Goal: Information Seeking & Learning: Learn about a topic

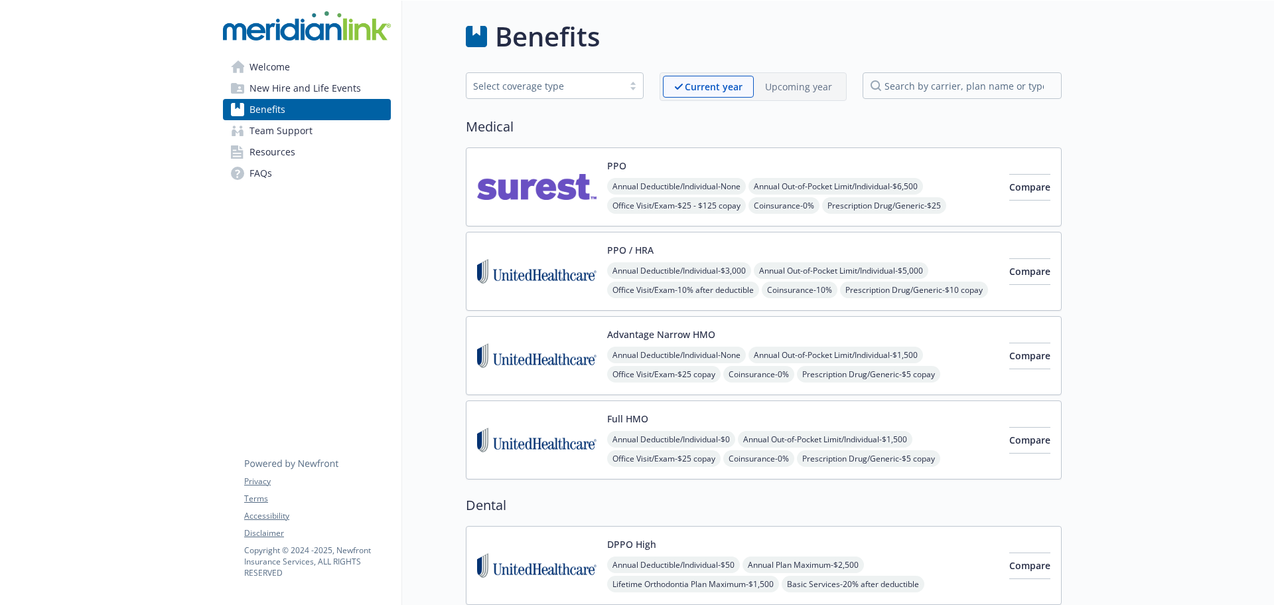
click at [283, 129] on span "Team Support" at bounding box center [281, 130] width 63 height 21
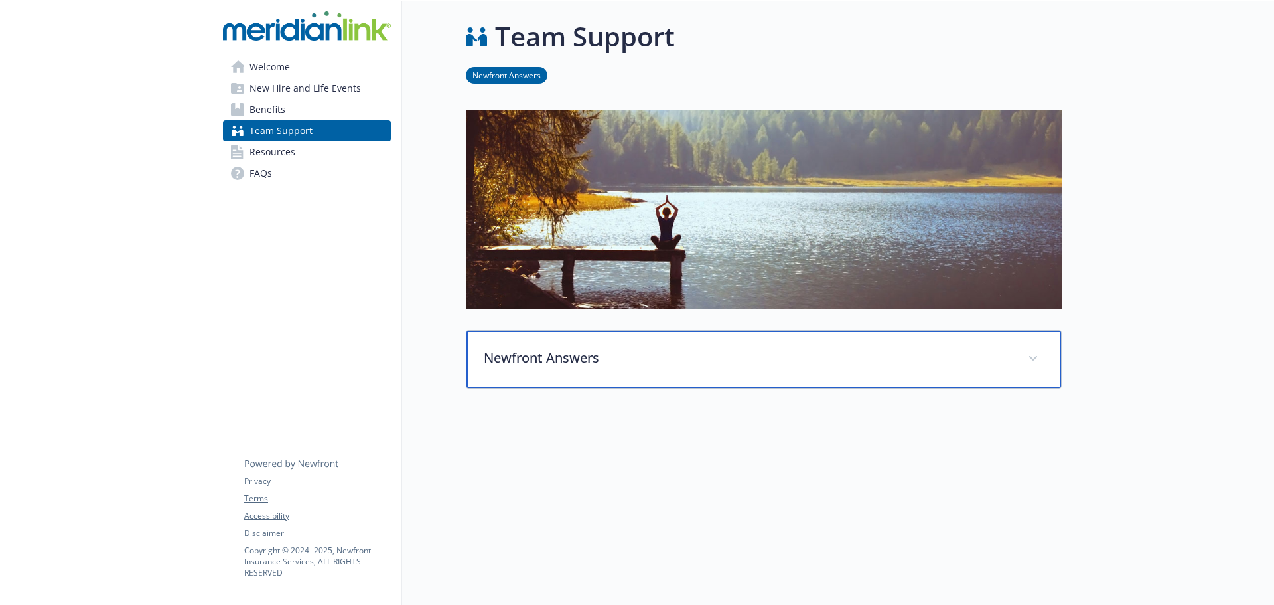
click at [739, 370] on div "Newfront Answers" at bounding box center [764, 358] width 595 height 57
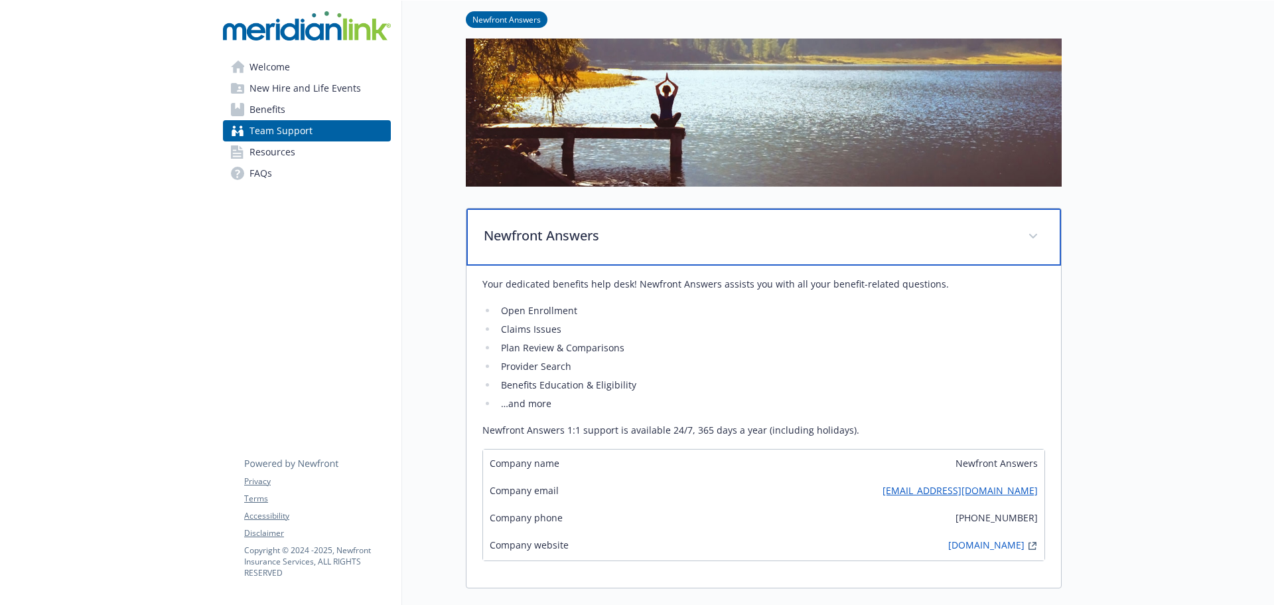
scroll to position [133, 0]
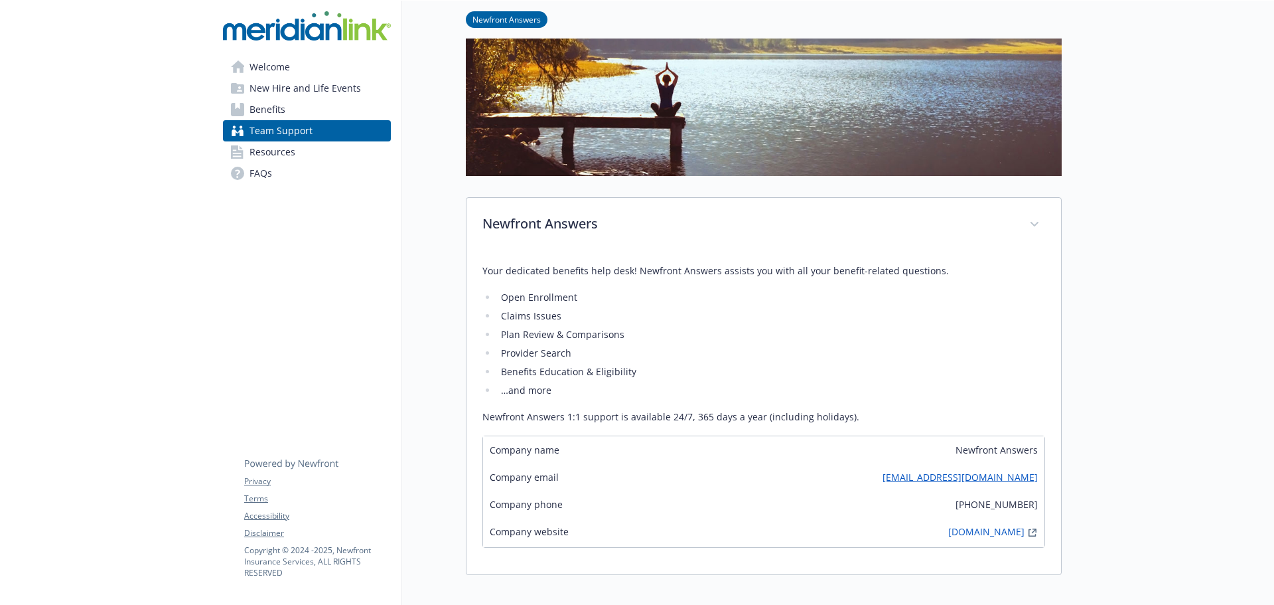
click at [295, 153] on link "Resources" at bounding box center [307, 151] width 168 height 21
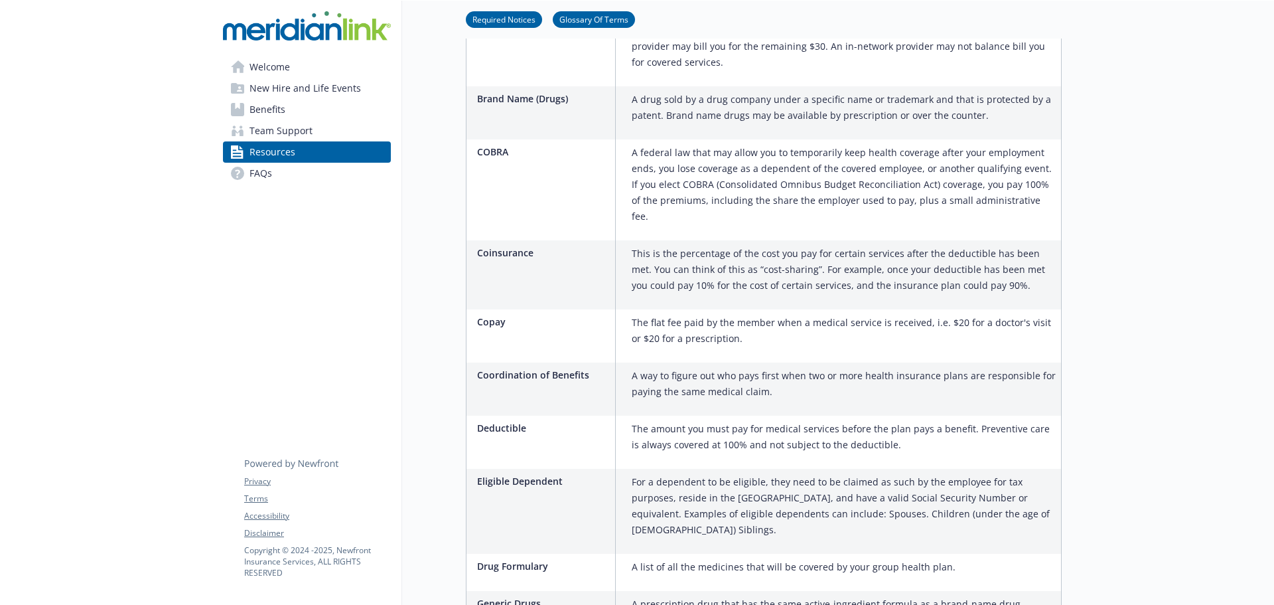
click at [290, 172] on link "FAQs" at bounding box center [307, 173] width 168 height 21
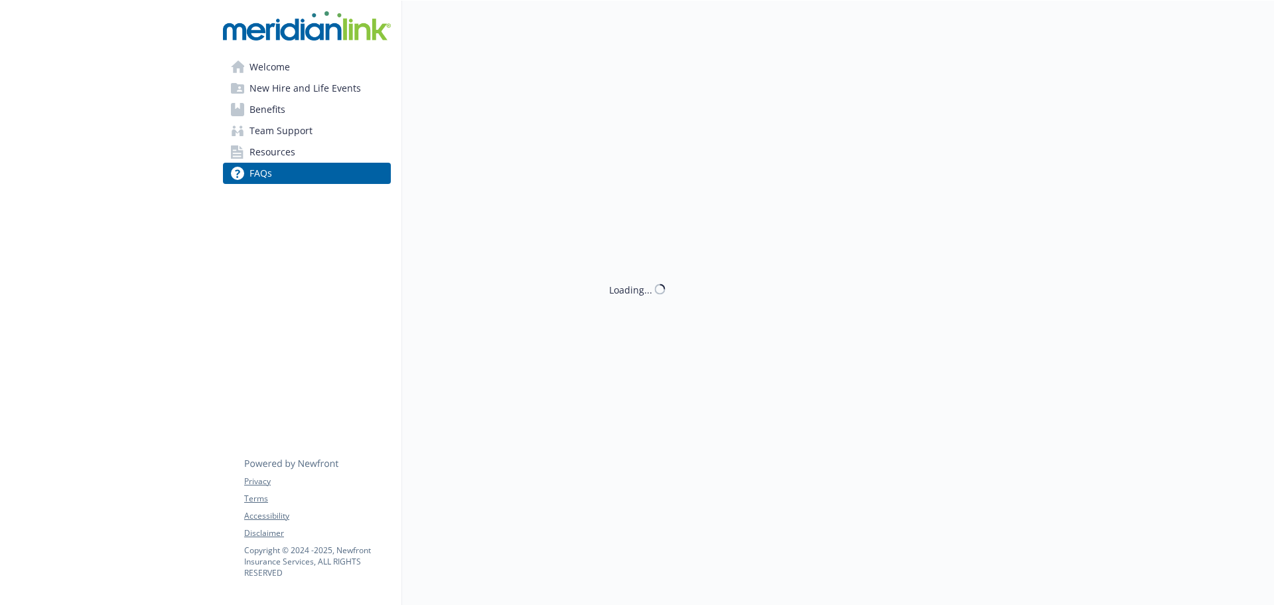
scroll to position [730, 0]
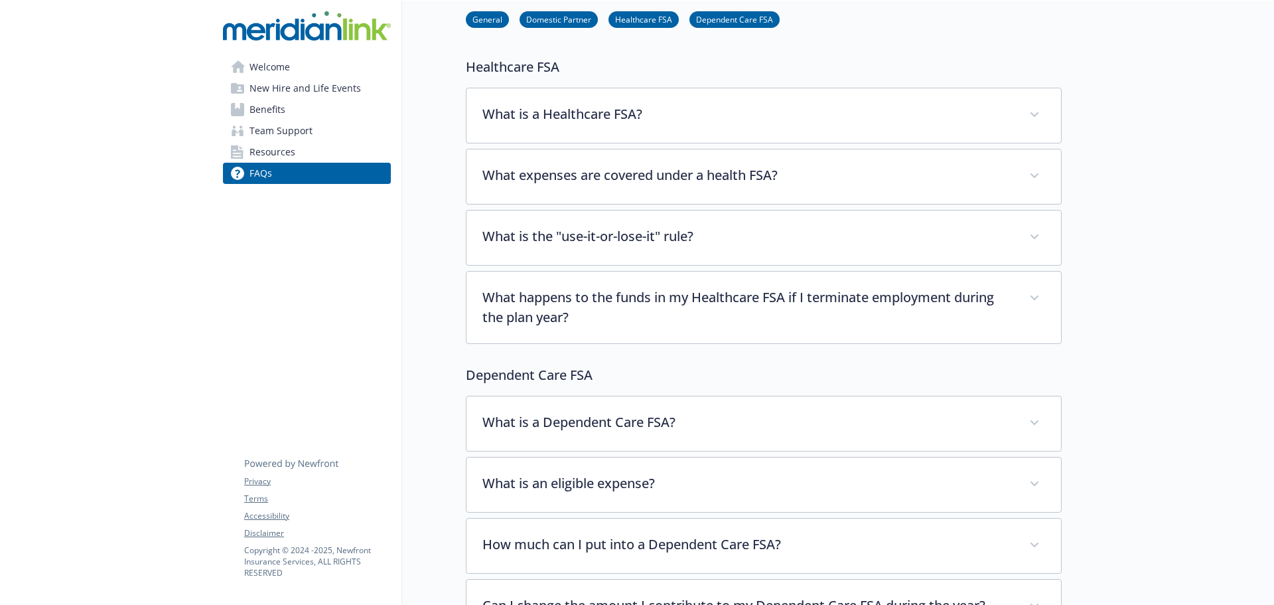
click at [269, 154] on span "Resources" at bounding box center [273, 151] width 46 height 21
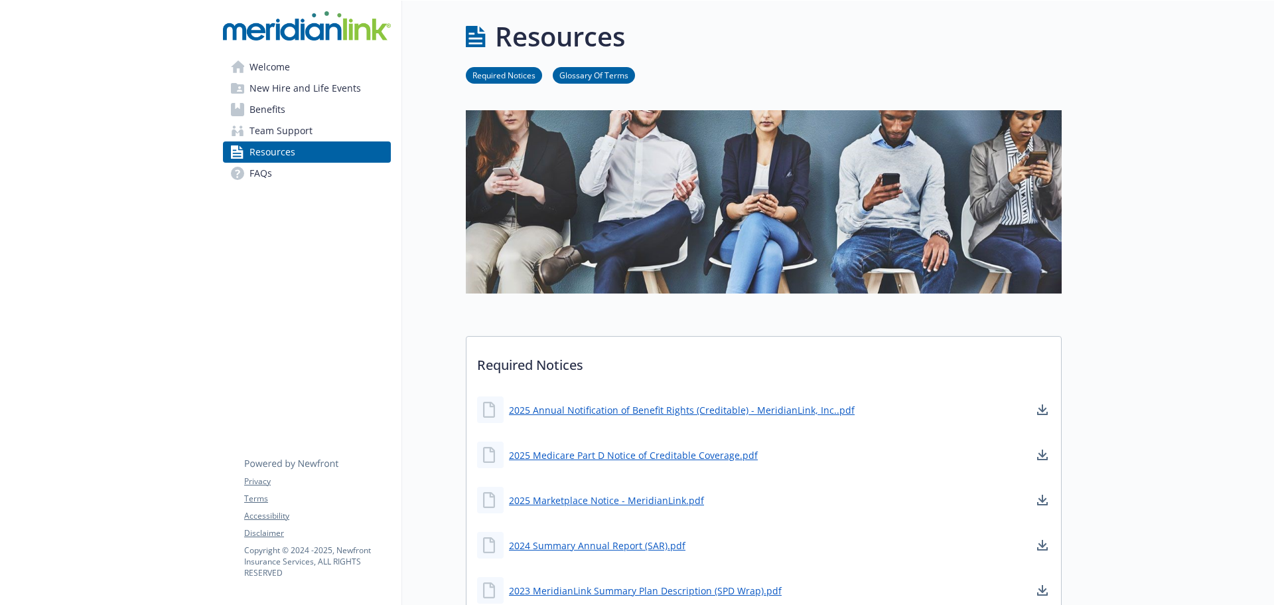
scroll to position [66, 0]
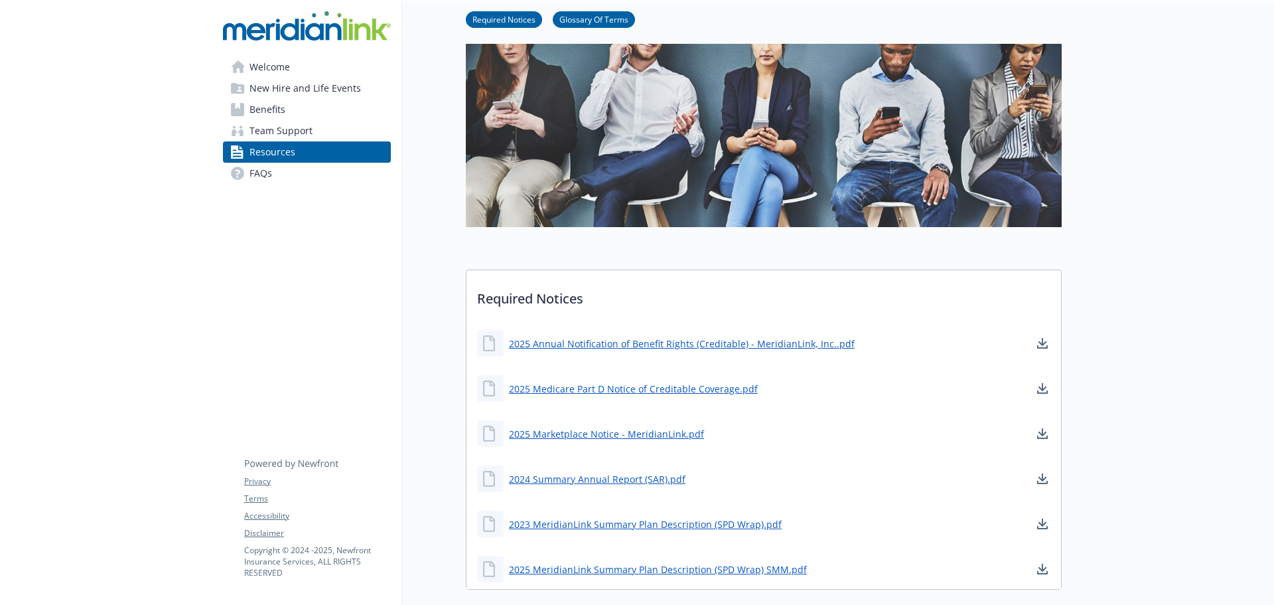
click at [295, 127] on span "Team Support" at bounding box center [281, 130] width 63 height 21
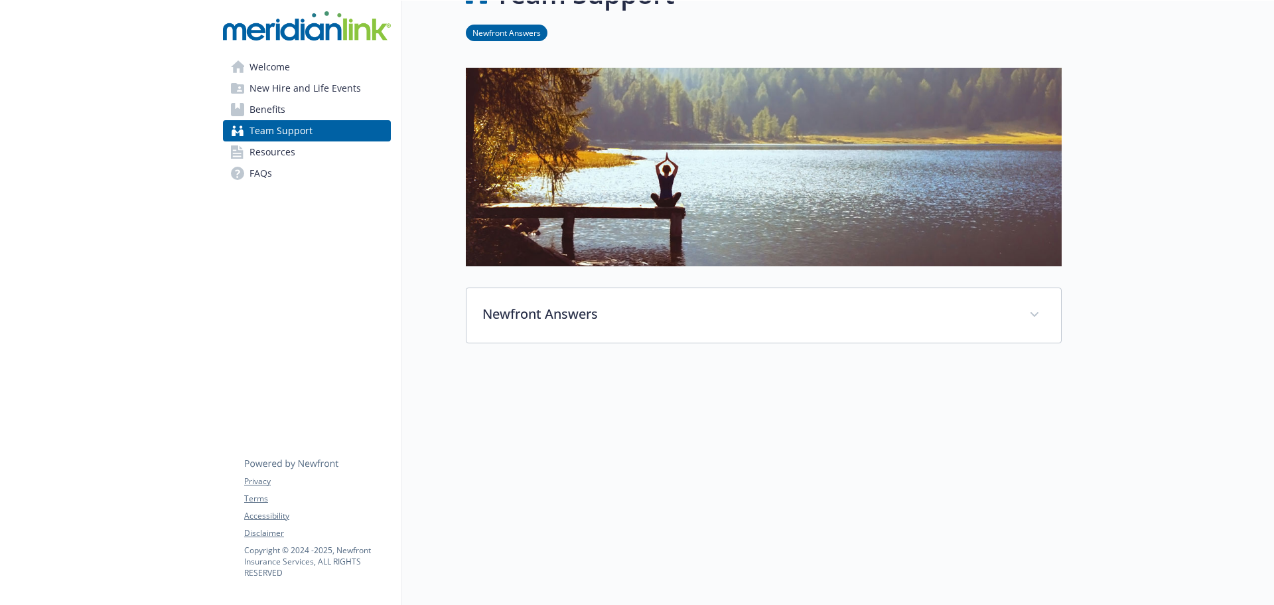
scroll to position [52, 0]
click at [276, 109] on span "Benefits" at bounding box center [268, 109] width 36 height 21
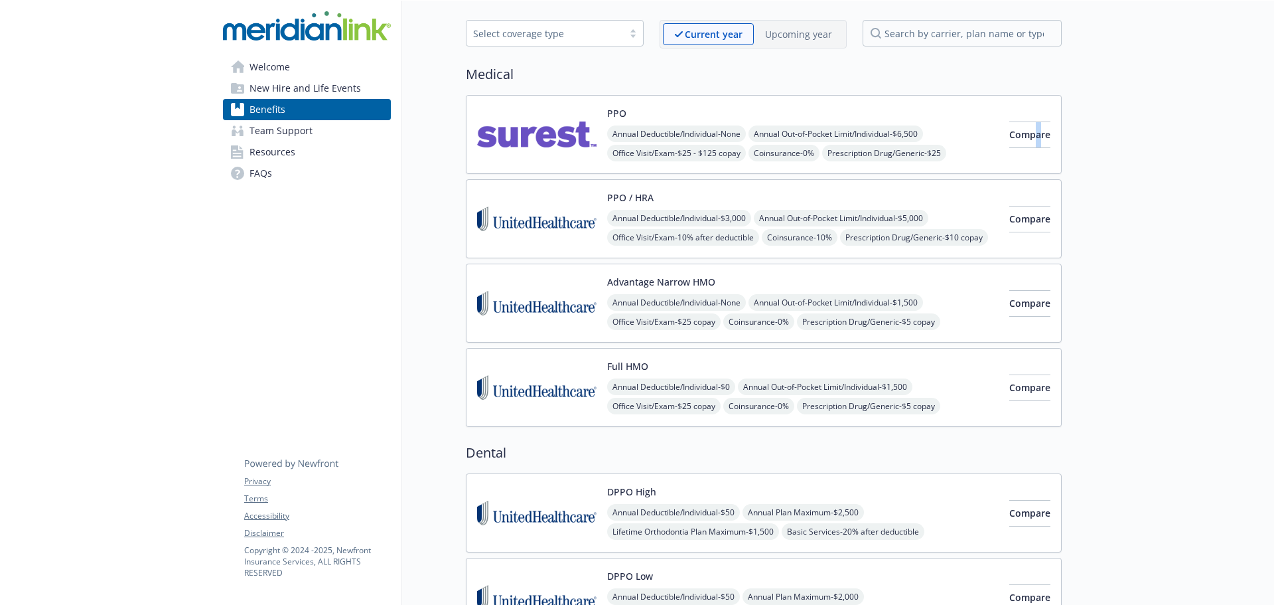
click at [1013, 107] on div "Compare" at bounding box center [1029, 134] width 41 height 56
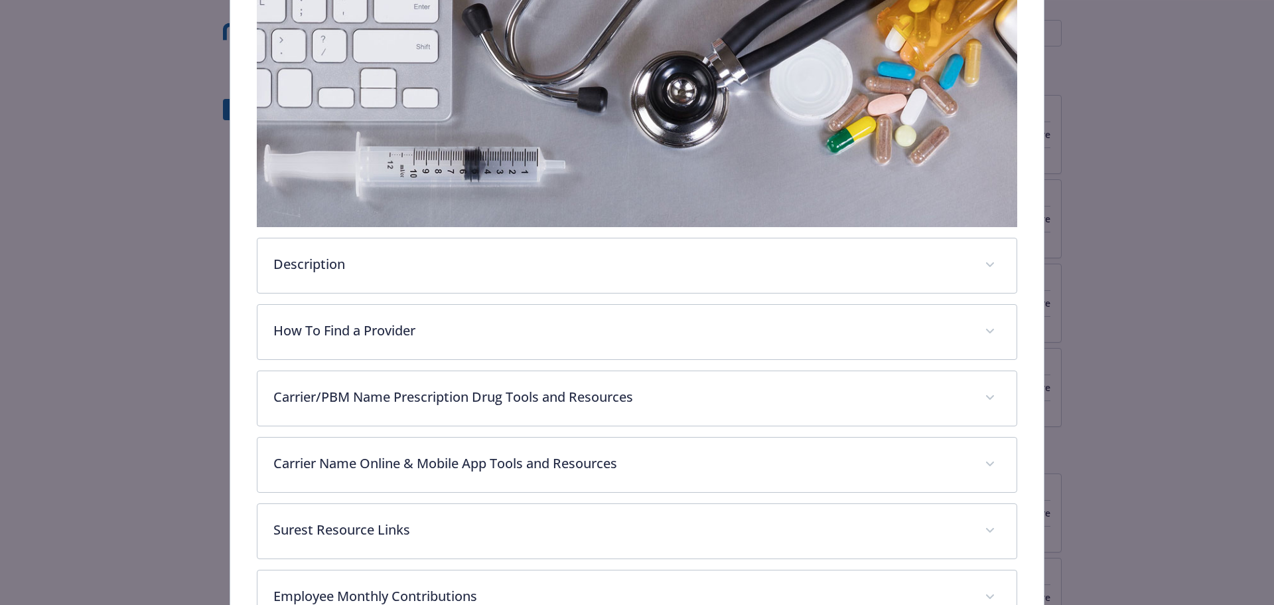
scroll to position [239, 0]
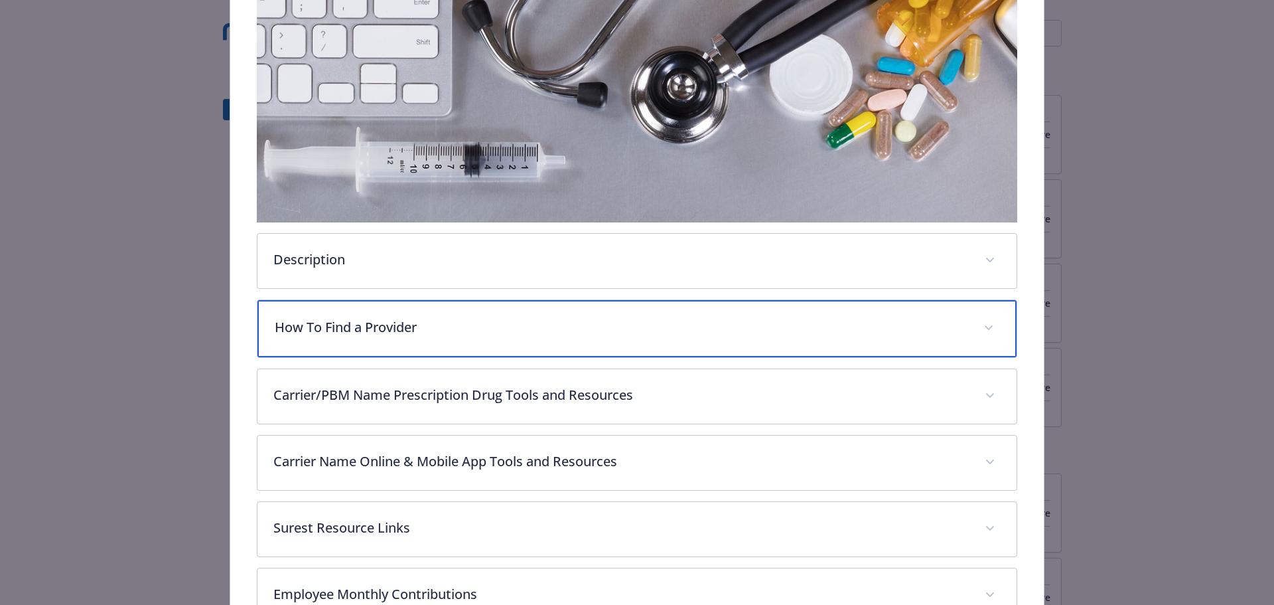
click at [428, 307] on div "How To Find a Provider" at bounding box center [637, 328] width 760 height 57
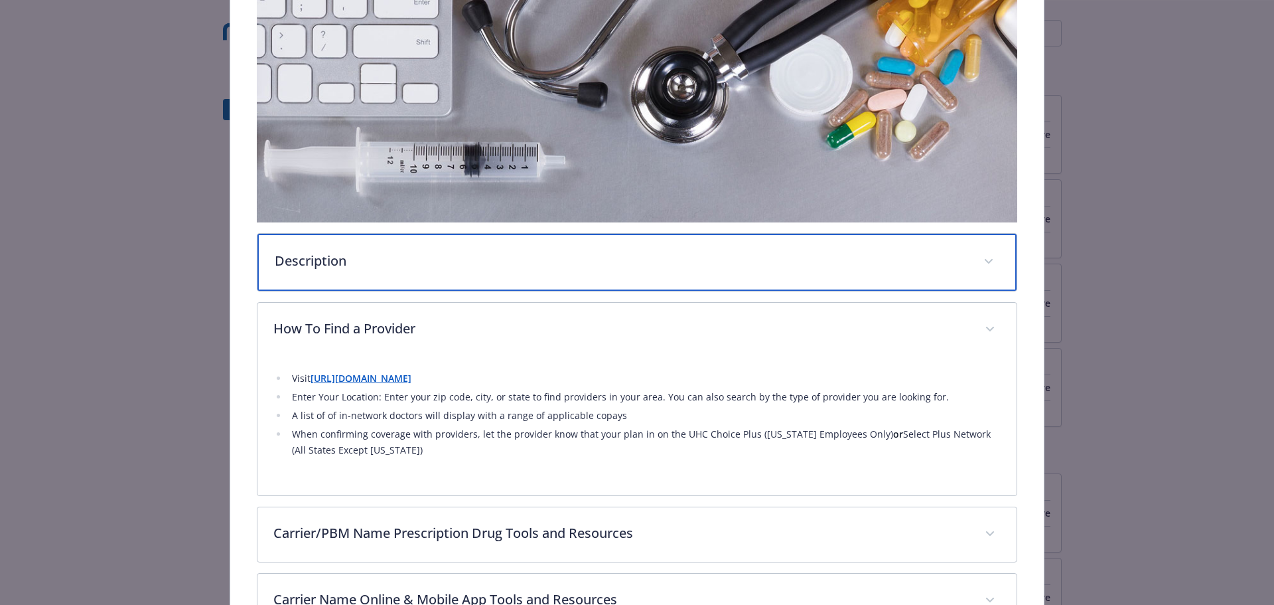
click at [453, 246] on div "Description" at bounding box center [637, 262] width 760 height 57
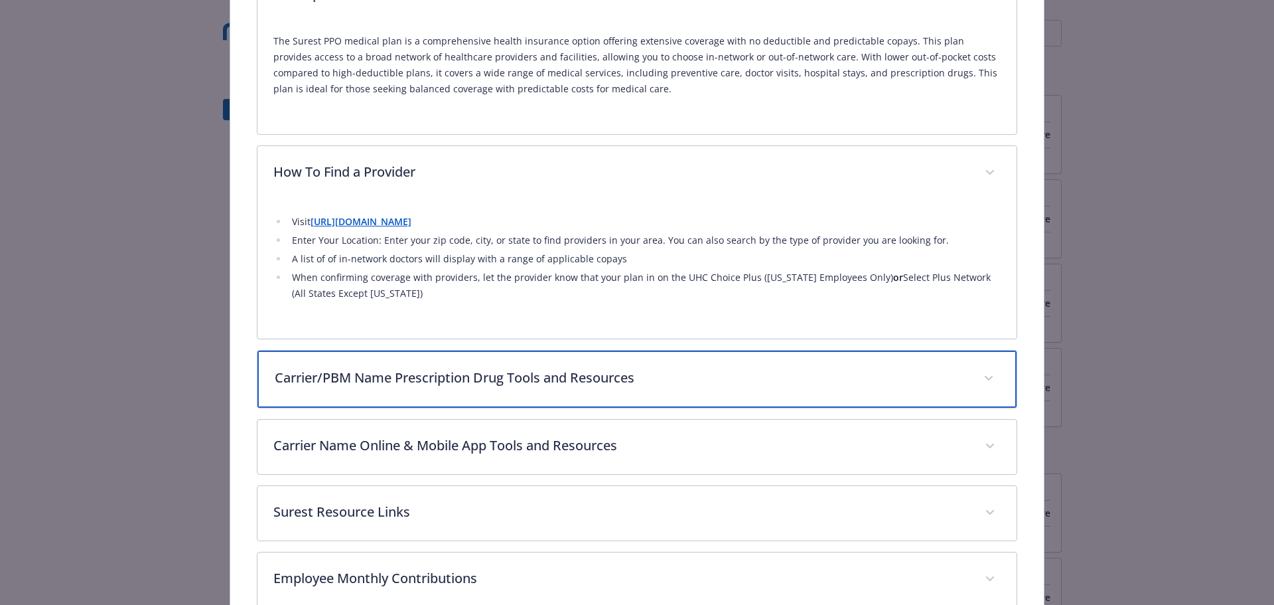
click at [443, 389] on div "Carrier/PBM Name Prescription Drug Tools and Resources" at bounding box center [637, 378] width 760 height 57
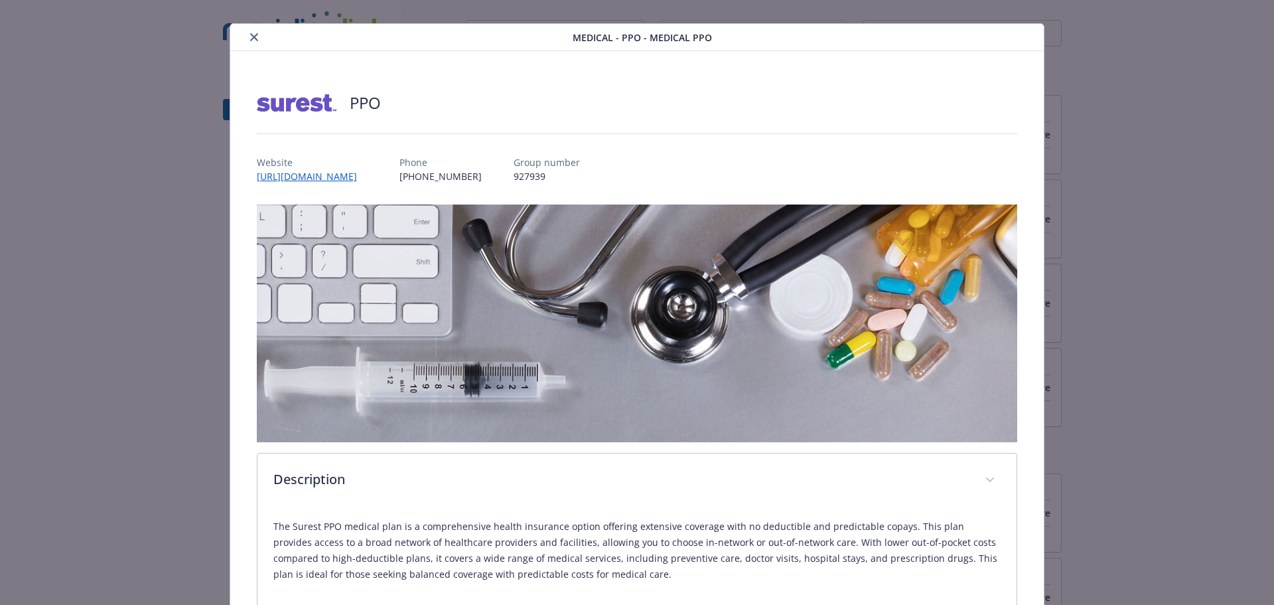
scroll to position [0, 0]
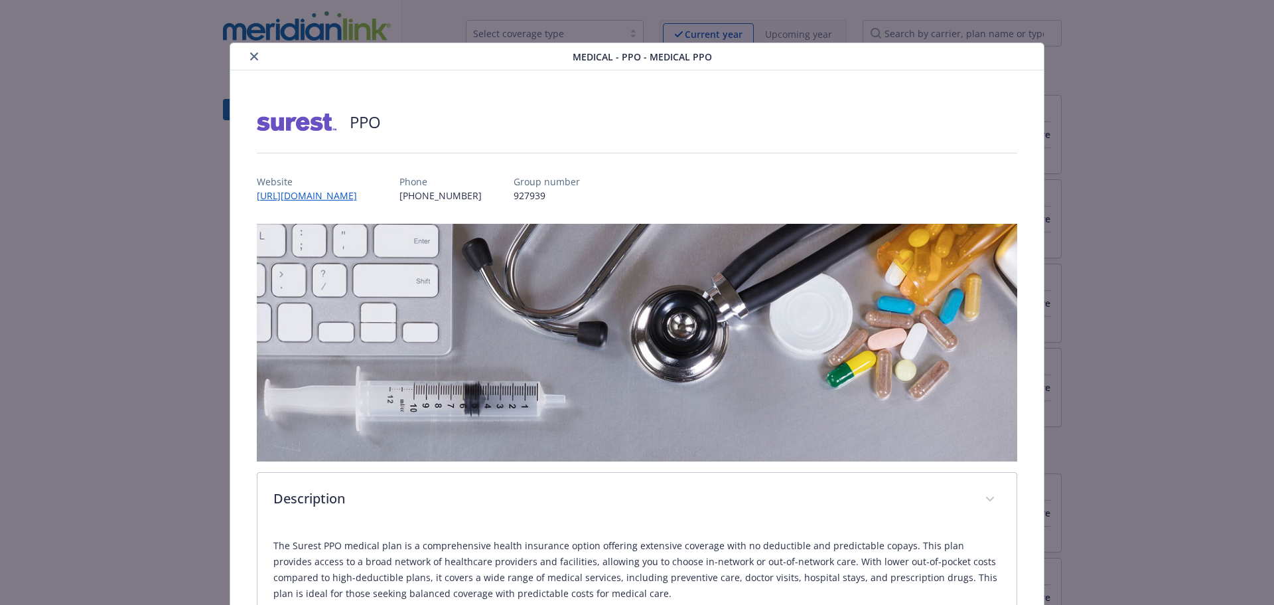
click at [250, 54] on icon "close" at bounding box center [254, 56] width 8 height 8
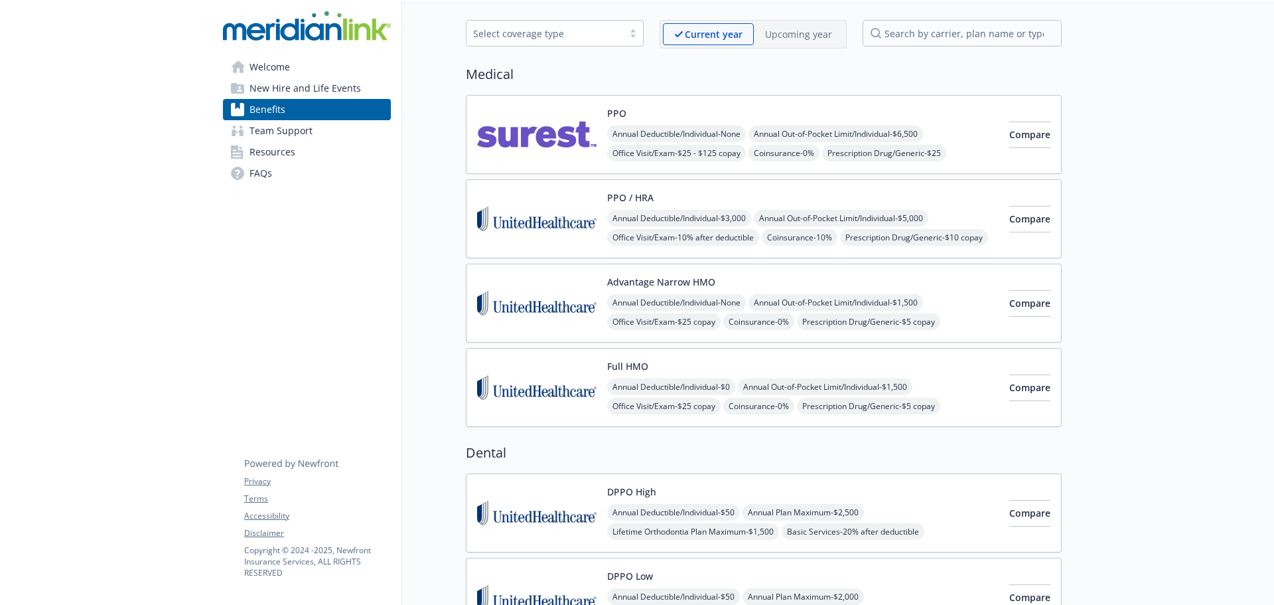
click at [531, 212] on img at bounding box center [536, 218] width 119 height 56
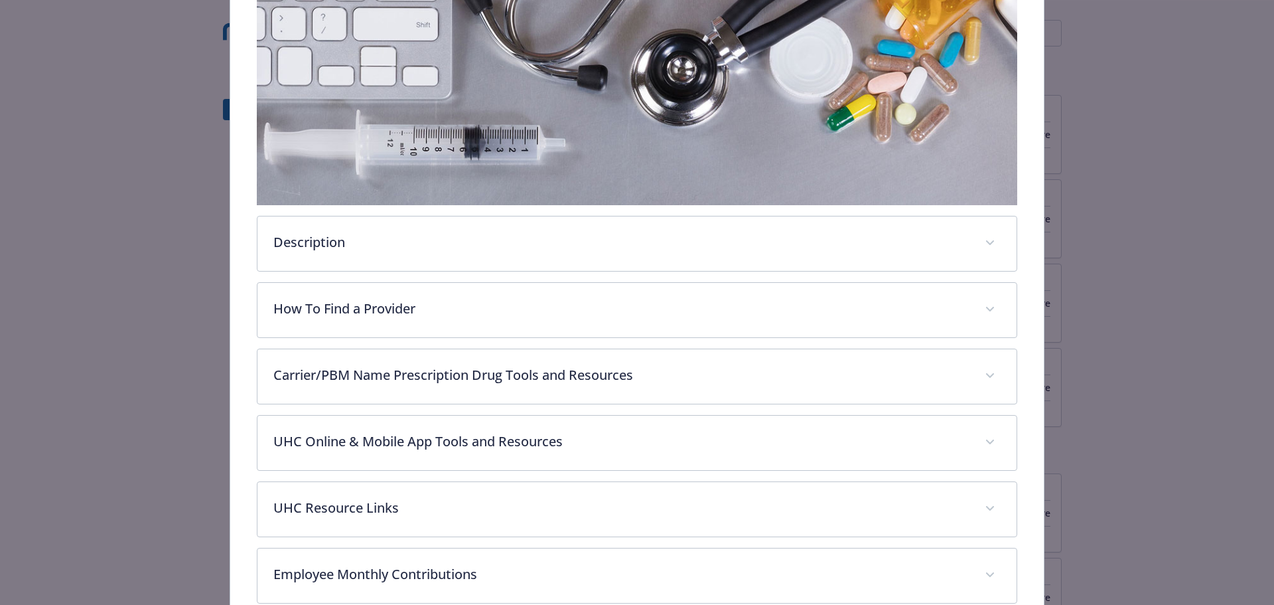
scroll to position [372, 0]
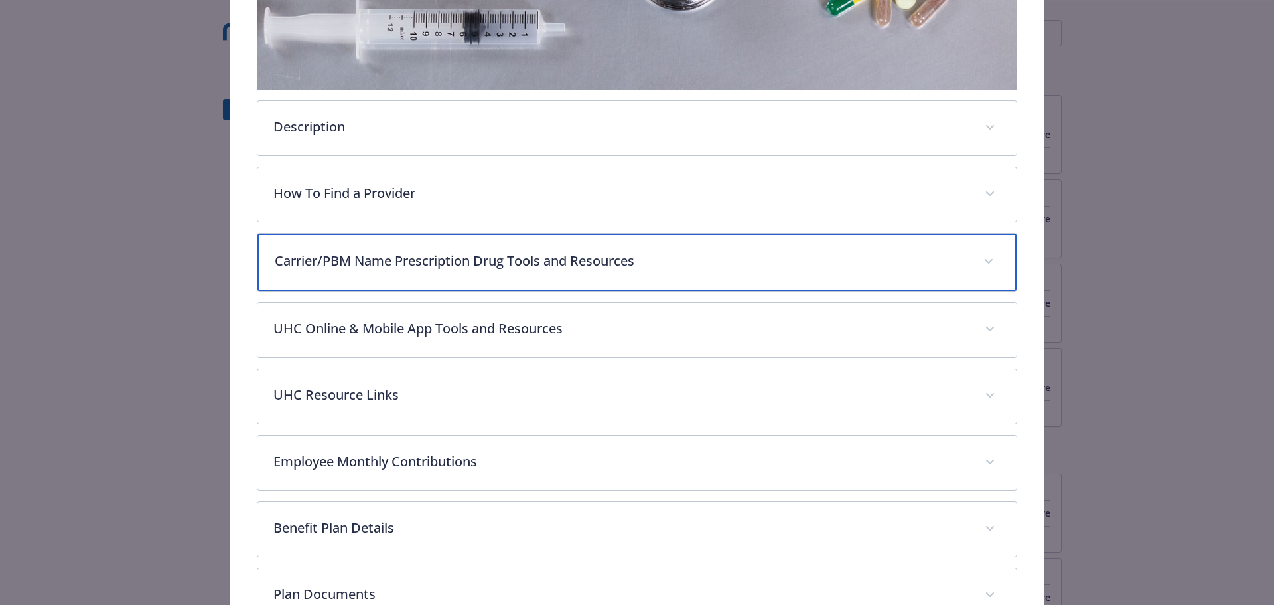
click at [345, 242] on div "Carrier/PBM Name Prescription Drug Tools and Resources" at bounding box center [637, 262] width 760 height 57
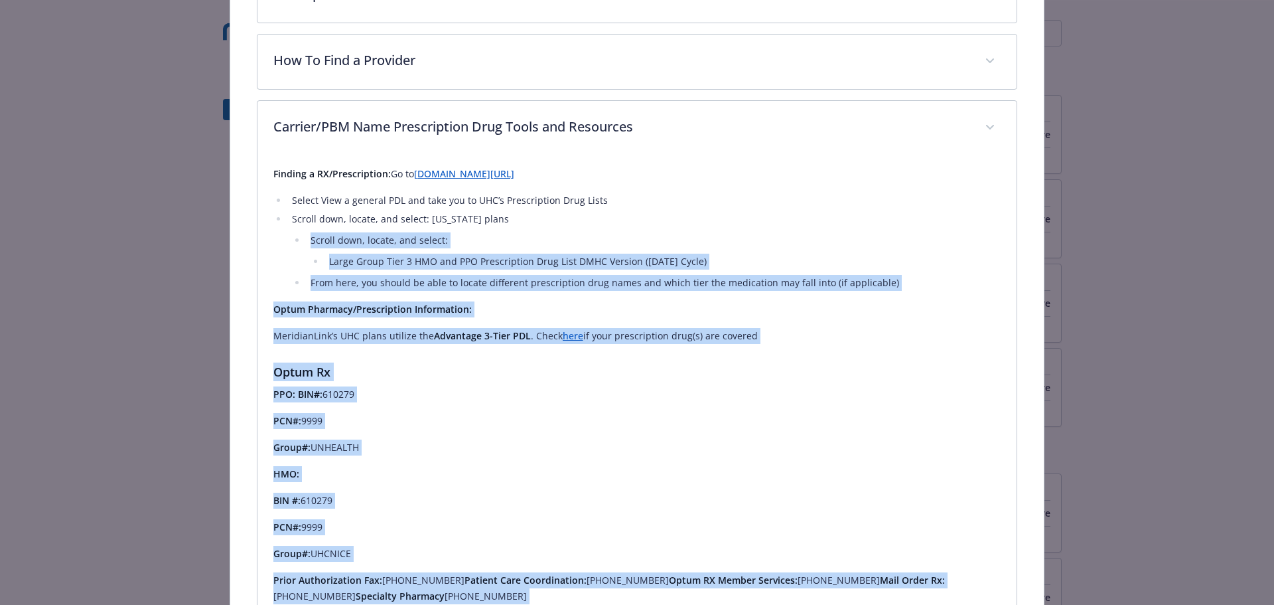
scroll to position [502, 0]
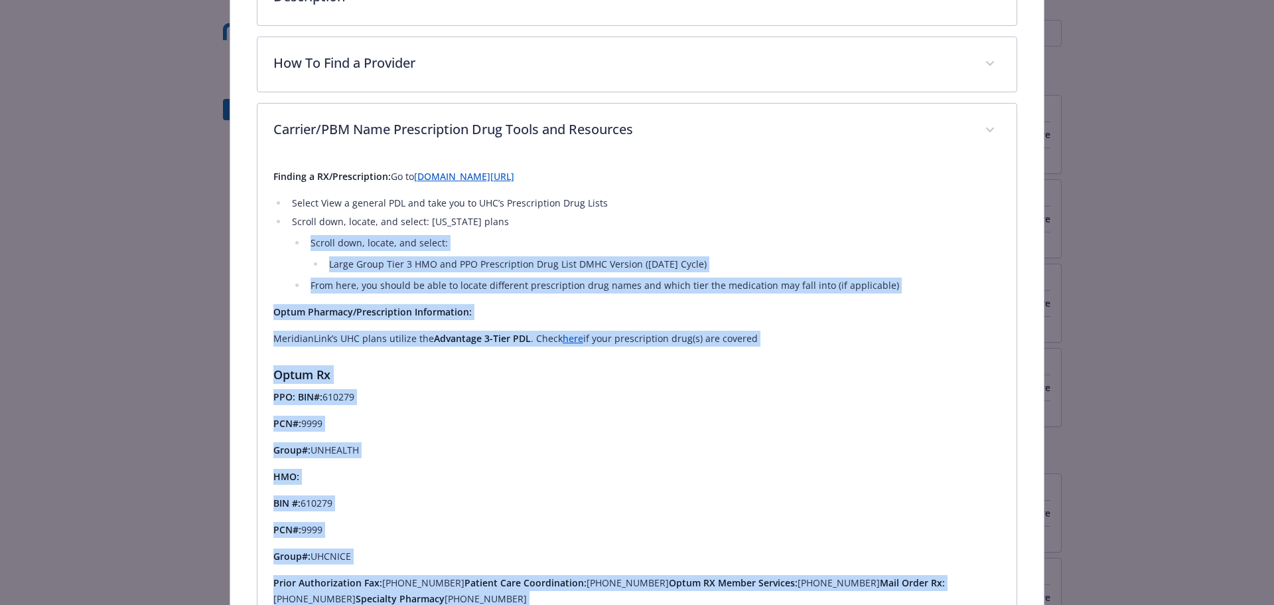
drag, startPoint x: 453, startPoint y: 391, endPoint x: 269, endPoint y: 218, distance: 252.6
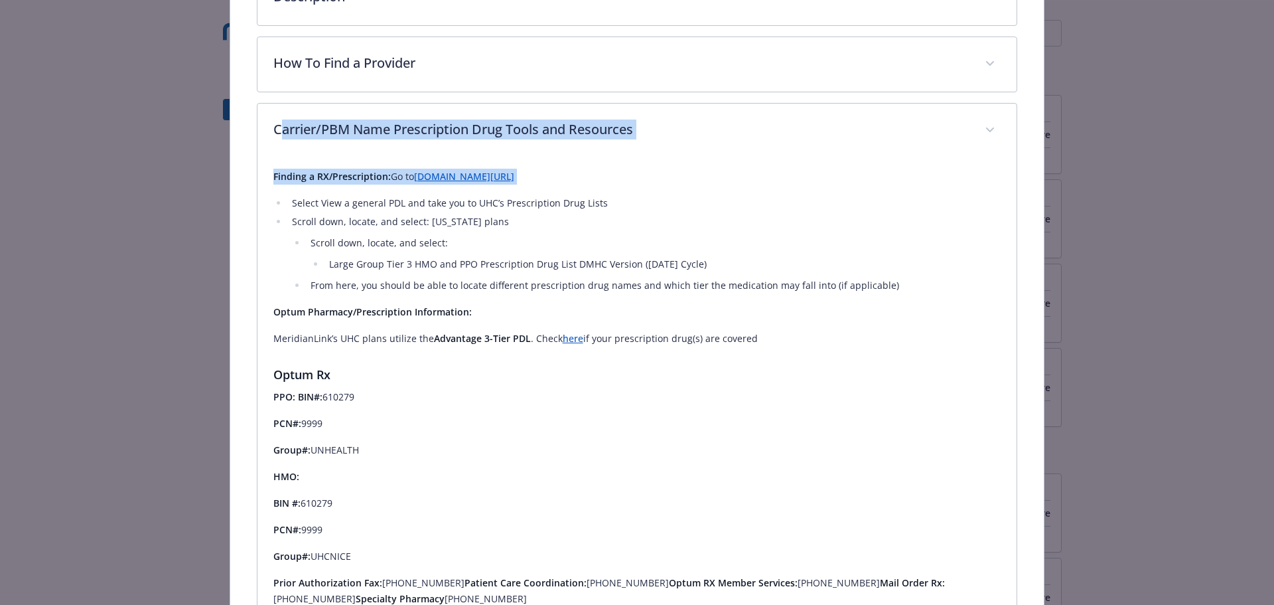
drag, startPoint x: 262, startPoint y: 188, endPoint x: 262, endPoint y: 132, distance: 55.7
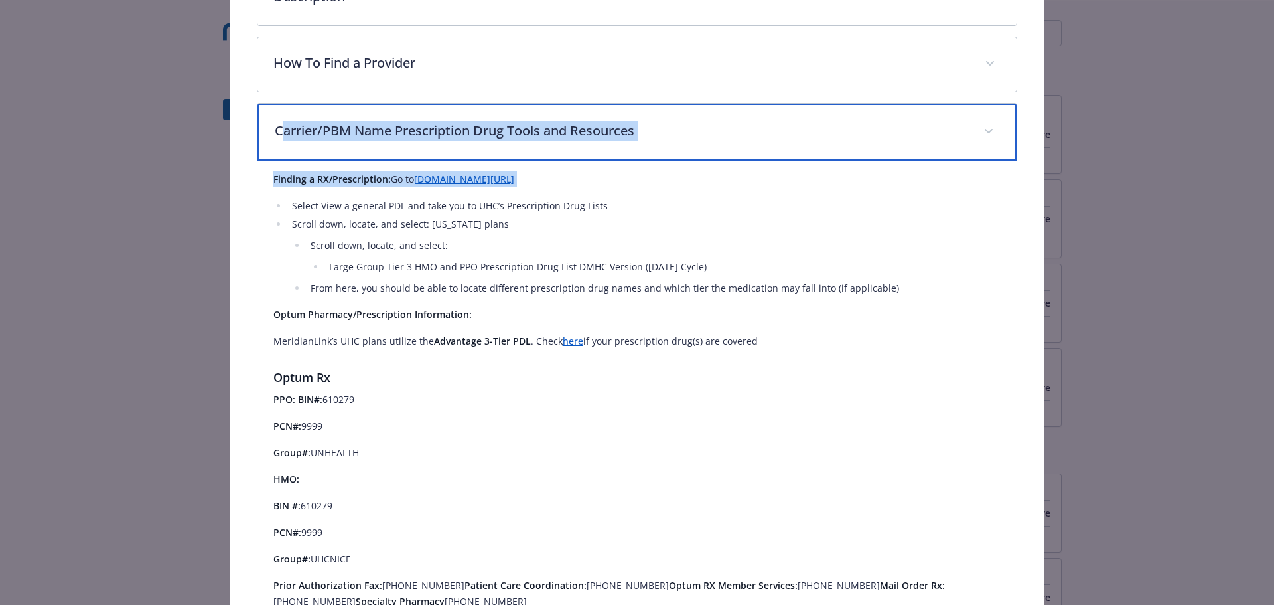
click at [267, 141] on div "Carrier/PBM Name Prescription Drug Tools and Resources" at bounding box center [637, 132] width 760 height 57
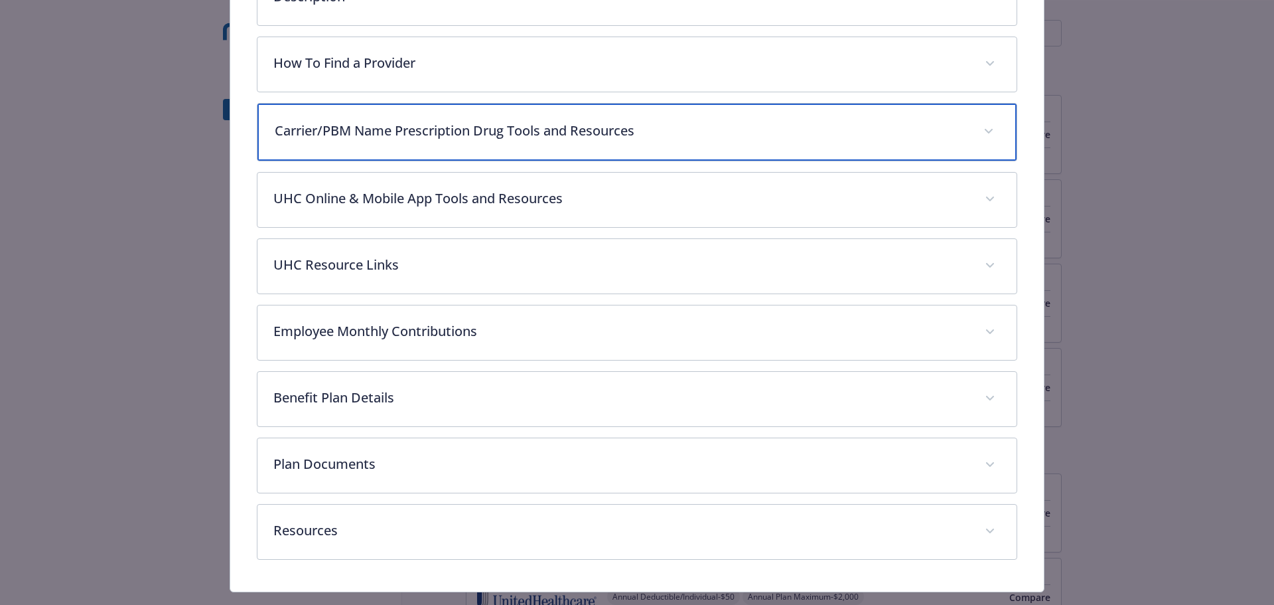
click at [286, 136] on p "Carrier/PBM Name Prescription Drug Tools and Resources" at bounding box center [621, 131] width 693 height 20
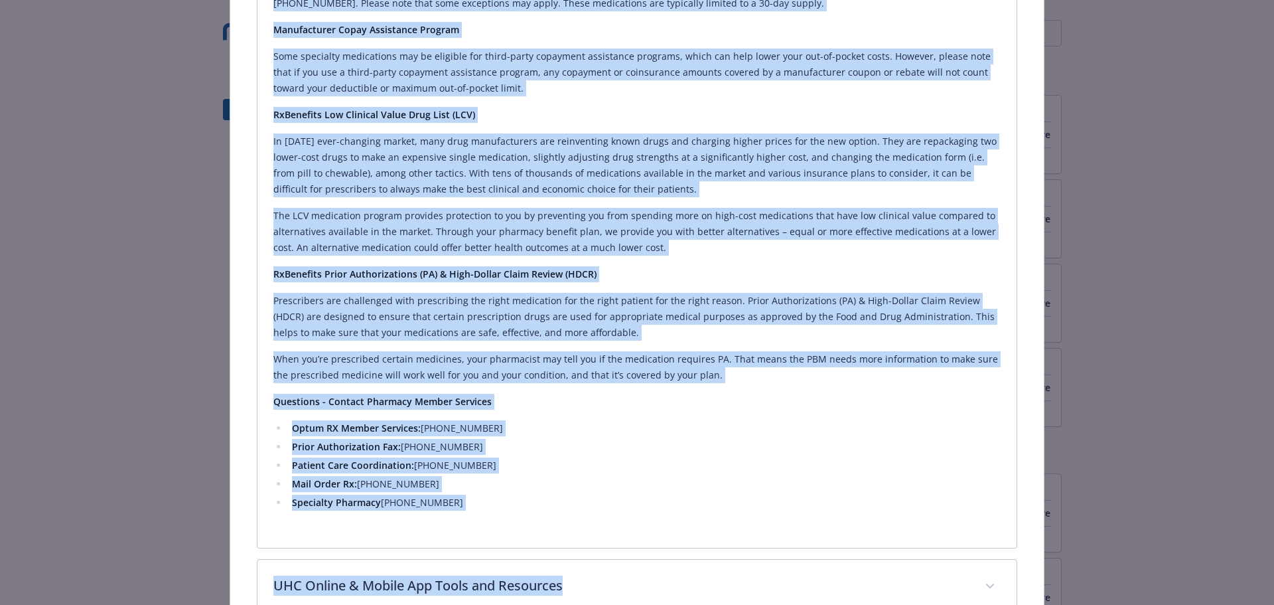
scroll to position [1404, 0]
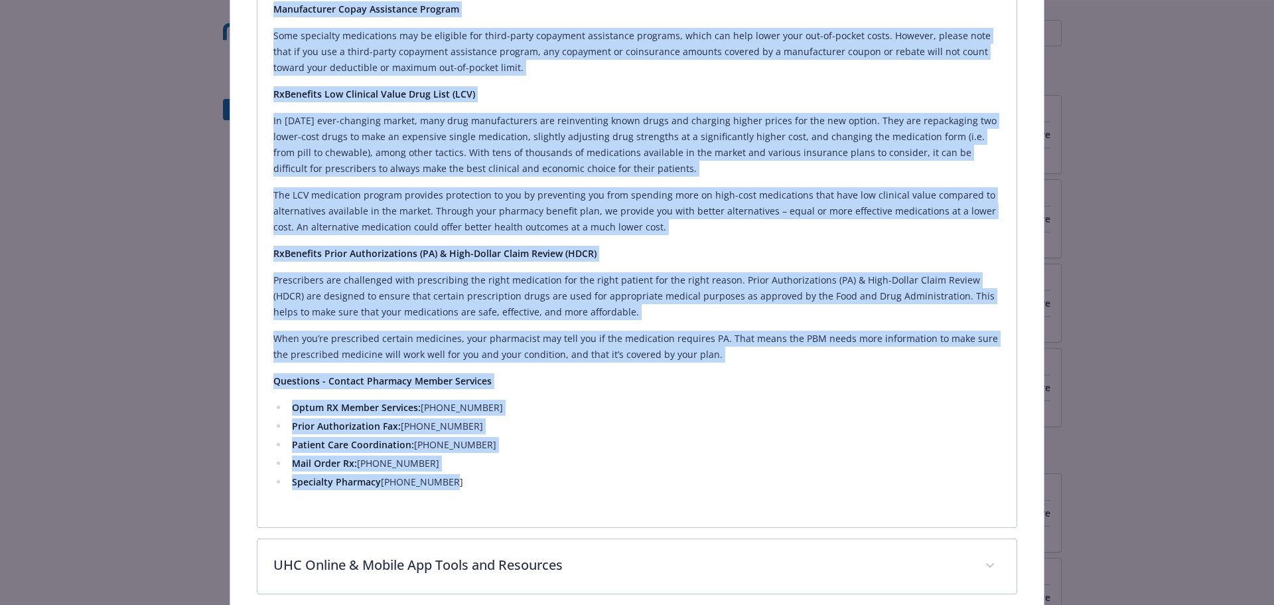
drag, startPoint x: 272, startPoint y: 176, endPoint x: 575, endPoint y: 500, distance: 443.7
copy div "Finding a RX/Prescription: Go to www.uhc.com/member-resources/pharmacy-benefits…"
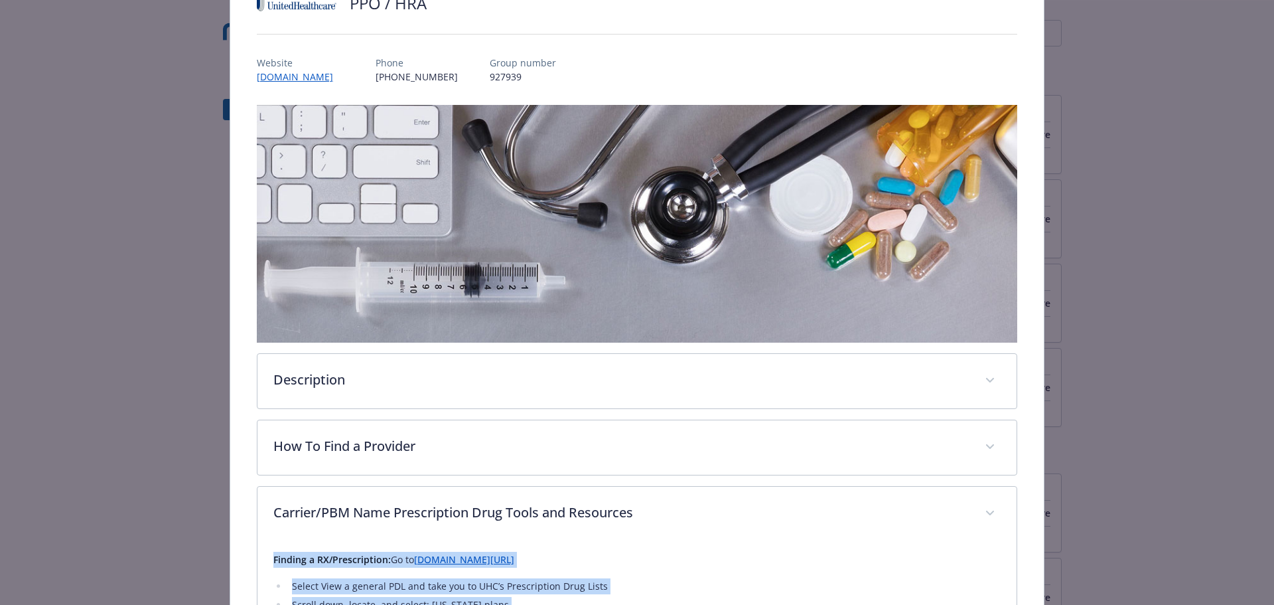
scroll to position [0, 0]
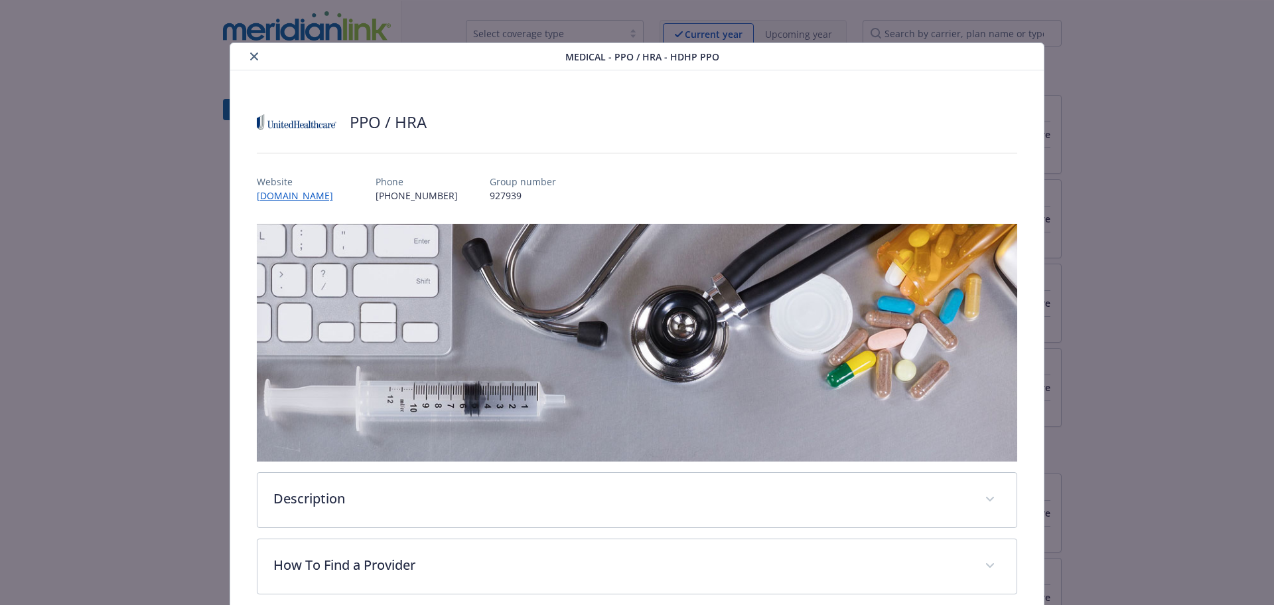
click at [263, 60] on div "details for plan Medical - PPO / HRA - HDHP PPO" at bounding box center [401, 56] width 330 height 16
click at [252, 51] on button "close" at bounding box center [254, 56] width 16 height 16
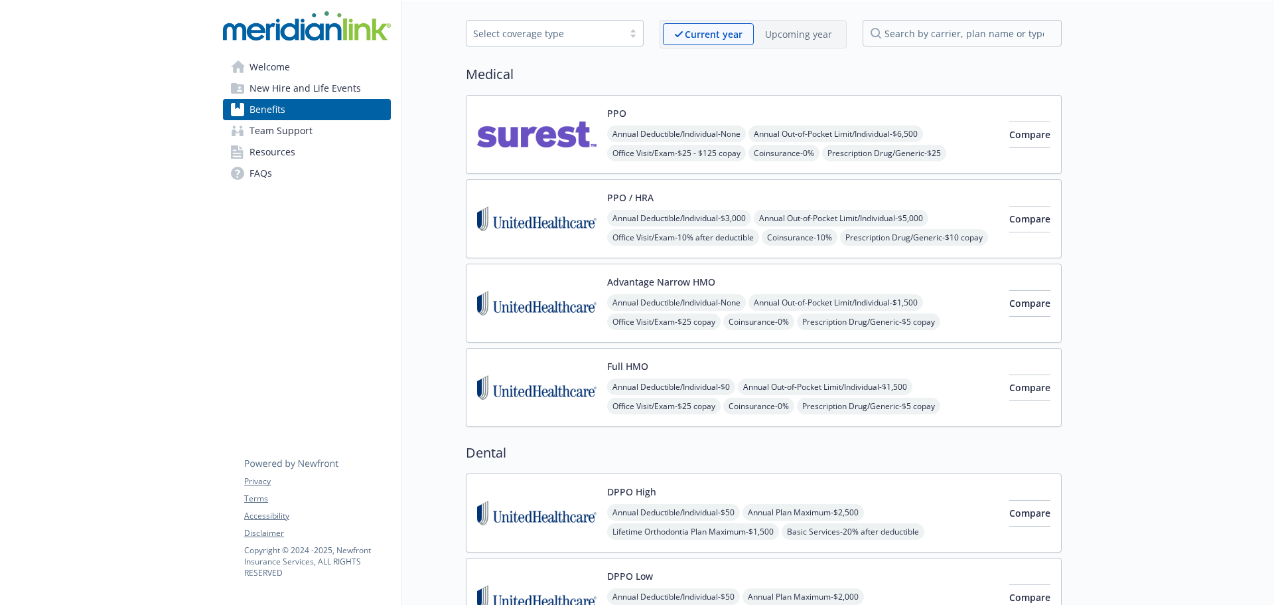
click at [573, 313] on img at bounding box center [536, 303] width 119 height 56
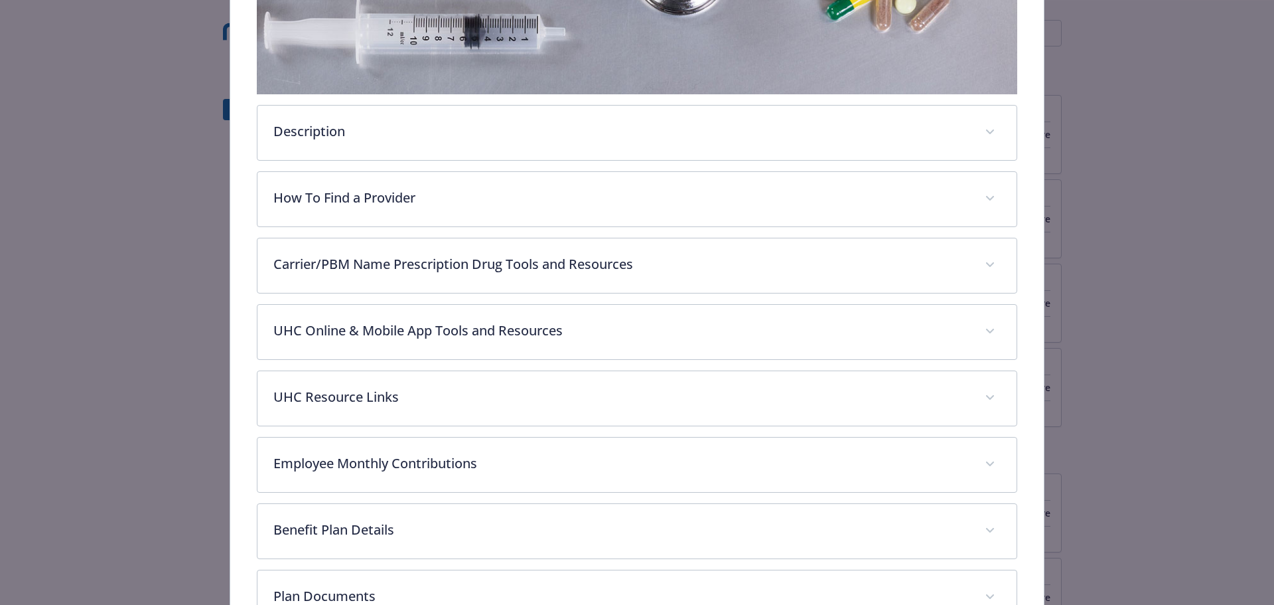
scroll to position [372, 0]
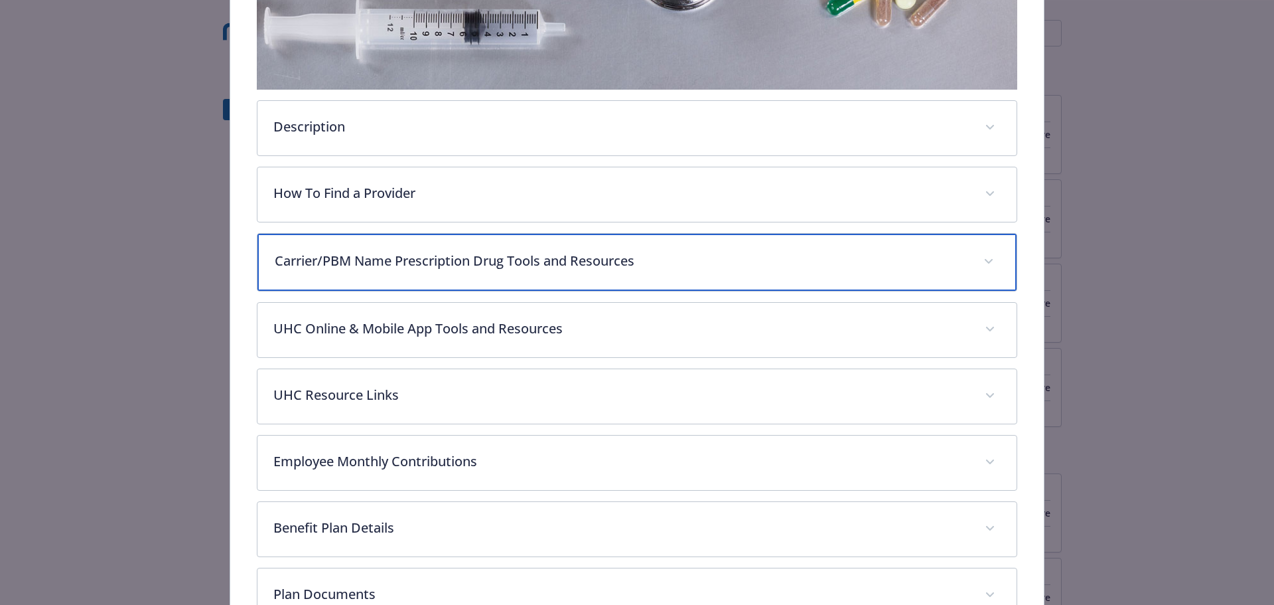
click at [432, 246] on div "Carrier/PBM Name Prescription Drug Tools and Resources" at bounding box center [637, 262] width 760 height 57
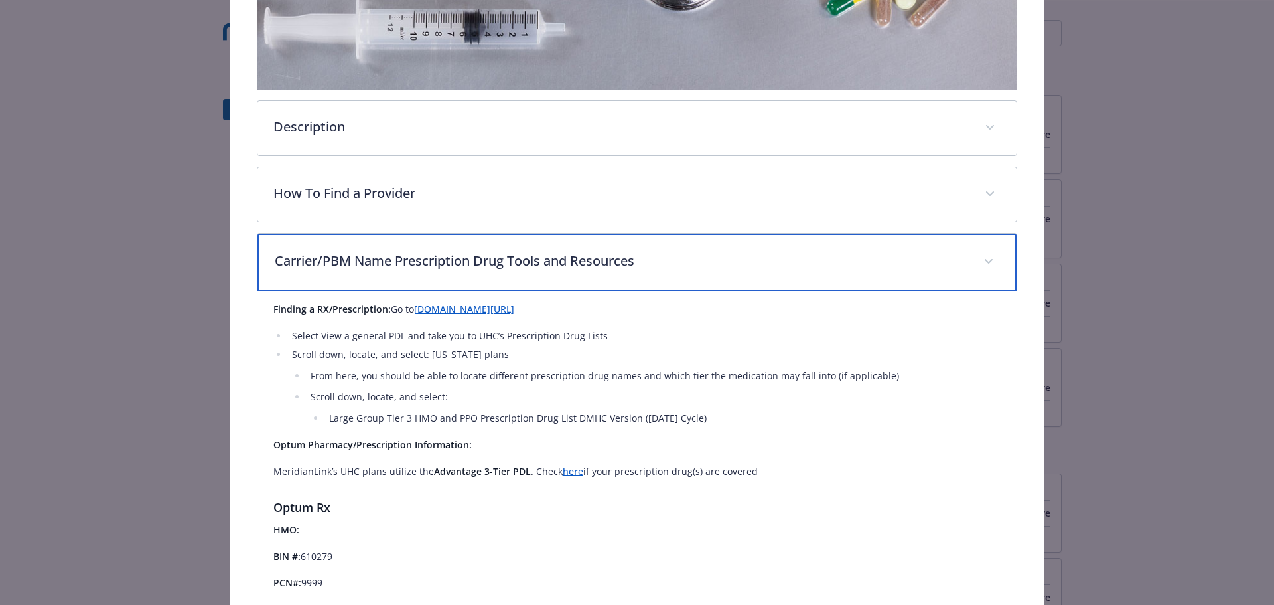
scroll to position [0, 0]
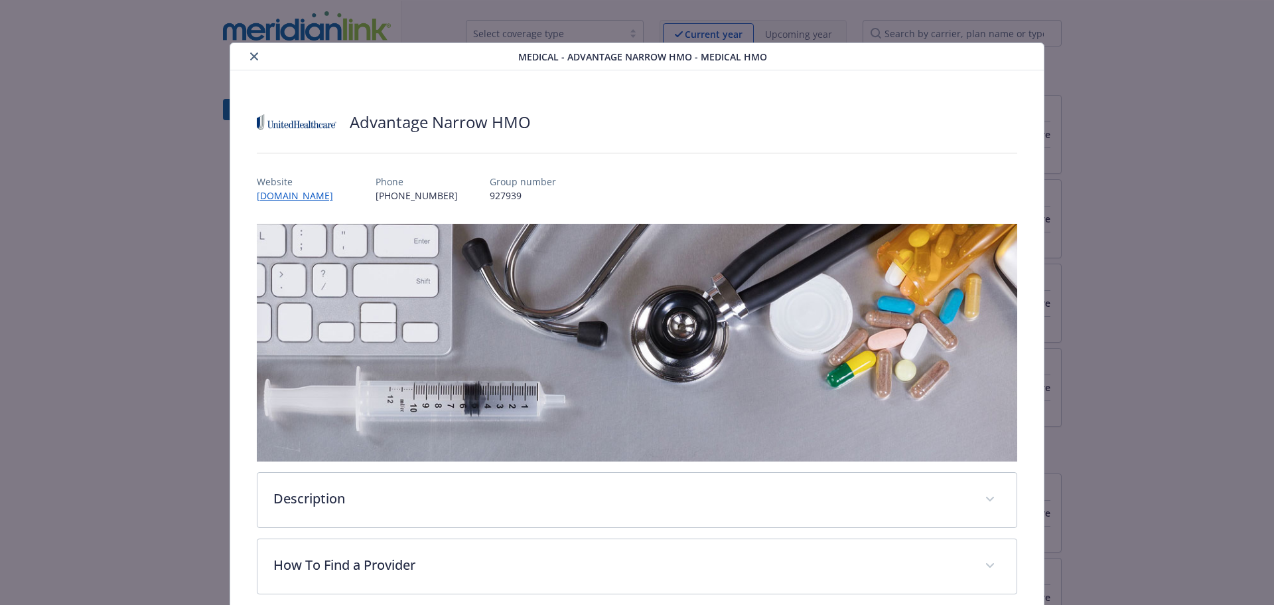
click at [256, 52] on button "close" at bounding box center [254, 56] width 16 height 16
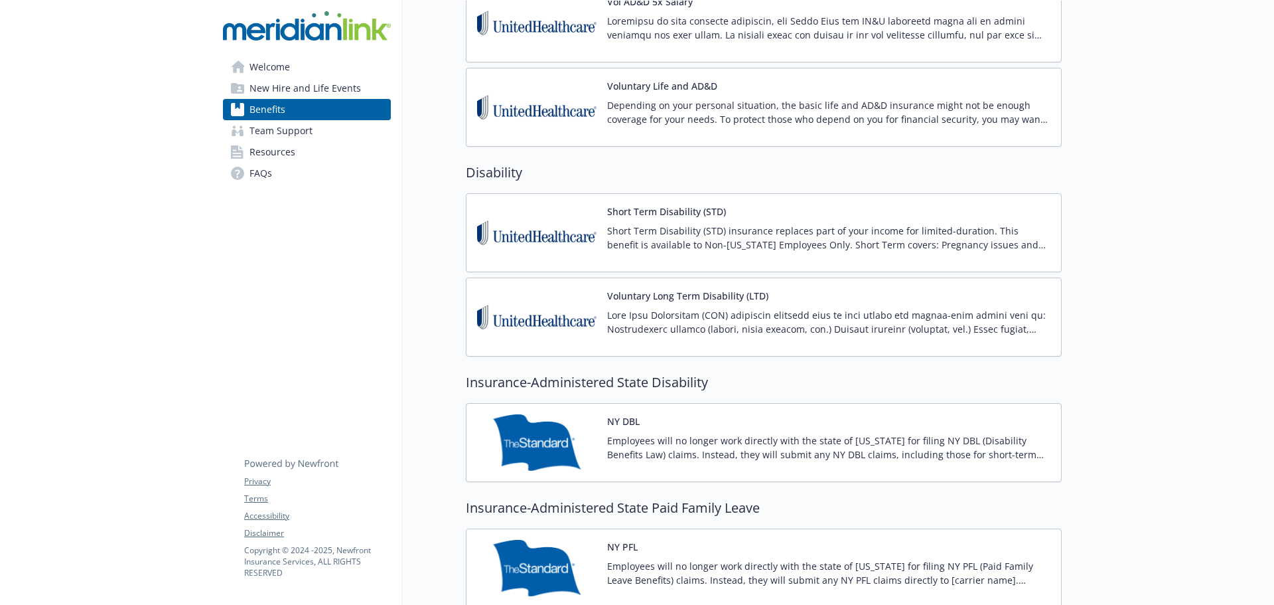
scroll to position [1062, 0]
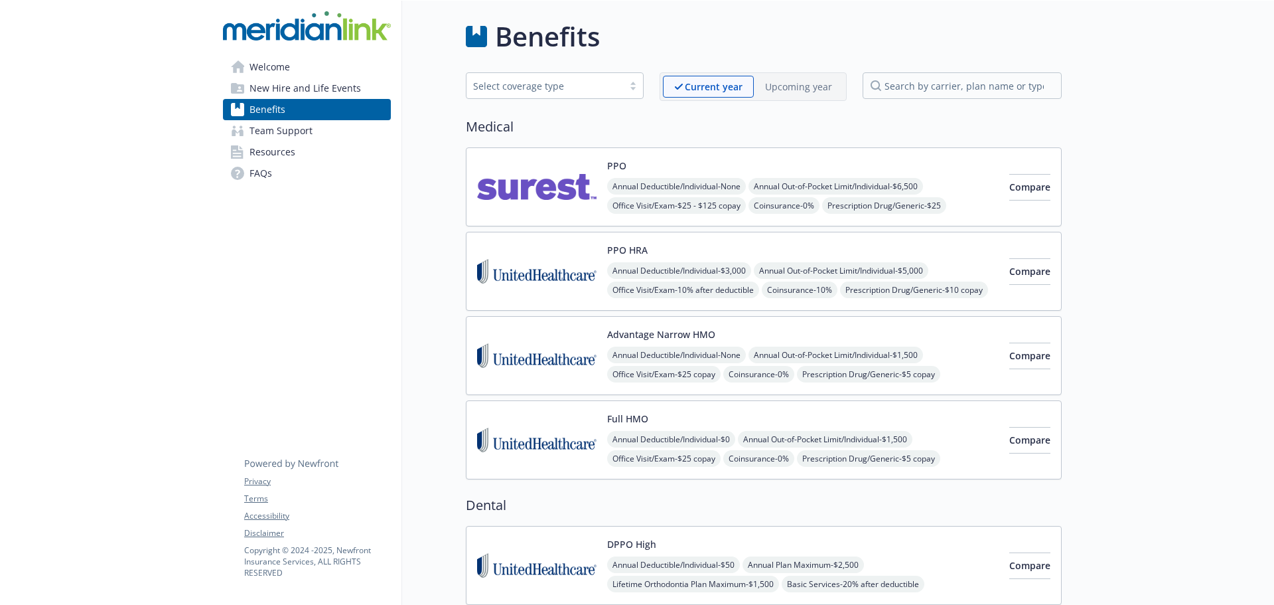
scroll to position [1062, 0]
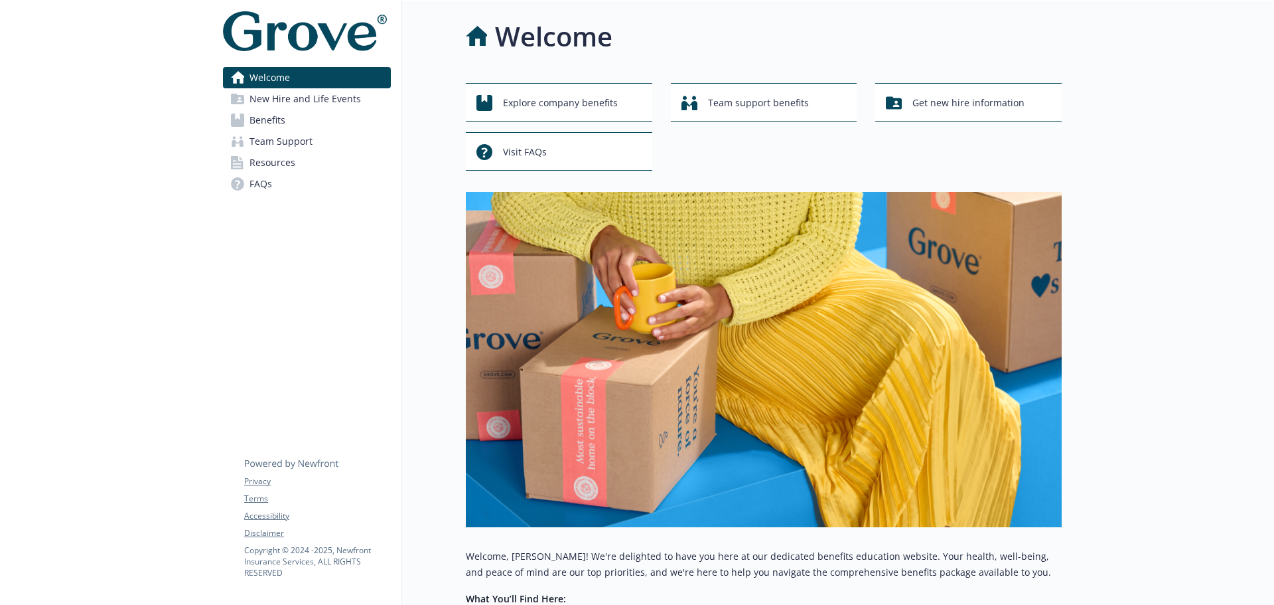
click at [275, 111] on span "Benefits" at bounding box center [268, 119] width 36 height 21
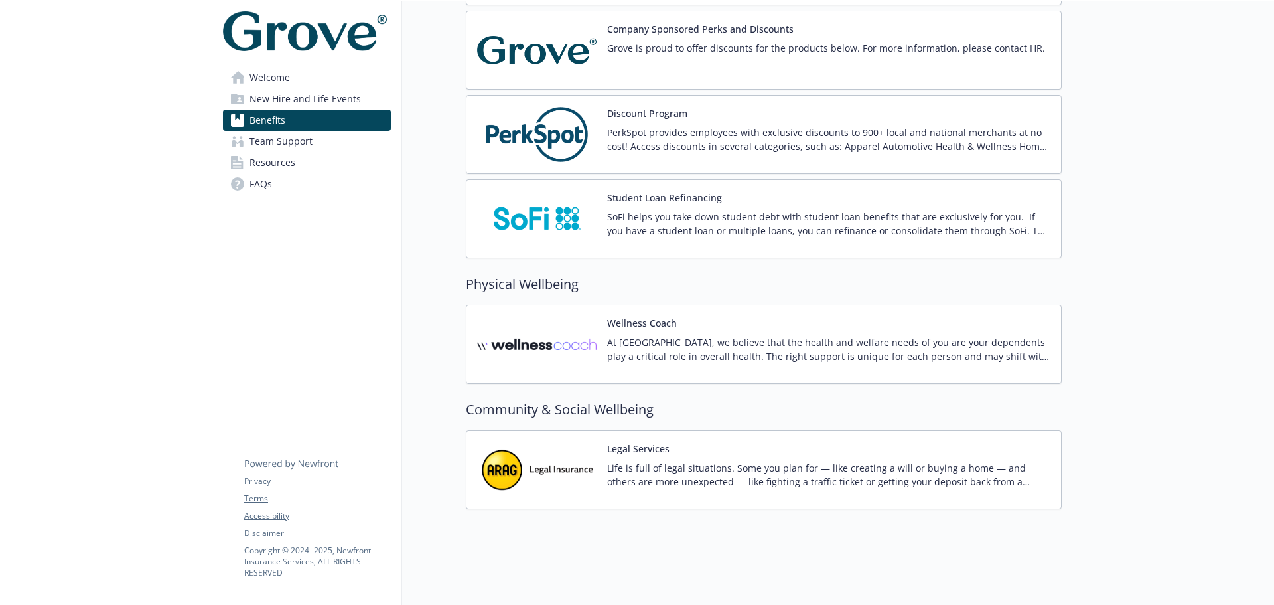
scroll to position [2036, 0]
click at [513, 341] on img at bounding box center [536, 344] width 119 height 56
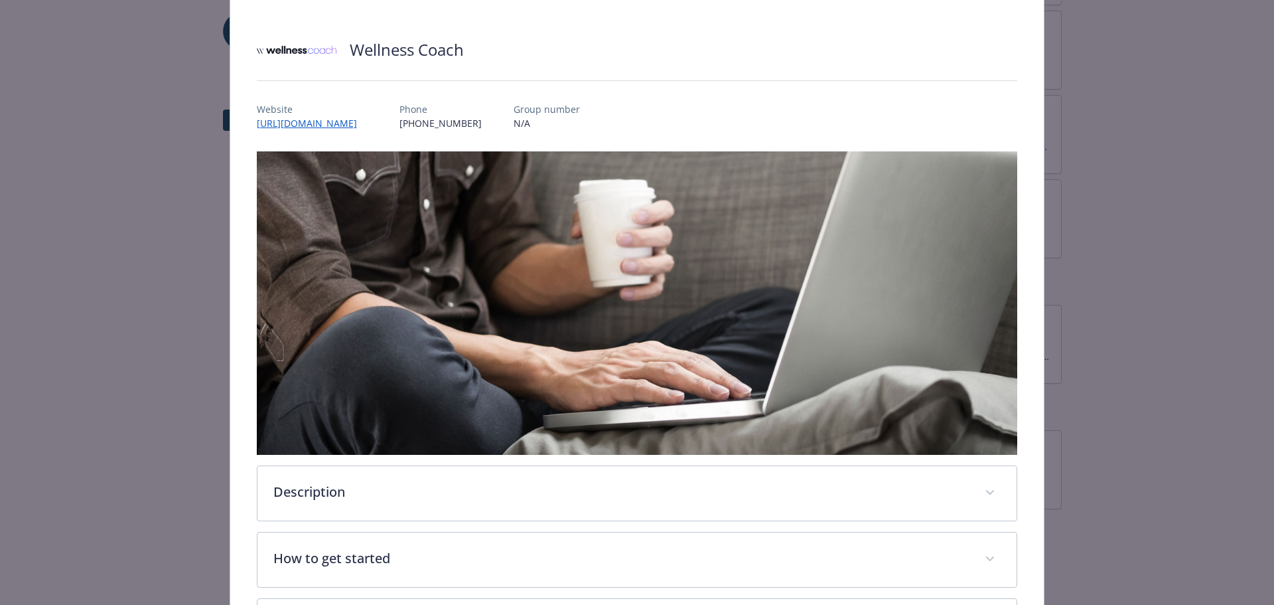
scroll to position [61, 0]
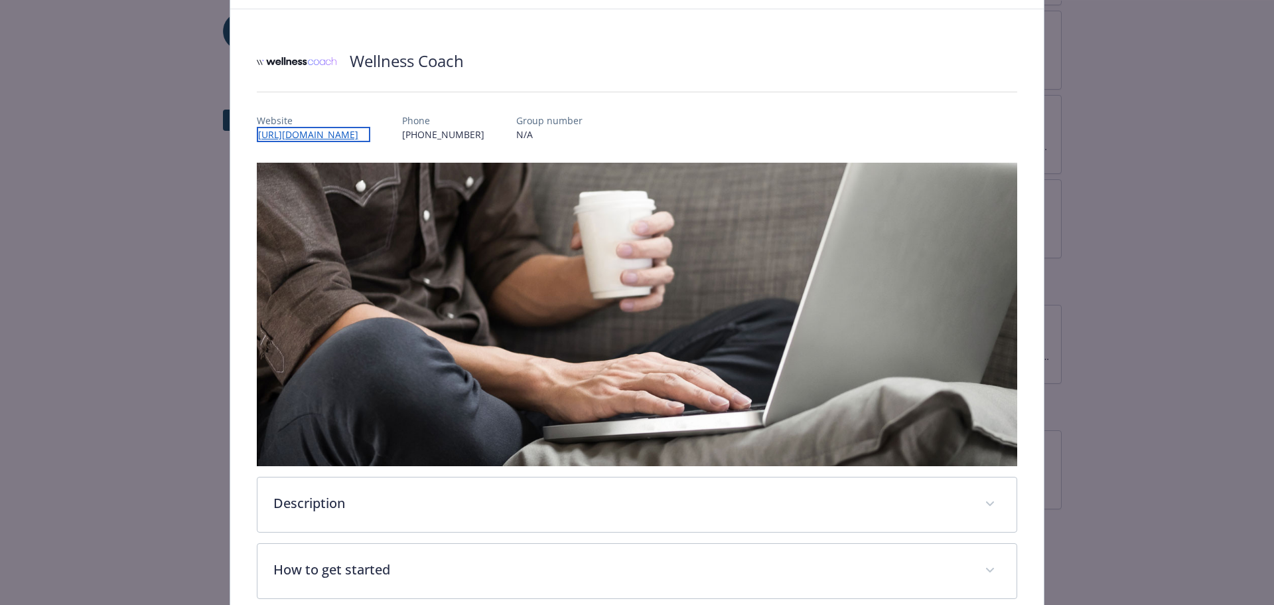
click at [370, 131] on link "https://www.wellnesscoach.live/" at bounding box center [313, 134] width 113 height 15
drag, startPoint x: 510, startPoint y: 134, endPoint x: 433, endPoint y: 136, distance: 77.0
click at [433, 136] on div "Website https://www.wellnesscoach.live/ Phone (702) 820-2675 Group number N/A" at bounding box center [637, 122] width 761 height 38
copy p "(702) 820-2675"
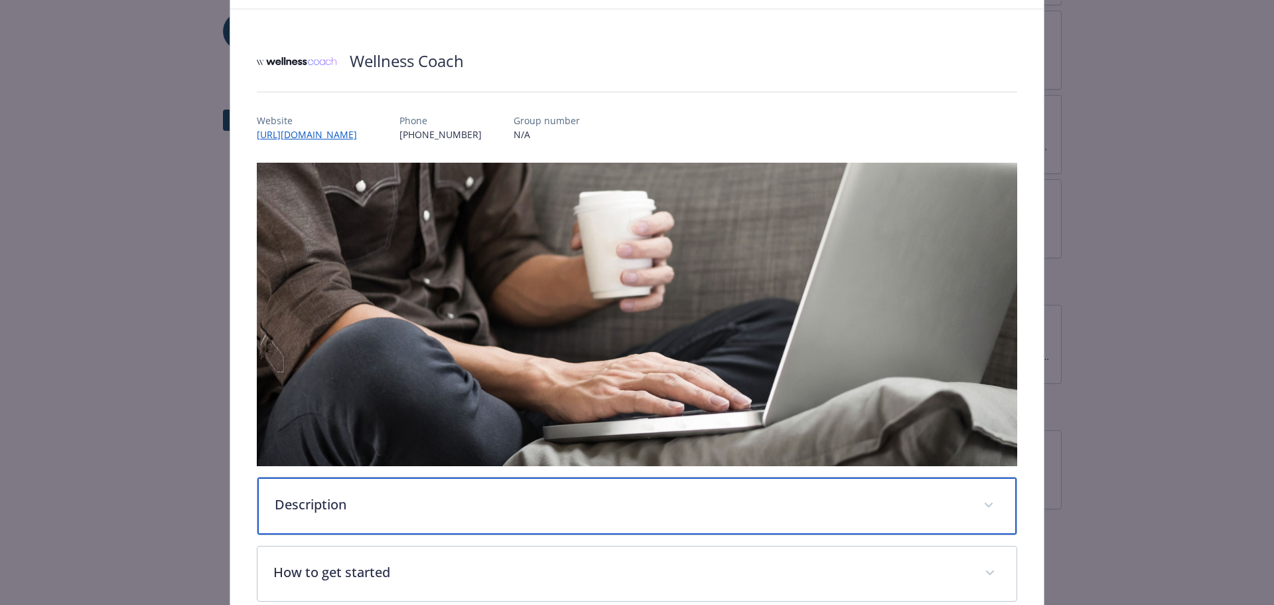
click at [516, 494] on p "Description" at bounding box center [621, 504] width 693 height 20
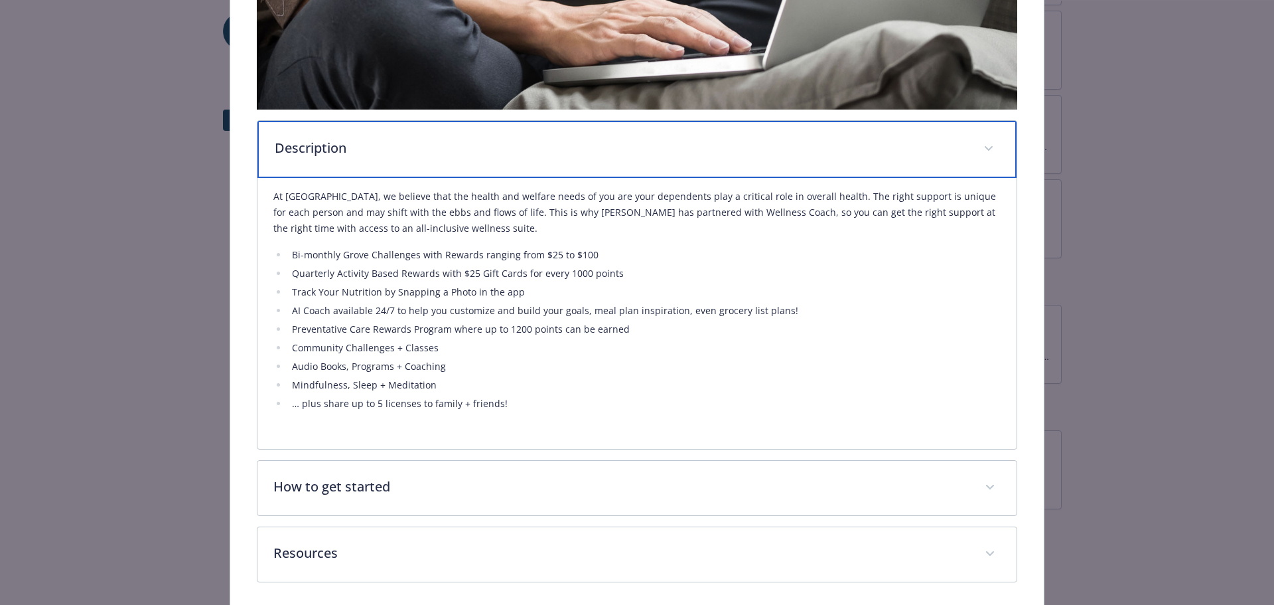
scroll to position [467, 0]
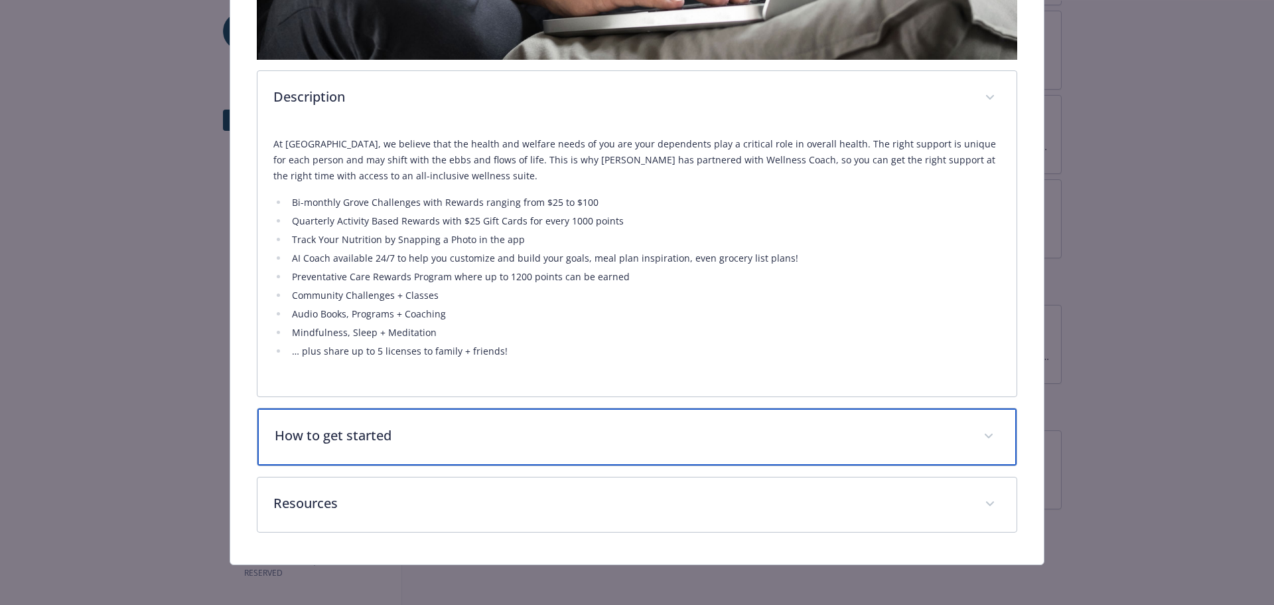
click at [372, 433] on p "How to get started" at bounding box center [621, 435] width 693 height 20
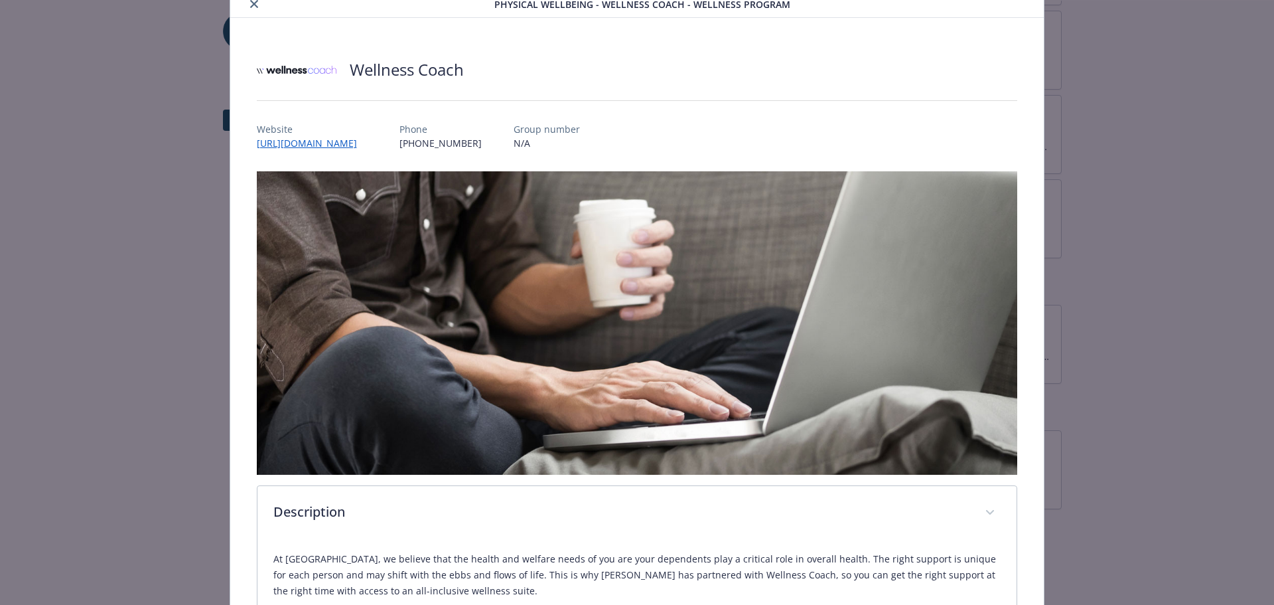
scroll to position [0, 0]
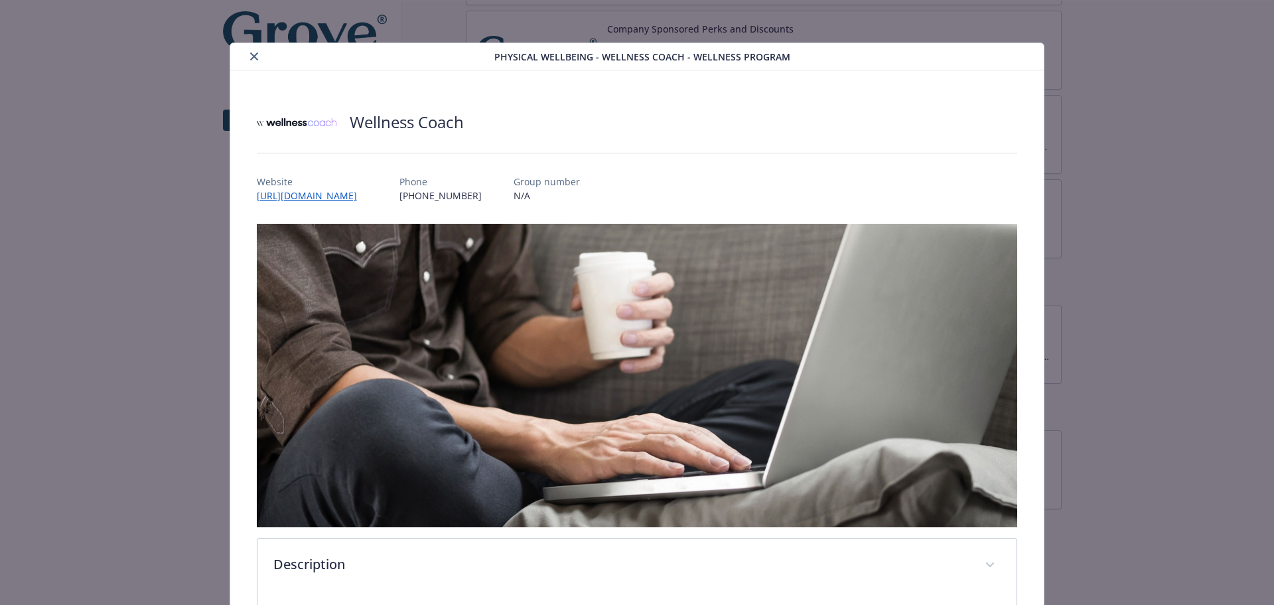
click at [250, 59] on icon "close" at bounding box center [254, 56] width 8 height 8
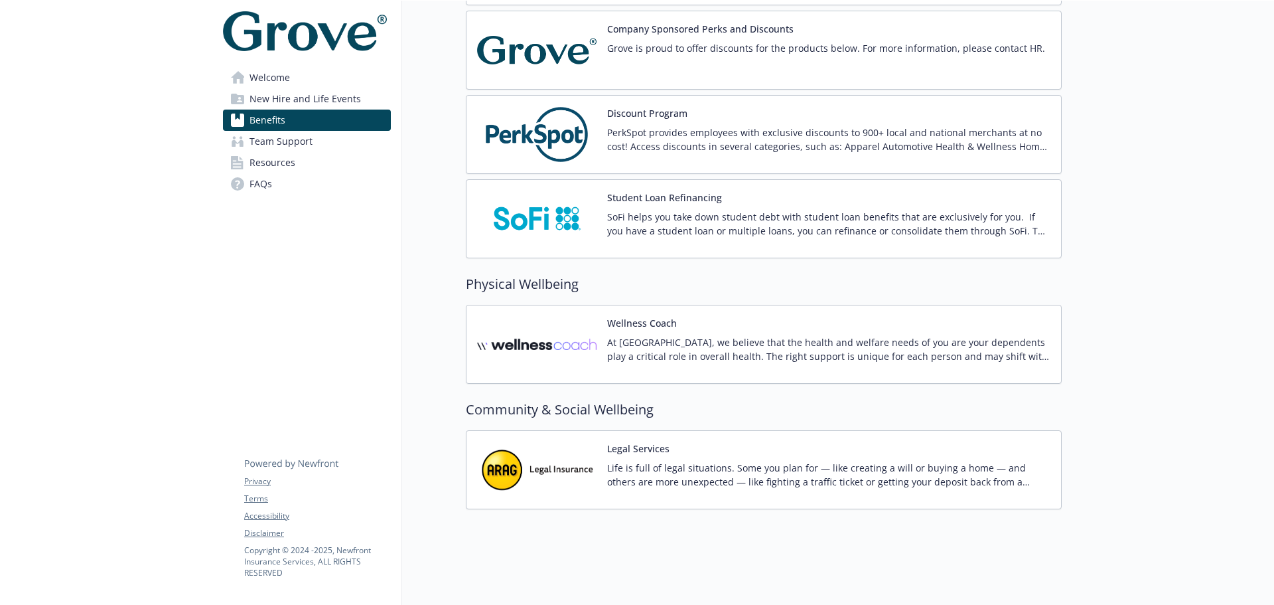
click at [555, 122] on img at bounding box center [536, 134] width 119 height 56
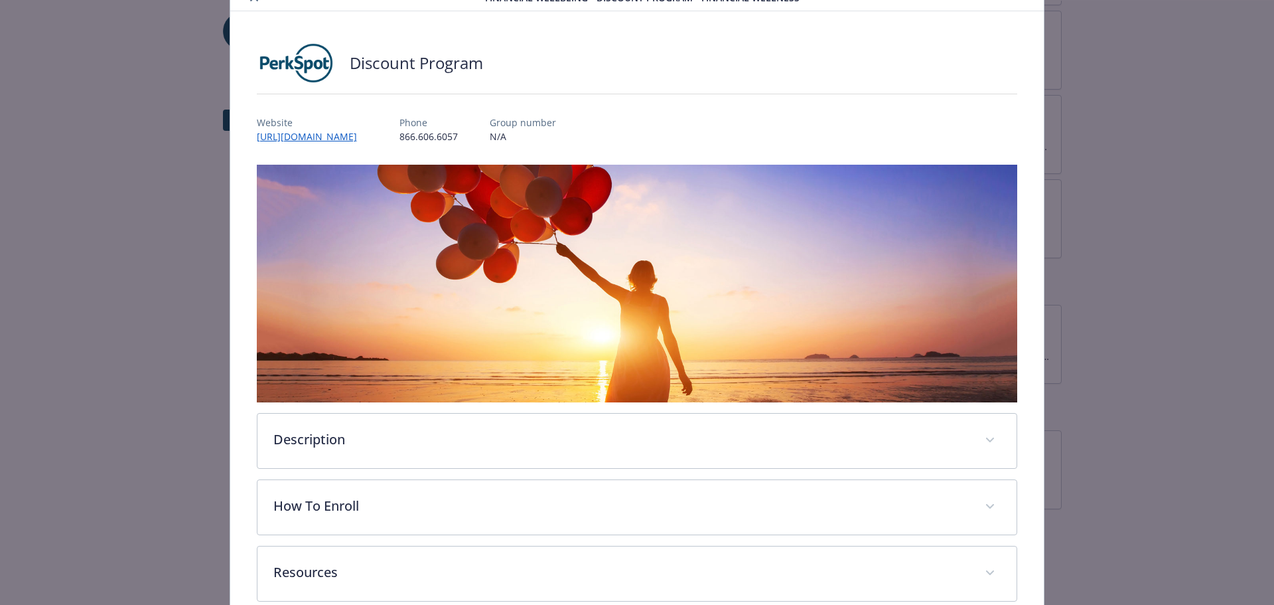
scroll to position [129, 0]
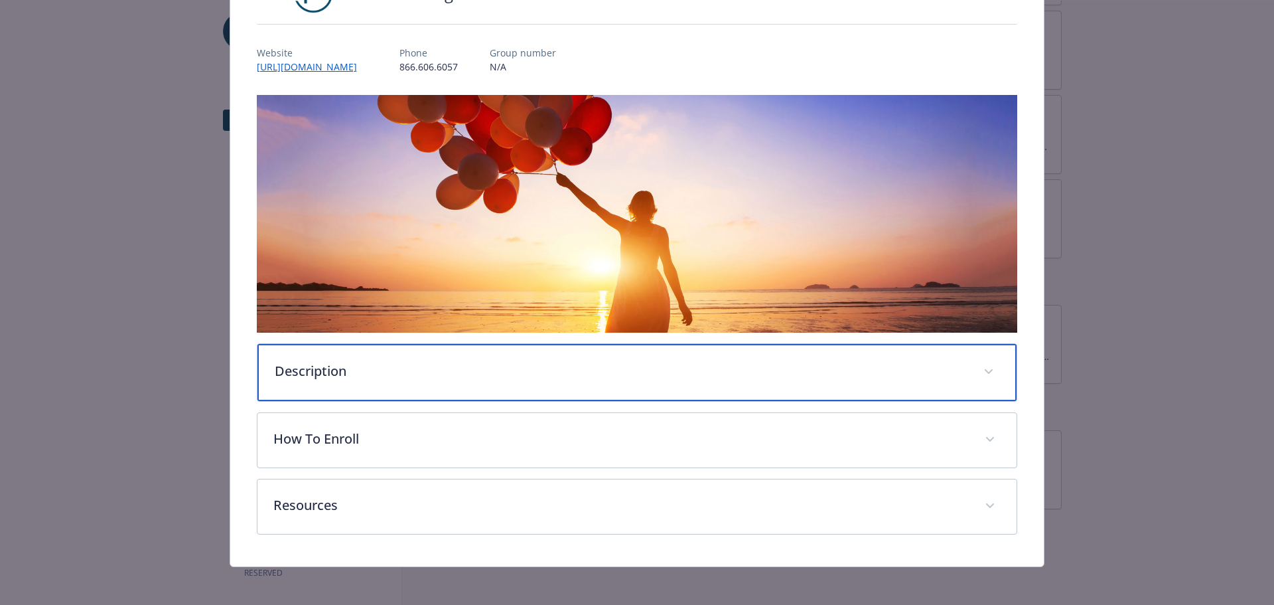
click at [386, 356] on div "Description" at bounding box center [637, 372] width 760 height 57
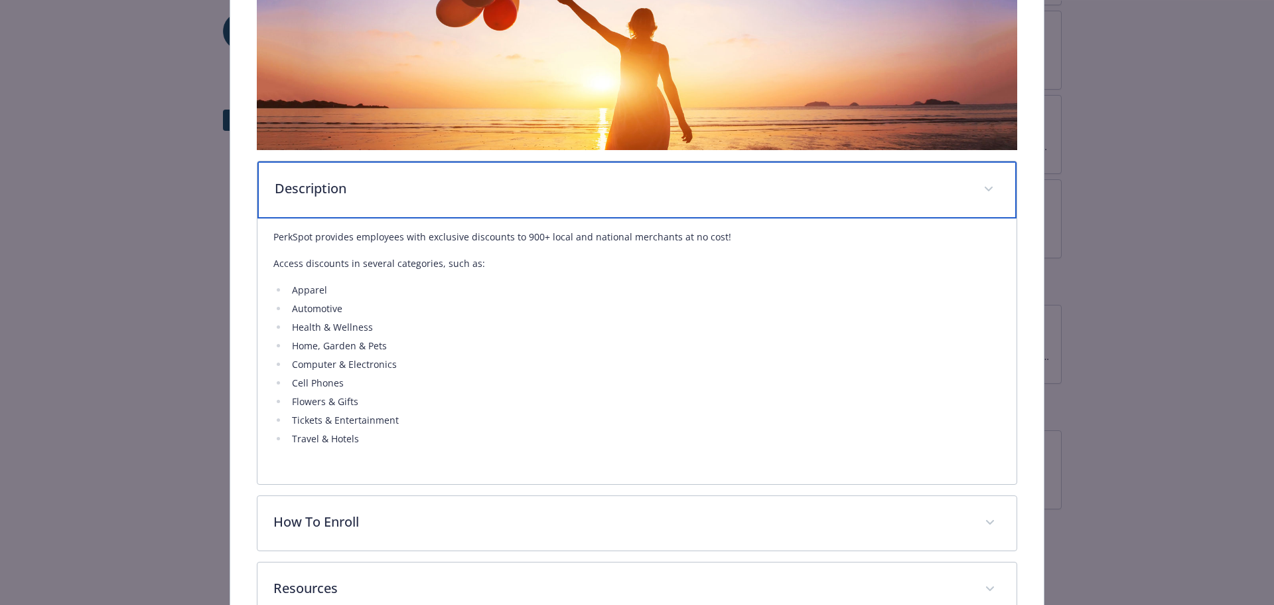
scroll to position [328, 0]
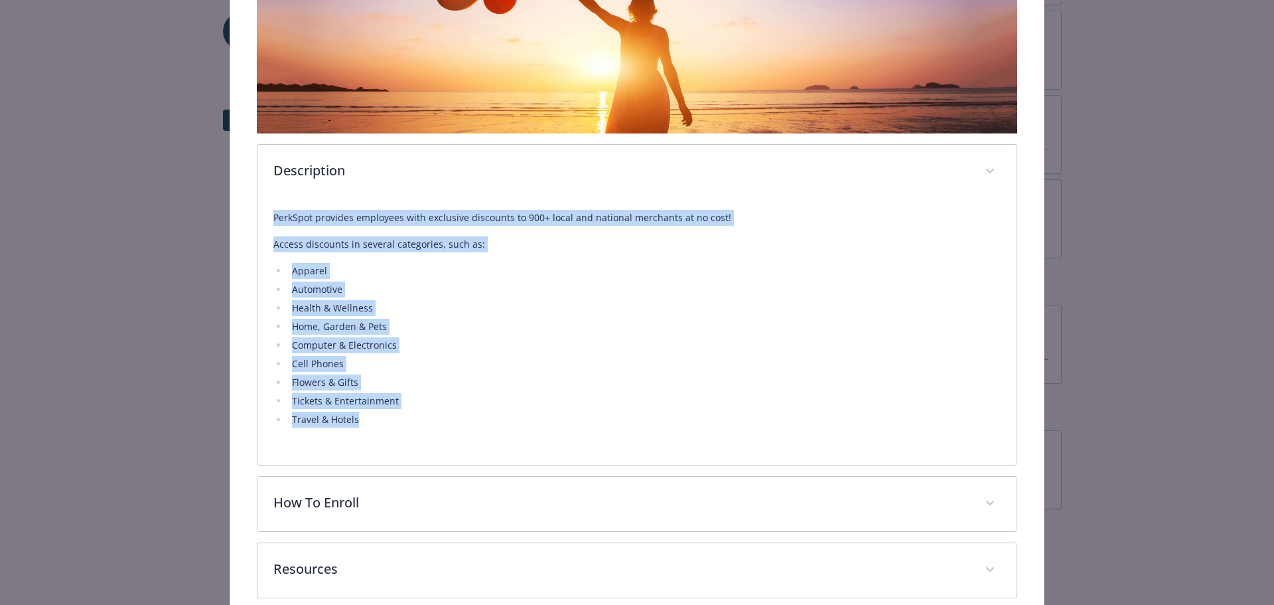
drag, startPoint x: 365, startPoint y: 423, endPoint x: 238, endPoint y: 211, distance: 247.1
click at [238, 211] on div "Discount Program Website http://newfront.perkspot.com/ Phone 866.606.6057 Group…" at bounding box center [637, 186] width 814 height 887
copy div "PerkSpot provides employees with exclusive discounts to 900+ local and national…"
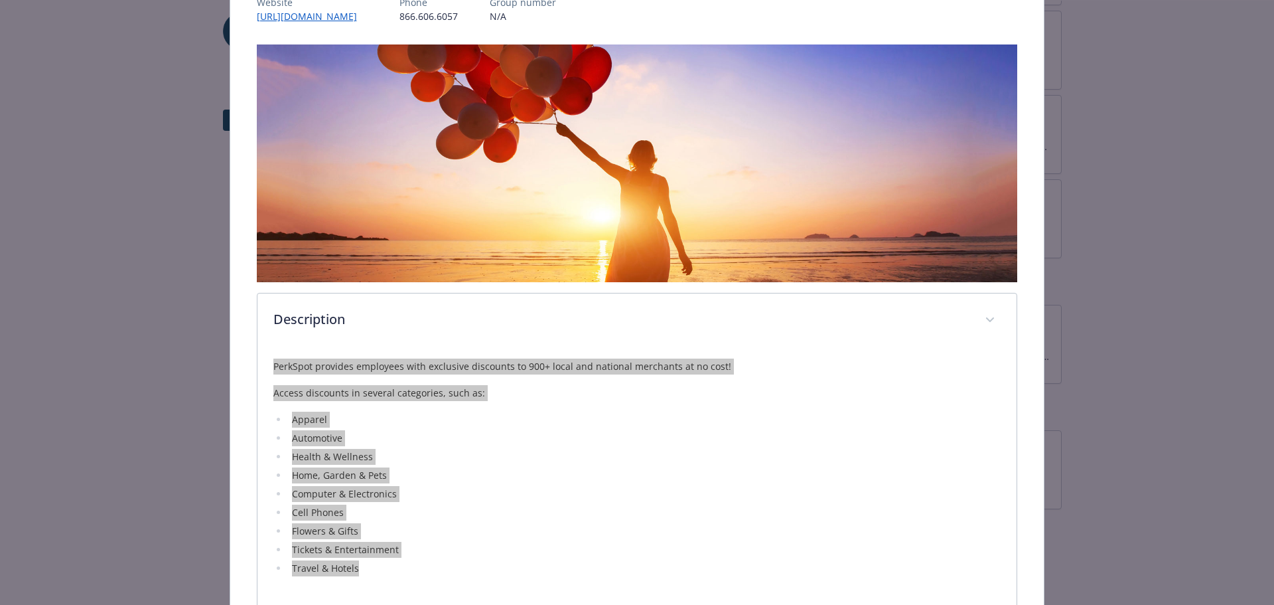
scroll to position [62, 0]
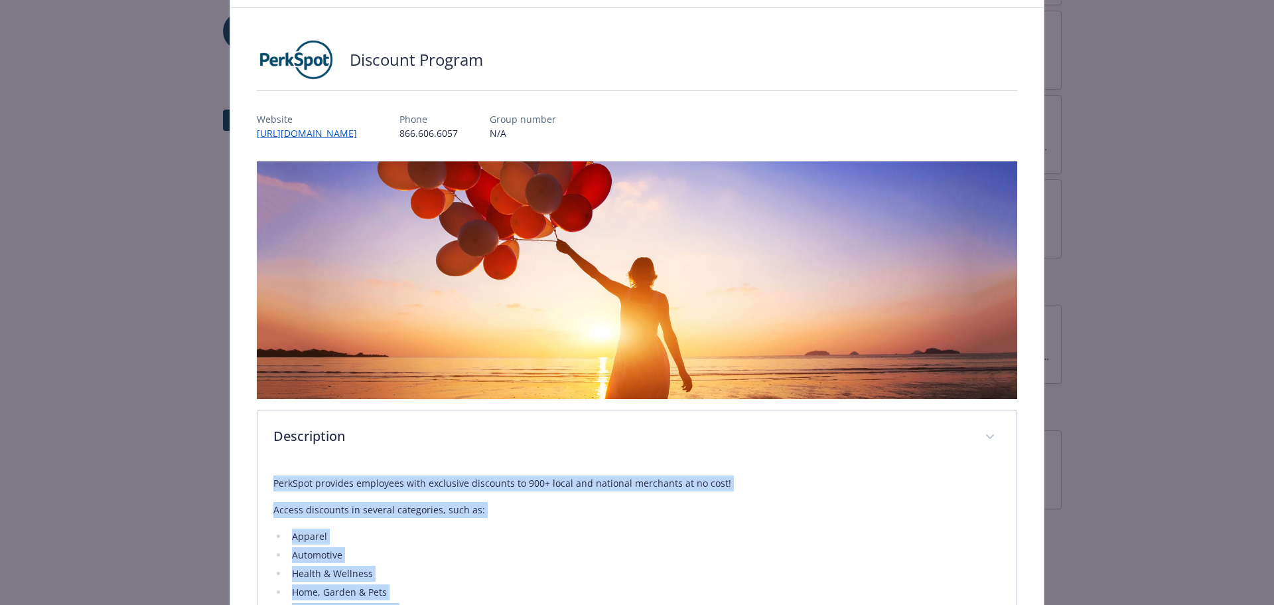
drag, startPoint x: 409, startPoint y: 133, endPoint x: 255, endPoint y: 135, distance: 154.0
click at [257, 135] on div "Website http://newfront.perkspot.com/ Phone 866.606.6057 Group number N/A" at bounding box center [637, 121] width 761 height 38
copy link "http://newfront.perkspot.com/"
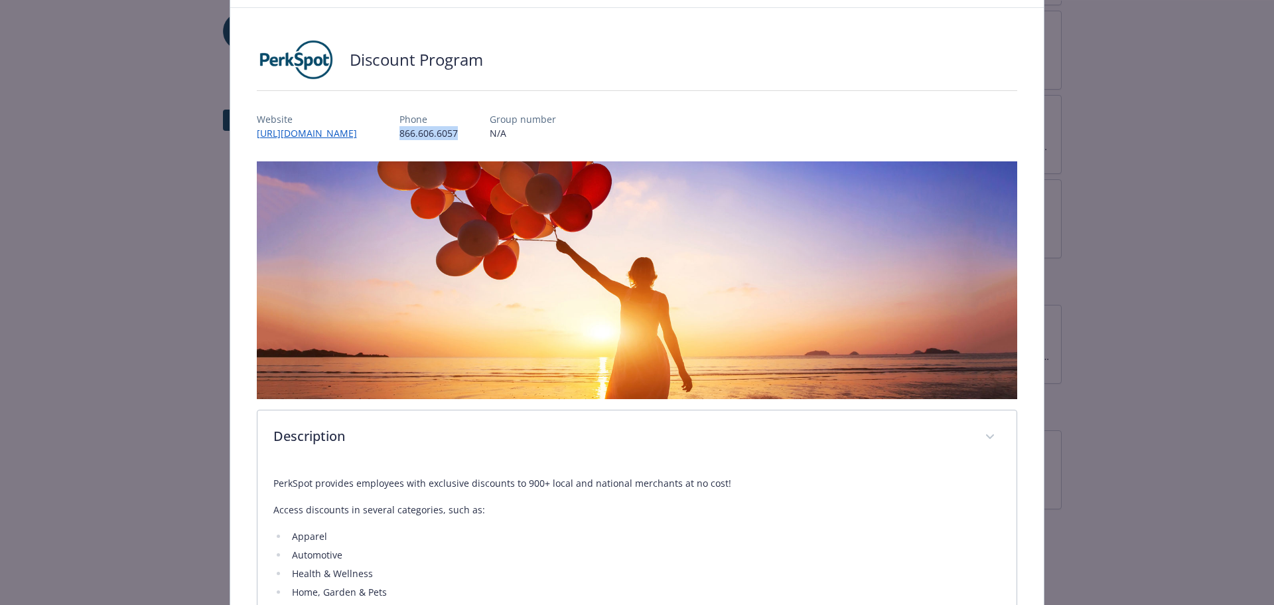
drag, startPoint x: 488, startPoint y: 134, endPoint x: 428, endPoint y: 135, distance: 60.4
click at [428, 135] on div "Website http://newfront.perkspot.com/ Phone 866.606.6057 Group number N/A" at bounding box center [637, 121] width 761 height 38
copy p "866.606.6057"
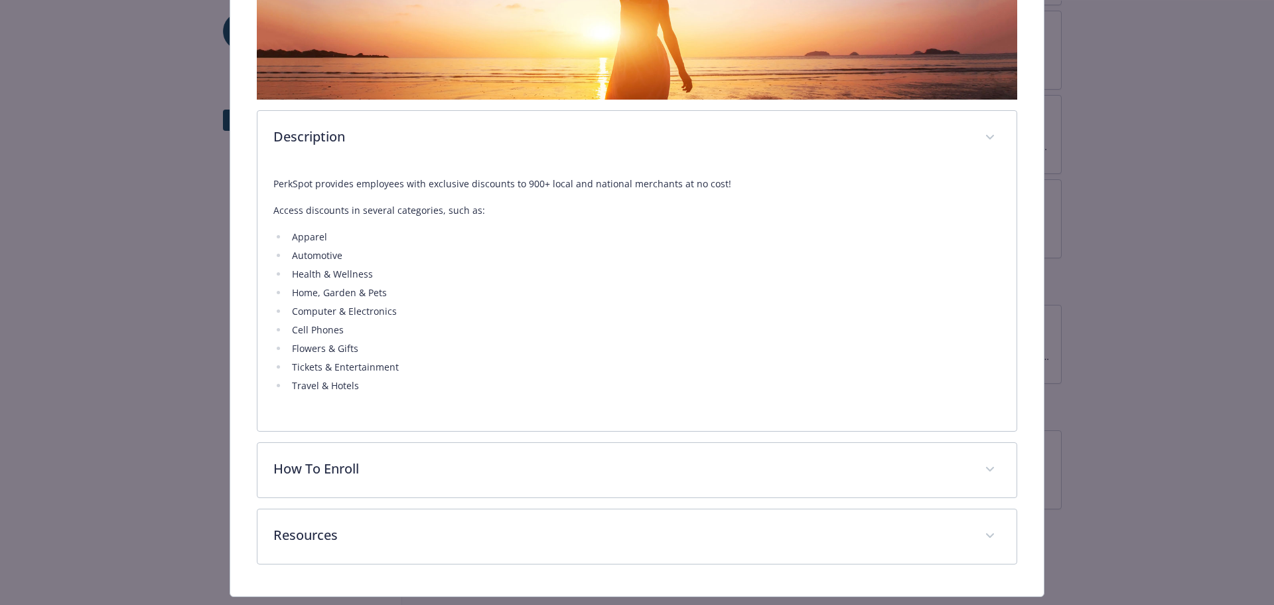
scroll to position [394, 0]
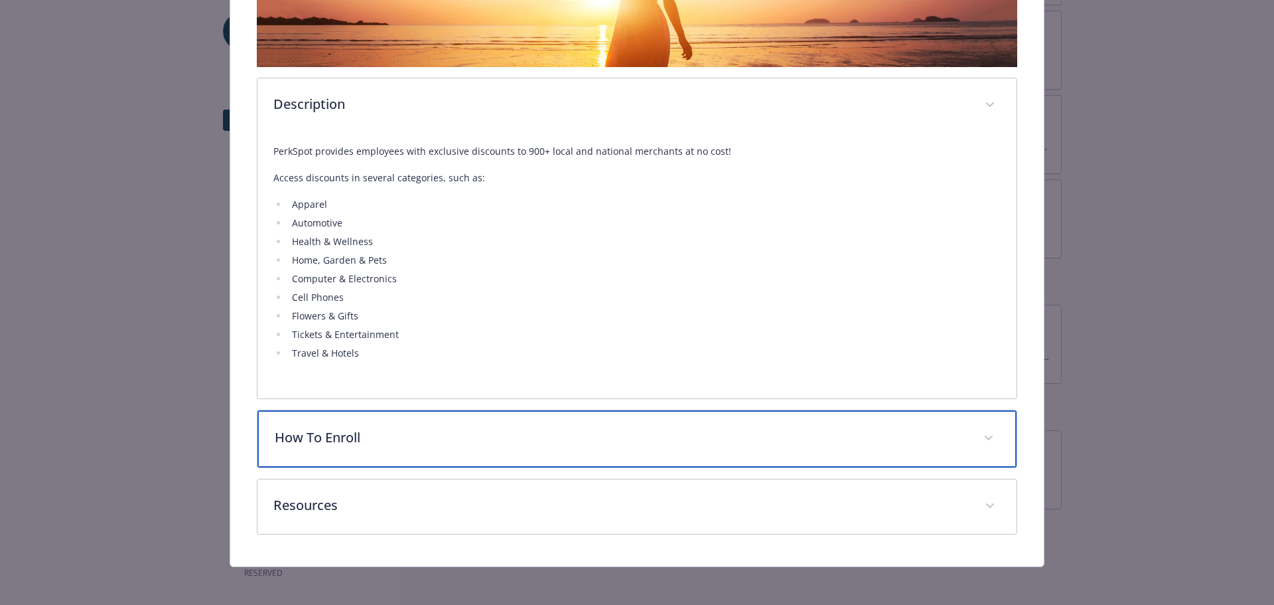
click at [484, 427] on p "How To Enroll" at bounding box center [621, 437] width 693 height 20
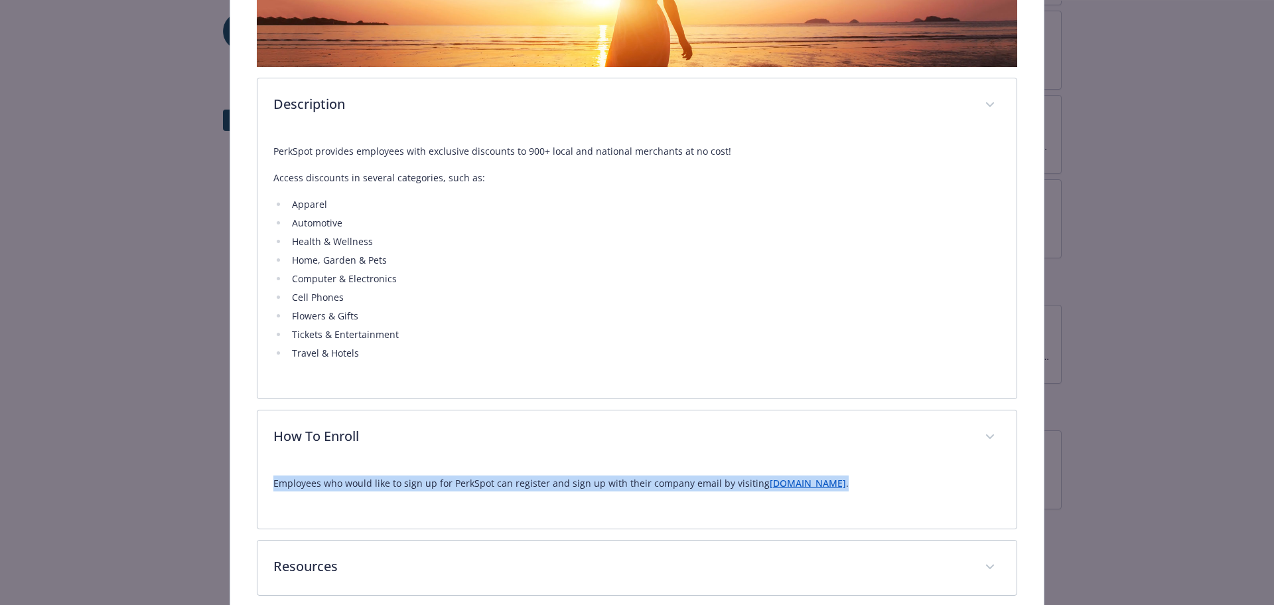
drag, startPoint x: 921, startPoint y: 496, endPoint x: 248, endPoint y: 502, distance: 672.9
click at [248, 502] on div "Discount Program Website http://newfront.perkspot.com/ Phone 866.606.6057 Group…" at bounding box center [637, 151] width 814 height 951
copy p "Employees who would like to sign up for PerkSpot can register and sign up with …"
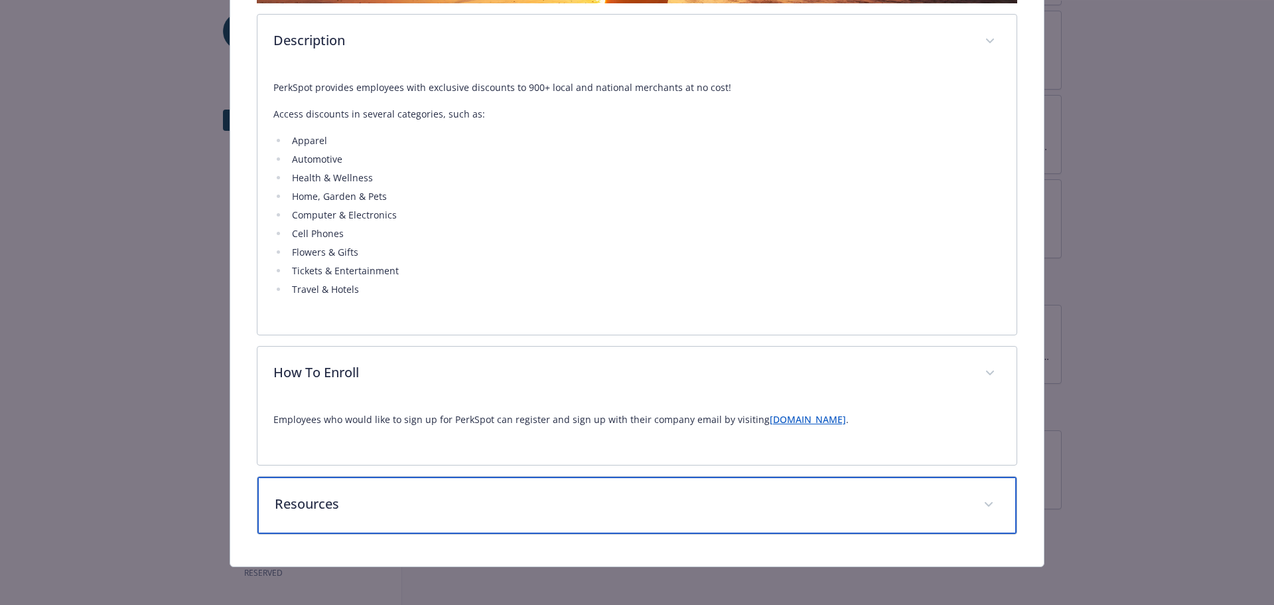
click at [459, 491] on div "Resources" at bounding box center [637, 504] width 760 height 57
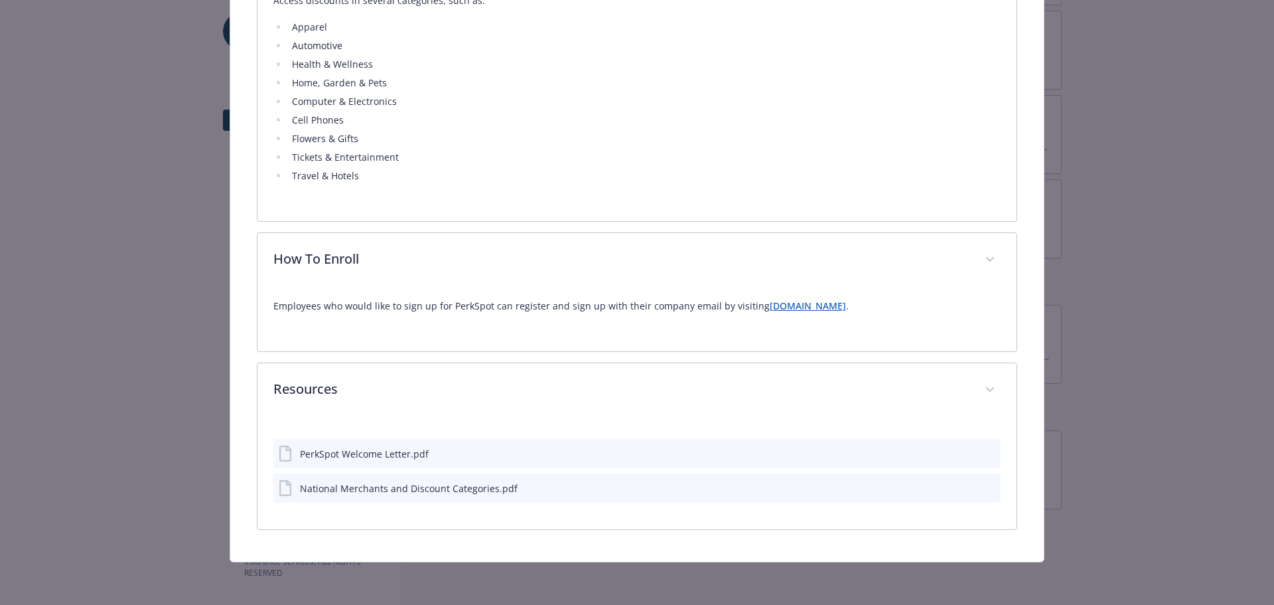
scroll to position [569, 0]
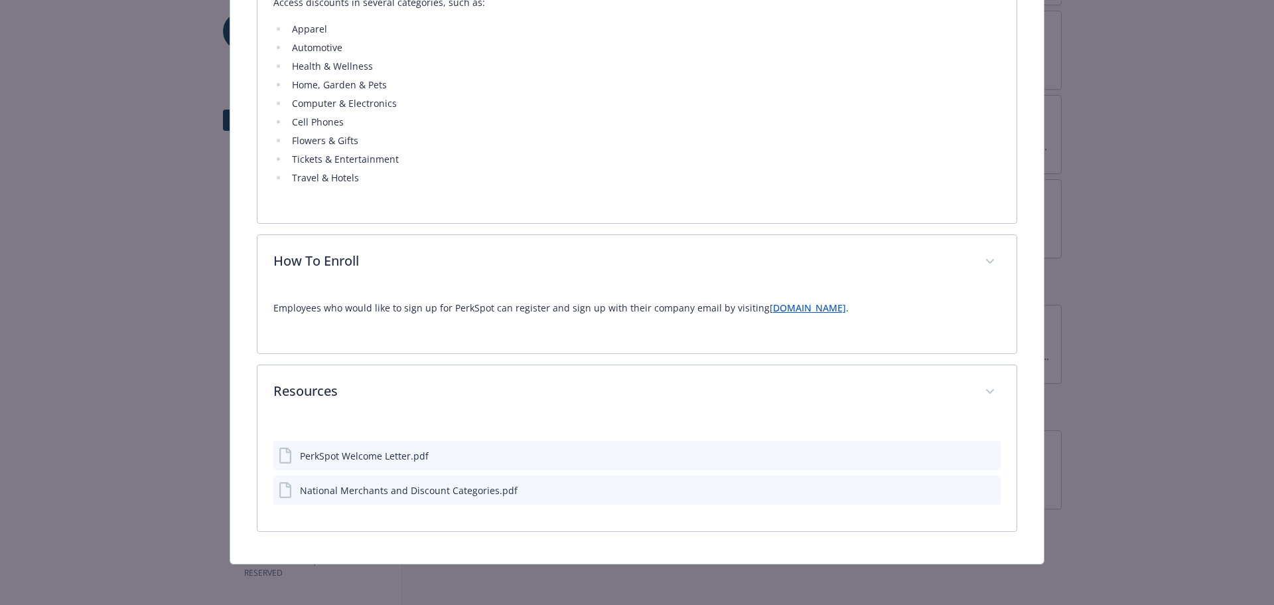
click at [961, 455] on icon "download file" at bounding box center [966, 454] width 11 height 11
click at [961, 490] on icon "download file" at bounding box center [966, 489] width 11 height 11
drag, startPoint x: 453, startPoint y: 453, endPoint x: 298, endPoint y: 455, distance: 154.6
click at [298, 455] on div "PerkSpot Welcome Letter.pdf" at bounding box center [637, 455] width 728 height 29
copy div "PerkSpot Welcome Letter.pdf"
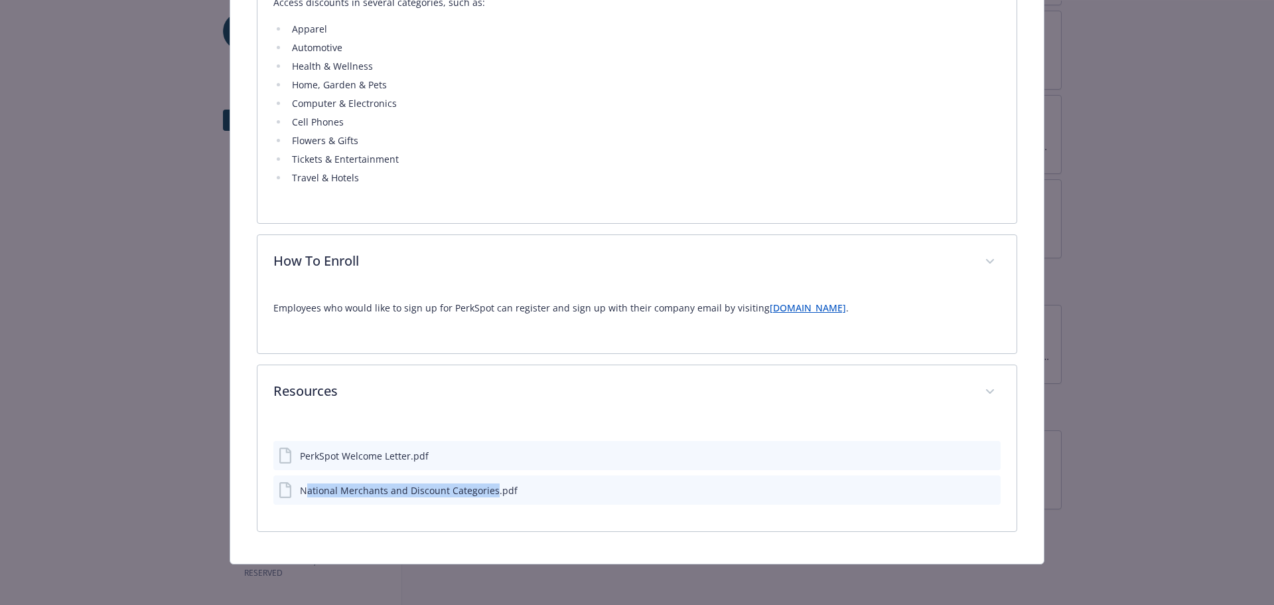
drag, startPoint x: 490, startPoint y: 490, endPoint x: 291, endPoint y: 499, distance: 199.3
click at [295, 499] on div "National Merchants and Discount Categories.pdf" at bounding box center [637, 489] width 728 height 29
drag, startPoint x: 291, startPoint y: 499, endPoint x: 297, endPoint y: 490, distance: 11.4
click at [297, 490] on div "National Merchants and Discount Categories.pdf" at bounding box center [637, 489] width 728 height 29
drag, startPoint x: 298, startPoint y: 490, endPoint x: 491, endPoint y: 494, distance: 193.2
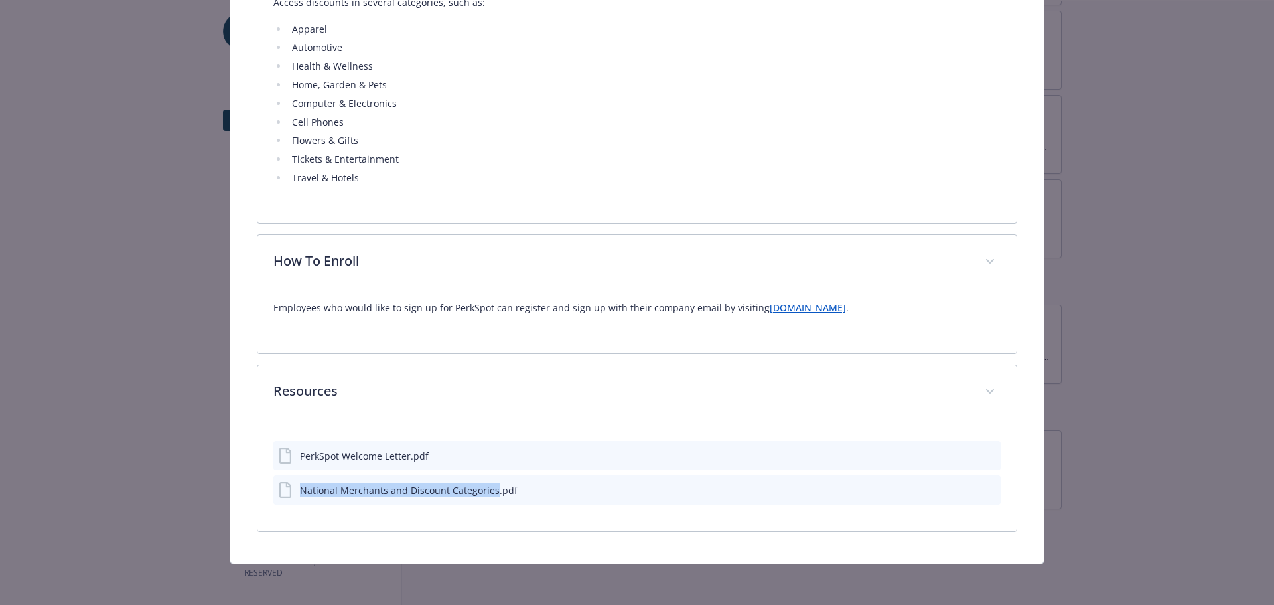
click at [491, 494] on div "National Merchants and Discount Categories.pdf" at bounding box center [409, 490] width 218 height 14
copy div "National Merchants and Discount Categories"
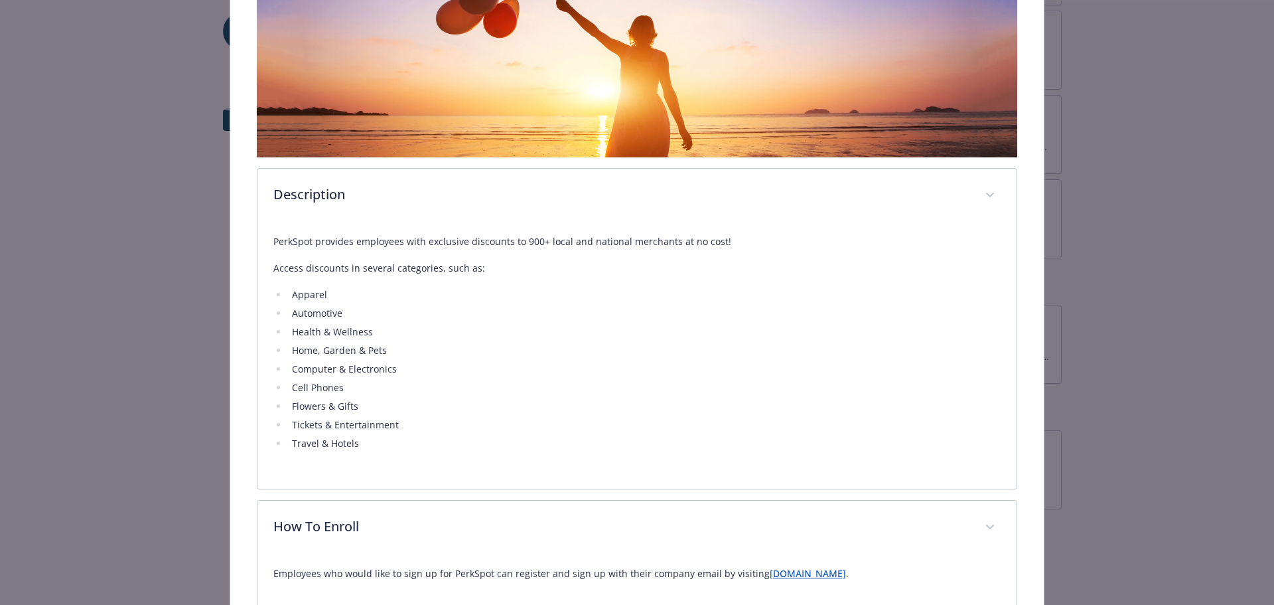
scroll to position [38, 0]
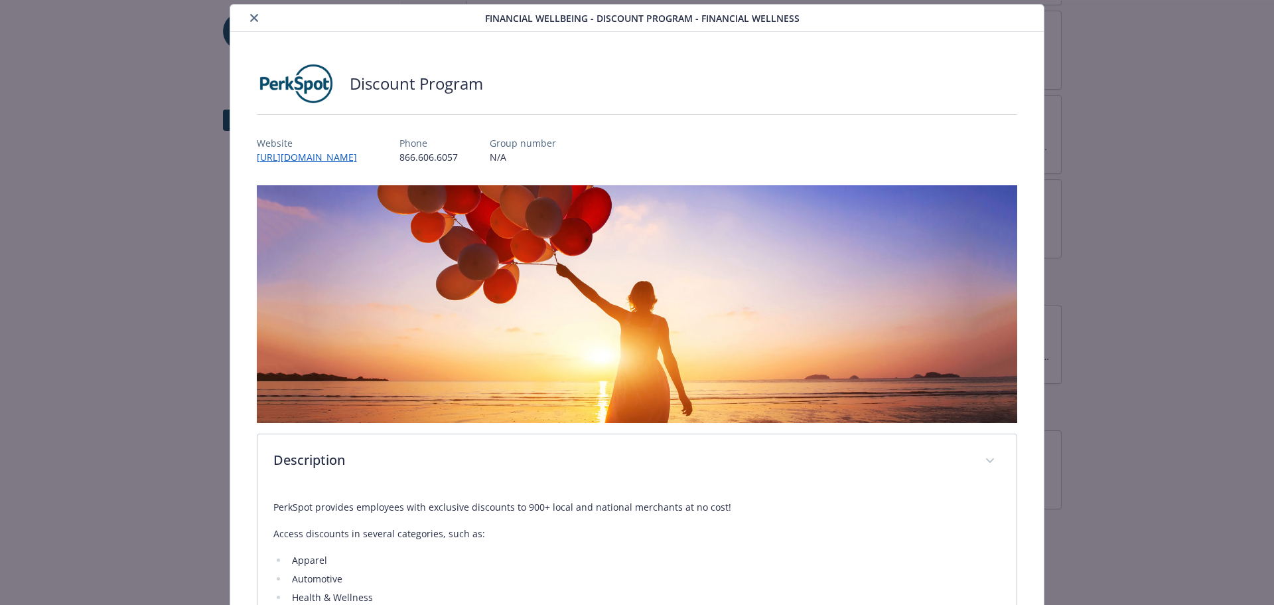
click at [250, 15] on icon "close" at bounding box center [254, 18] width 8 height 8
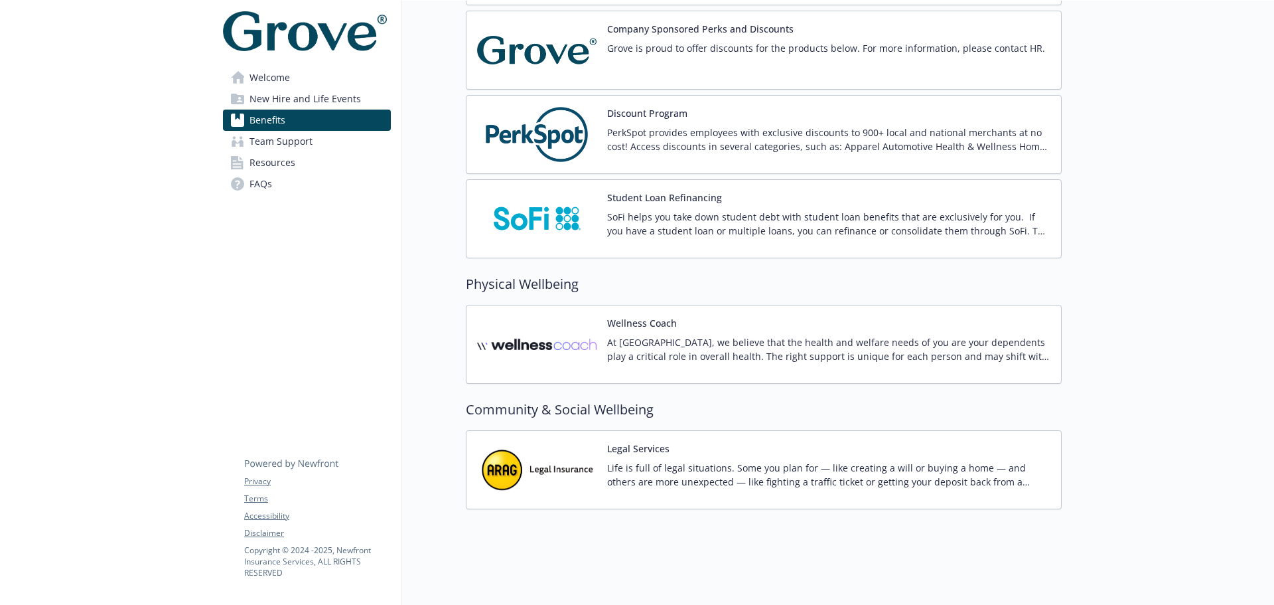
click at [513, 191] on img at bounding box center [536, 218] width 119 height 56
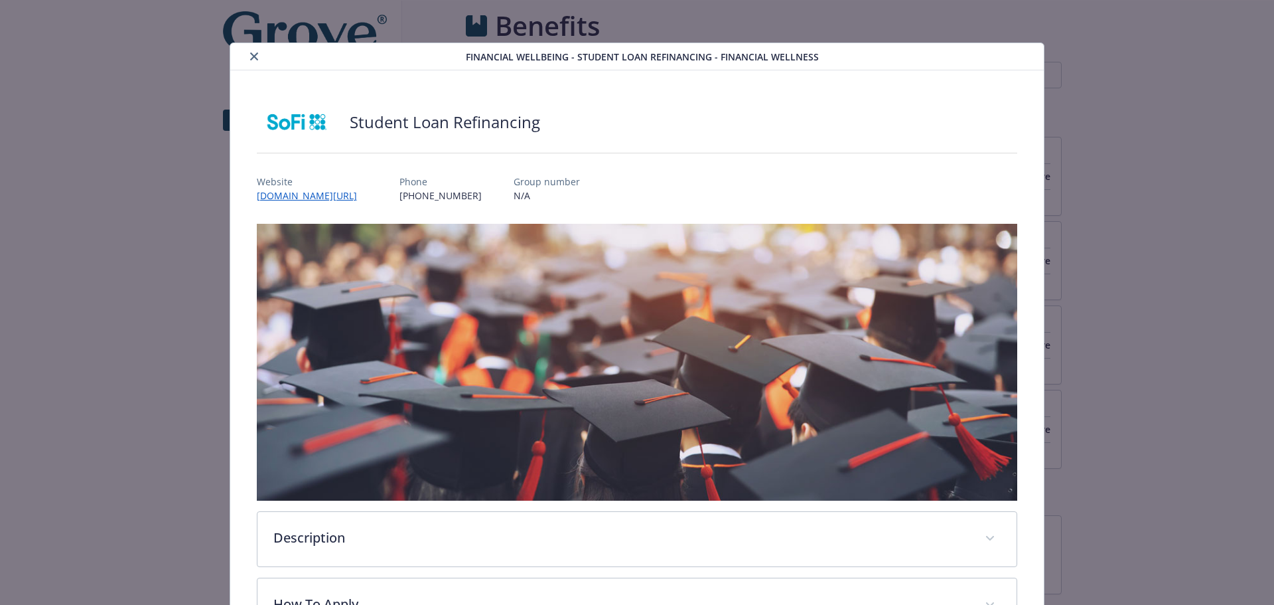
scroll to position [2036, 0]
drag, startPoint x: 370, startPoint y: 197, endPoint x: 257, endPoint y: 199, distance: 113.5
click at [257, 199] on div "Website www.sofi.com/newfront Phone (833) 277-7634 Group number N/A" at bounding box center [637, 183] width 761 height 38
copy link "www.sofi.com/newfront"
drag, startPoint x: 467, startPoint y: 196, endPoint x: 399, endPoint y: 198, distance: 67.1
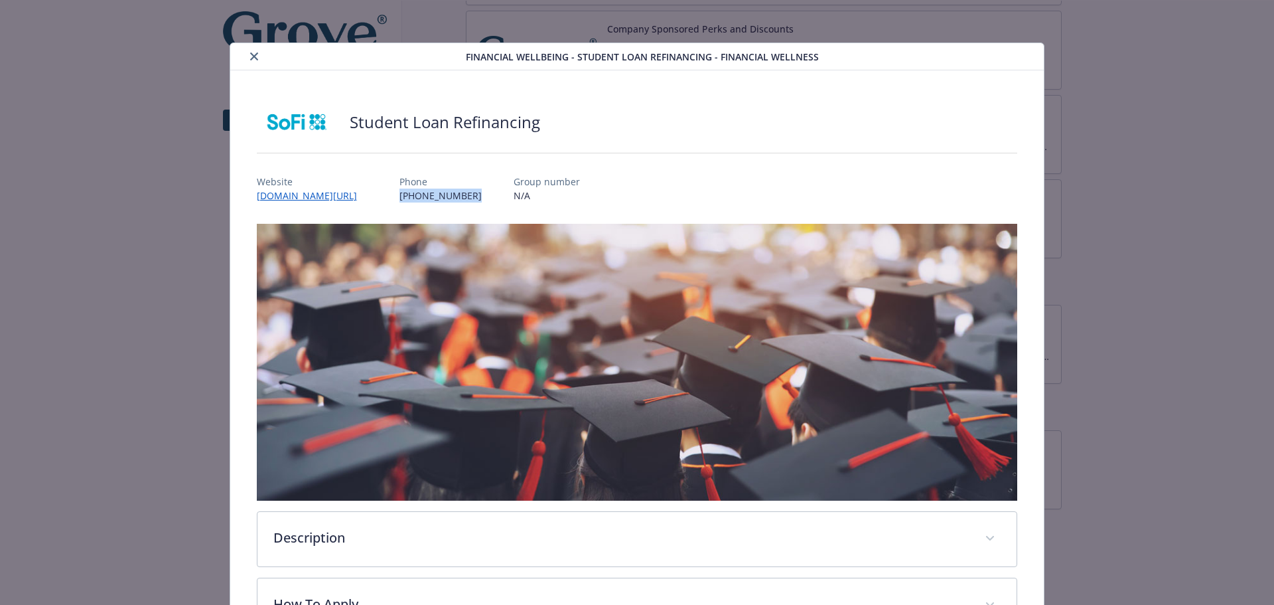
click at [399, 198] on div "Website www.sofi.com/newfront Phone (833) 277-7634 Group number N/A" at bounding box center [637, 183] width 761 height 38
copy p "(833) 277-7634"
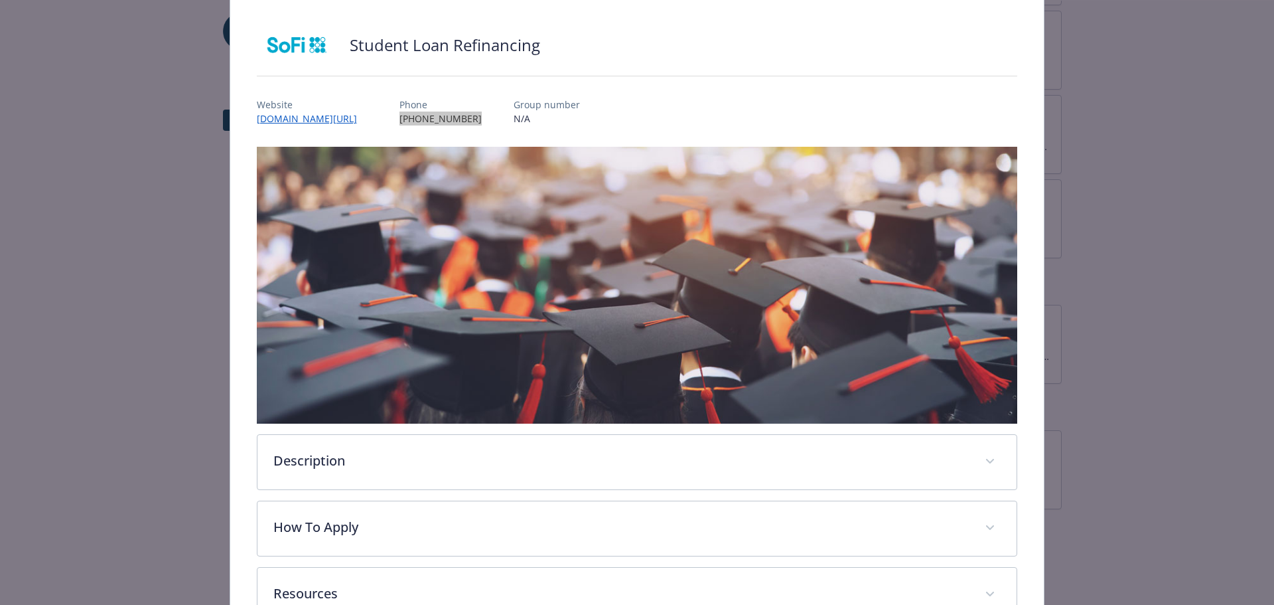
scroll to position [167, 0]
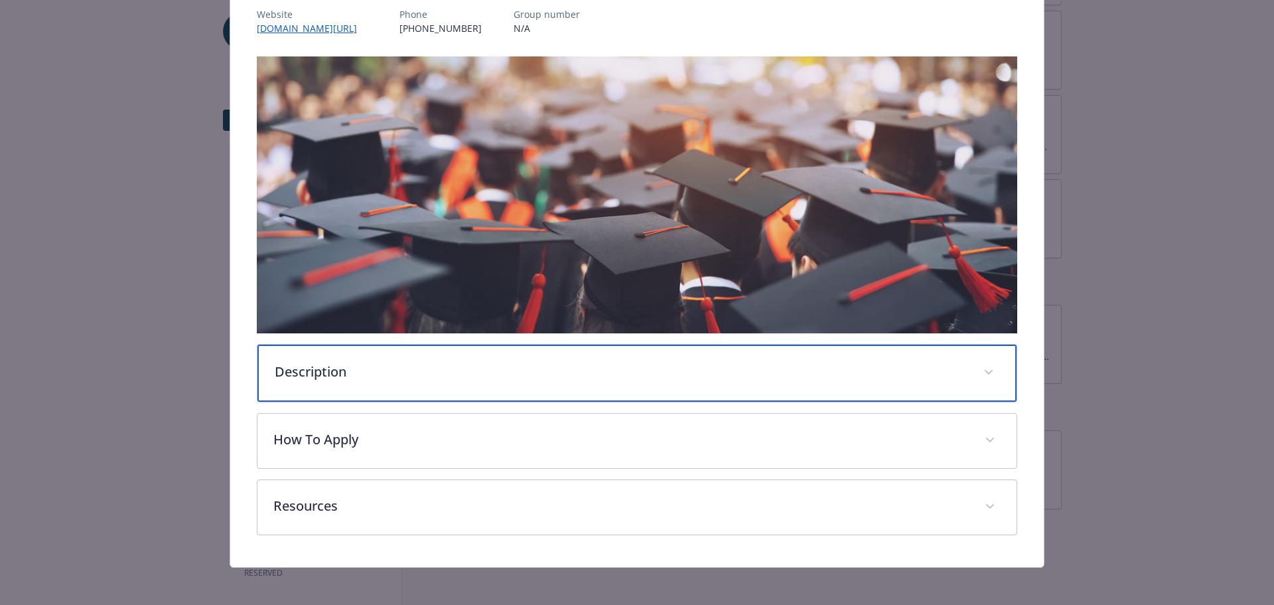
click at [425, 364] on p "Description" at bounding box center [621, 372] width 693 height 20
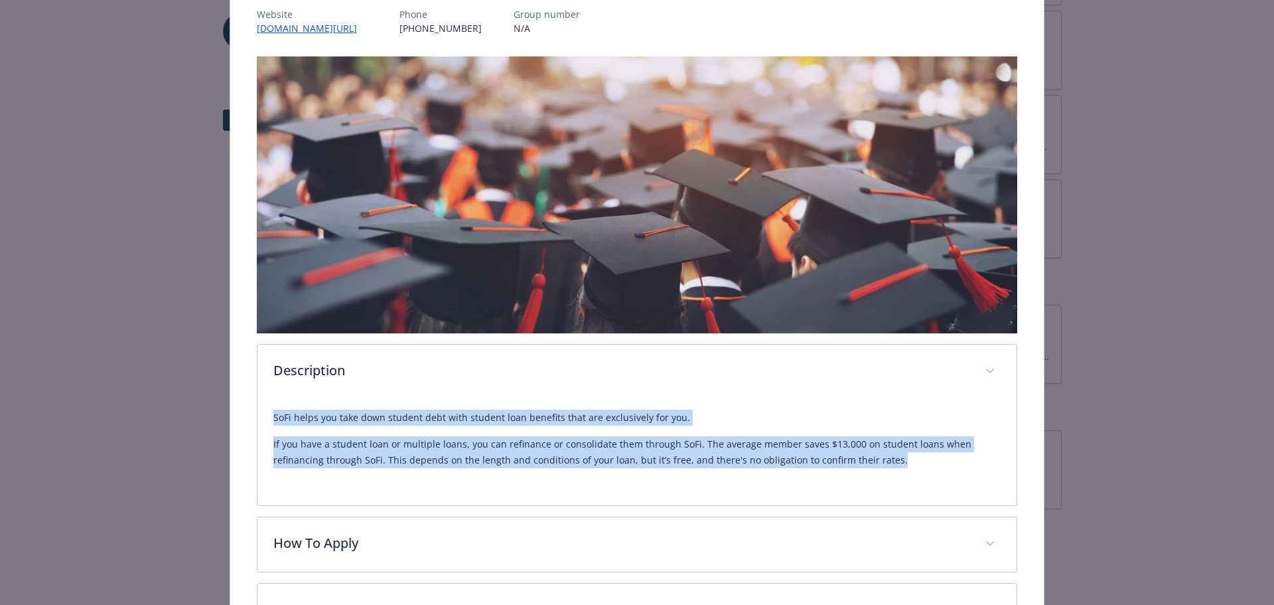
drag, startPoint x: 939, startPoint y: 470, endPoint x: 153, endPoint y: 414, distance: 788.4
click at [153, 414] on div "Financial Wellbeing - Student Loan Refinancing - Financial Wellness Student Loa…" at bounding box center [636, 273] width 1019 height 796
copy div "SoFi helps you take down student debt with student loan benefits that are exclu…"
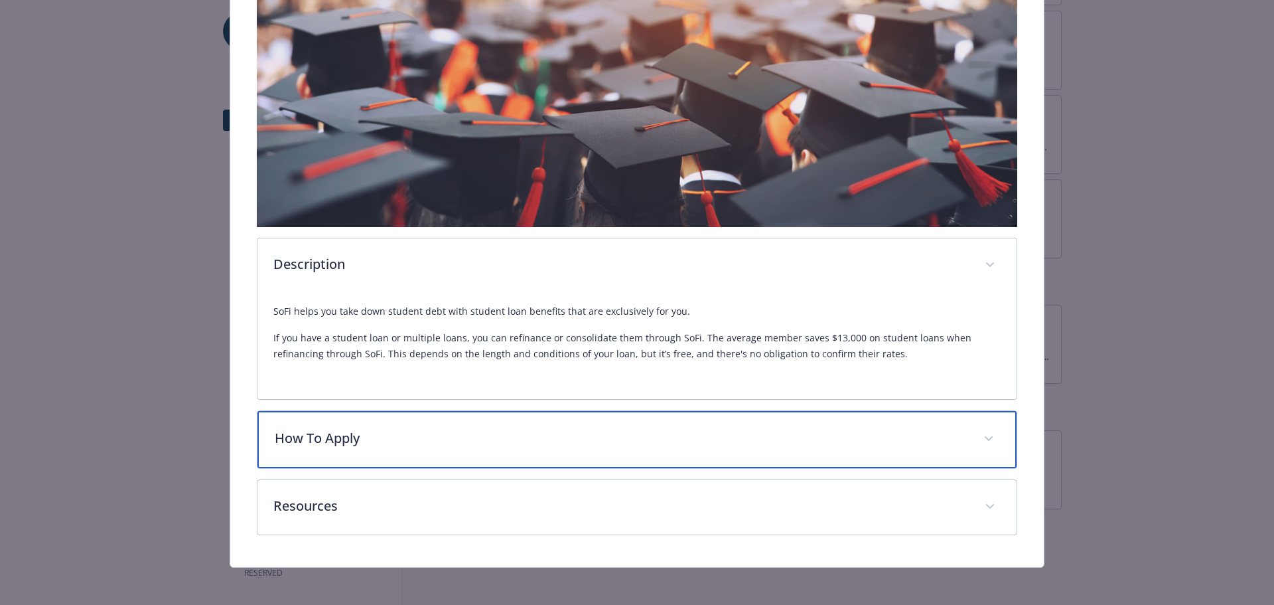
click at [483, 429] on p "How To Apply" at bounding box center [621, 438] width 693 height 20
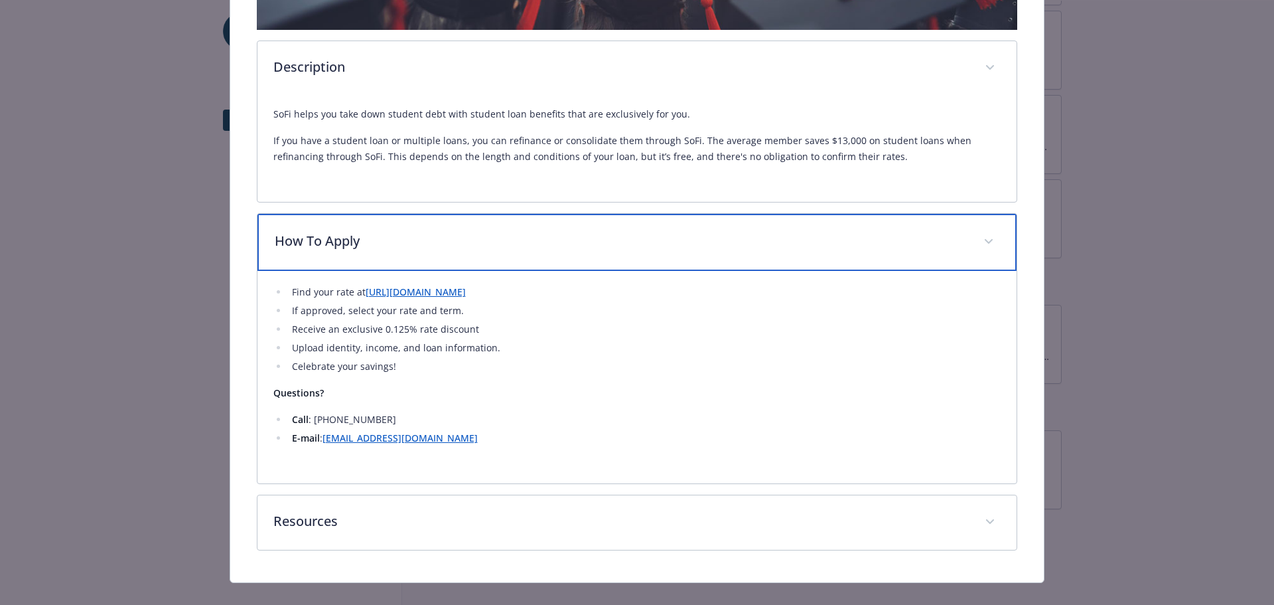
scroll to position [472, 0]
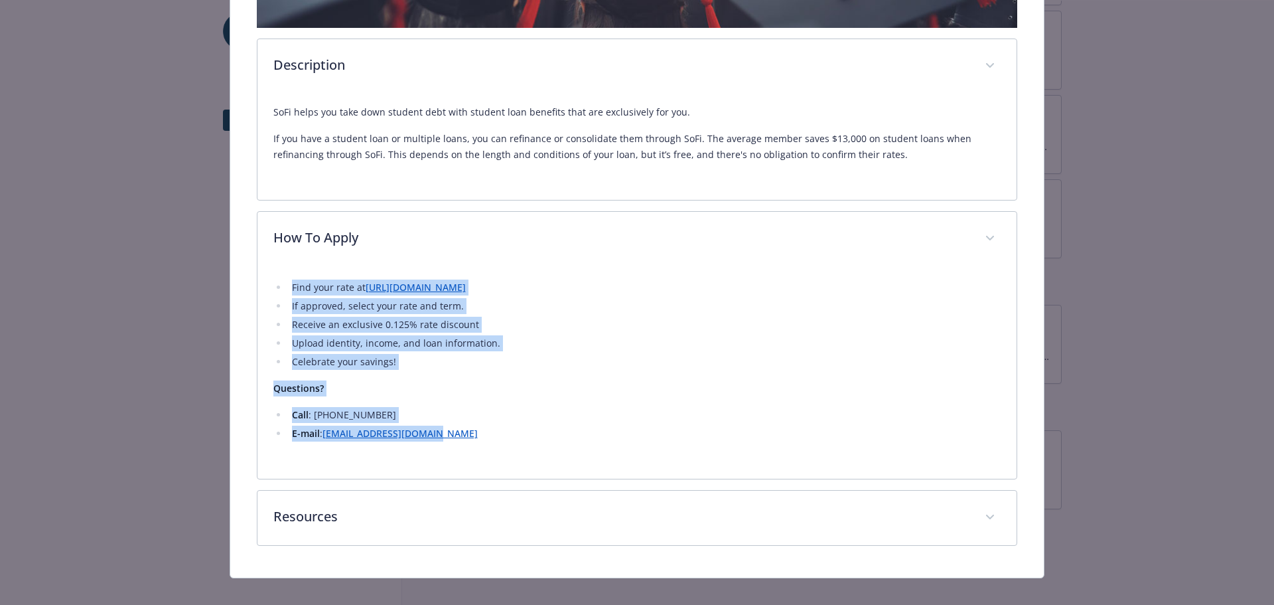
drag, startPoint x: 504, startPoint y: 437, endPoint x: 249, endPoint y: 289, distance: 295.0
click at [249, 289] on div "Student Loan Refinancing Website www.sofi.com/newfront Phone (833) 277-7634 Gro…" at bounding box center [637, 87] width 814 height 979
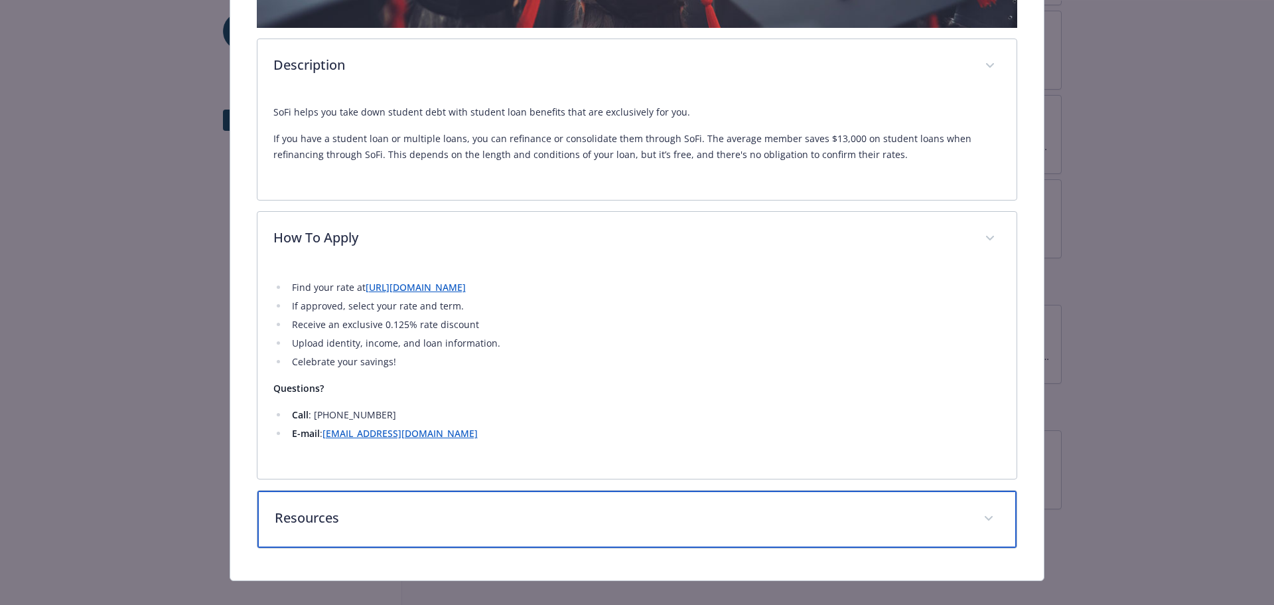
click at [405, 508] on p "Resources" at bounding box center [621, 518] width 693 height 20
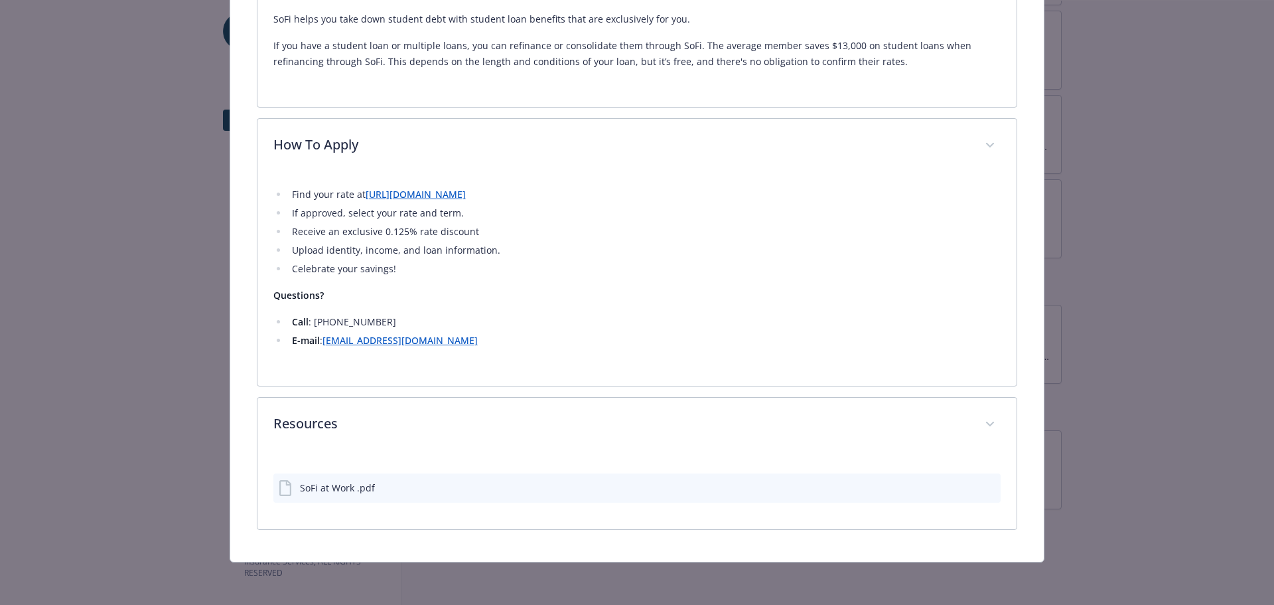
scroll to position [563, 0]
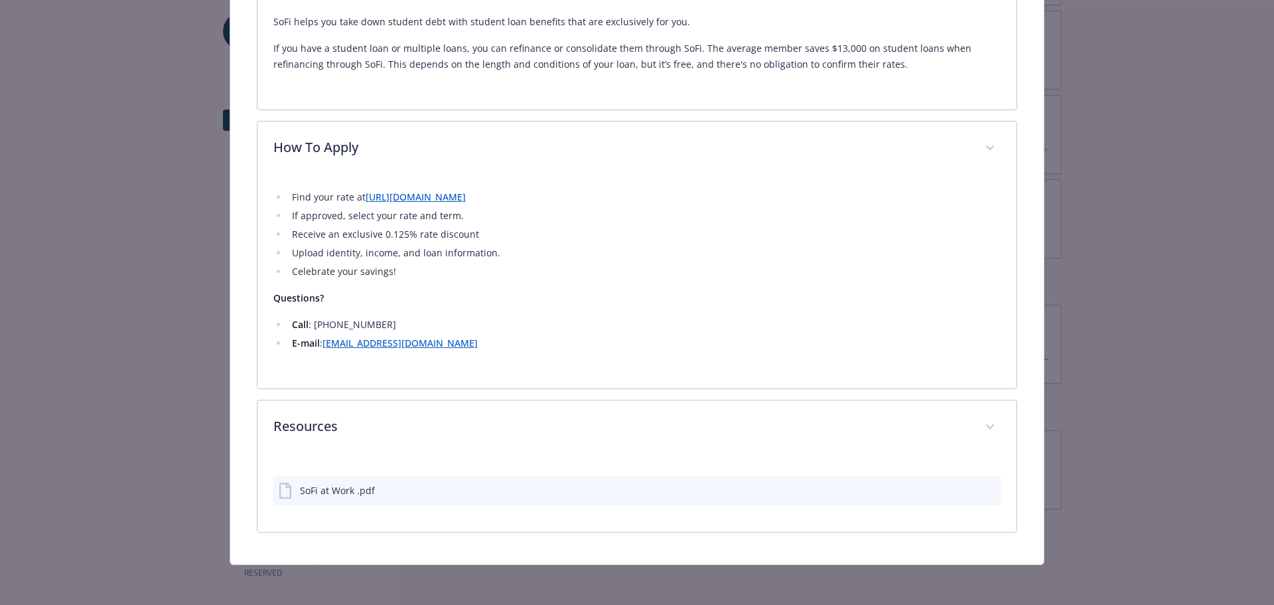
click at [961, 489] on icon "download file" at bounding box center [966, 489] width 11 height 11
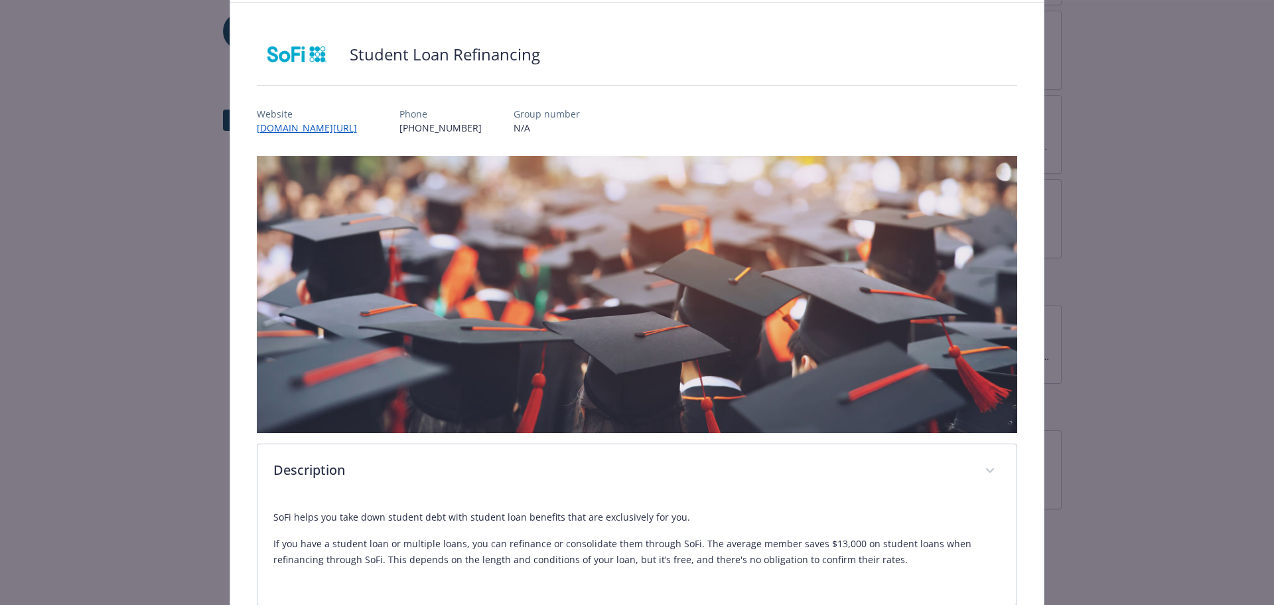
scroll to position [0, 0]
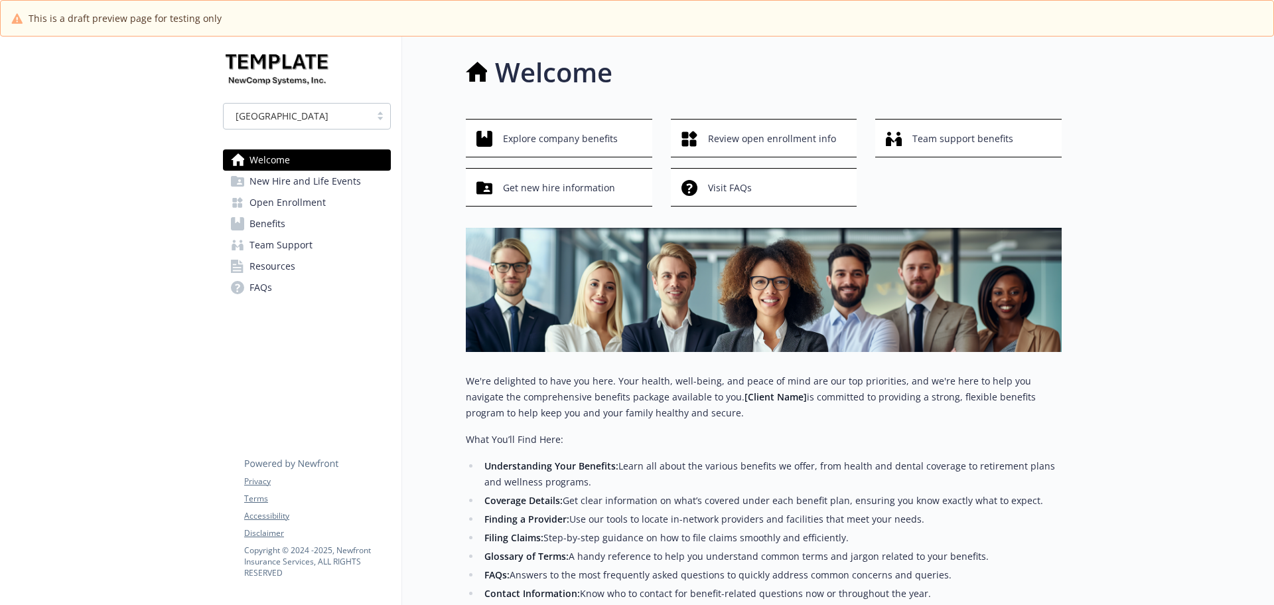
click at [281, 228] on span "Benefits" at bounding box center [268, 223] width 36 height 21
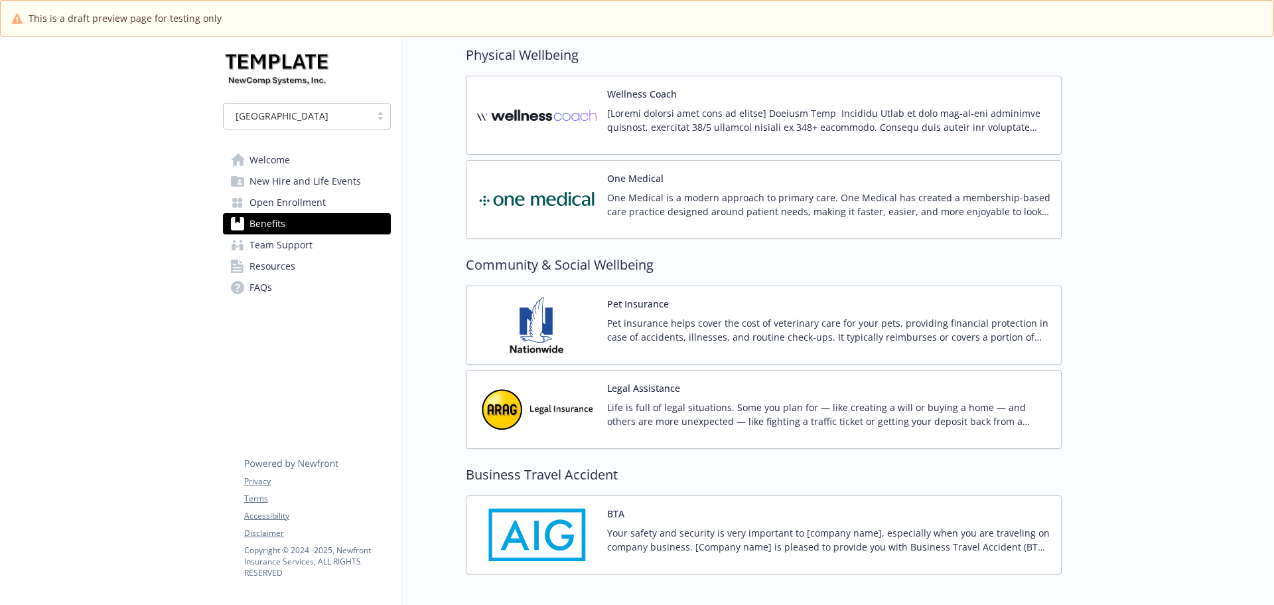
click at [508, 120] on img at bounding box center [536, 115] width 119 height 56
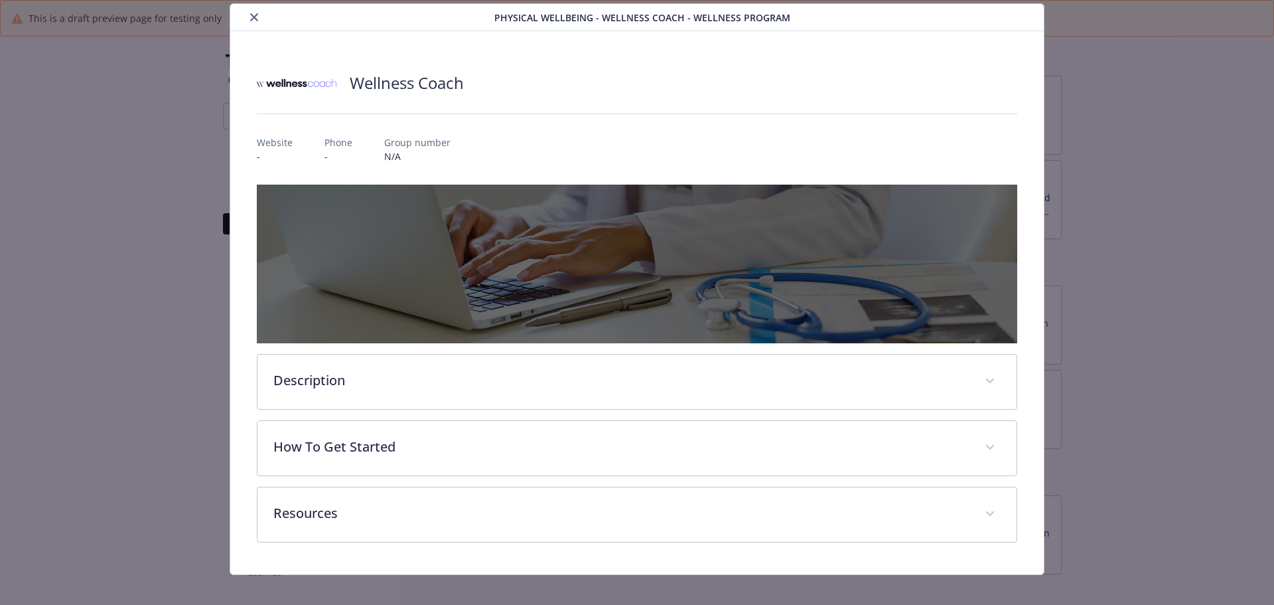
scroll to position [50, 0]
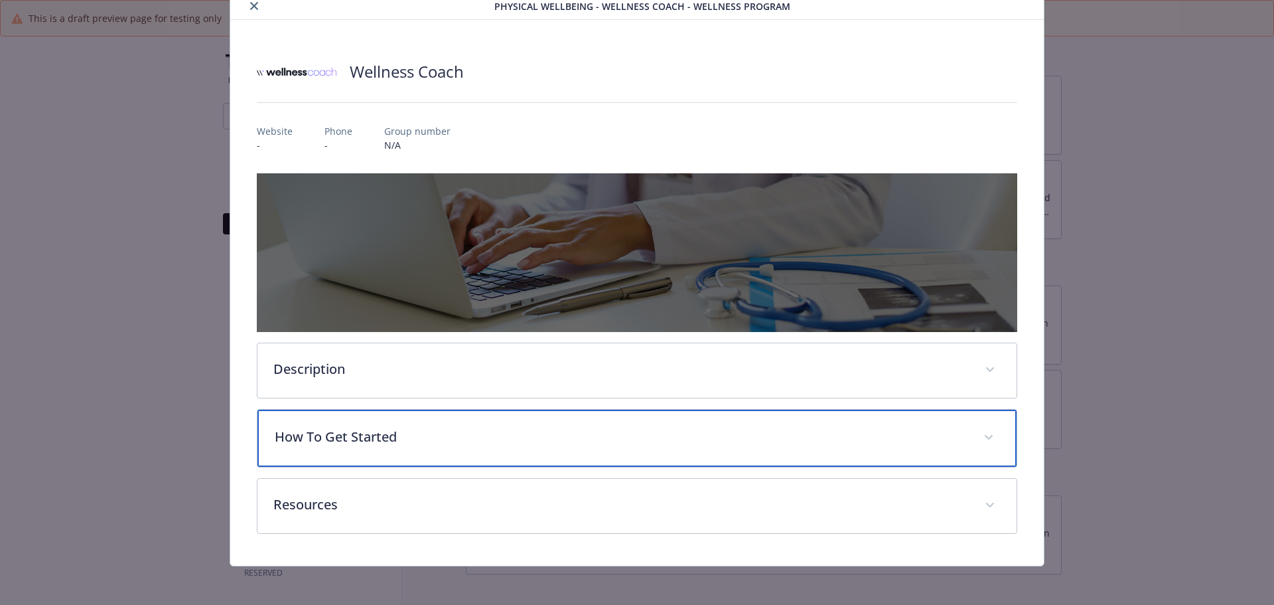
click at [313, 462] on div "How To Get Started" at bounding box center [637, 437] width 760 height 57
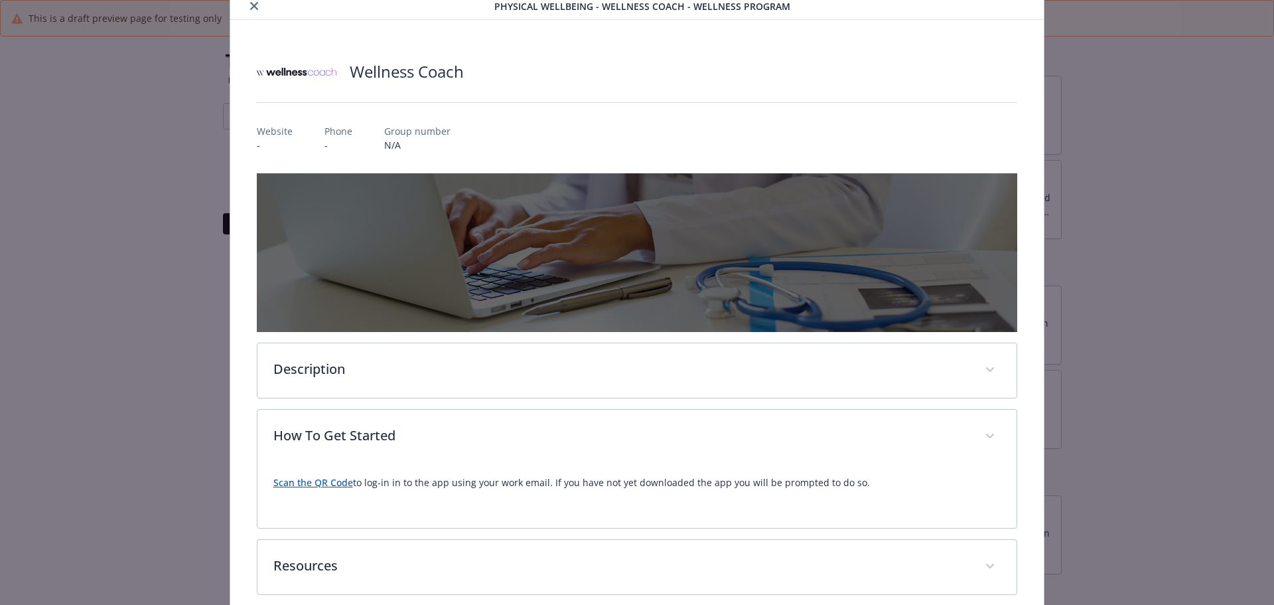
click at [301, 485] on link "Scan the QR Code" at bounding box center [313, 482] width 80 height 13
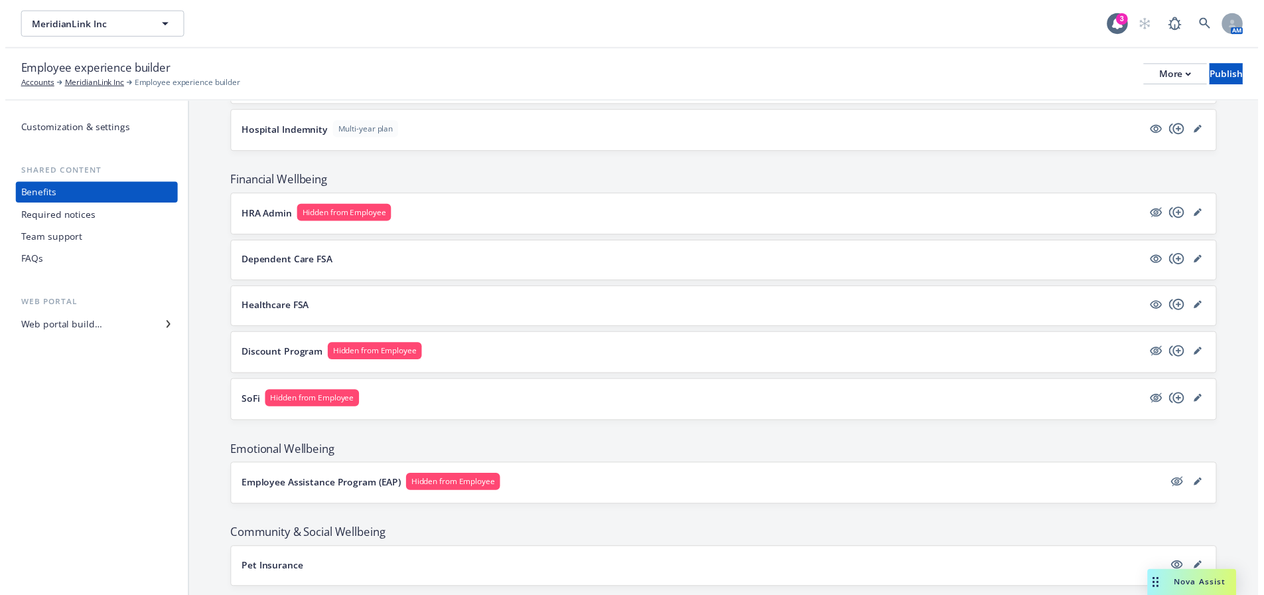
scroll to position [1261, 0]
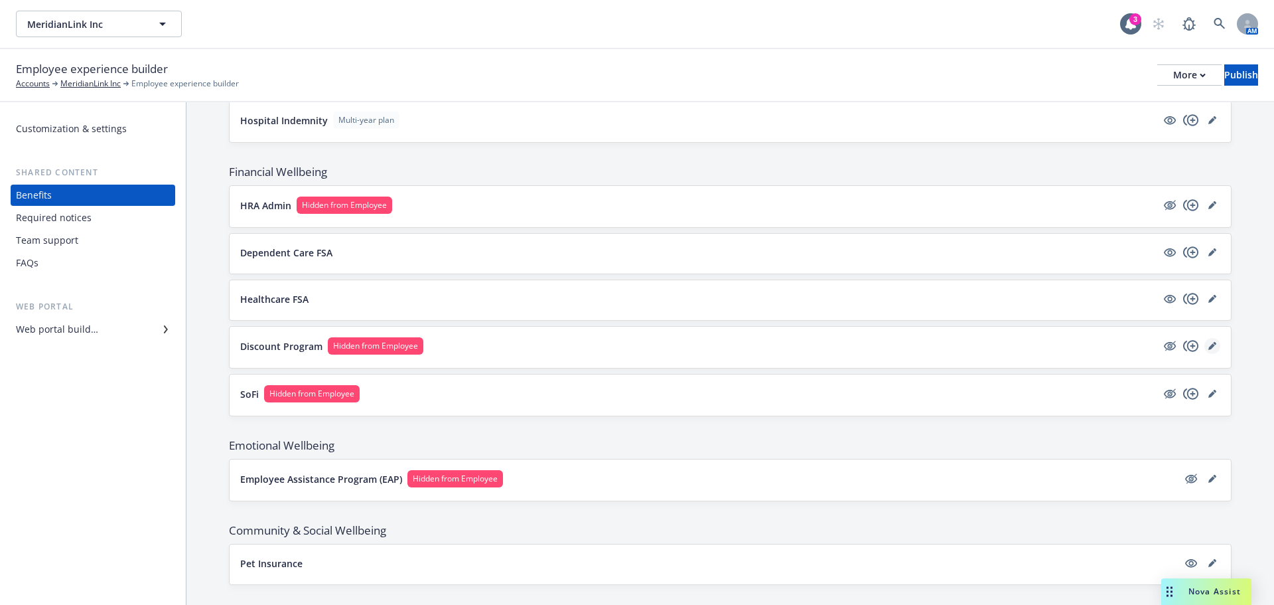
click at [1208, 344] on icon "editPencil" at bounding box center [1212, 346] width 8 height 8
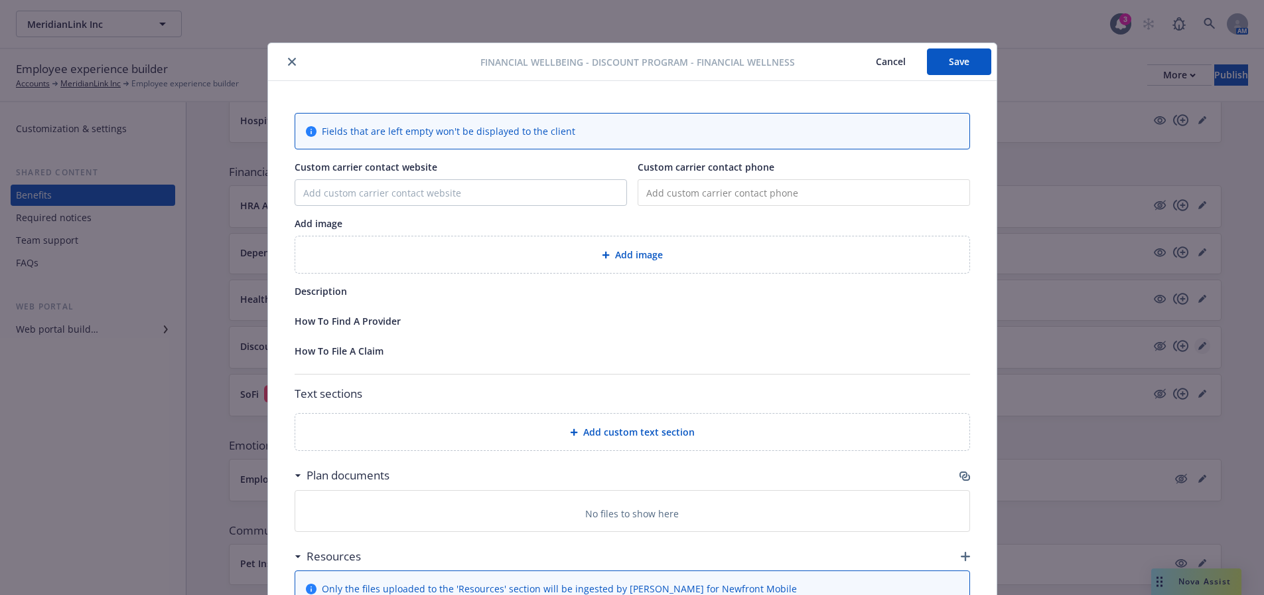
scroll to position [40, 0]
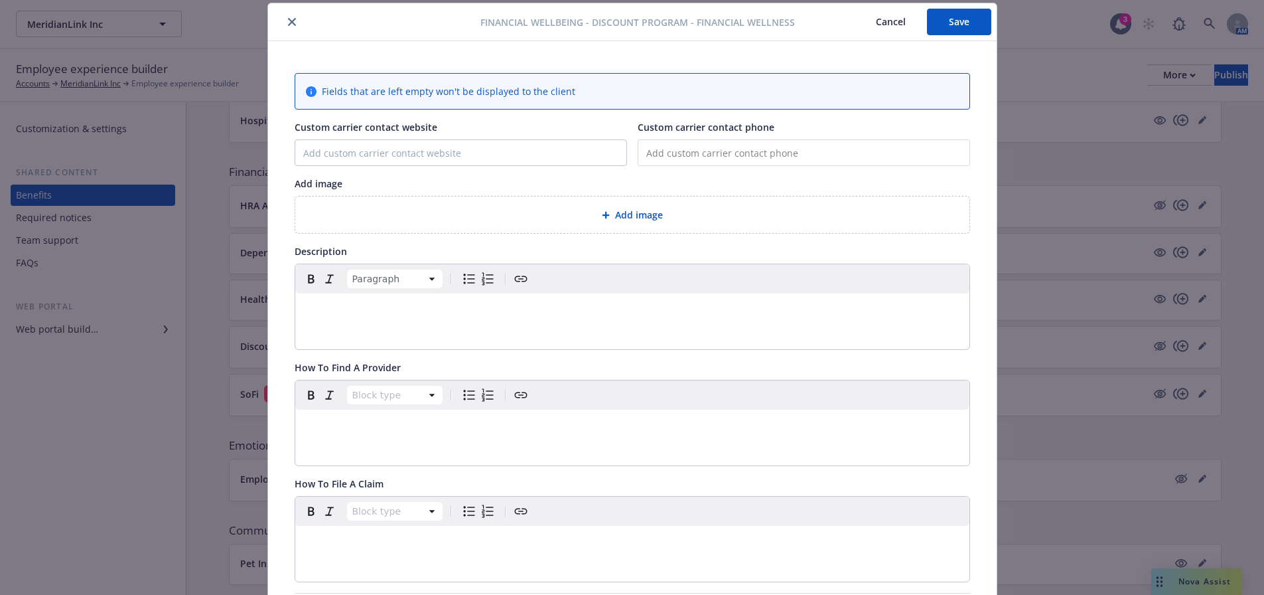
click at [334, 313] on p "editable markdown" at bounding box center [632, 309] width 658 height 16
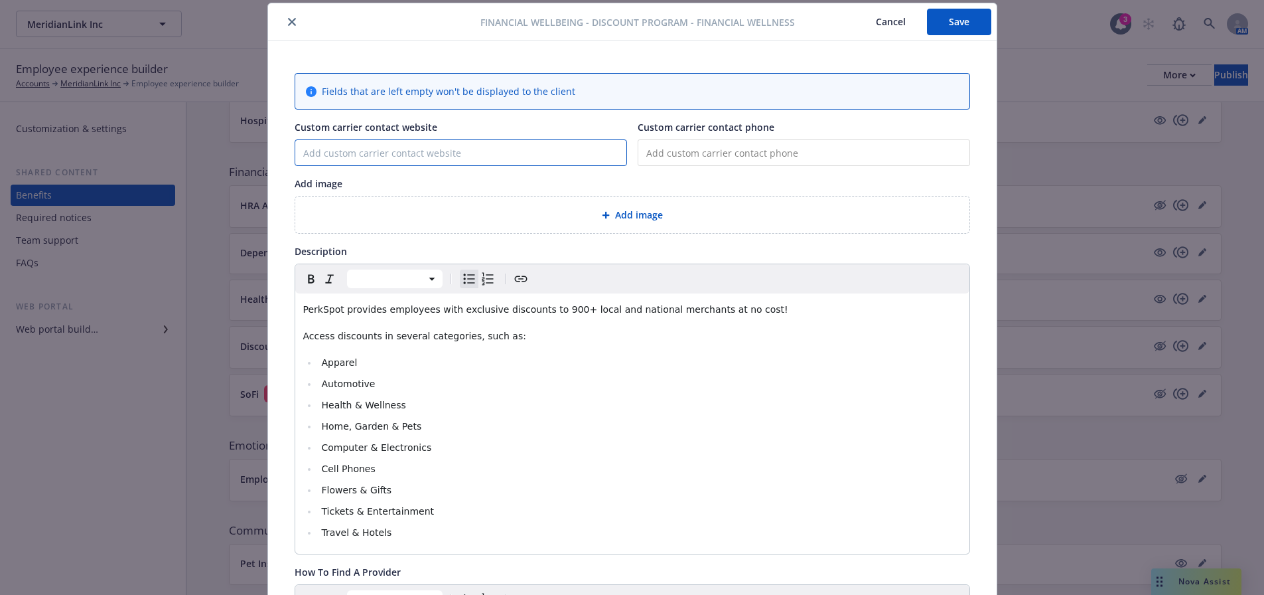
click at [362, 149] on input "Custom carrier contact website" at bounding box center [460, 152] width 331 height 25
paste input "http://newfront.perkspot.com/"
type input "http://newfront.perkspot.com/"
click at [665, 154] on input "tel" at bounding box center [804, 152] width 332 height 27
paste input "(866) 606-6057"
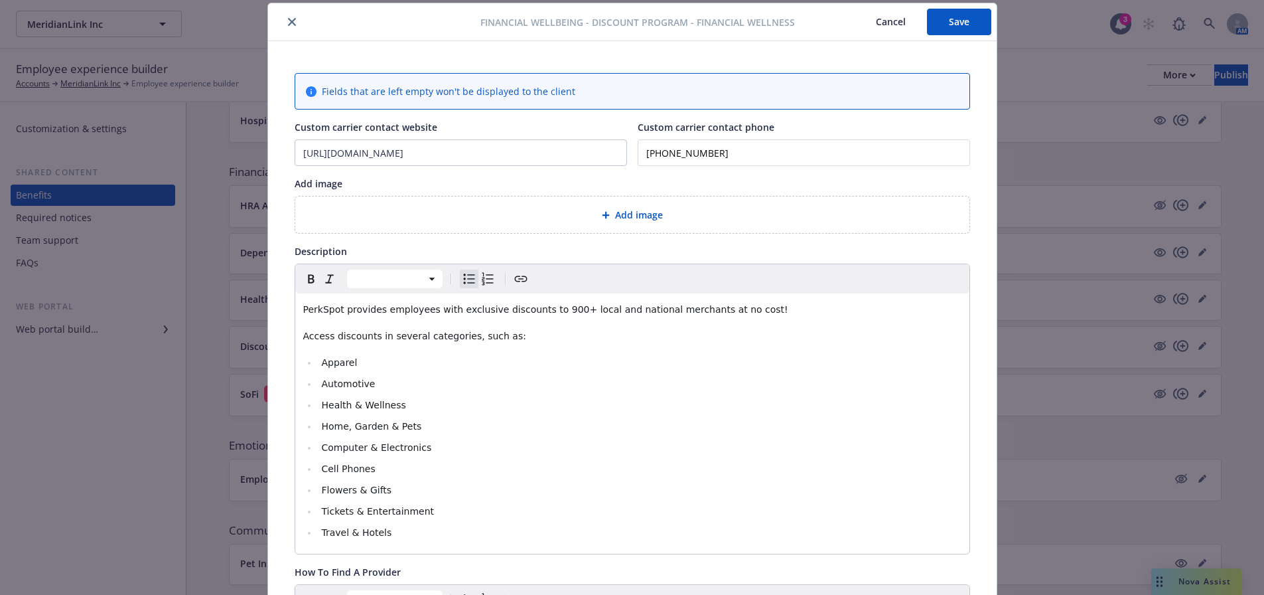
type input "(866) 606-6057"
click at [636, 208] on span "Add image" at bounding box center [639, 215] width 48 height 14
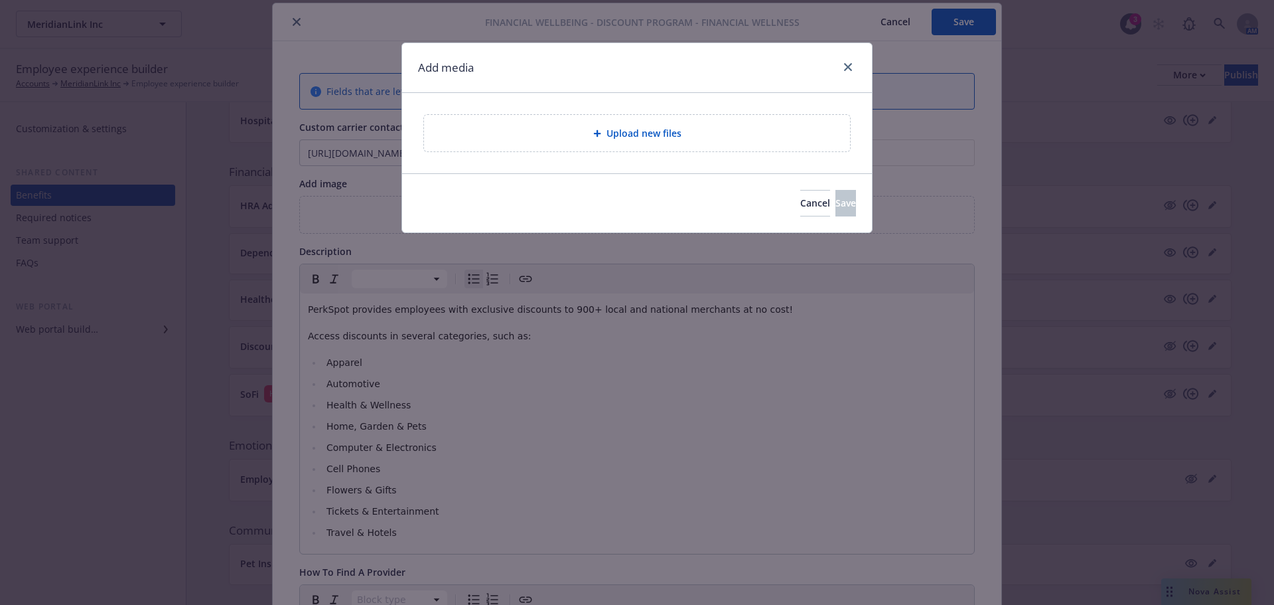
click at [597, 139] on div "Upload new files" at bounding box center [637, 132] width 405 height 15
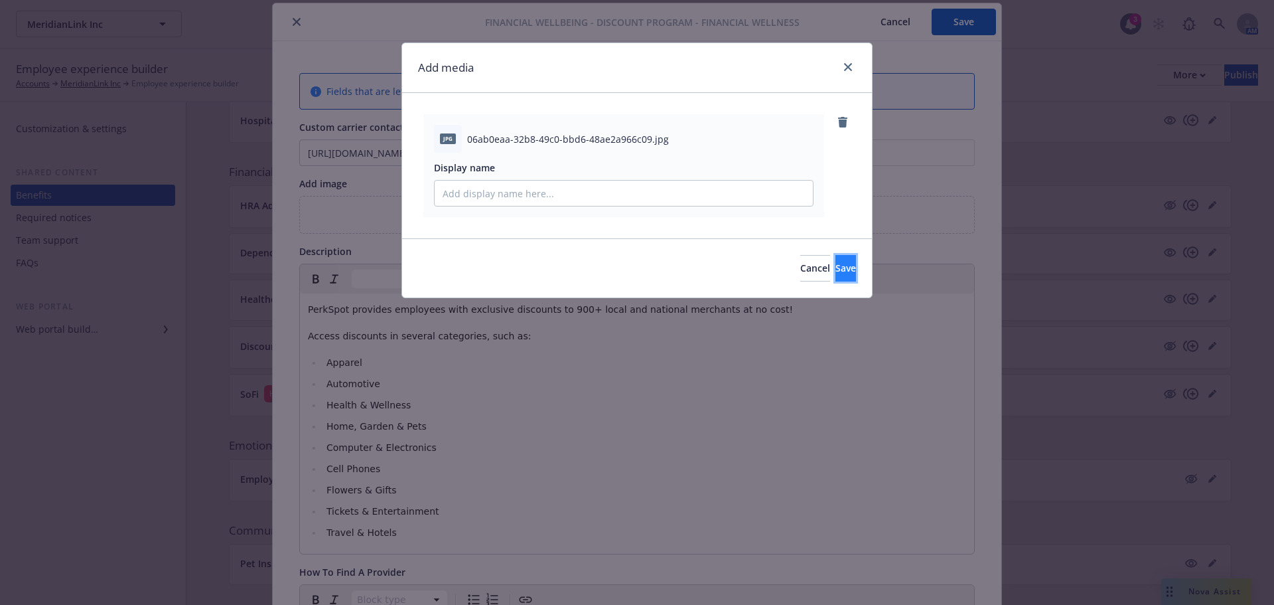
click at [835, 270] on span "Save" at bounding box center [845, 267] width 21 height 13
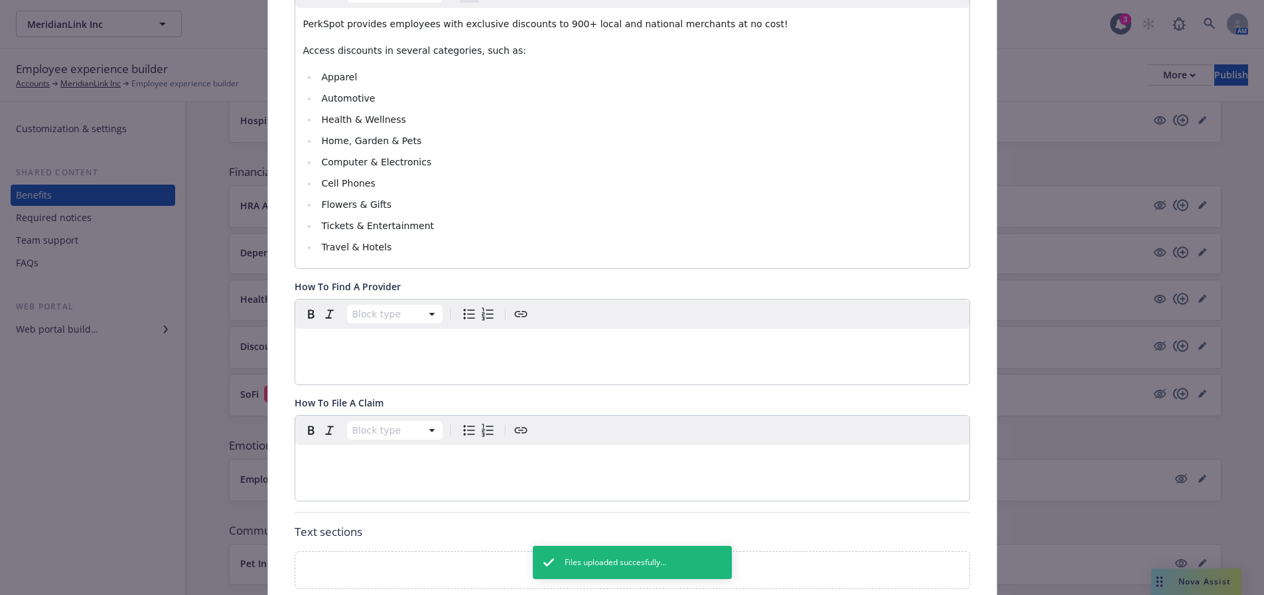
scroll to position [372, 0]
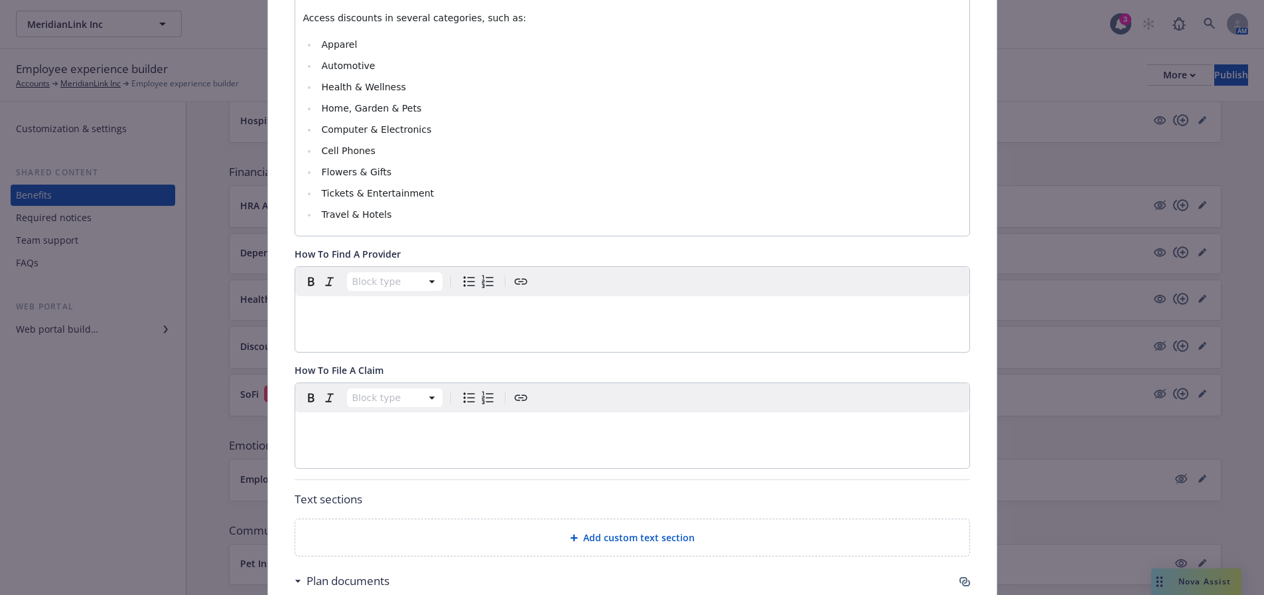
click at [794, 528] on div "Add custom text section" at bounding box center [632, 537] width 674 height 36
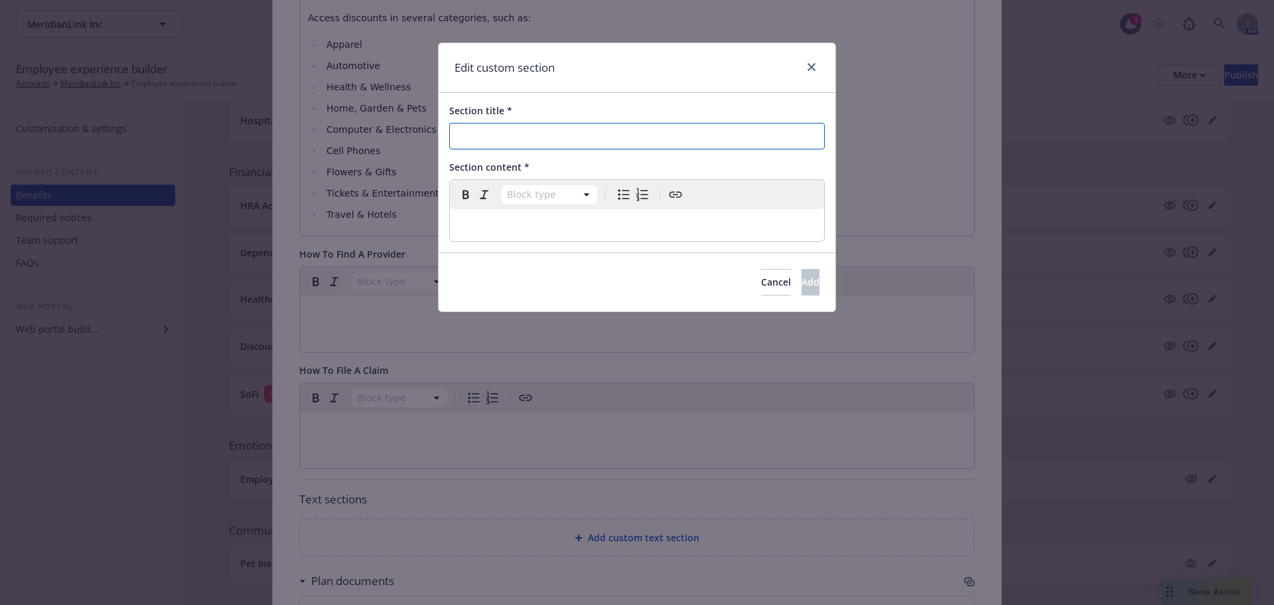
click at [663, 146] on input "Section title *" at bounding box center [637, 136] width 376 height 27
type input "How To Enroll"
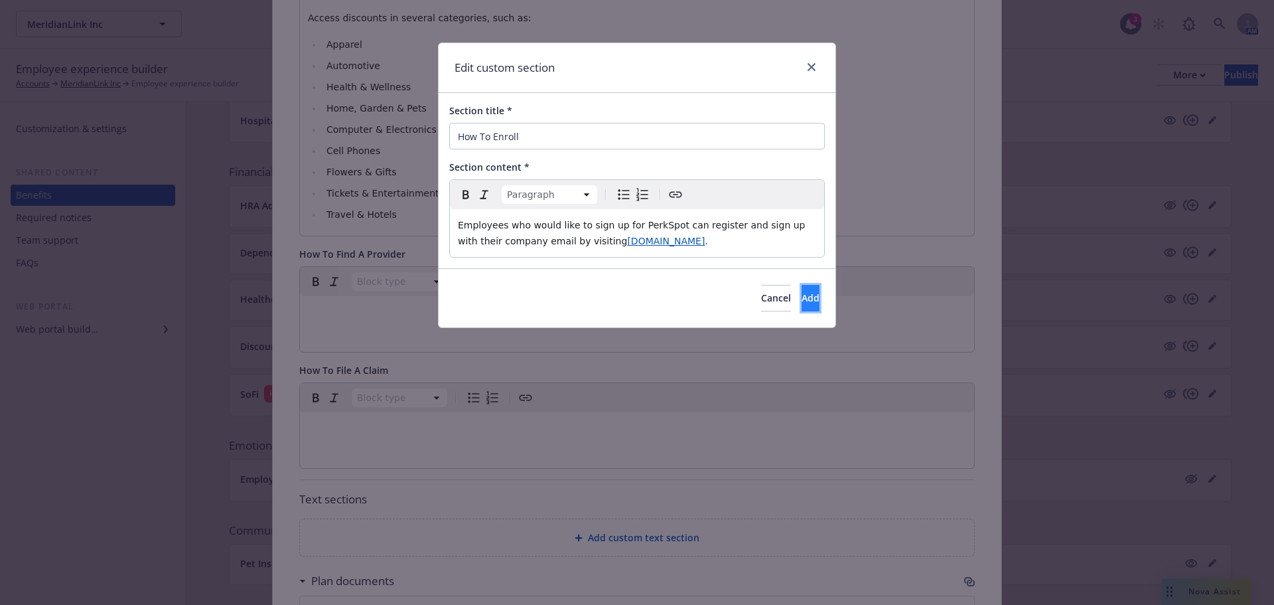
click at [802, 299] on span "Add" at bounding box center [811, 297] width 18 height 13
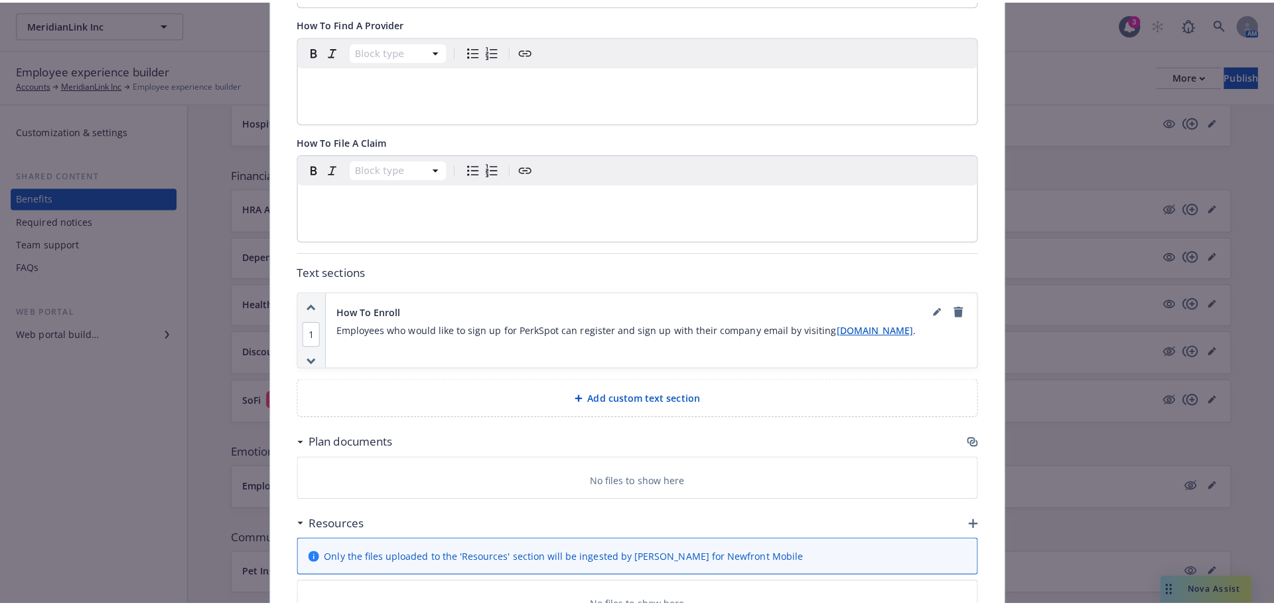
scroll to position [745, 0]
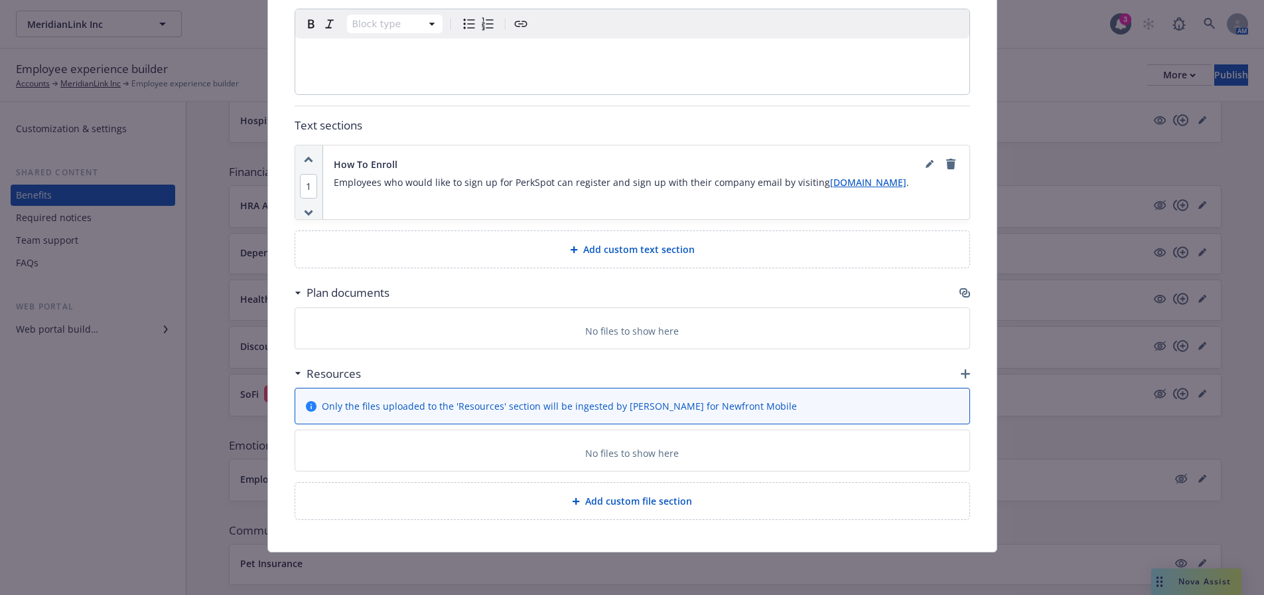
click at [961, 374] on icon "button" at bounding box center [965, 373] width 9 height 9
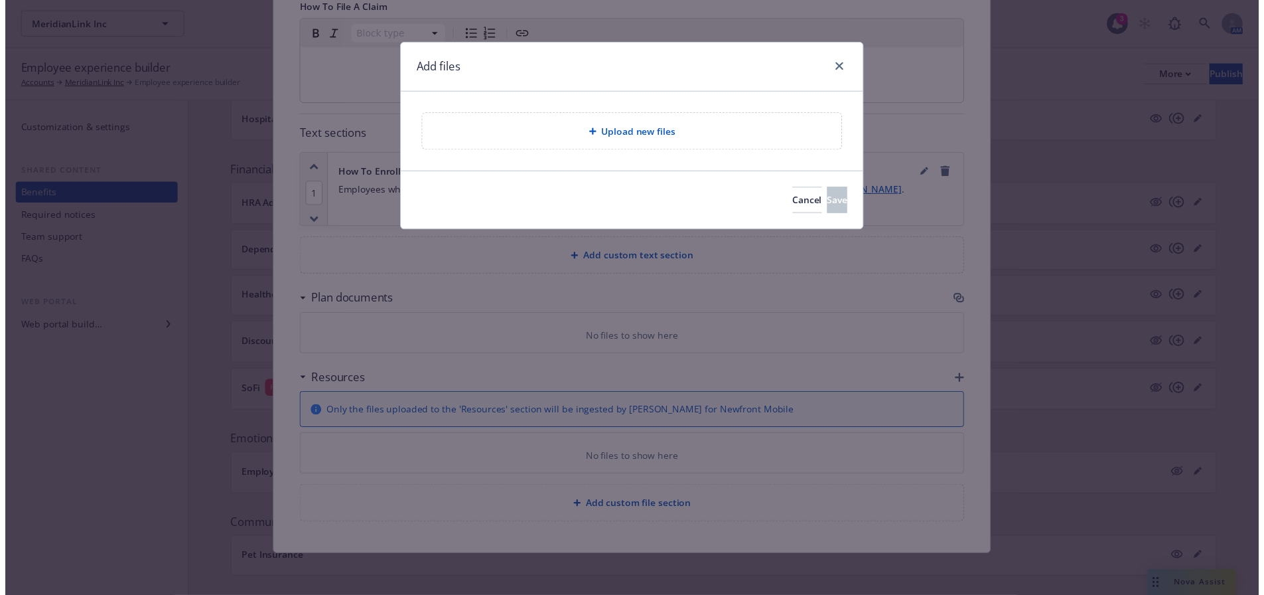
scroll to position [735, 0]
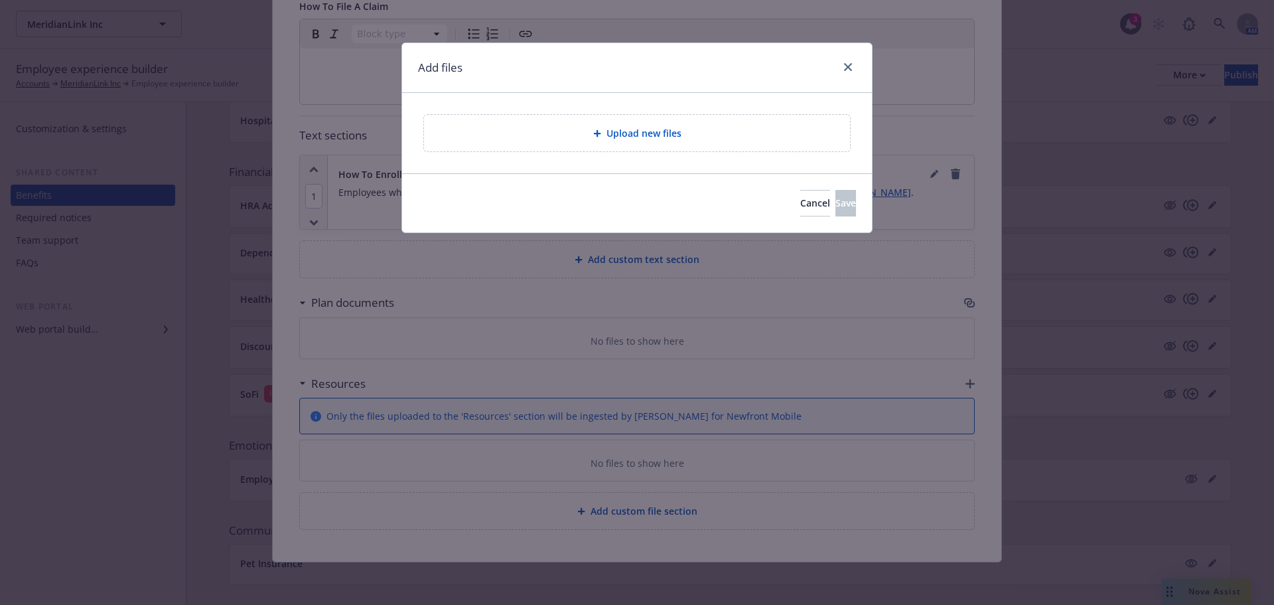
click at [652, 144] on div "Upload new files" at bounding box center [637, 133] width 426 height 36
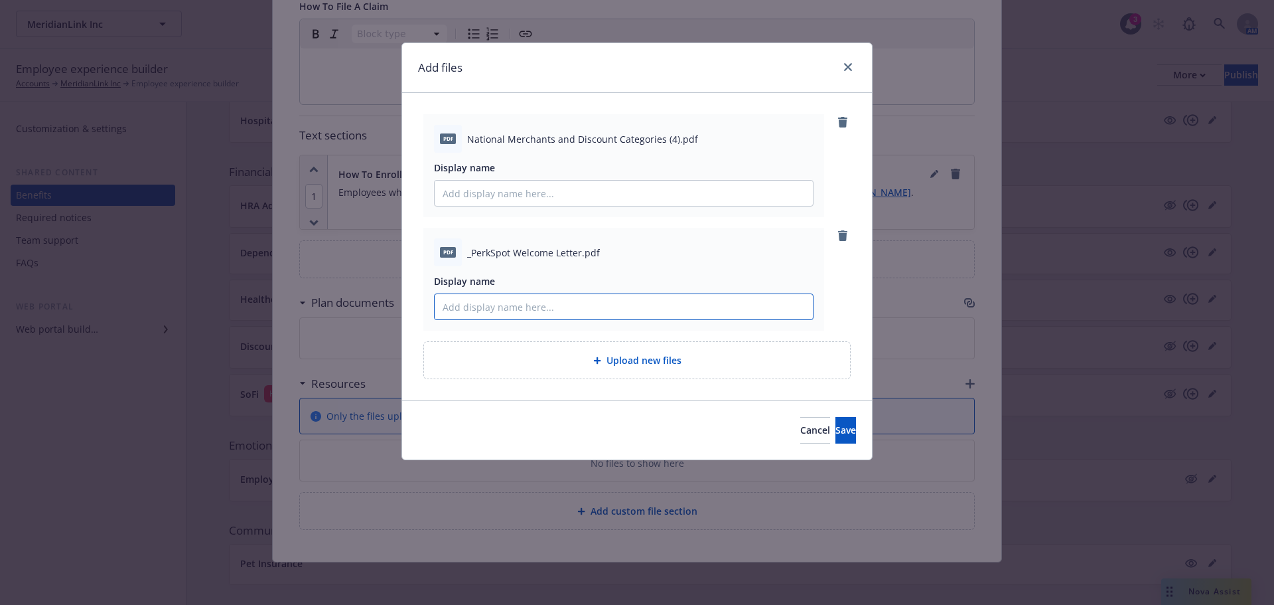
click at [549, 314] on input "Display name" at bounding box center [624, 306] width 378 height 25
paste input "PerkSpot Welcome Letter.pdf"
drag, startPoint x: 589, startPoint y: 307, endPoint x: 551, endPoint y: 311, distance: 38.7
click at [551, 311] on input "PerkSpot Welcome Letter.pdf" at bounding box center [624, 306] width 378 height 25
type input "PerkSpot Welcome Letter"
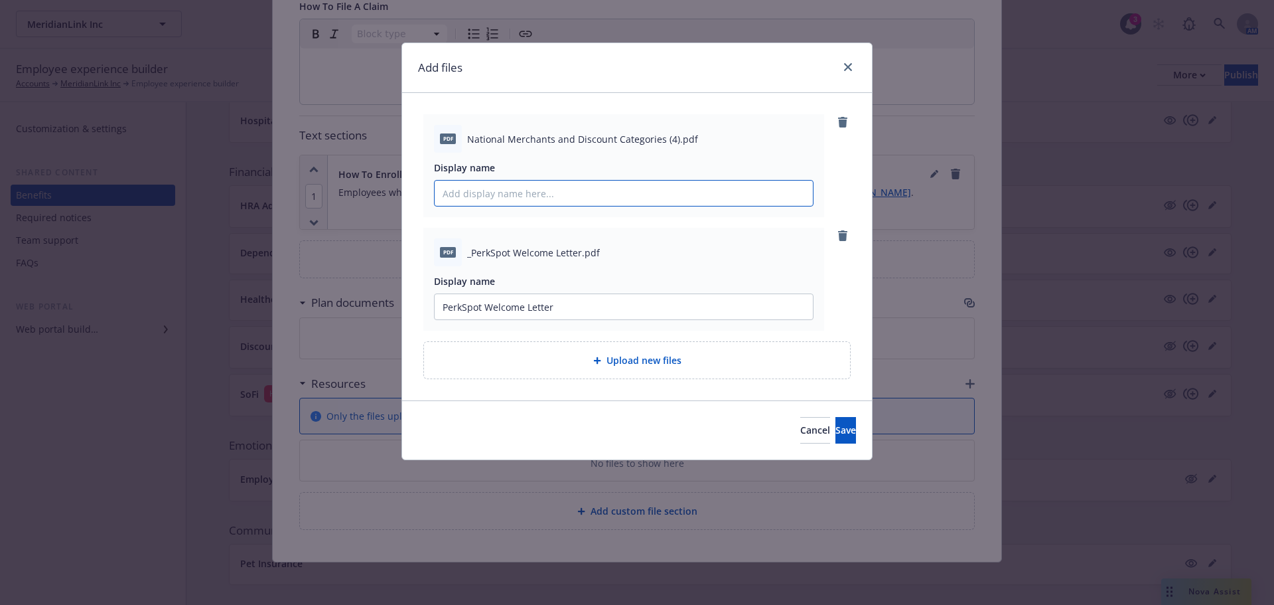
click at [557, 190] on input "Display name" at bounding box center [624, 193] width 378 height 25
paste input "National Merchants and Discount Categories"
type input "National Merchants and Discount Categories"
click at [835, 426] on span "Save" at bounding box center [845, 429] width 21 height 13
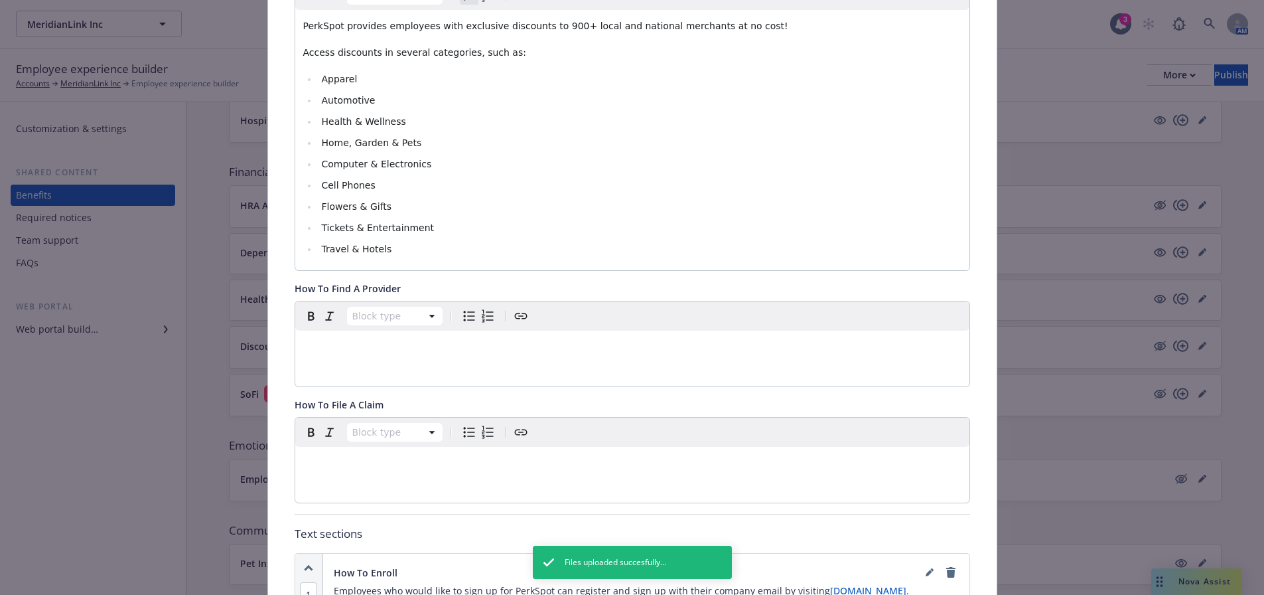
scroll to position [5, 0]
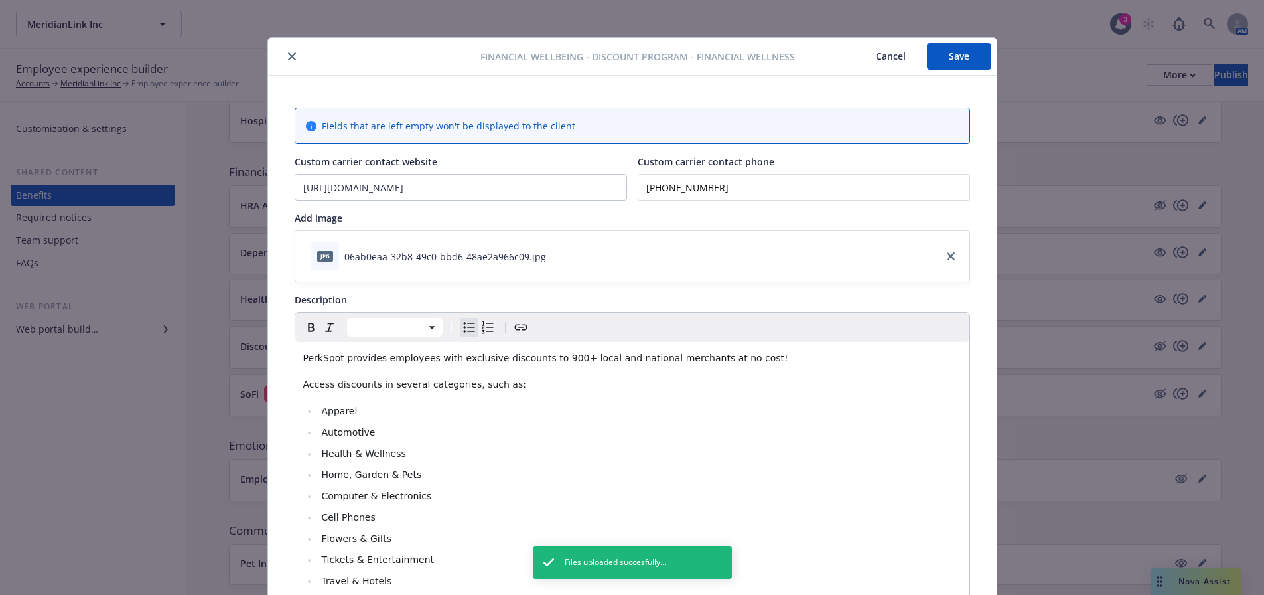
click at [938, 53] on button "Save" at bounding box center [959, 56] width 64 height 27
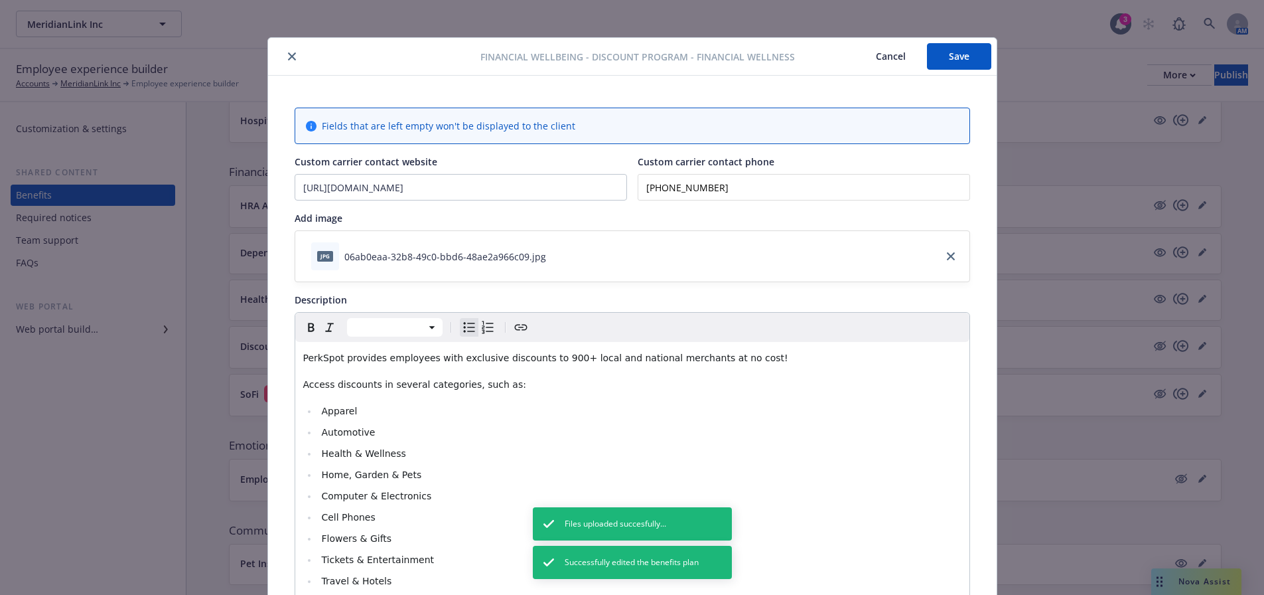
click at [288, 56] on icon "close" at bounding box center [292, 56] width 8 height 8
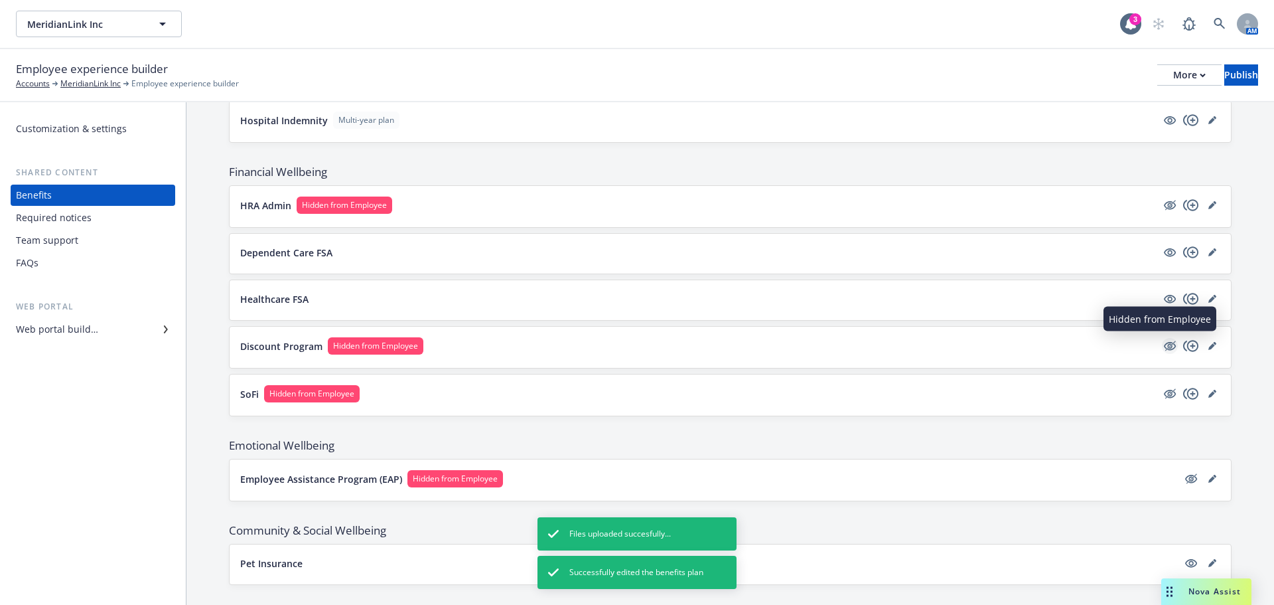
click at [1165, 347] on icon "hidden" at bounding box center [1170, 346] width 12 height 9
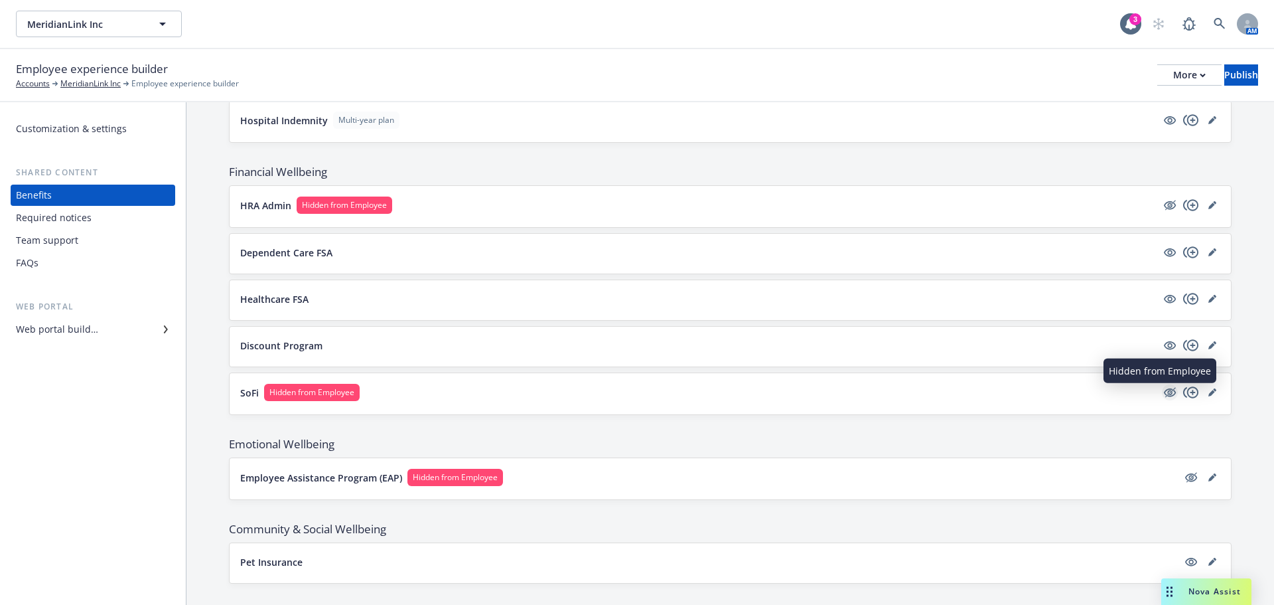
click at [1162, 390] on icon "hidden" at bounding box center [1170, 392] width 16 height 16
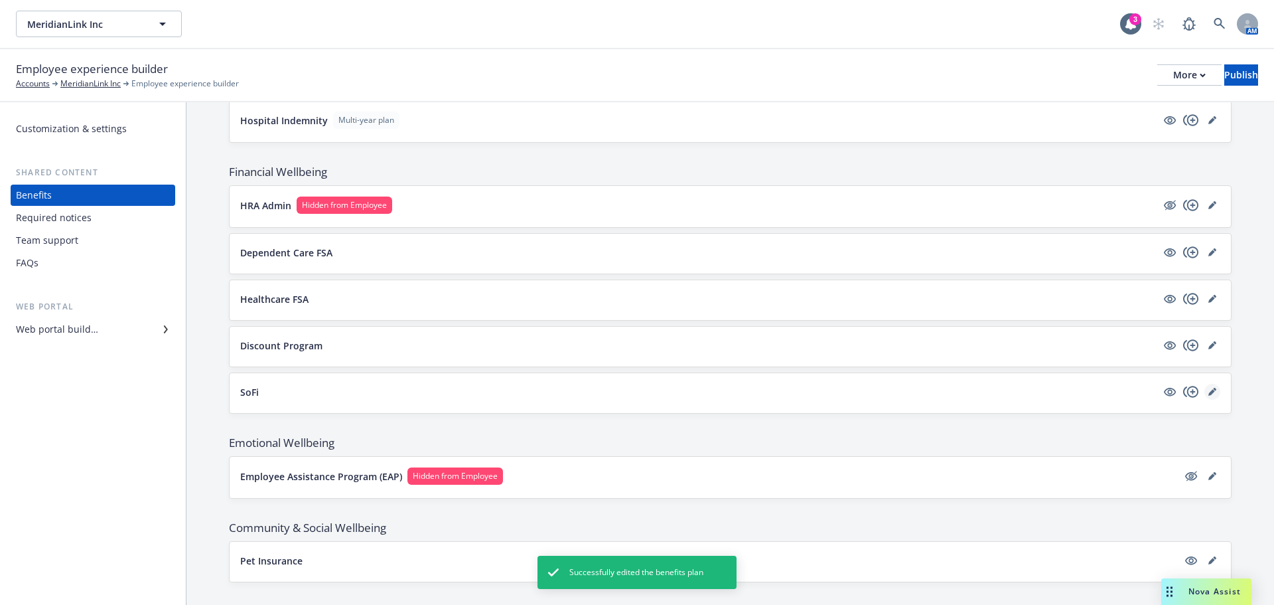
click at [1204, 392] on link "editPencil" at bounding box center [1212, 392] width 16 height 16
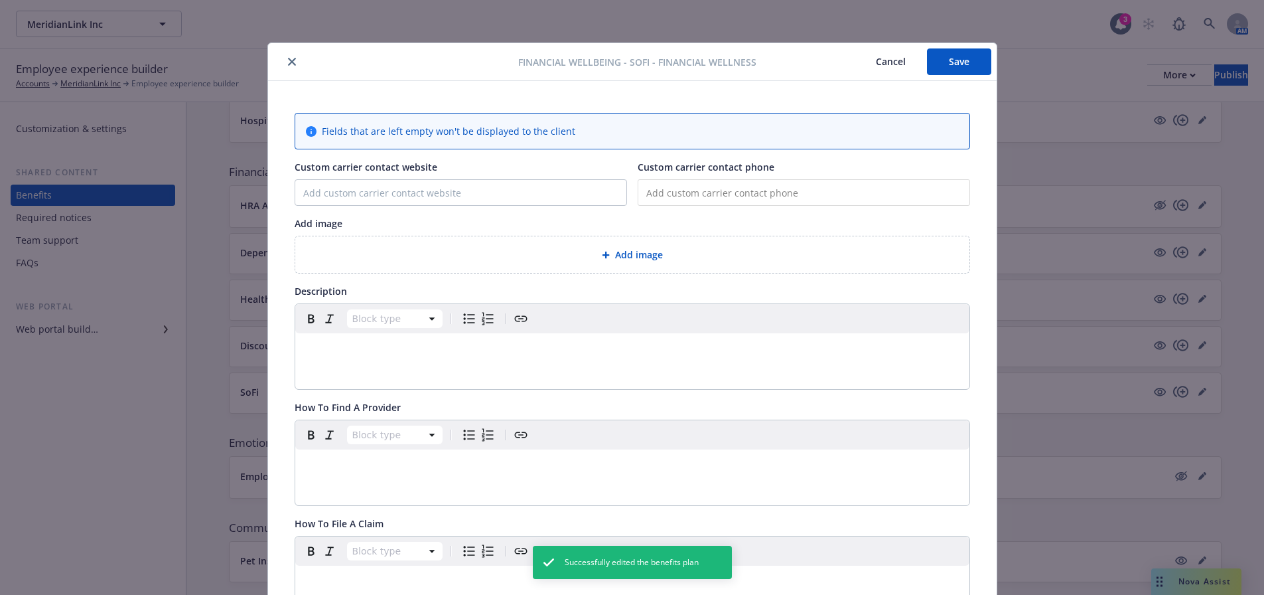
scroll to position [40, 0]
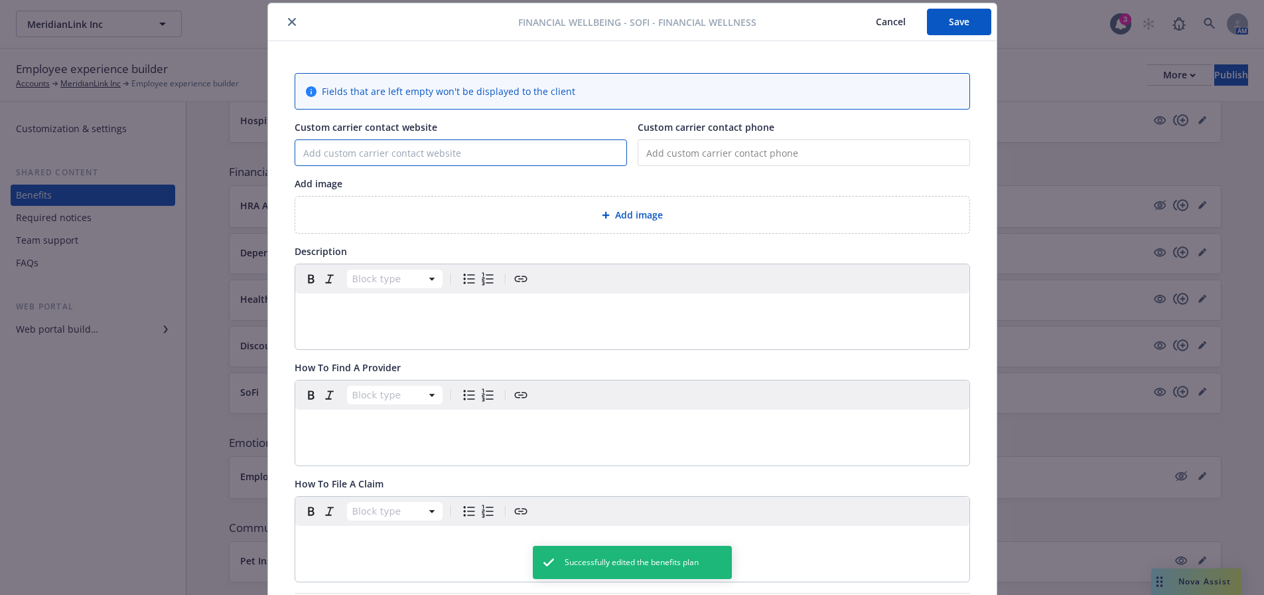
click at [477, 146] on input "Custom carrier contact website" at bounding box center [460, 152] width 331 height 25
paste input "www.sofi.com/newfront"
type input "www.sofi.com/newfront"
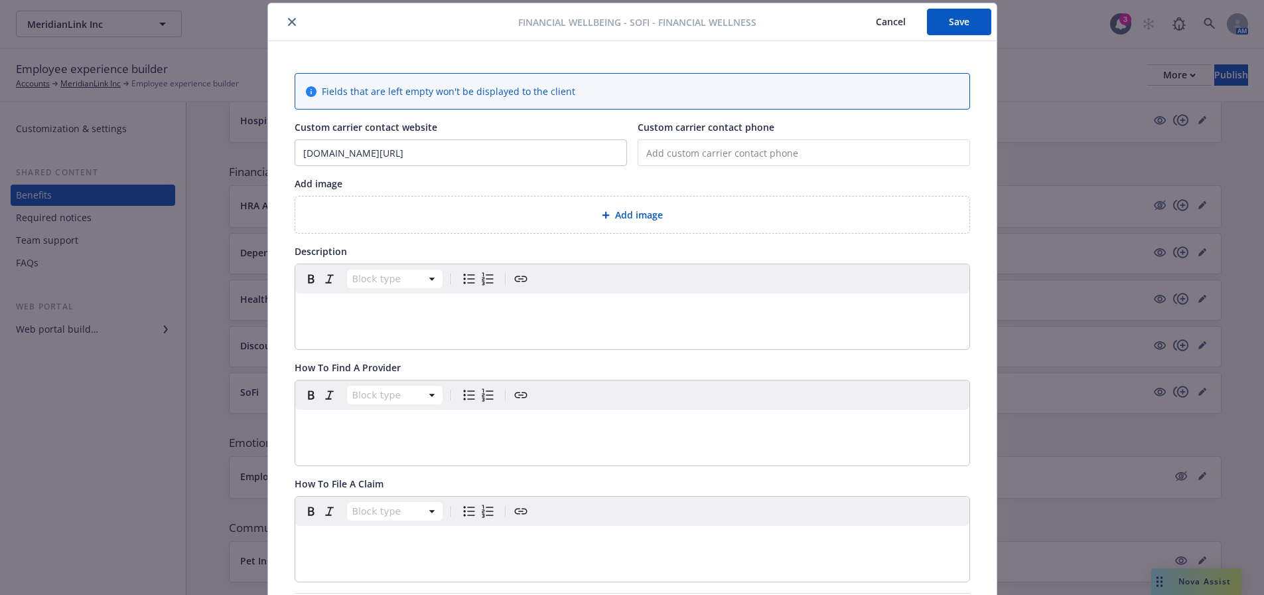
click at [670, 151] on input "tel" at bounding box center [804, 152] width 332 height 27
paste input "(833) 277-7634"
type input "(833) 277-7634"
click at [604, 204] on div "Add image" at bounding box center [632, 214] width 674 height 36
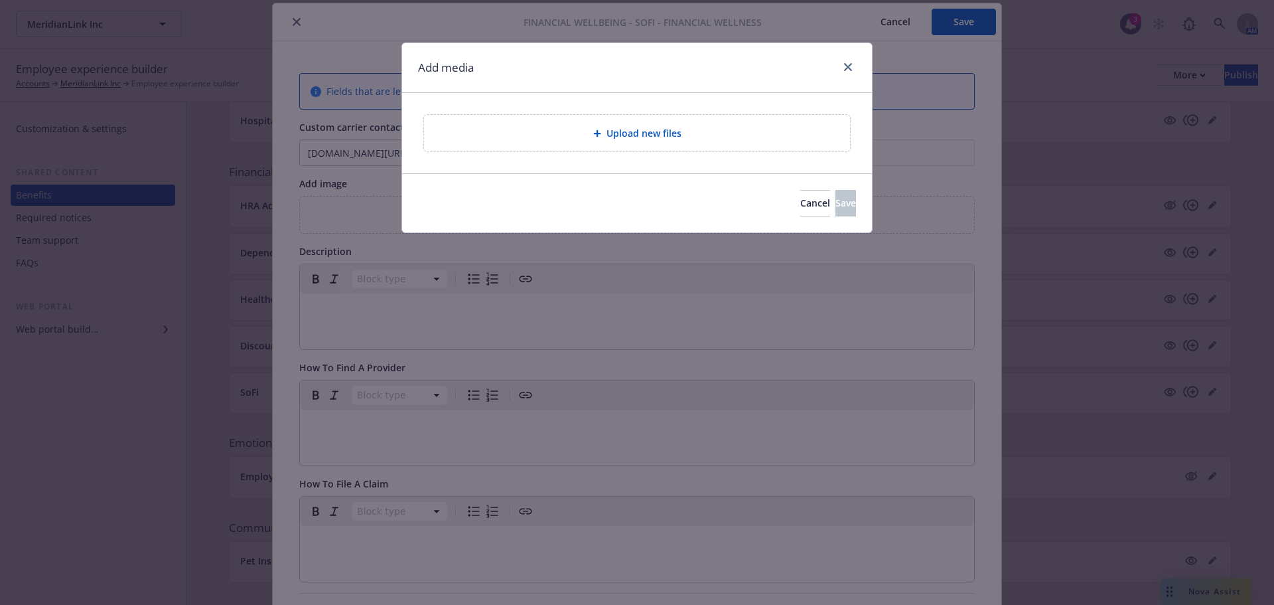
click at [508, 141] on div "Upload new files" at bounding box center [637, 132] width 405 height 15
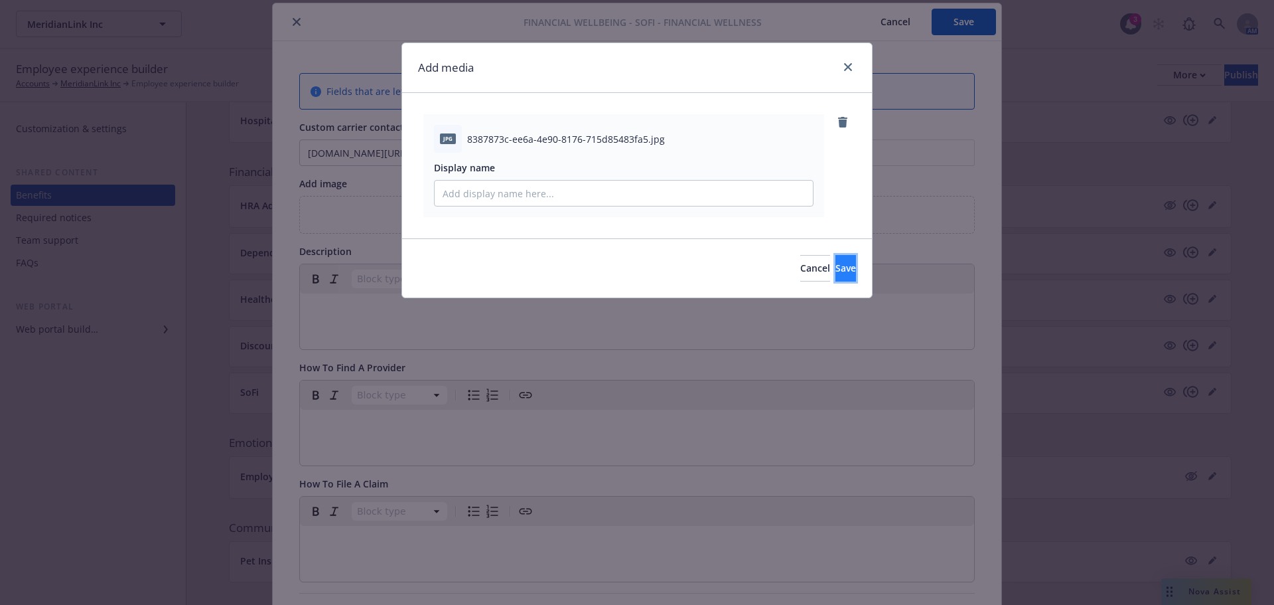
click at [837, 272] on button "Save" at bounding box center [845, 268] width 21 height 27
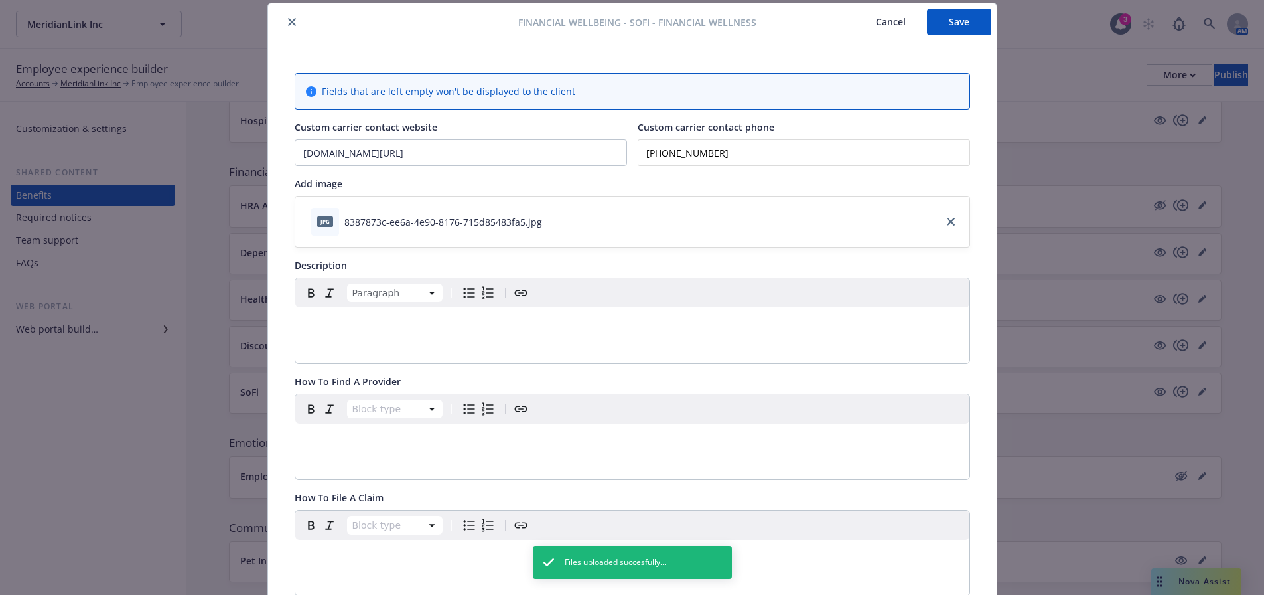
click at [372, 328] on p "editable markdown" at bounding box center [632, 323] width 658 height 16
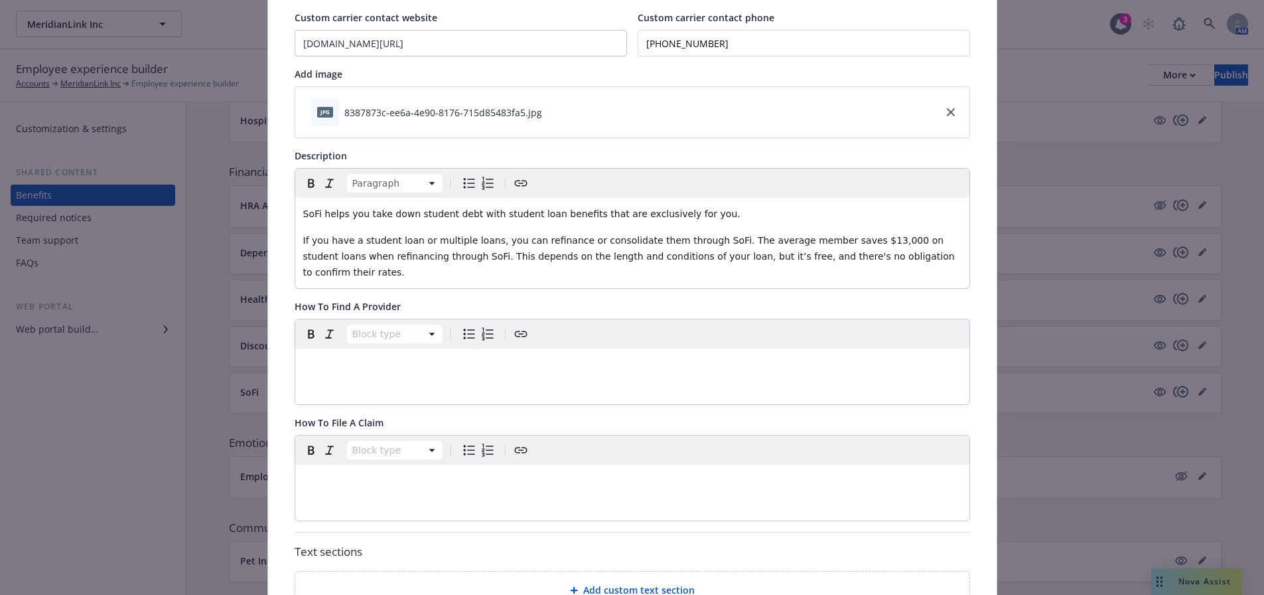
scroll to position [239, 0]
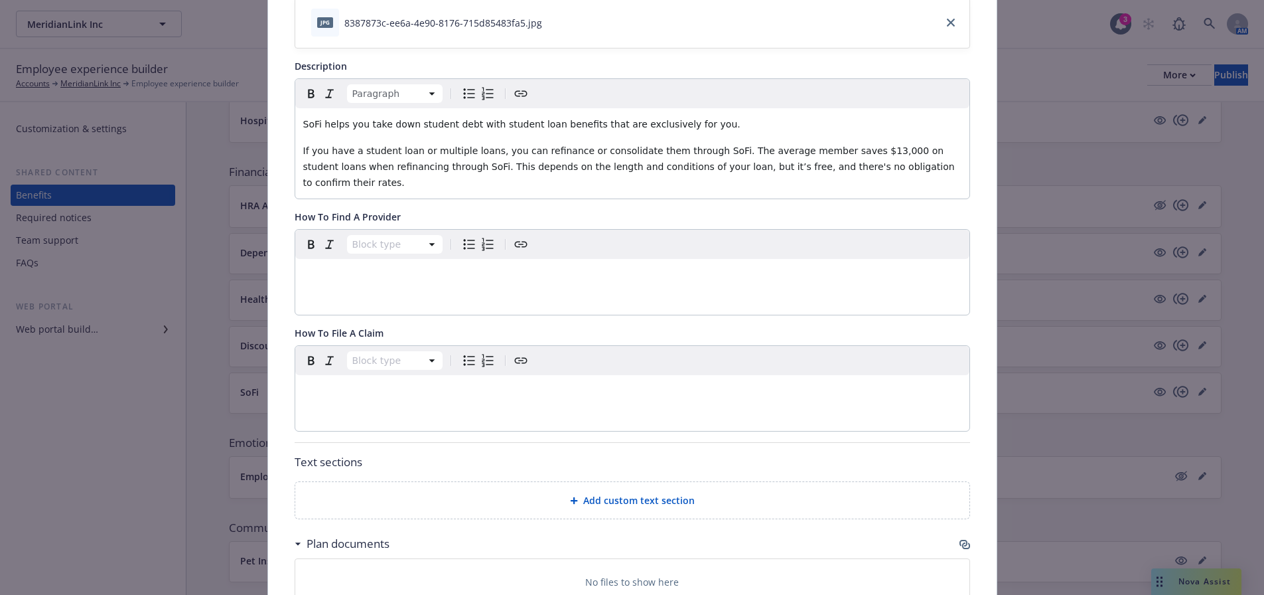
click at [758, 492] on div "Add custom text section" at bounding box center [632, 499] width 653 height 15
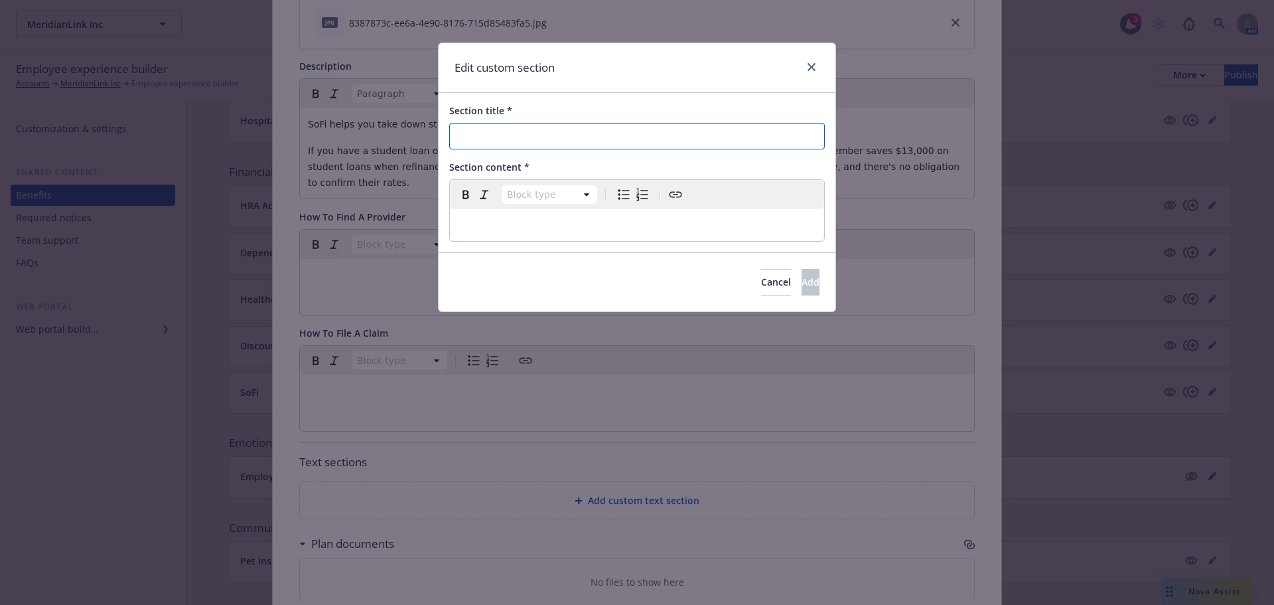
click at [699, 130] on input "Section title *" at bounding box center [637, 136] width 376 height 27
type input "How To Apply"
select select
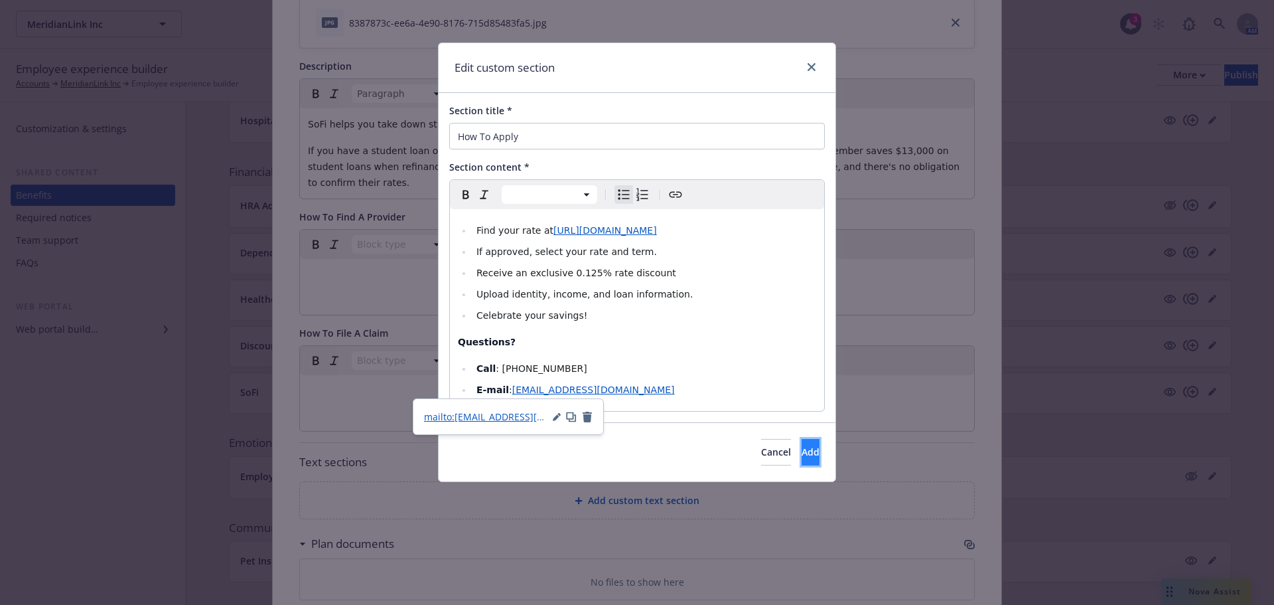
click at [802, 453] on span "Add" at bounding box center [811, 451] width 18 height 13
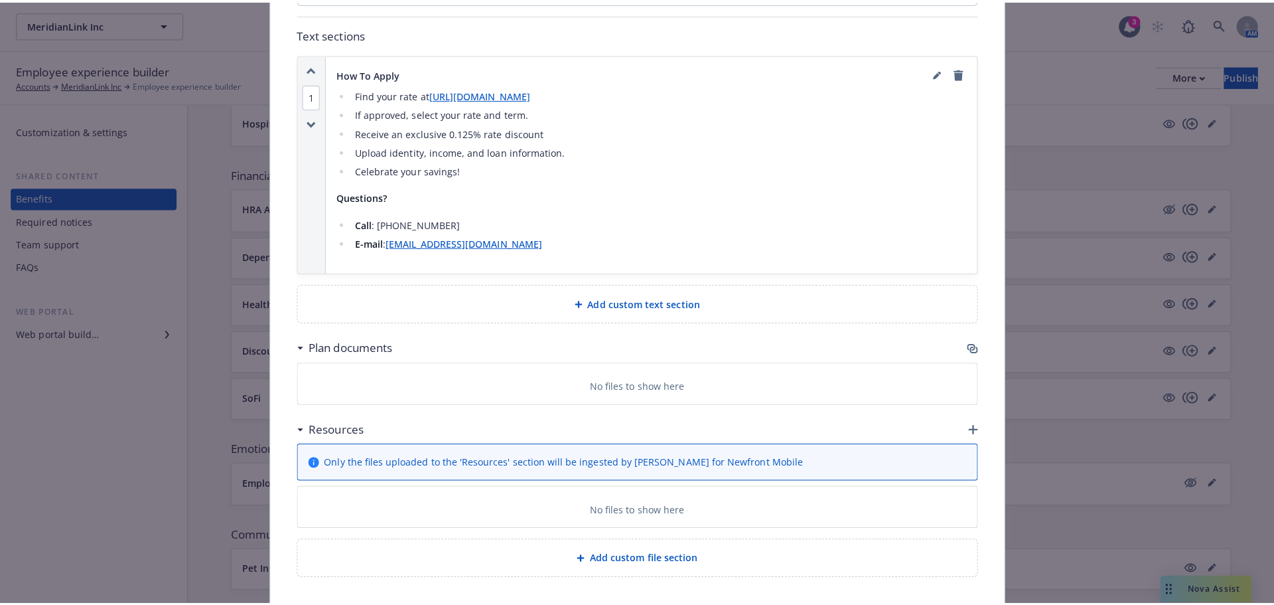
scroll to position [701, 0]
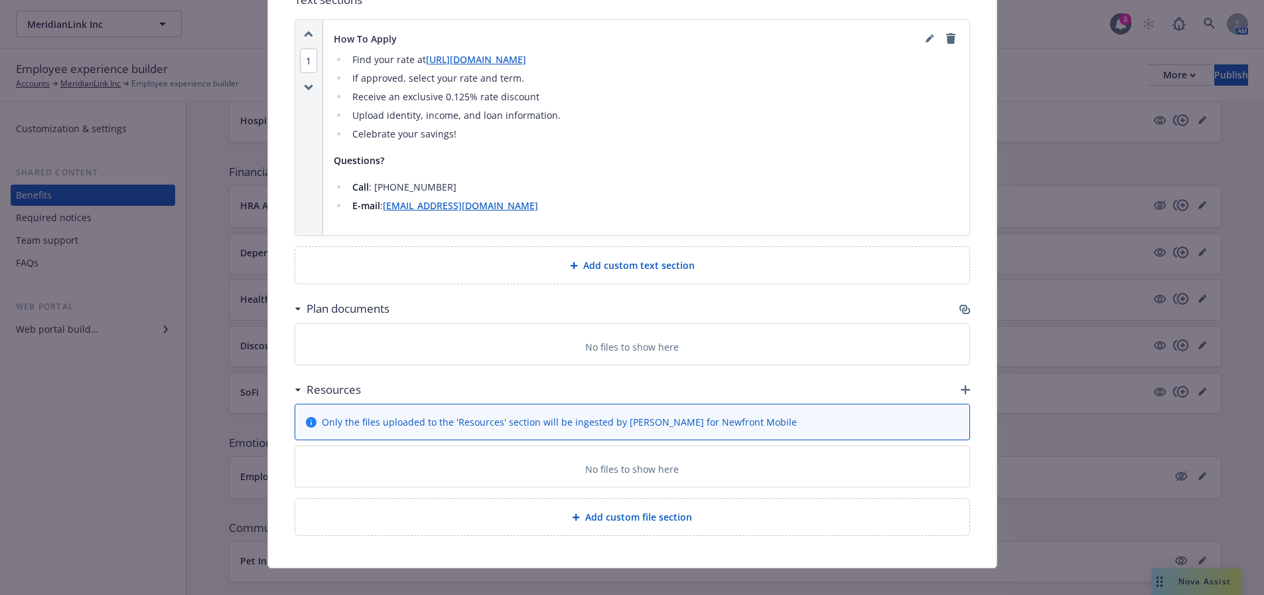
click at [954, 376] on div "Resources" at bounding box center [633, 390] width 676 height 28
click at [961, 385] on icon "button" at bounding box center [965, 389] width 9 height 9
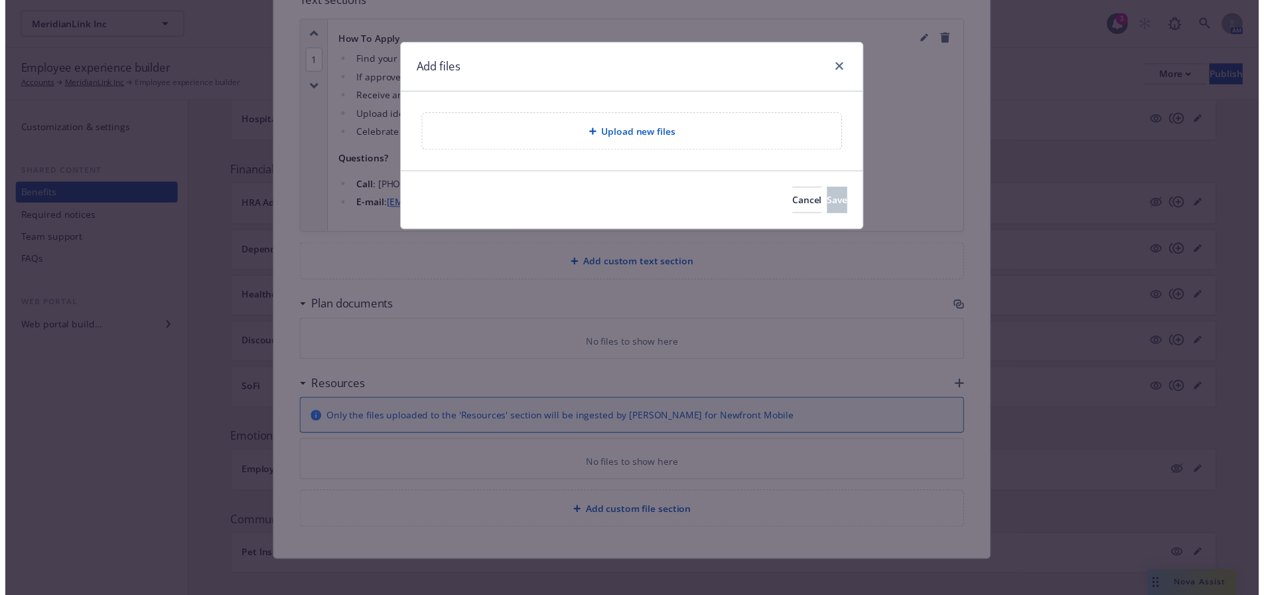
scroll to position [691, 0]
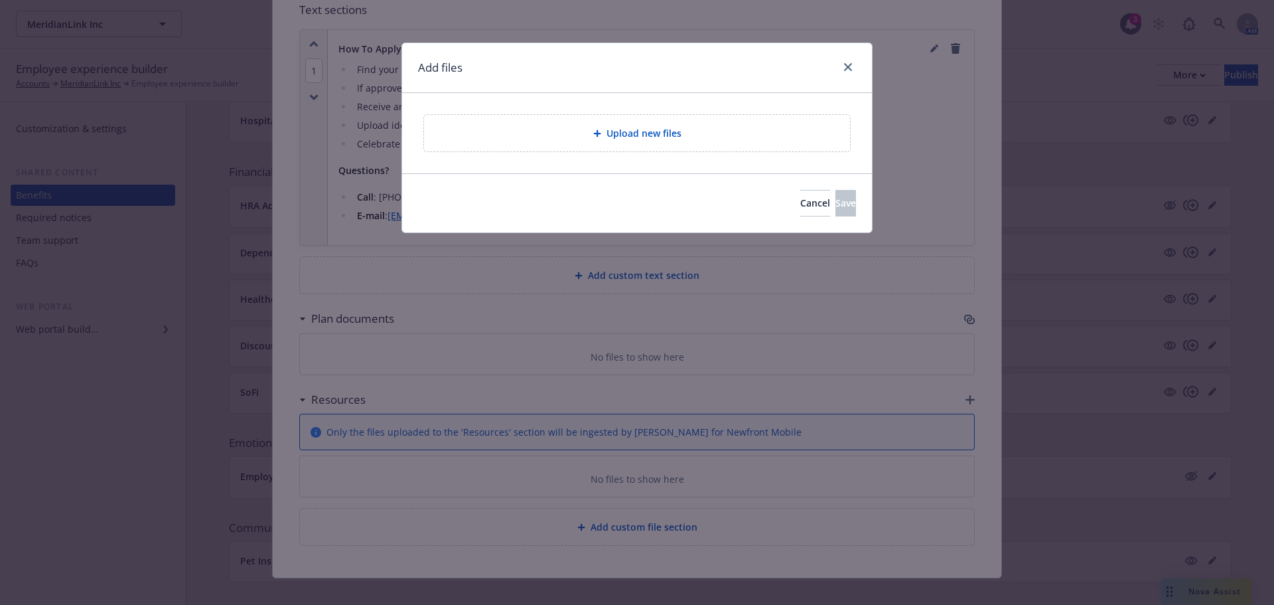
click at [689, 134] on div "Upload new files" at bounding box center [637, 132] width 405 height 15
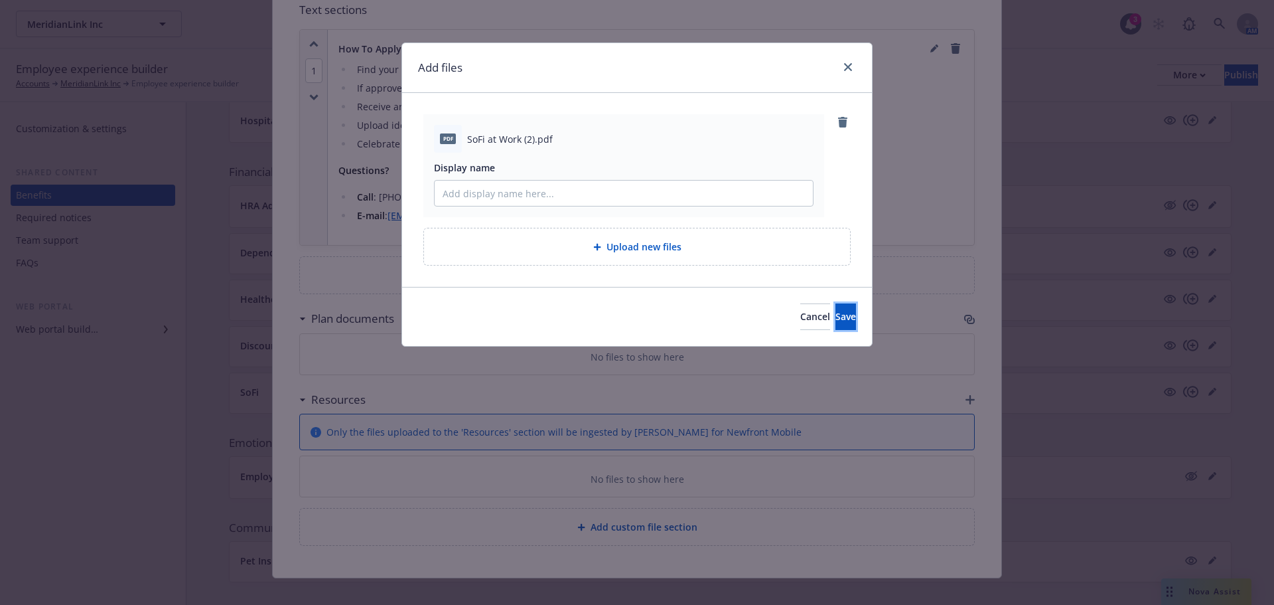
click at [835, 313] on span "Save" at bounding box center [845, 316] width 21 height 13
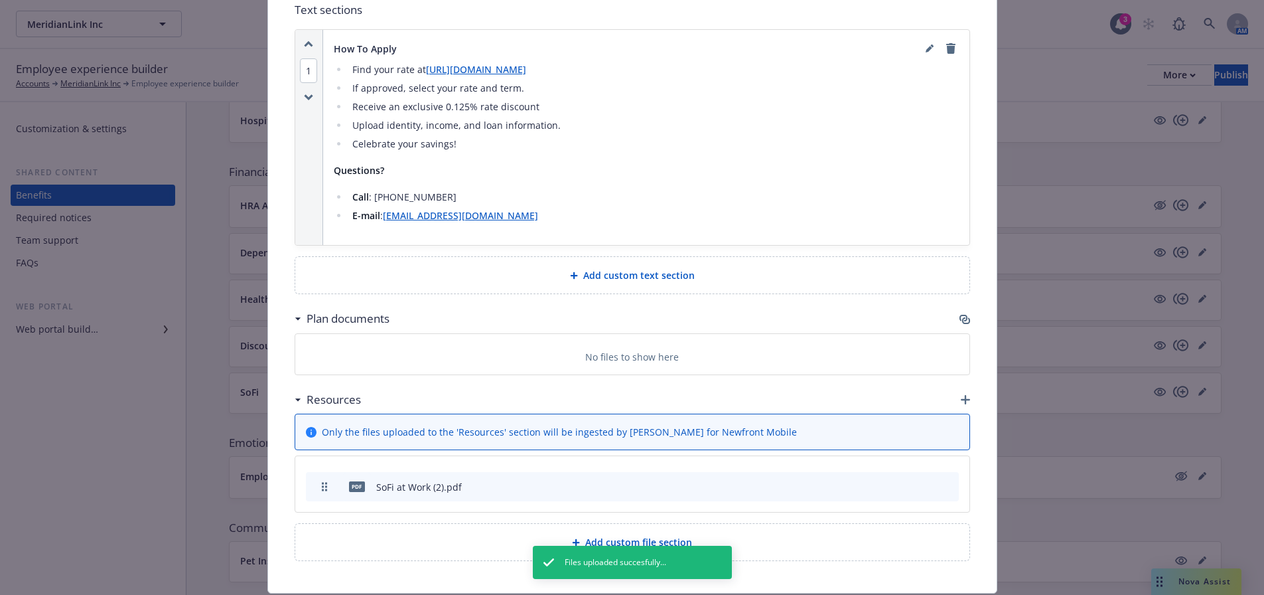
click at [879, 484] on icon "button" at bounding box center [882, 487] width 7 height 7
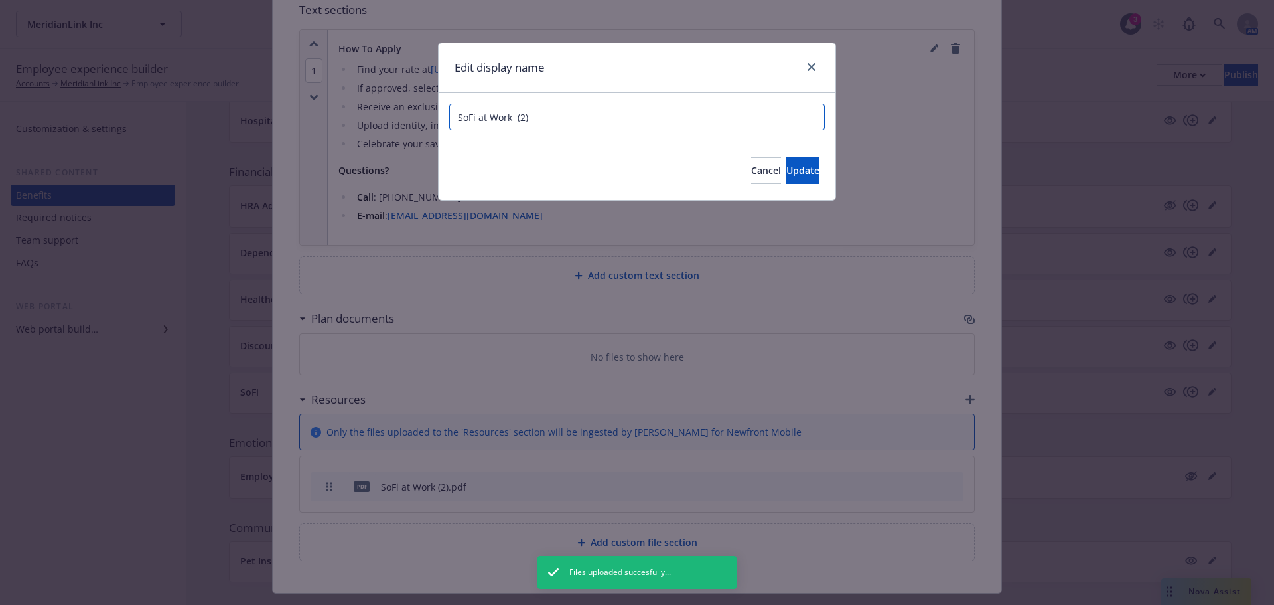
drag, startPoint x: 532, startPoint y: 119, endPoint x: 516, endPoint y: 119, distance: 15.9
click at [516, 119] on input "SoFi at Work (2)" at bounding box center [637, 117] width 376 height 27
type input "SoFi at Work"
click at [786, 165] on span "Update" at bounding box center [802, 170] width 33 height 13
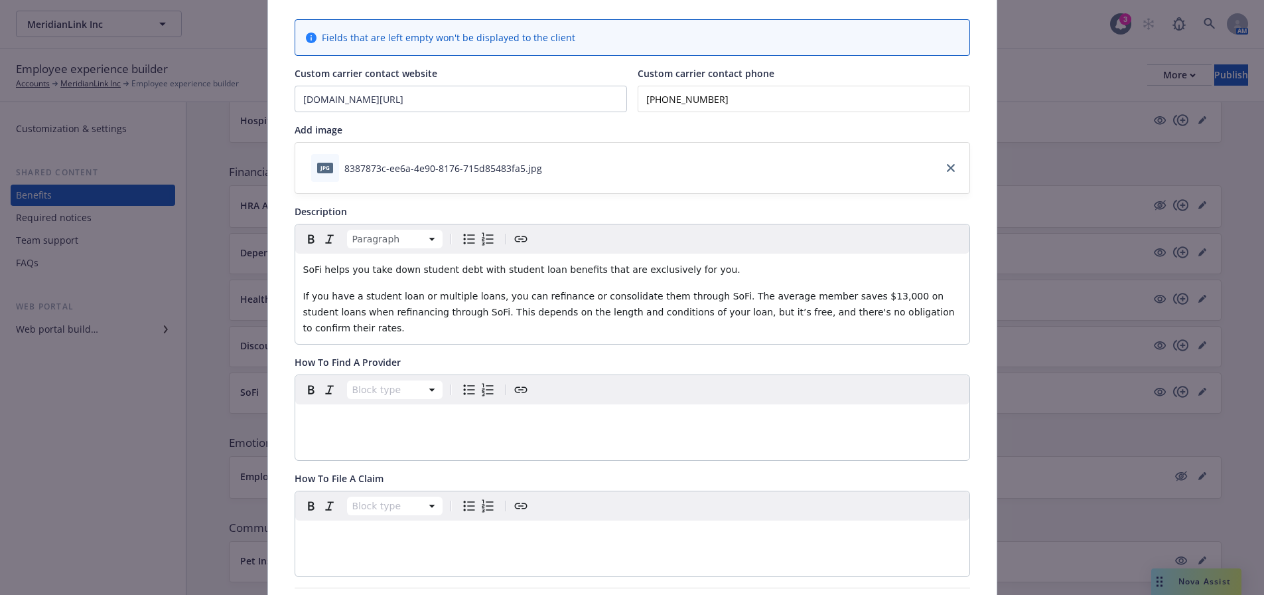
scroll to position [0, 0]
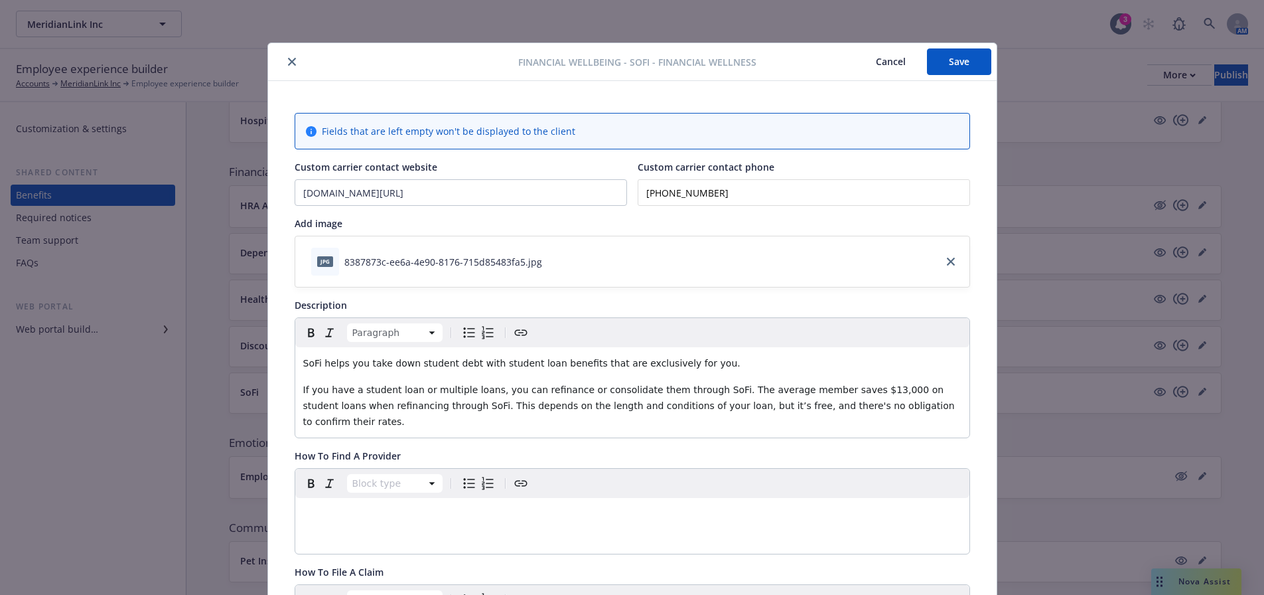
click at [963, 52] on button "Save" at bounding box center [959, 61] width 64 height 27
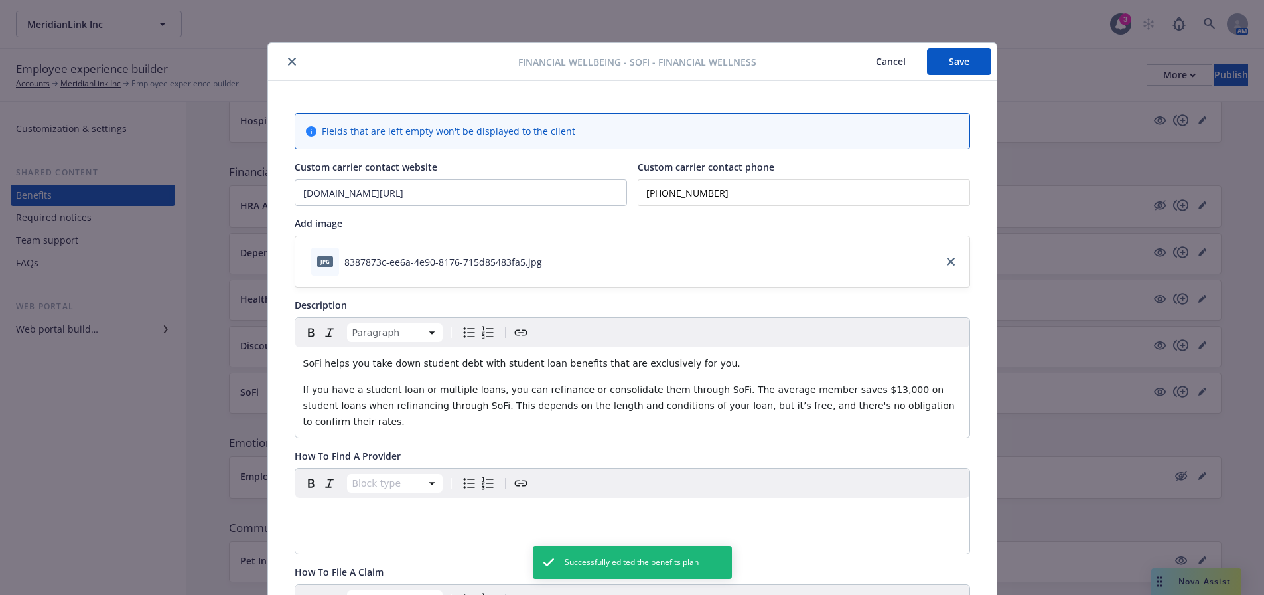
click at [284, 66] on button "close" at bounding box center [292, 62] width 16 height 16
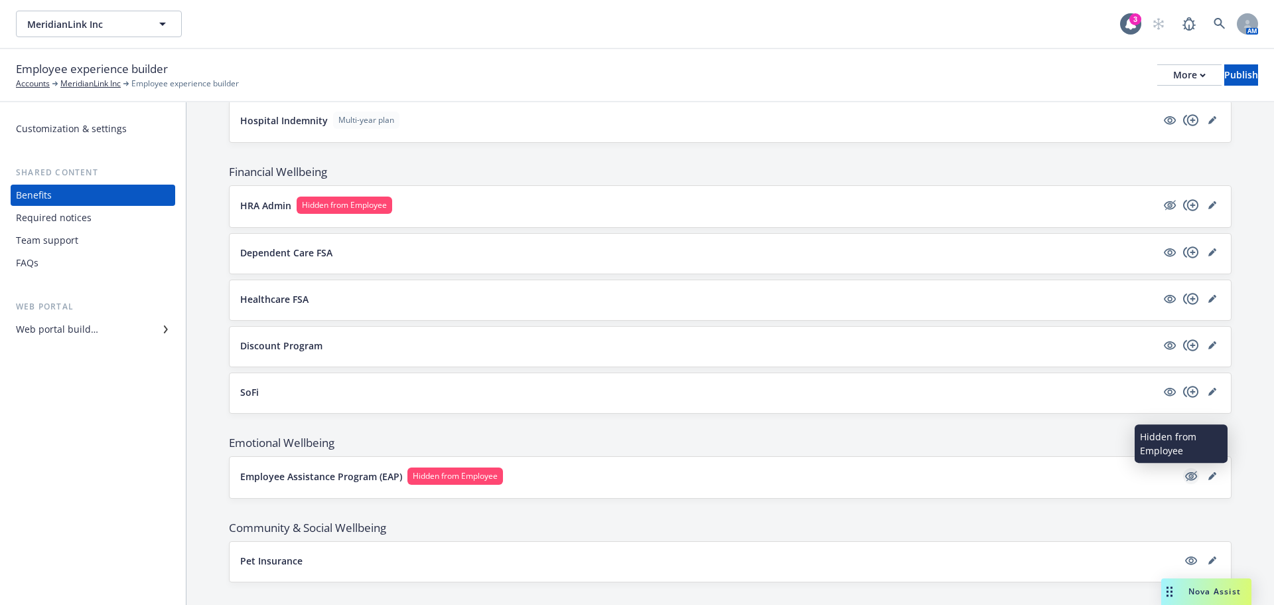
click at [1183, 474] on icon "hidden" at bounding box center [1191, 476] width 16 height 16
click at [1208, 476] on icon "editPencil" at bounding box center [1211, 475] width 7 height 7
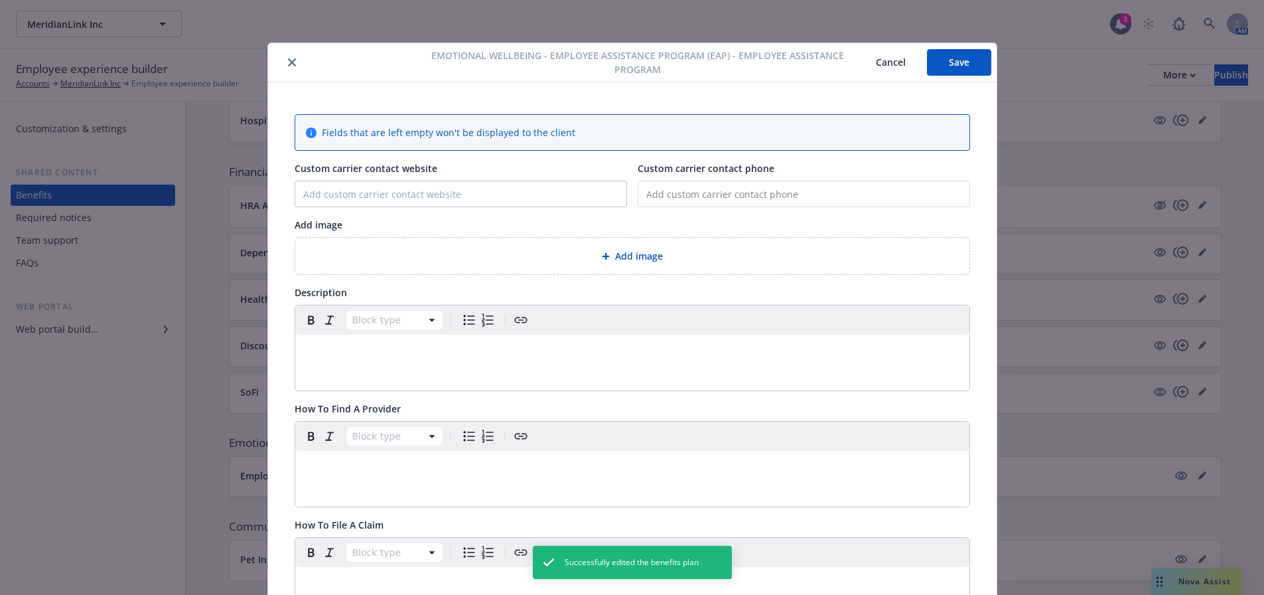
scroll to position [40, 0]
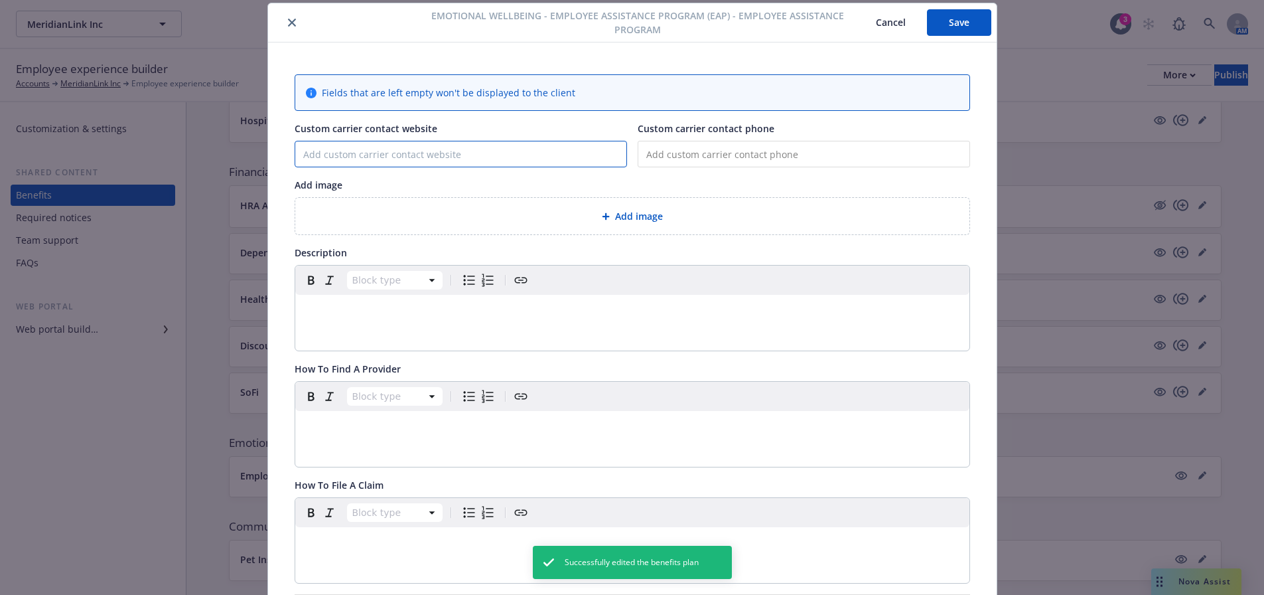
click at [372, 154] on input "Custom carrier contact website" at bounding box center [460, 153] width 331 height 25
paste input "www.liveandworkwell.com"
type input "www.liveandworkwell.com"
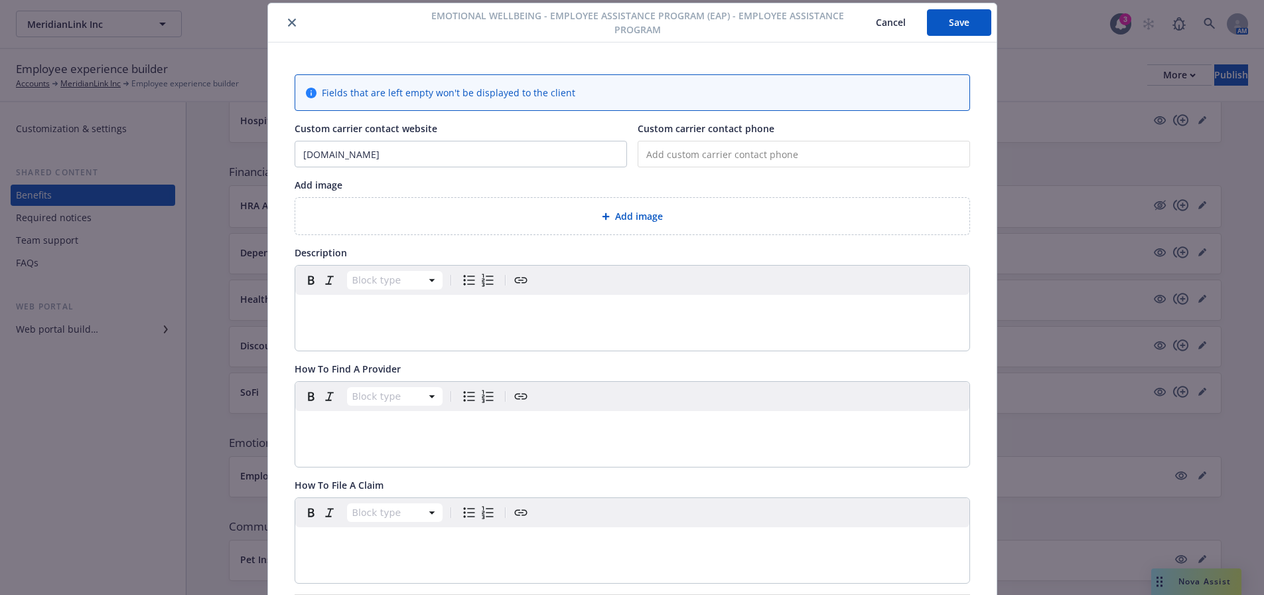
click at [748, 154] on input "tel" at bounding box center [804, 154] width 332 height 27
paste input "(877) 660-3806"
type input "(877) 660-3806"
click at [703, 216] on div "Add image" at bounding box center [632, 215] width 653 height 15
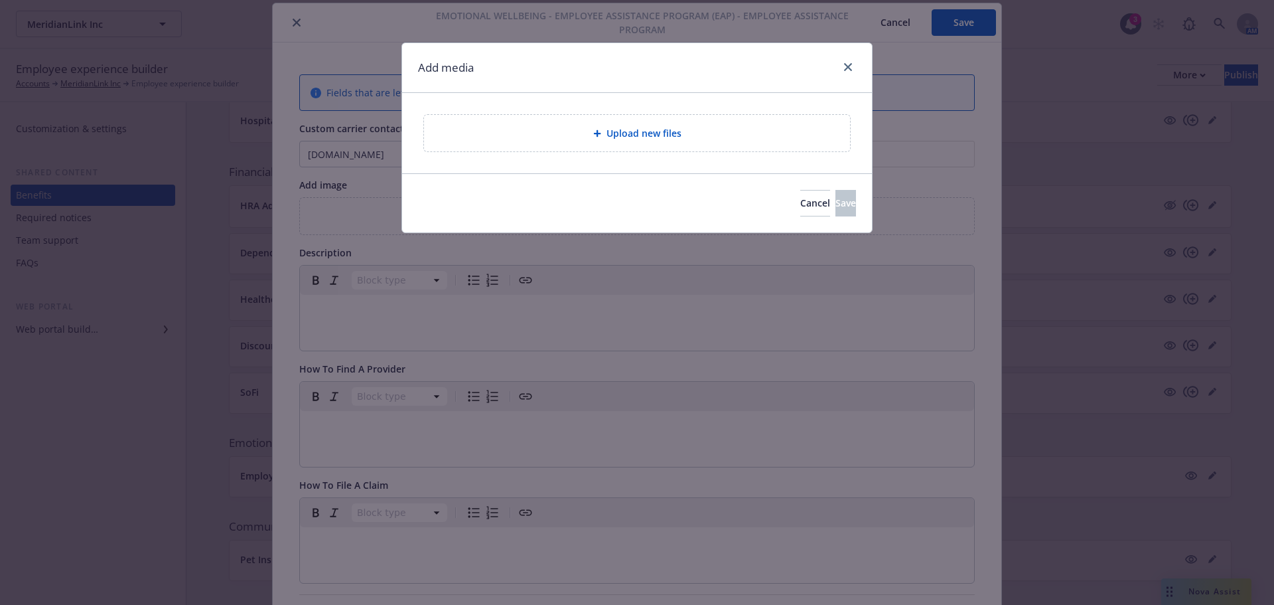
click at [701, 144] on div "Upload new files" at bounding box center [637, 133] width 426 height 36
click at [685, 148] on div "Upload new files" at bounding box center [637, 133] width 426 height 36
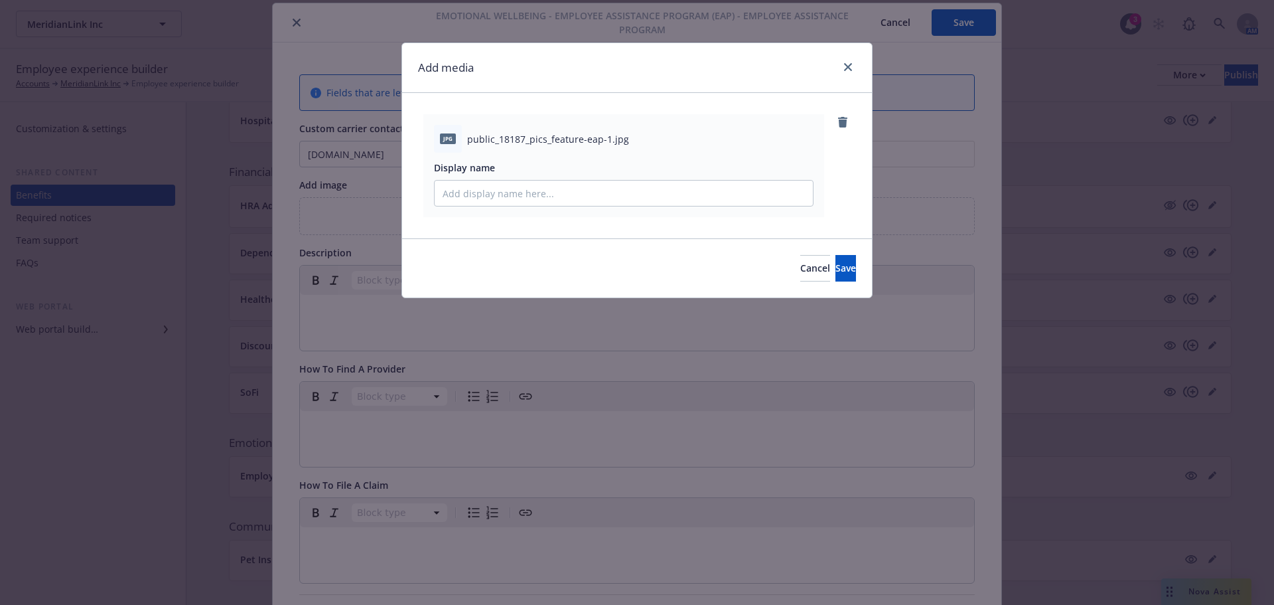
click at [876, 265] on div "Add media jpg public_18187_pics_feature-eap-1.jpg Display name Cancel Save" at bounding box center [637, 302] width 1274 height 605
click at [859, 266] on div "Cancel Save" at bounding box center [637, 267] width 470 height 59
click at [849, 267] on button "Save" at bounding box center [845, 268] width 21 height 27
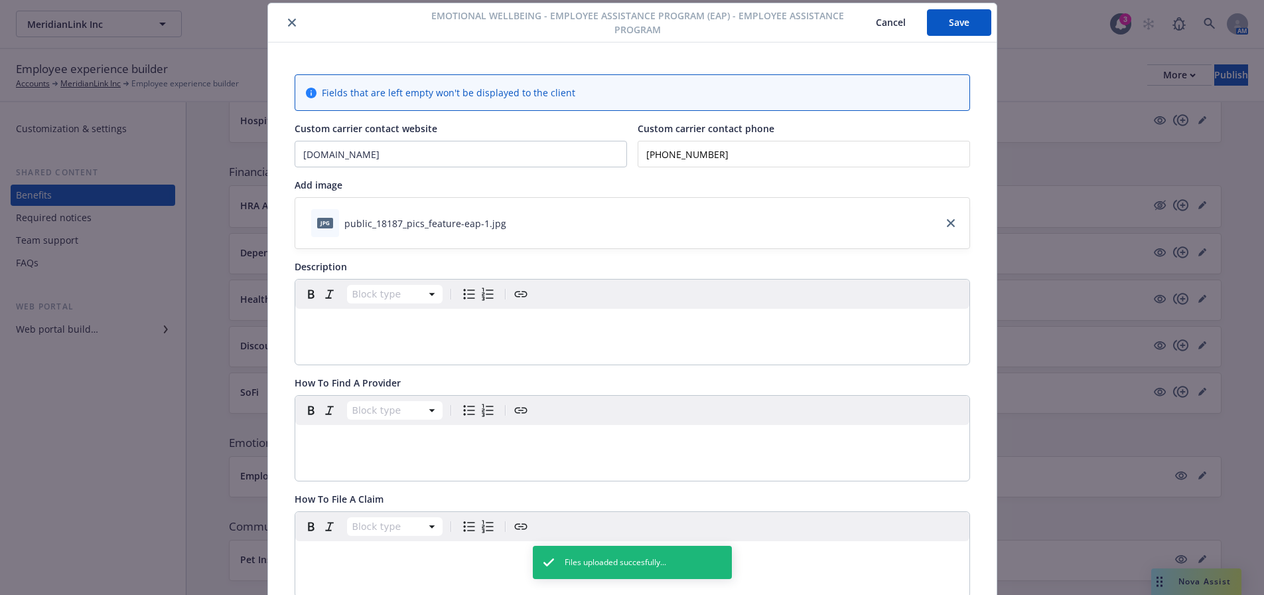
click at [525, 325] on p "editable markdown" at bounding box center [632, 325] width 658 height 16
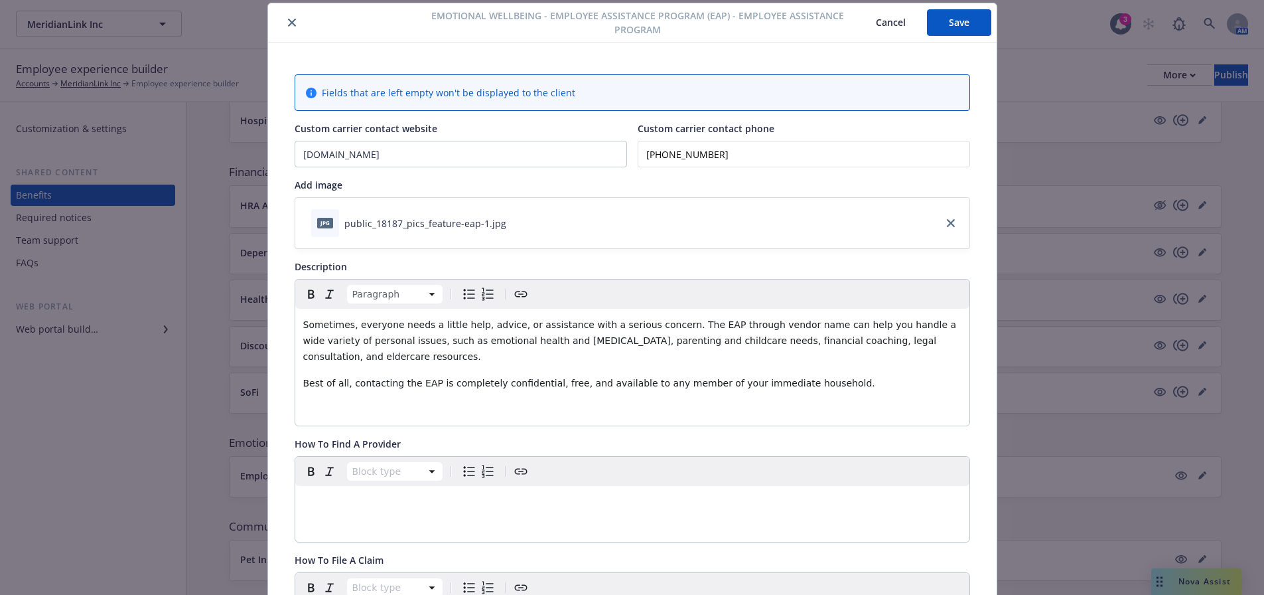
click at [714, 323] on span "Sometimes, everyone needs a little help, advice, or assistance with a serious c…" at bounding box center [631, 340] width 656 height 42
drag, startPoint x: 803, startPoint y: 323, endPoint x: 750, endPoint y: 330, distance: 53.6
click at [750, 330] on span "Sometimes, everyone needs a little help, advice, or assistance with a serious c…" at bounding box center [630, 340] width 654 height 42
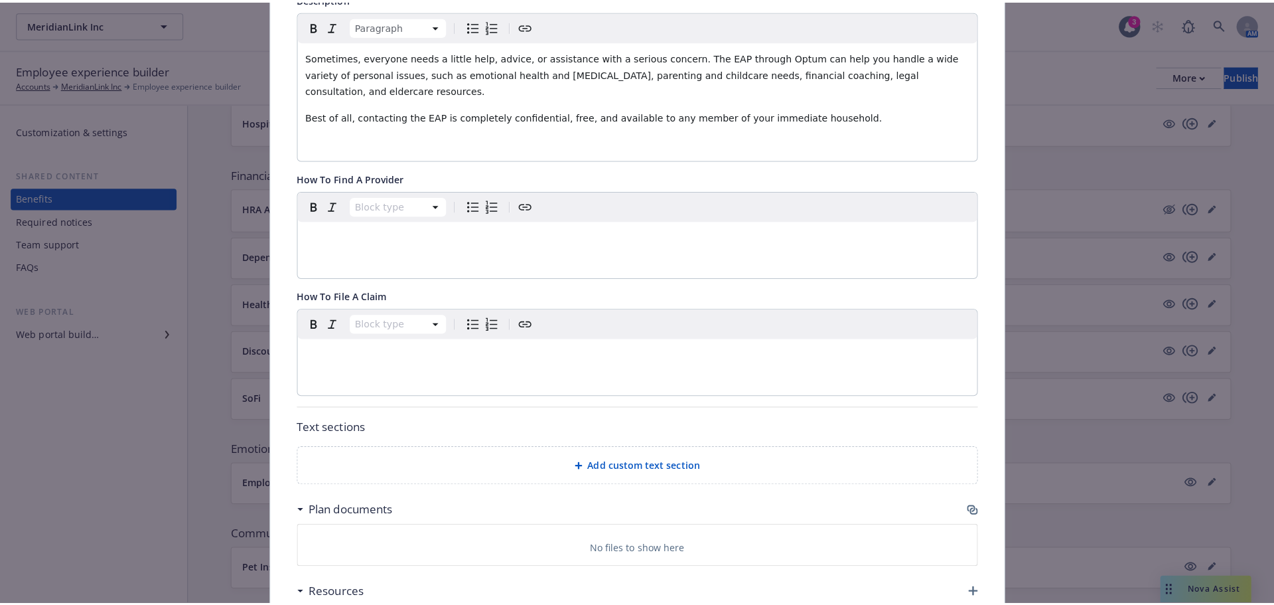
scroll to position [372, 0]
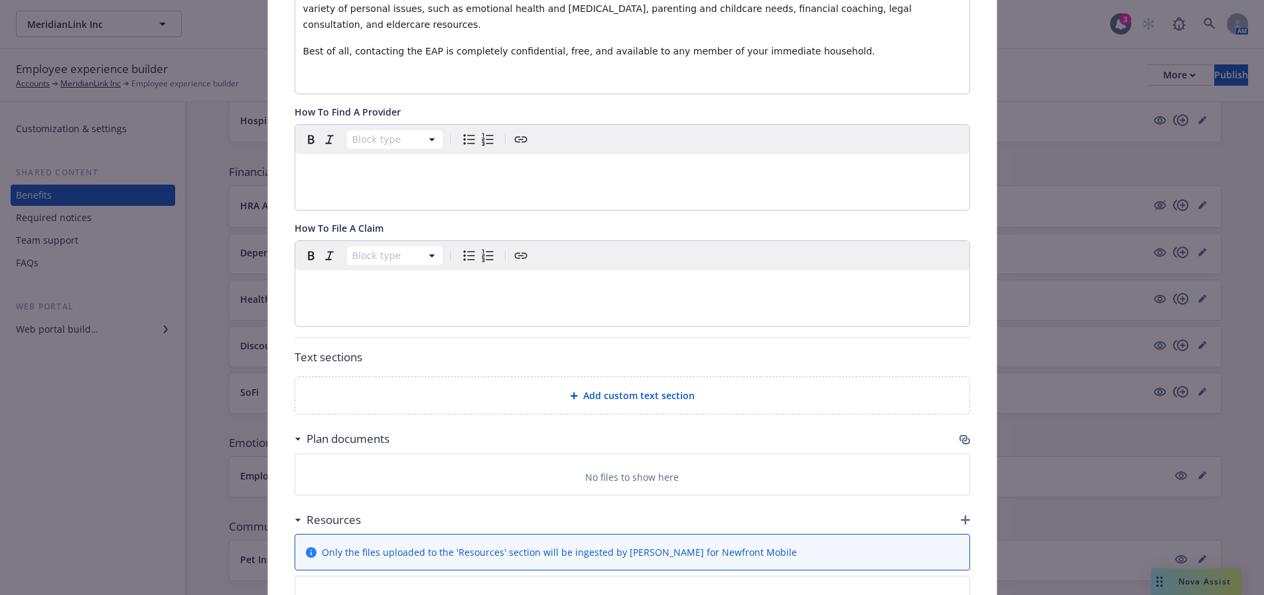
click at [547, 388] on div "Add custom text section" at bounding box center [632, 395] width 653 height 15
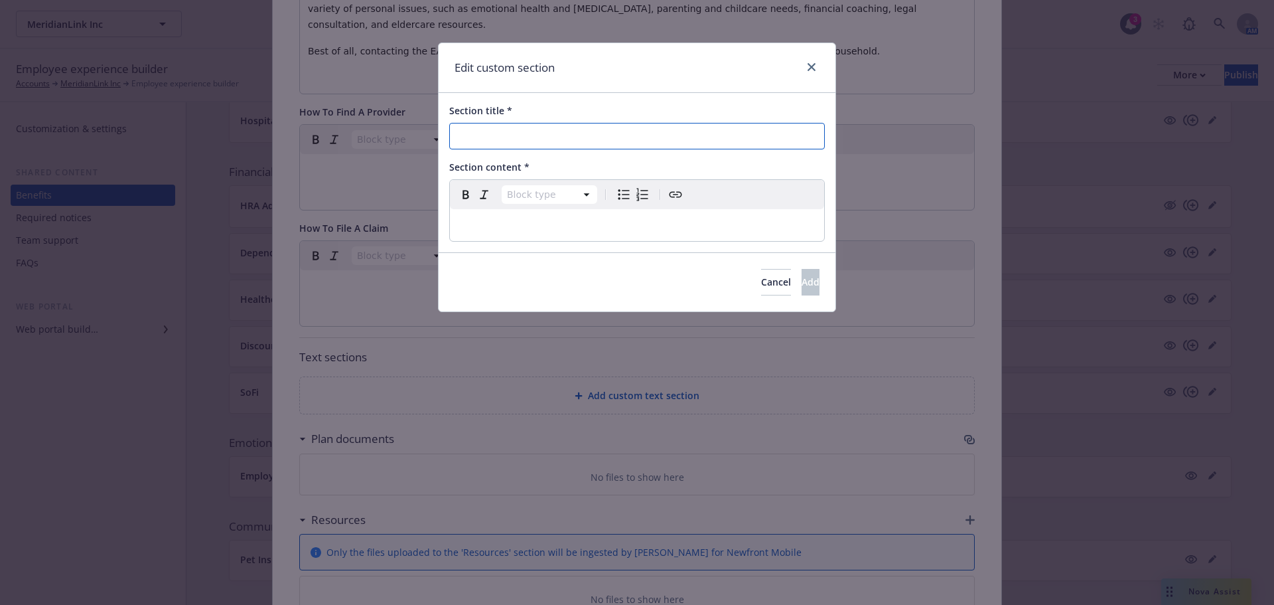
click at [587, 137] on input "Section title *" at bounding box center [637, 136] width 376 height 27
type input "A"
type input "EAP Resource (No Cost"
click at [587, 140] on input "EAP Resource (No Cost" at bounding box center [637, 136] width 376 height 27
type input "EAP Resource (No Cost)"
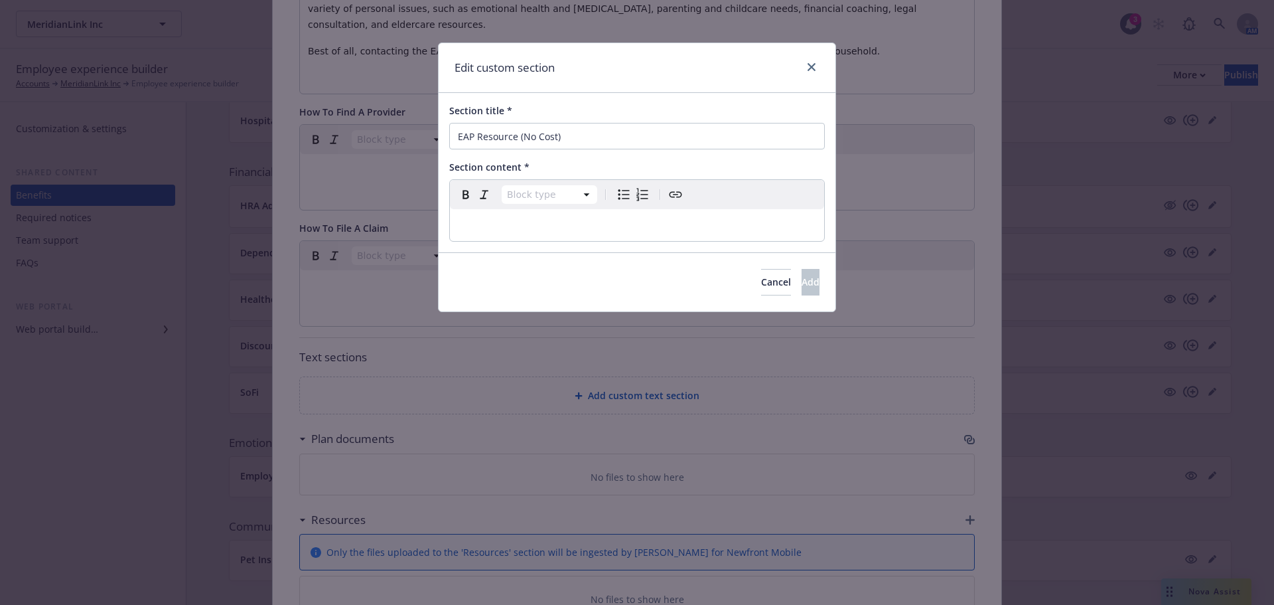
click at [591, 222] on p "editable markdown" at bounding box center [637, 225] width 358 height 16
select select "h3"
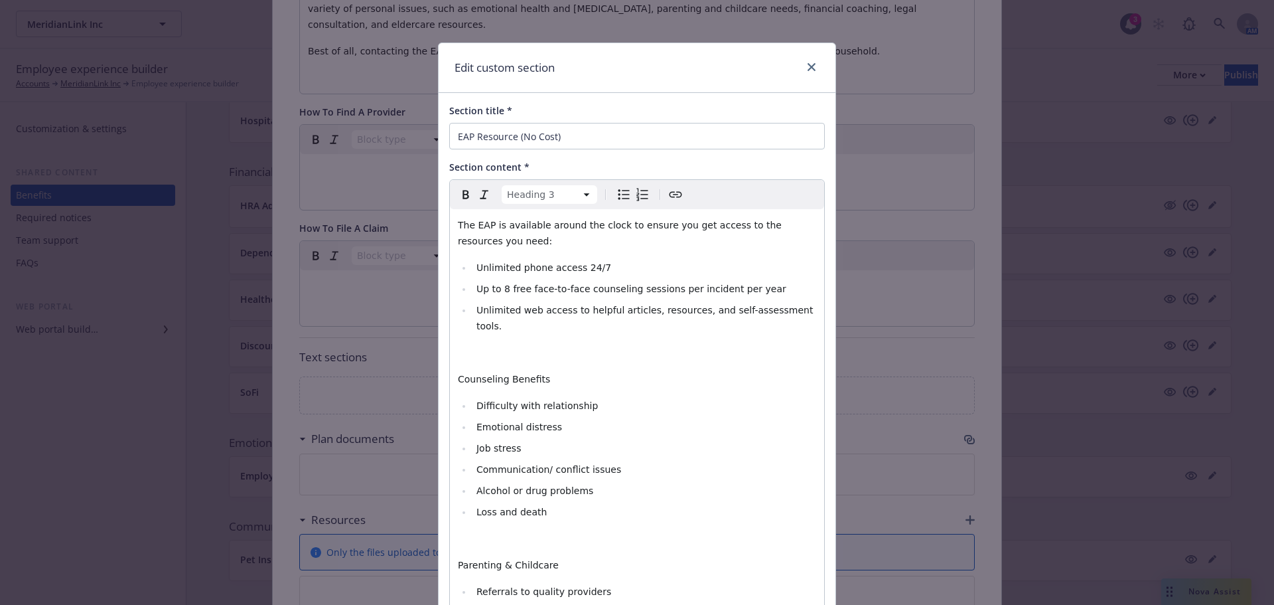
scroll to position [673, 0]
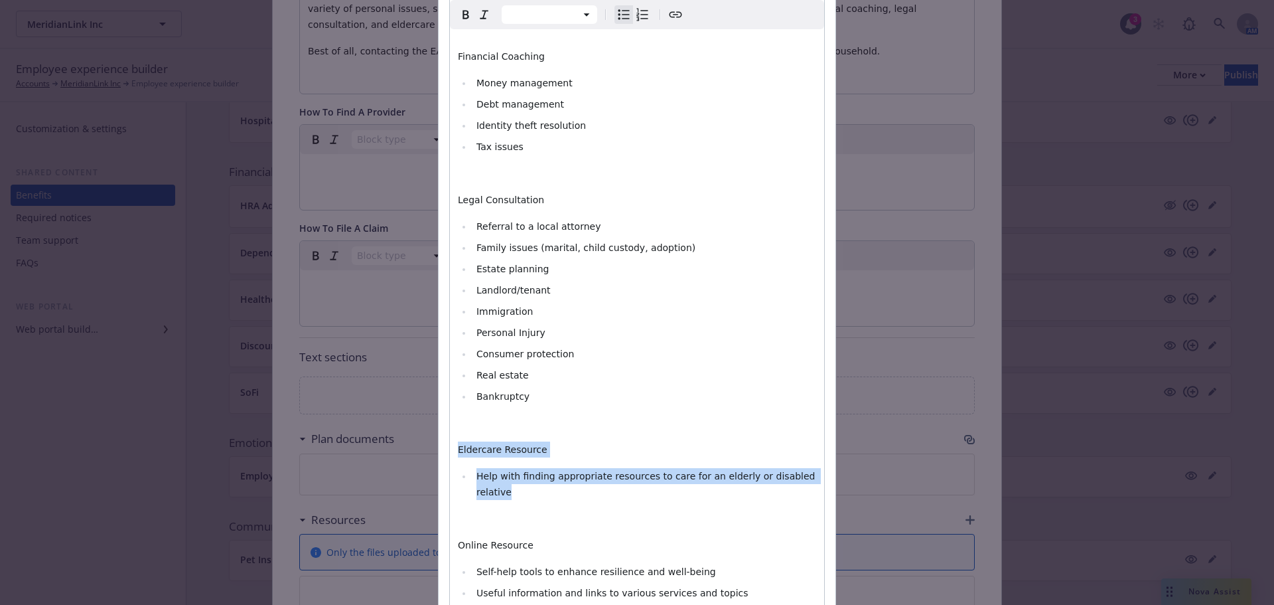
drag, startPoint x: 809, startPoint y: 458, endPoint x: 373, endPoint y: 425, distance: 437.2
click at [373, 425] on div "Edit custom section Section title * EAP Resource (No Cost) Section content * Pa…" at bounding box center [637, 302] width 1274 height 605
select select "paragraph"
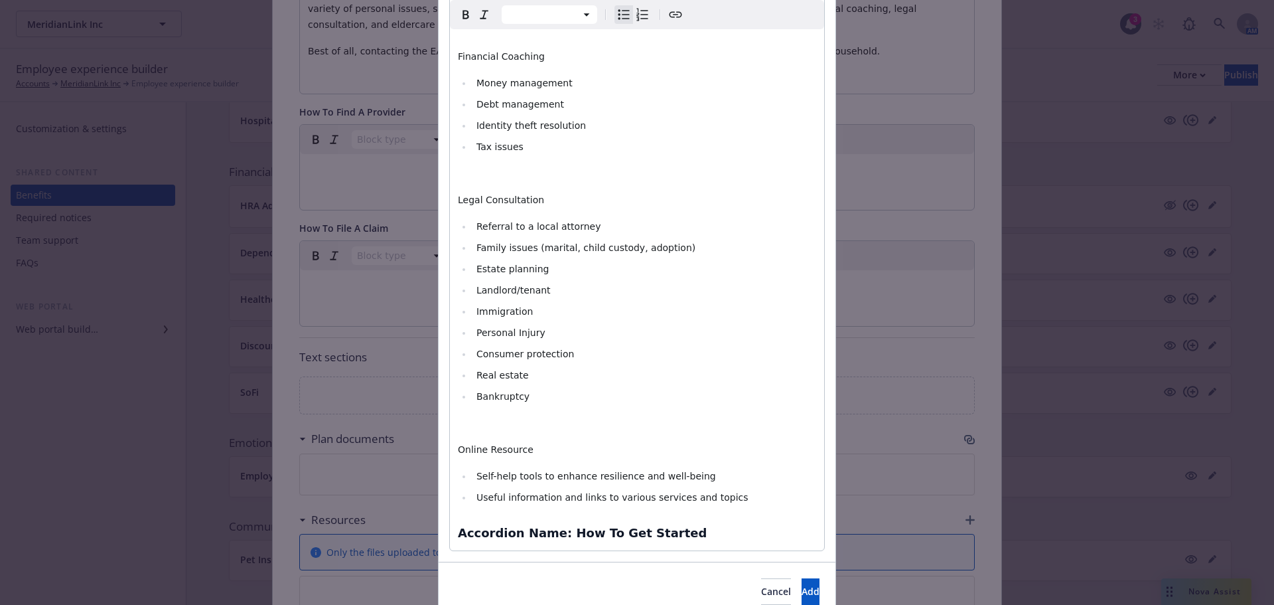
select select "h3"
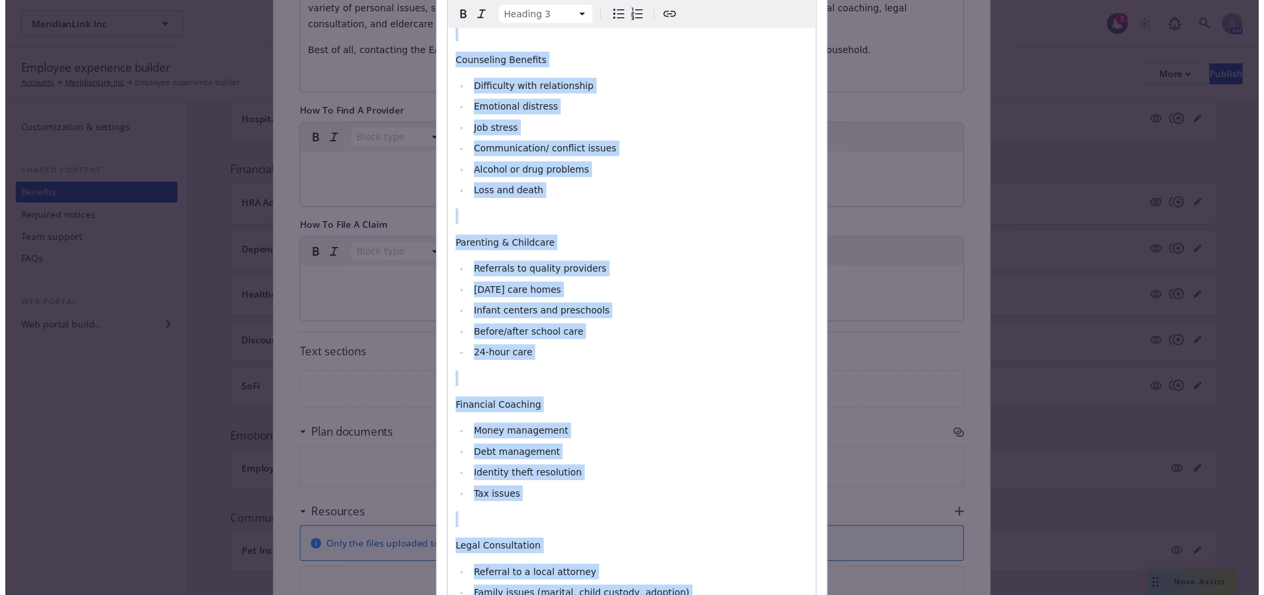
scroll to position [0, 0]
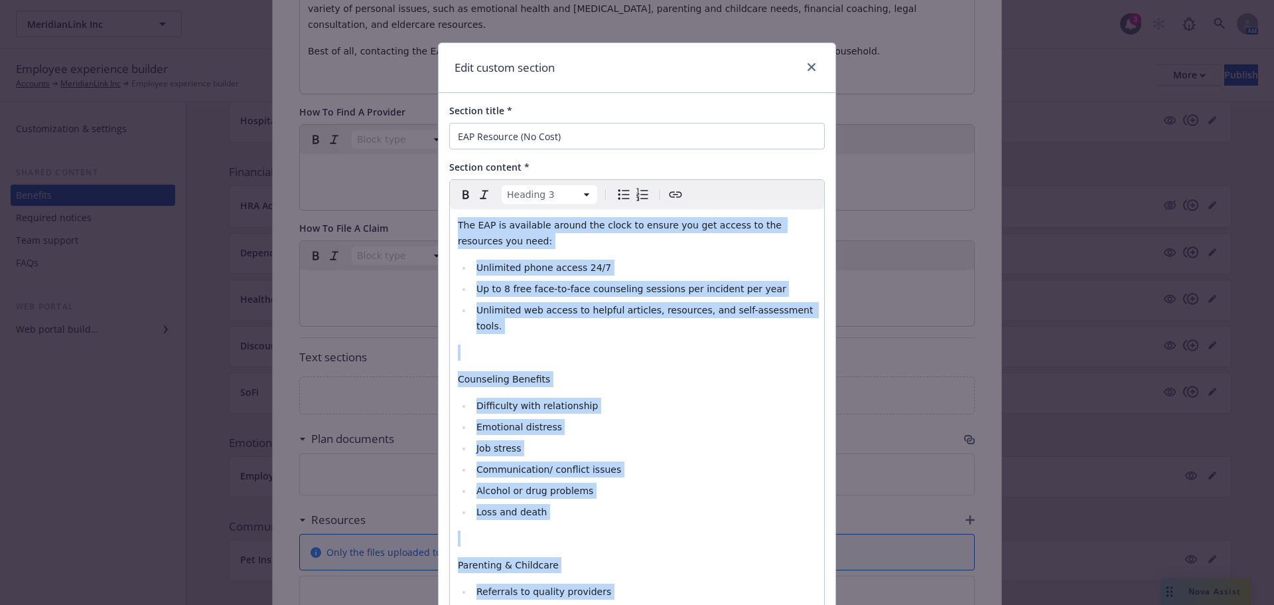
drag, startPoint x: 678, startPoint y: 522, endPoint x: 377, endPoint y: 210, distance: 433.6
click at [377, 210] on div "Edit custom section Section title * EAP Resource (No Cost) Section content * He…" at bounding box center [637, 302] width 1274 height 605
select select
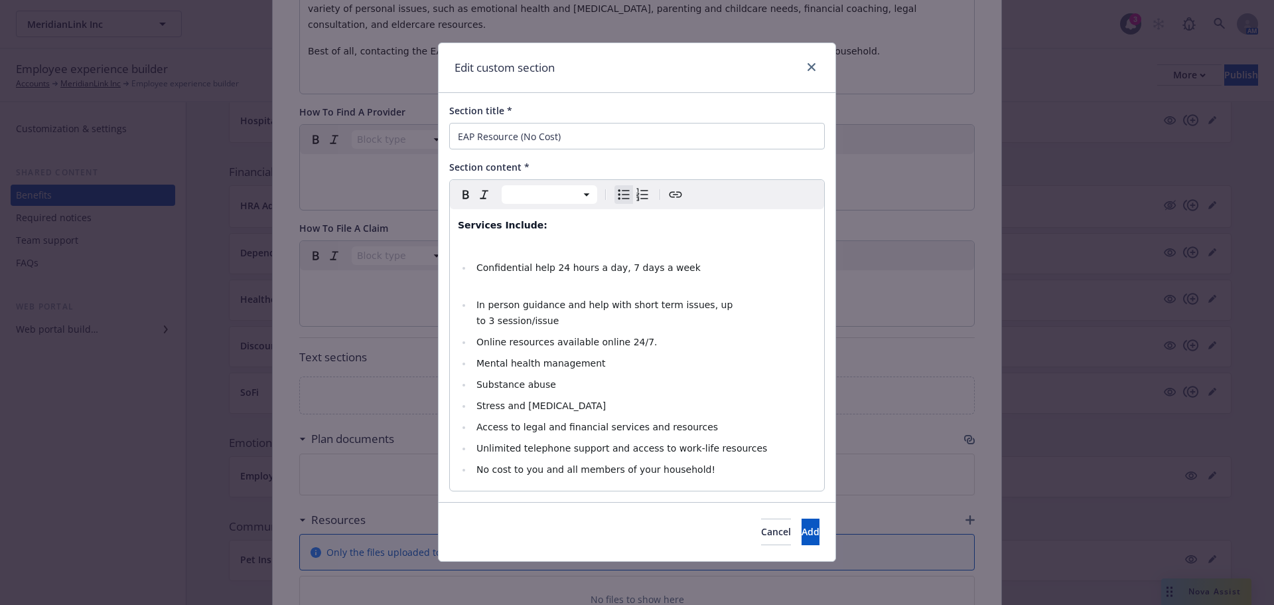
click at [498, 288] on li "Confidential help 24 hours a day, 7 days a week" at bounding box center [644, 275] width 344 height 32
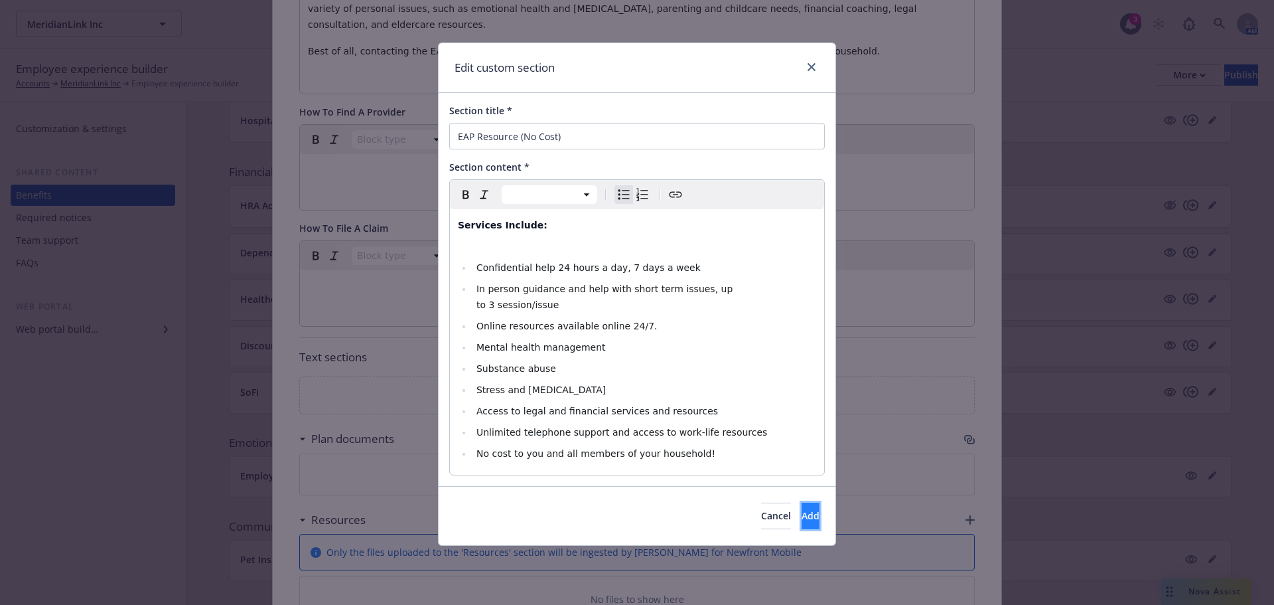
click at [802, 509] on span "Add" at bounding box center [811, 515] width 18 height 13
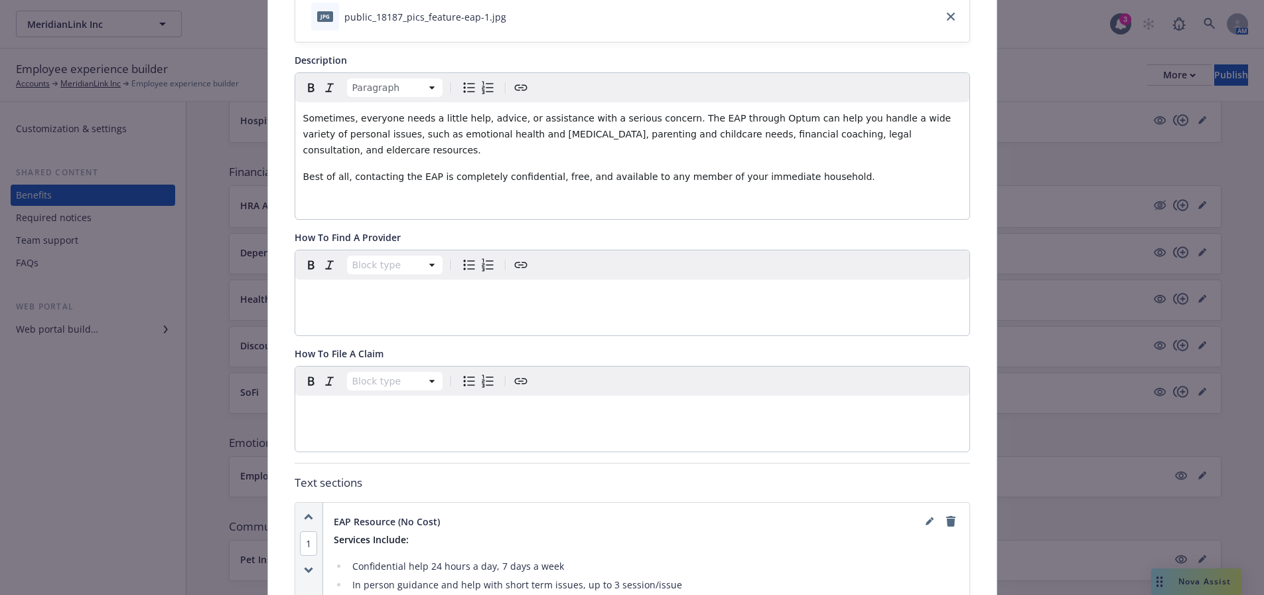
scroll to position [224, 0]
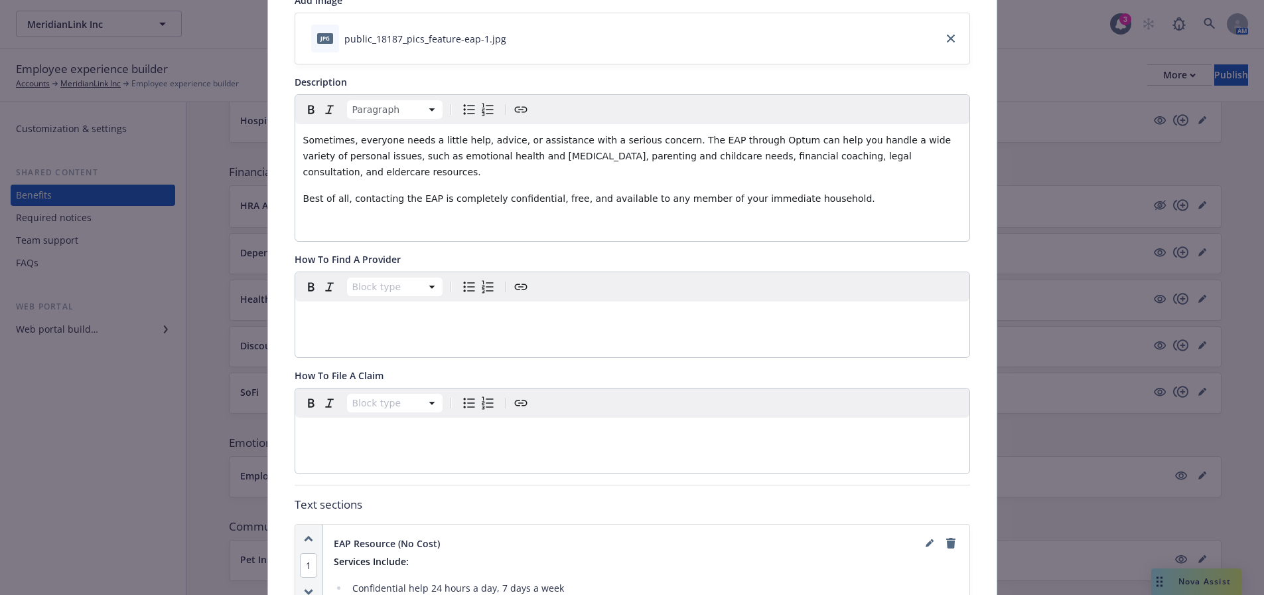
click at [745, 143] on span "Sometimes, everyone needs a little help, advice, or assistance with a serious c…" at bounding box center [628, 156] width 651 height 42
drag, startPoint x: 745, startPoint y: 143, endPoint x: 719, endPoint y: 145, distance: 26.6
click at [719, 145] on span "Sometimes, everyone needs a little help, advice, or assistance with a serious c…" at bounding box center [628, 156] width 651 height 42
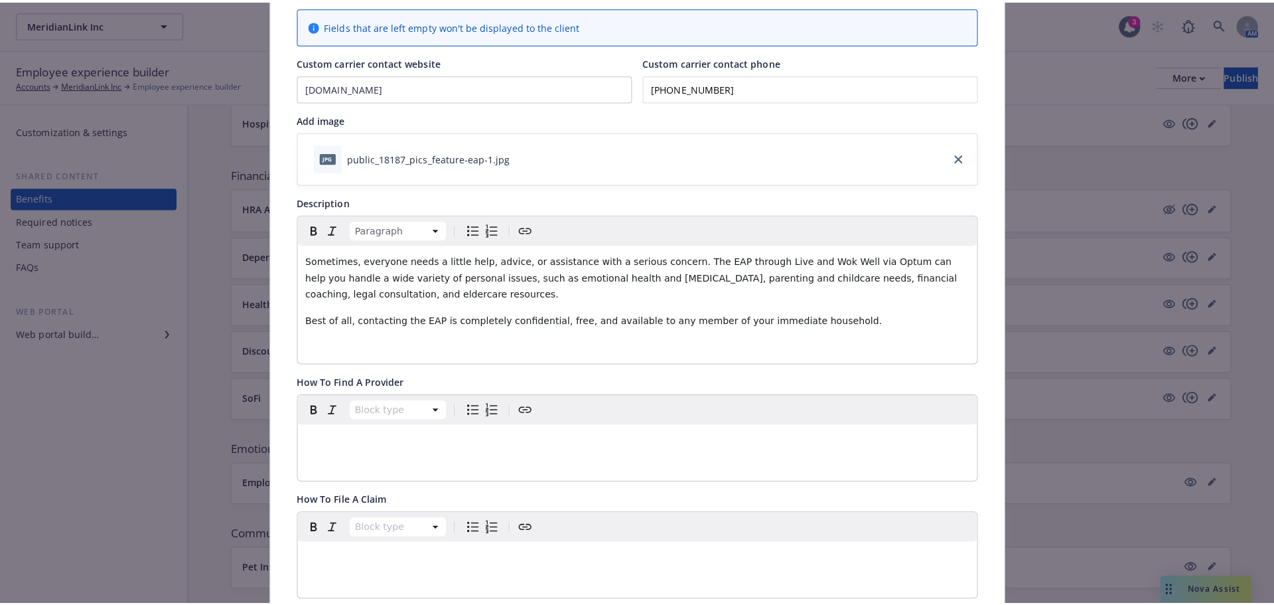
scroll to position [0, 0]
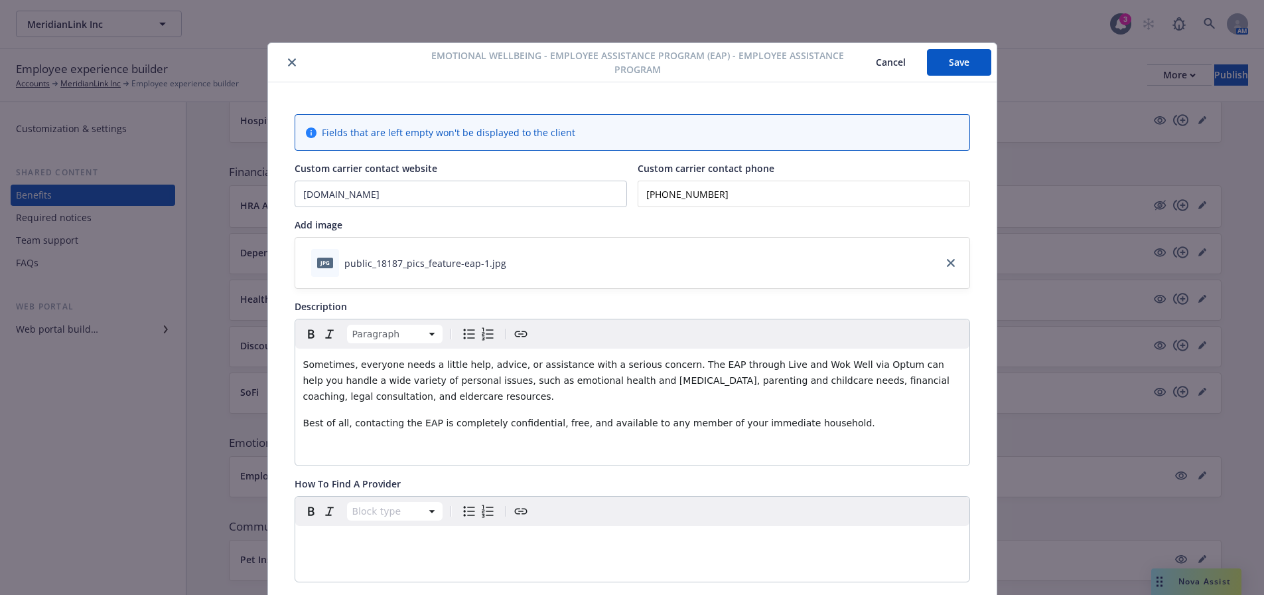
click at [937, 65] on button "Save" at bounding box center [959, 62] width 64 height 27
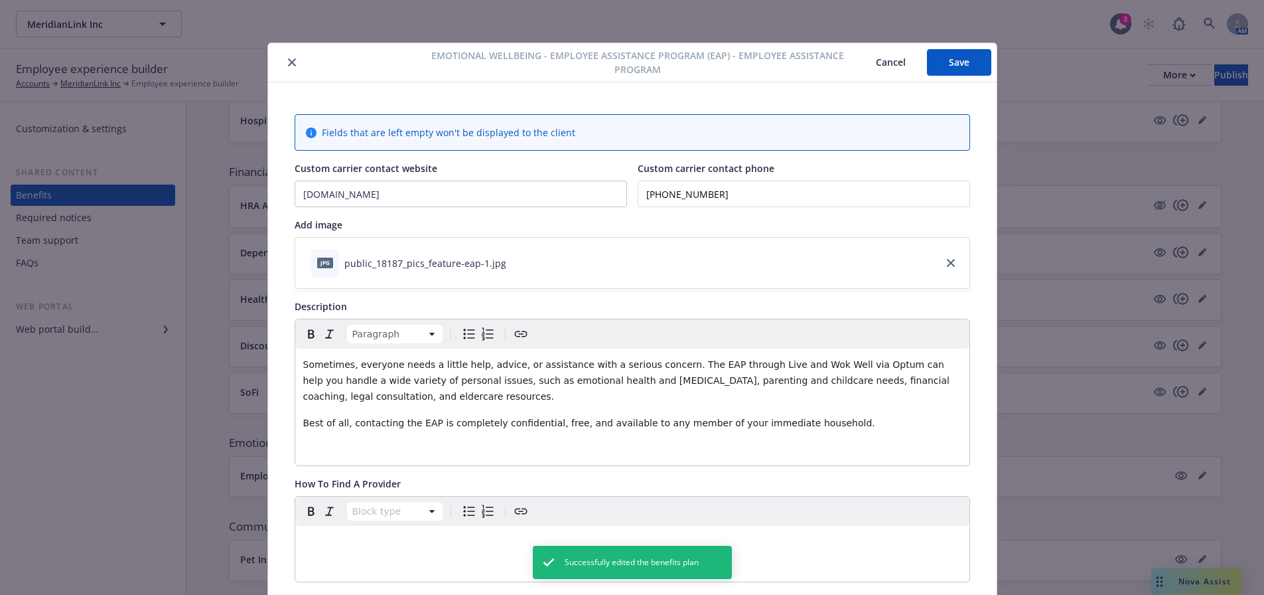
click at [288, 66] on icon "close" at bounding box center [292, 62] width 8 height 8
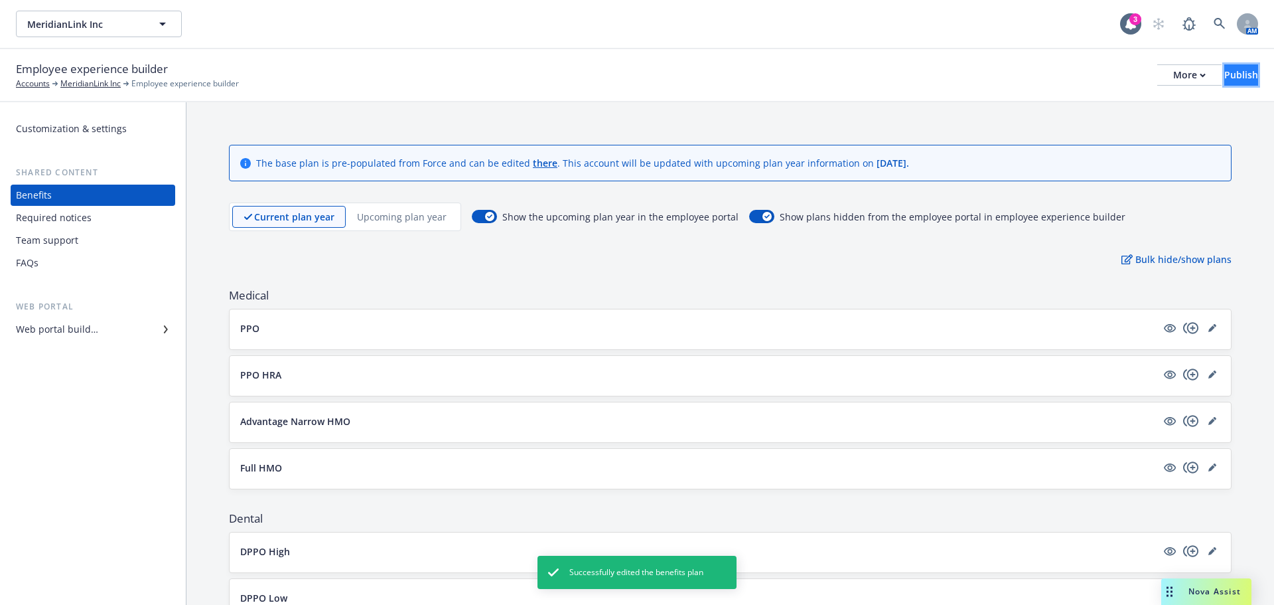
click at [1226, 74] on div "Publish" at bounding box center [1241, 75] width 34 height 20
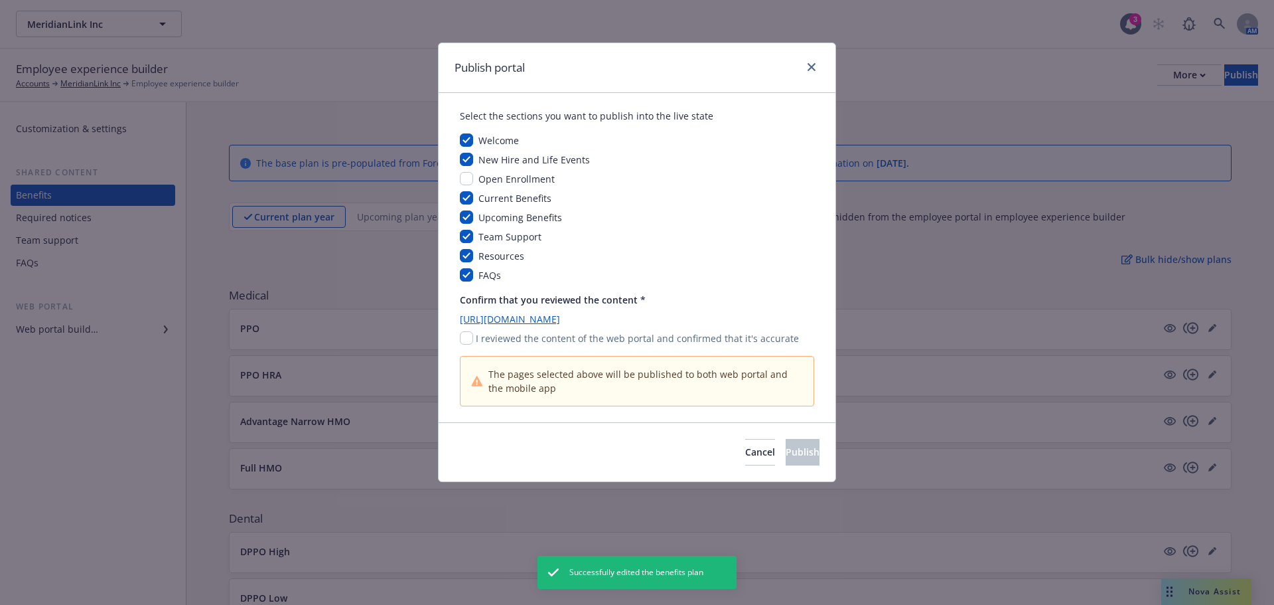
click at [565, 338] on p "I reviewed the content of the web portal and confirmed that it's accurate" at bounding box center [637, 338] width 323 height 14
click at [467, 339] on input "checkbox" at bounding box center [466, 337] width 13 height 13
checkbox input "true"
click at [786, 453] on span "Publish" at bounding box center [803, 451] width 34 height 13
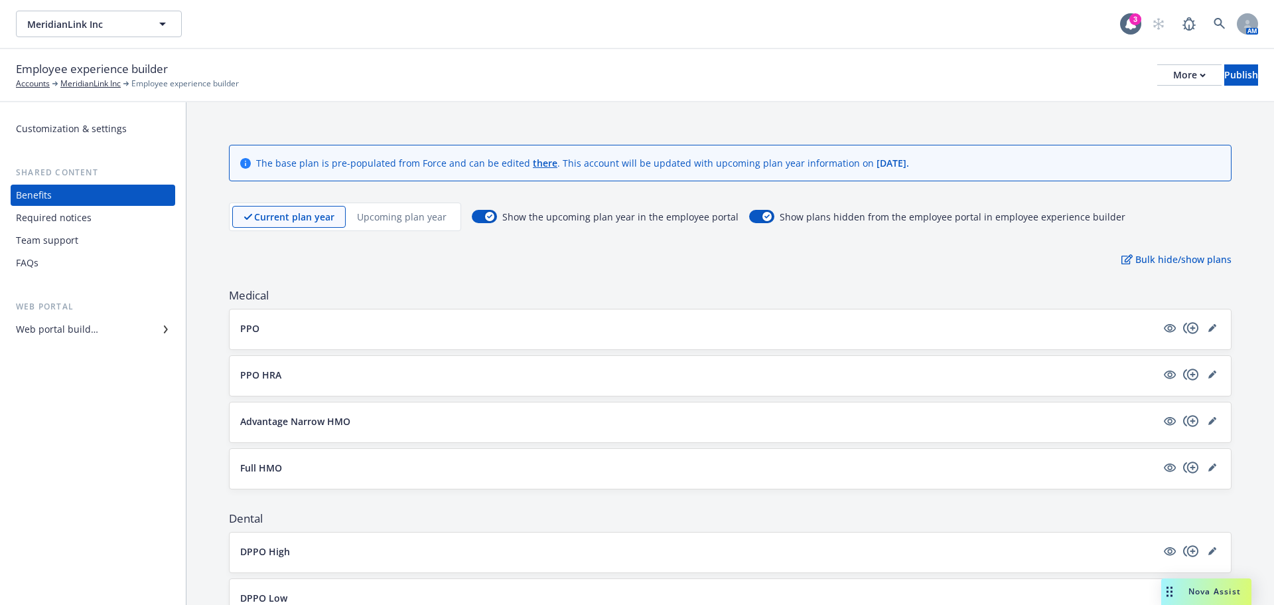
click at [41, 266] on div "FAQs" at bounding box center [93, 262] width 154 height 21
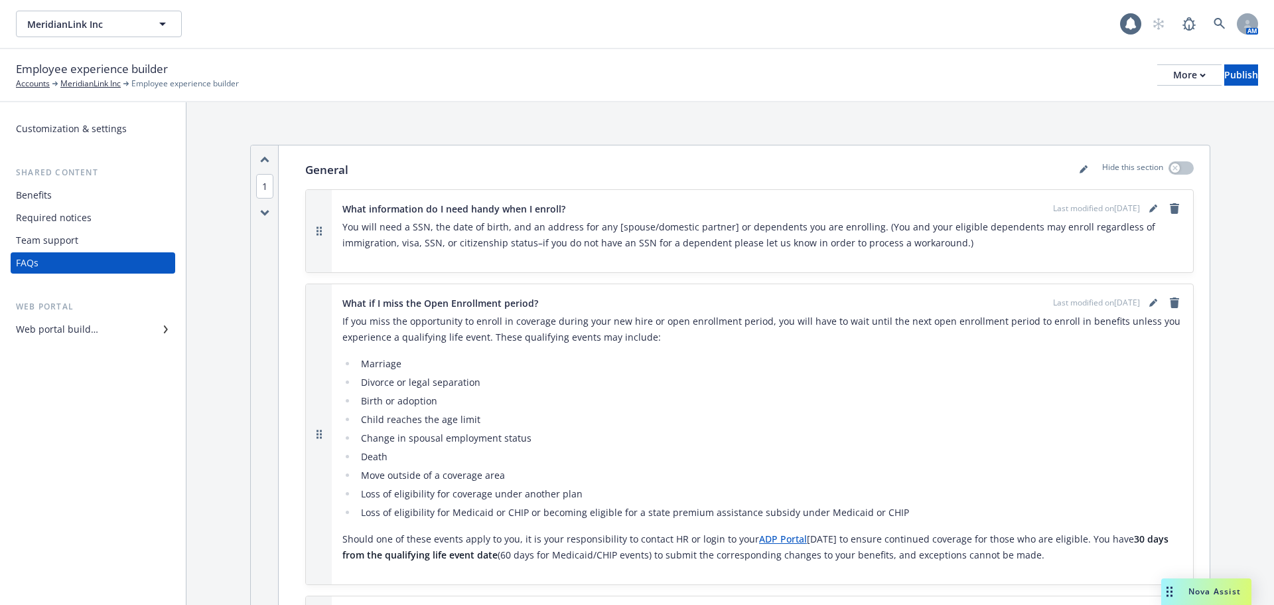
click at [56, 247] on div "Team support" at bounding box center [47, 240] width 62 height 21
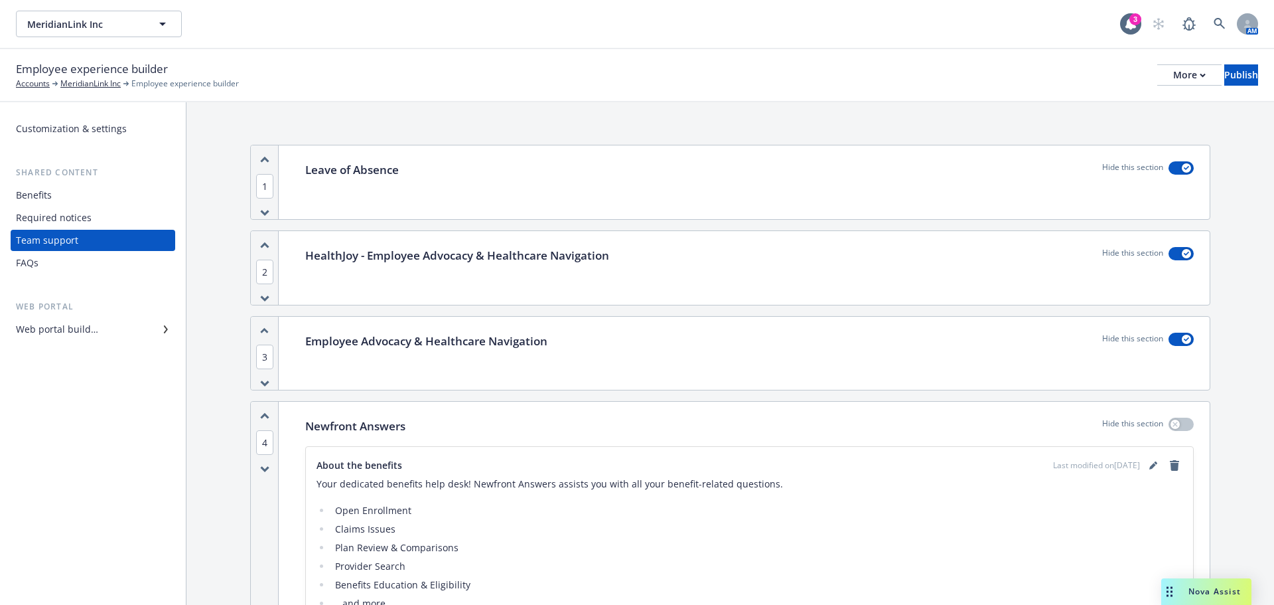
click at [68, 190] on div "Benefits" at bounding box center [93, 194] width 154 height 21
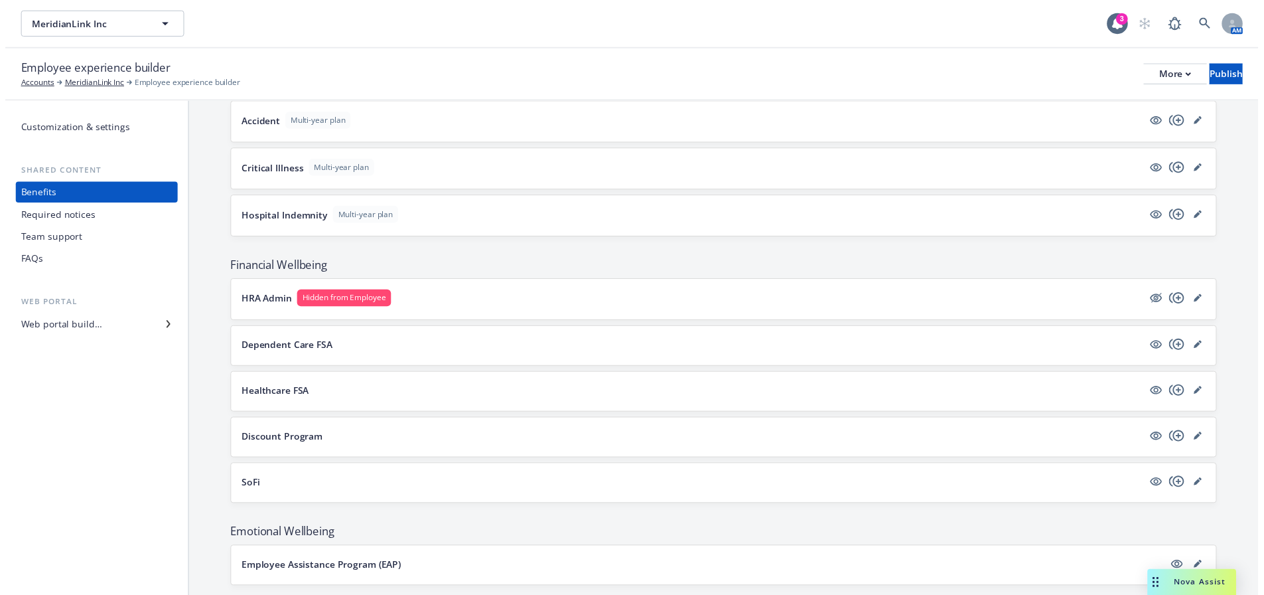
scroll to position [1279, 0]
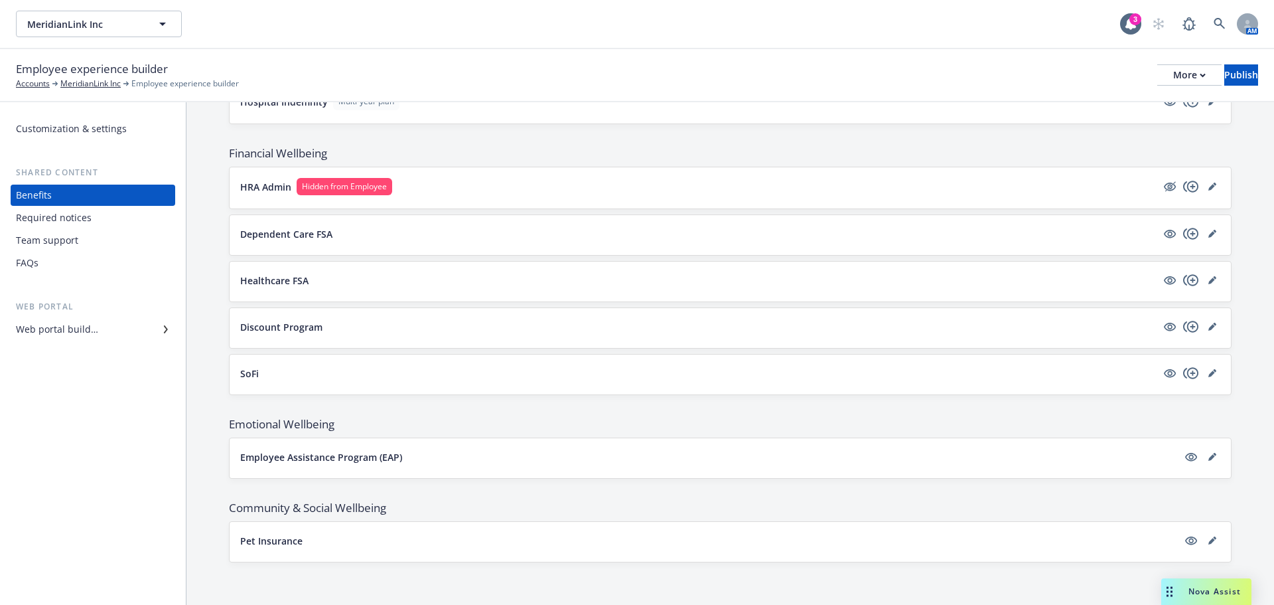
click at [1209, 534] on div at bounding box center [1201, 540] width 37 height 16
click at [1208, 539] on icon "editPencil" at bounding box center [1211, 541] width 7 height 7
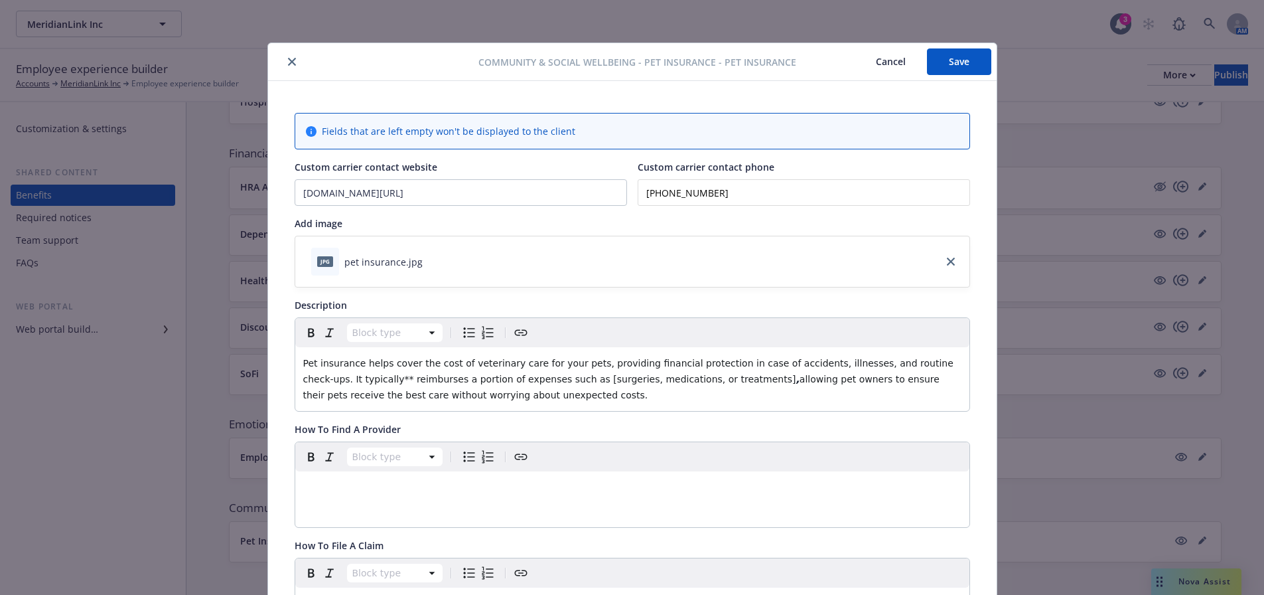
click at [956, 57] on button "Save" at bounding box center [959, 61] width 64 height 27
click at [958, 64] on button "Save" at bounding box center [959, 61] width 64 height 27
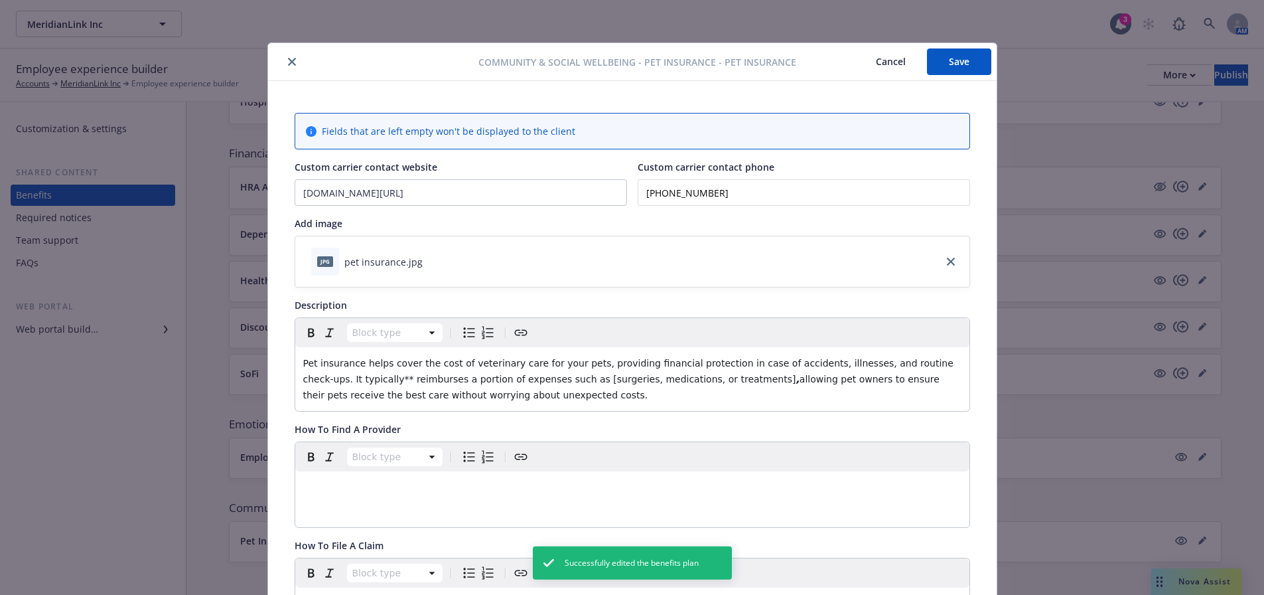
click at [288, 64] on icon "close" at bounding box center [292, 62] width 8 height 8
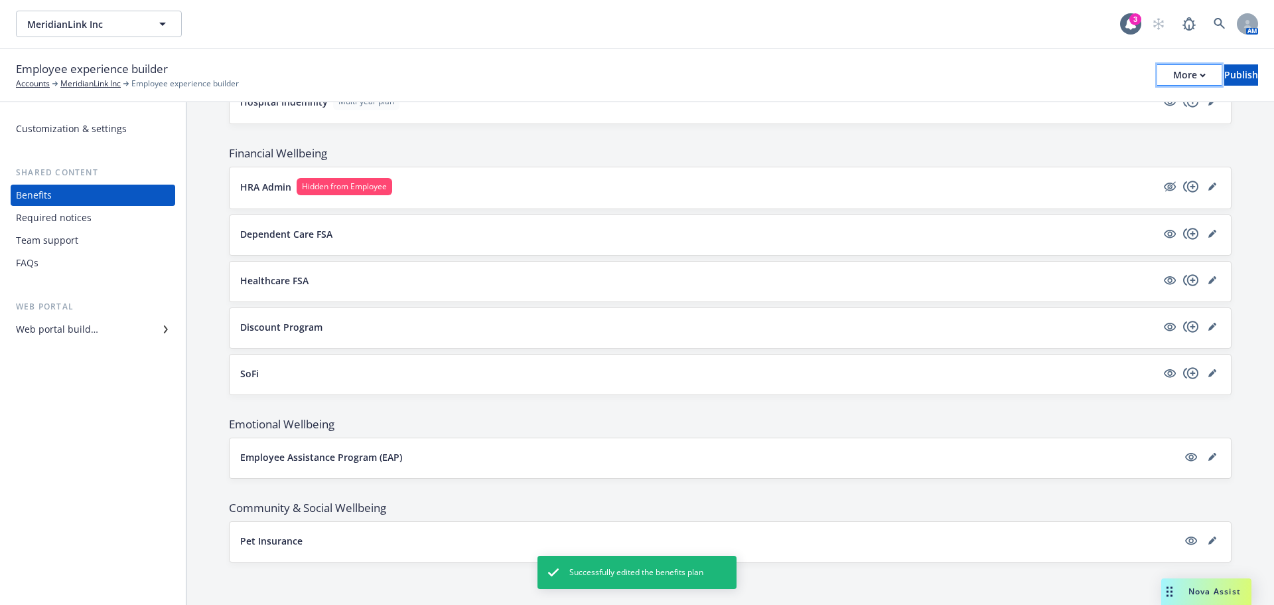
click at [1173, 70] on div "More" at bounding box center [1189, 75] width 33 height 20
click at [1088, 133] on link "Copy portal link" at bounding box center [1079, 131] width 196 height 27
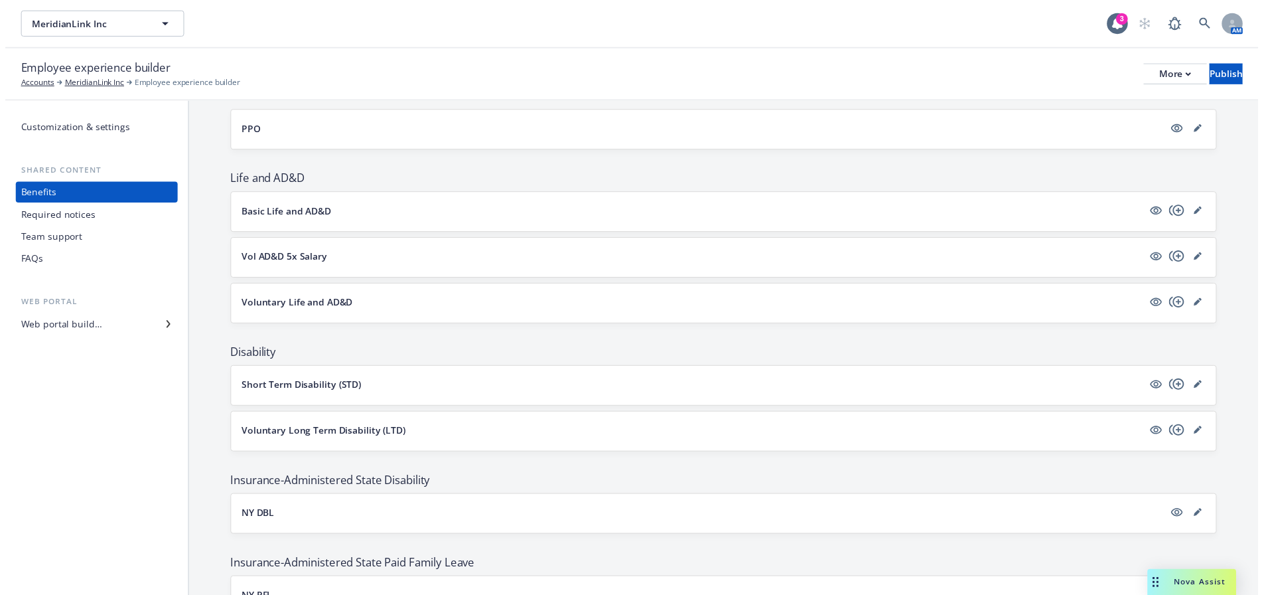
scroll to position [549, 0]
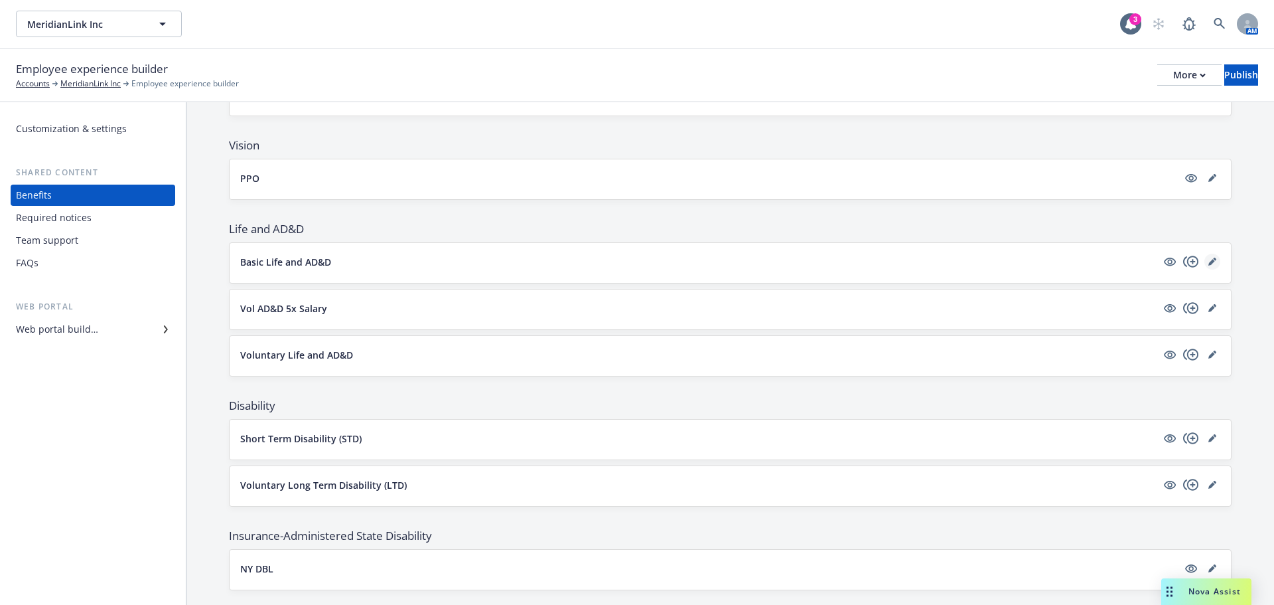
click at [1207, 255] on link "editPencil" at bounding box center [1212, 261] width 16 height 16
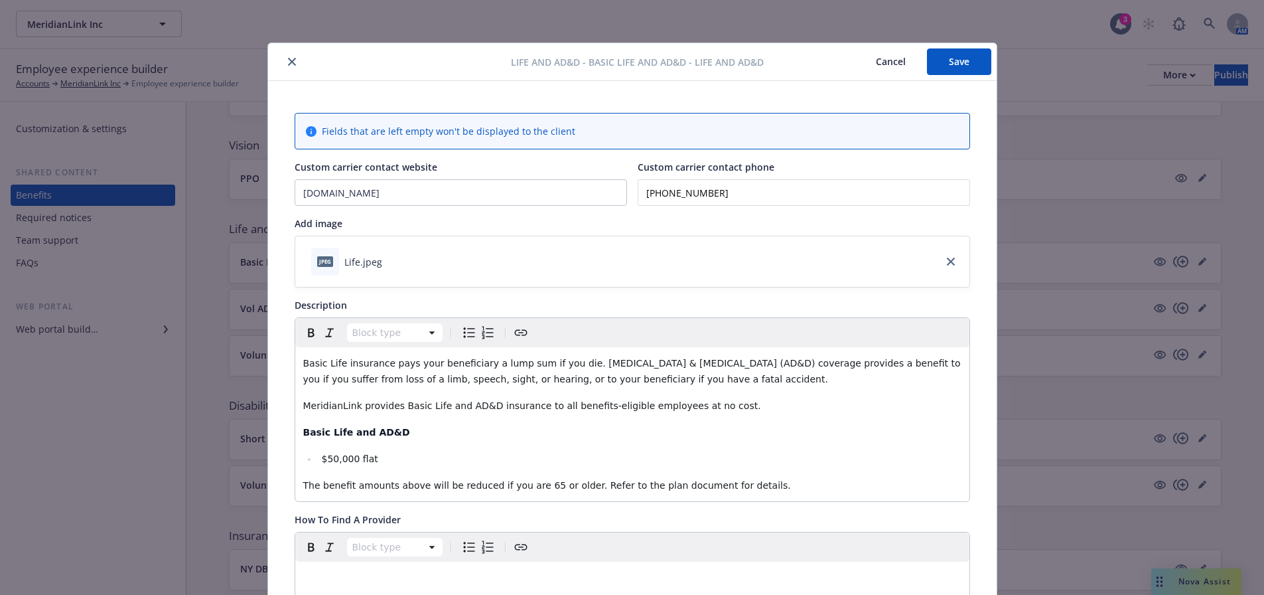
click at [954, 57] on button "Save" at bounding box center [959, 61] width 64 height 27
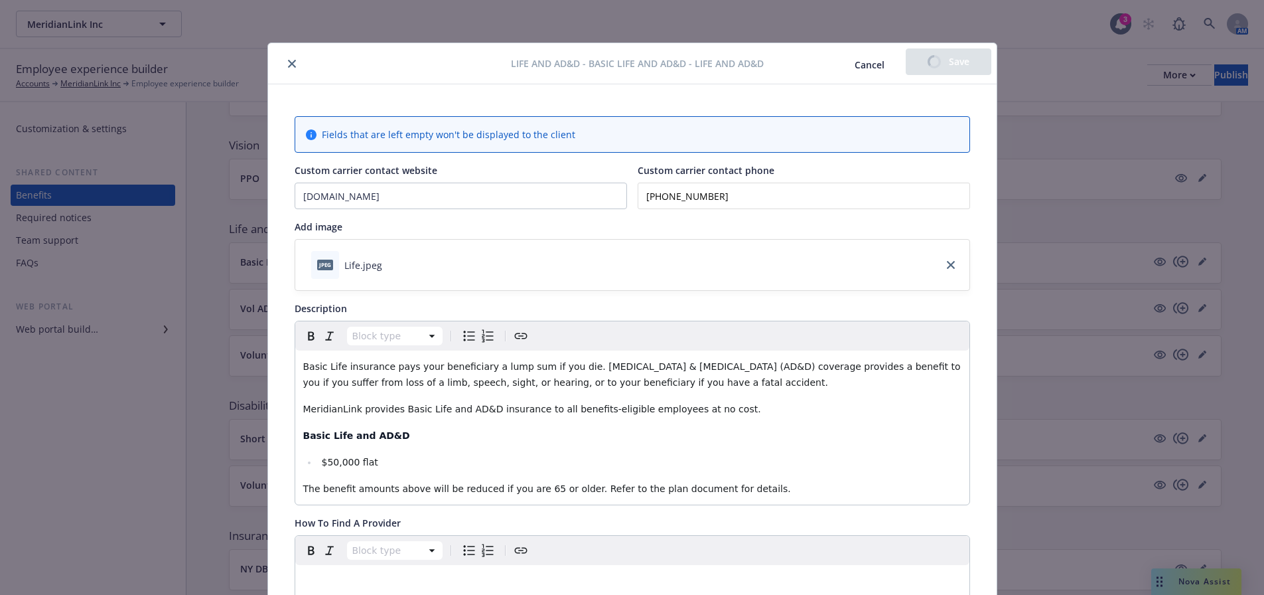
click at [284, 63] on button "close" at bounding box center [292, 64] width 16 height 16
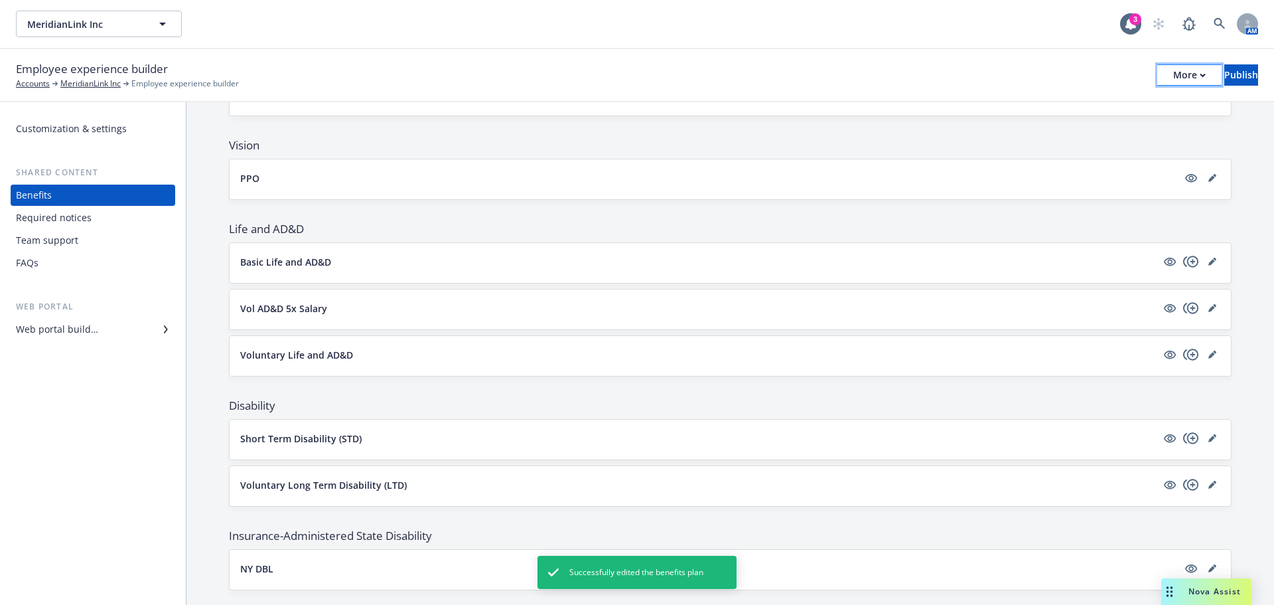
click at [1165, 74] on button "More" at bounding box center [1189, 74] width 64 height 21
click at [1110, 135] on link "Copy portal link" at bounding box center [1079, 131] width 196 height 27
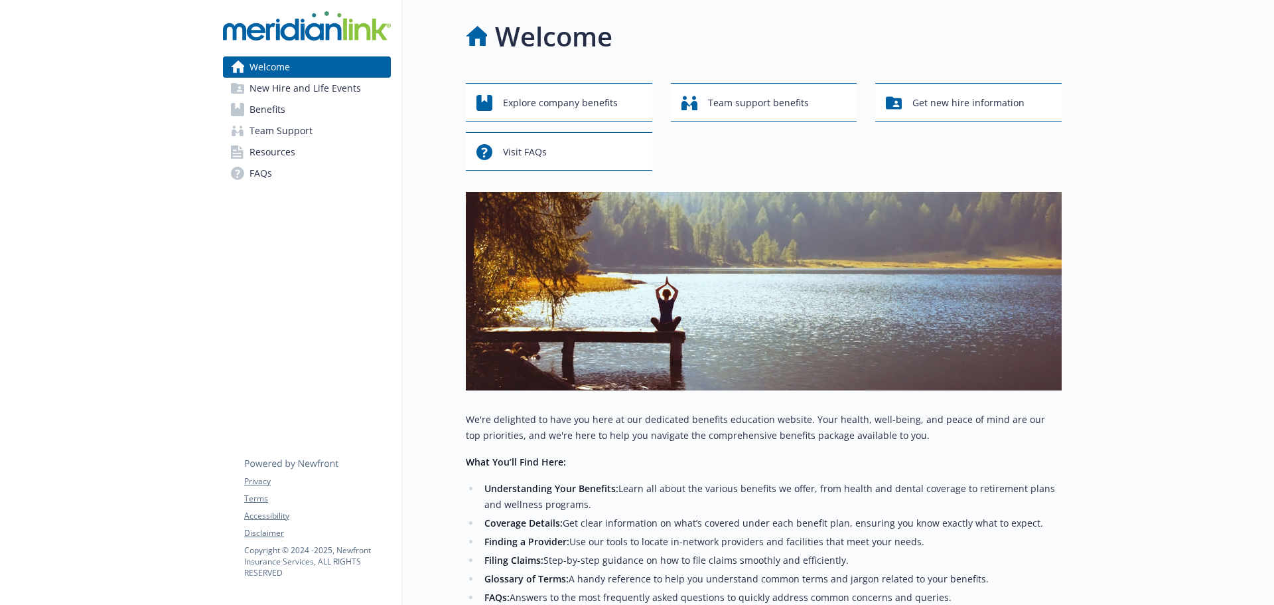
click at [284, 95] on span "New Hire and Life Events" at bounding box center [305, 88] width 111 height 21
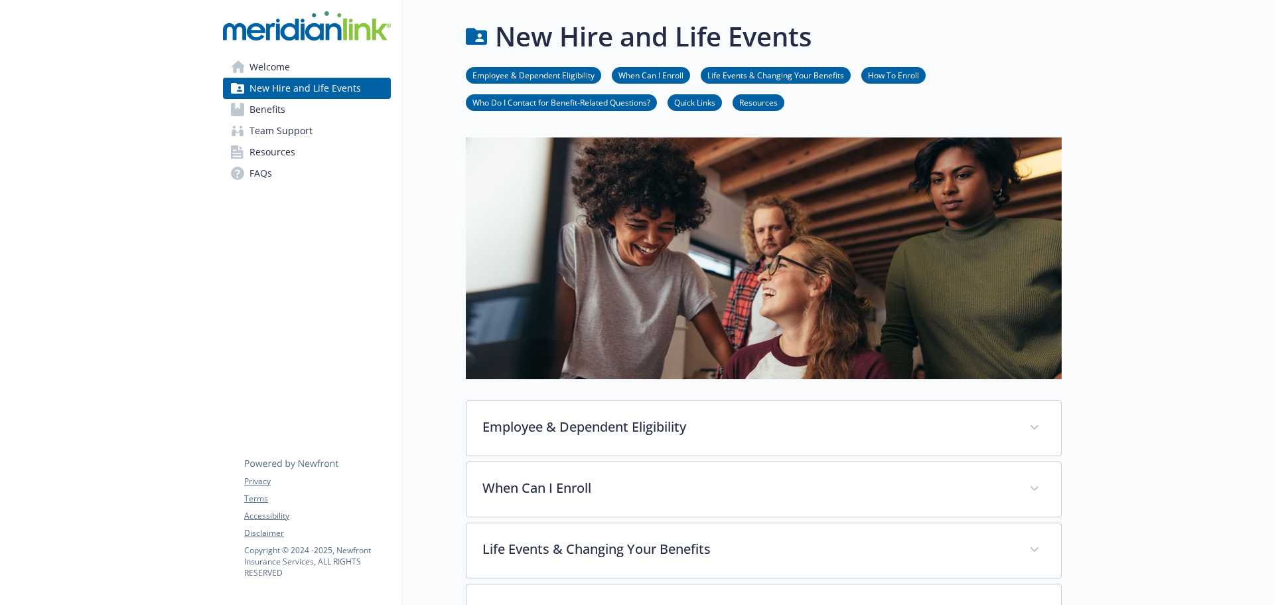
click at [265, 108] on span "Benefits" at bounding box center [268, 109] width 36 height 21
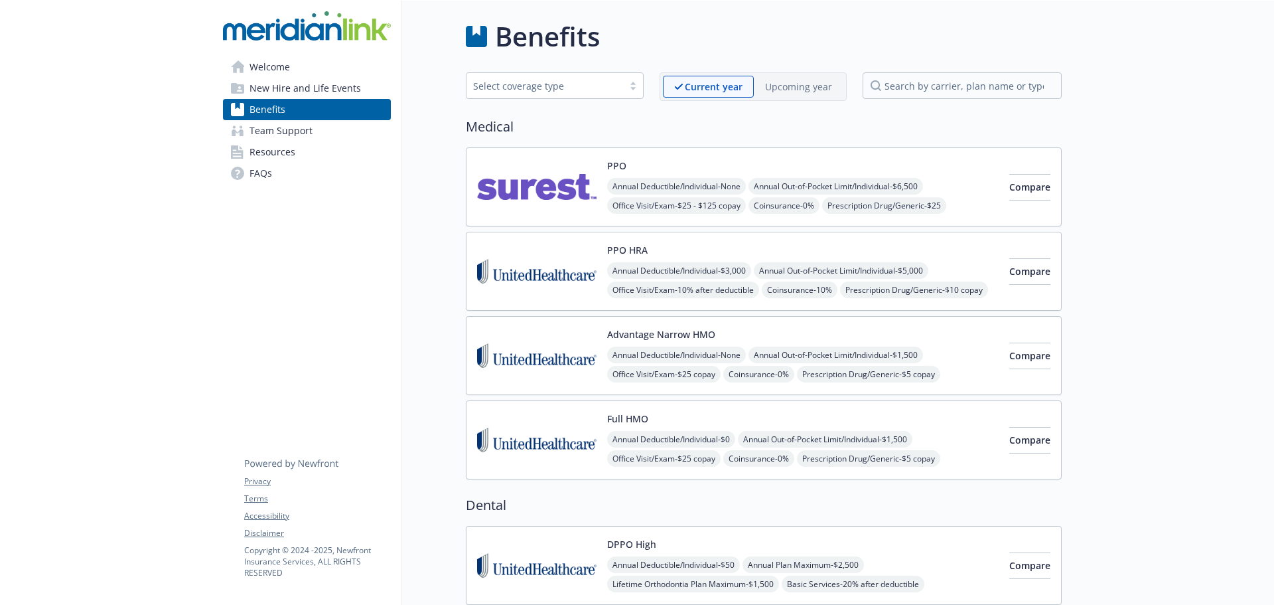
click at [307, 131] on span "Team Support" at bounding box center [281, 130] width 63 height 21
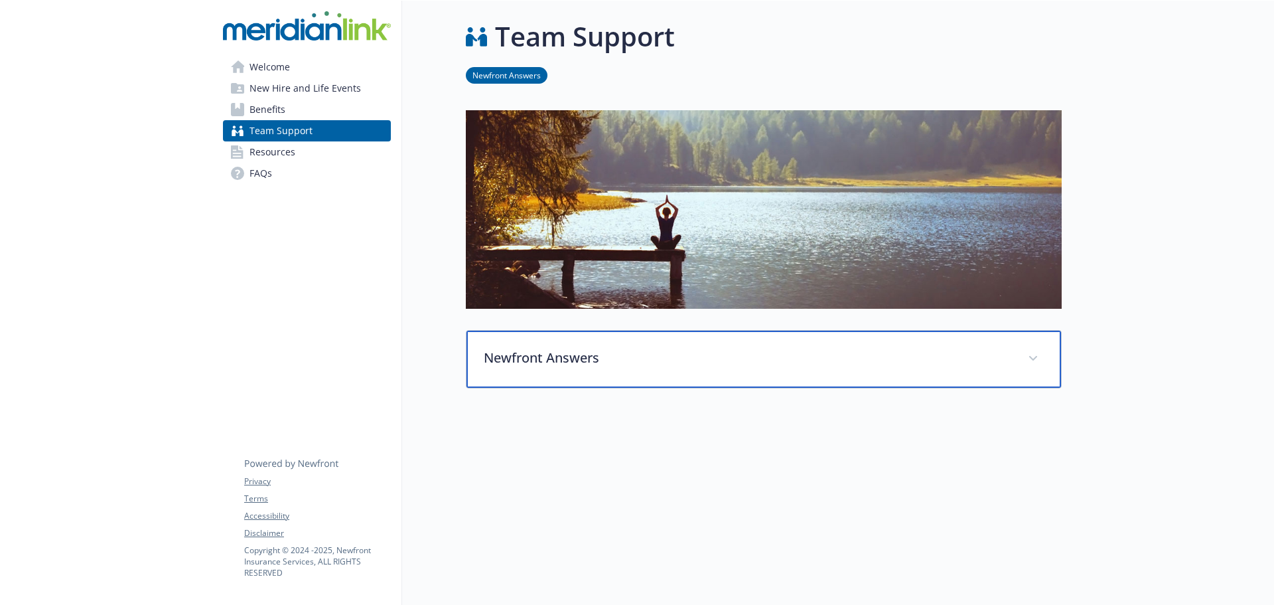
click at [625, 367] on div "Newfront Answers" at bounding box center [764, 358] width 595 height 57
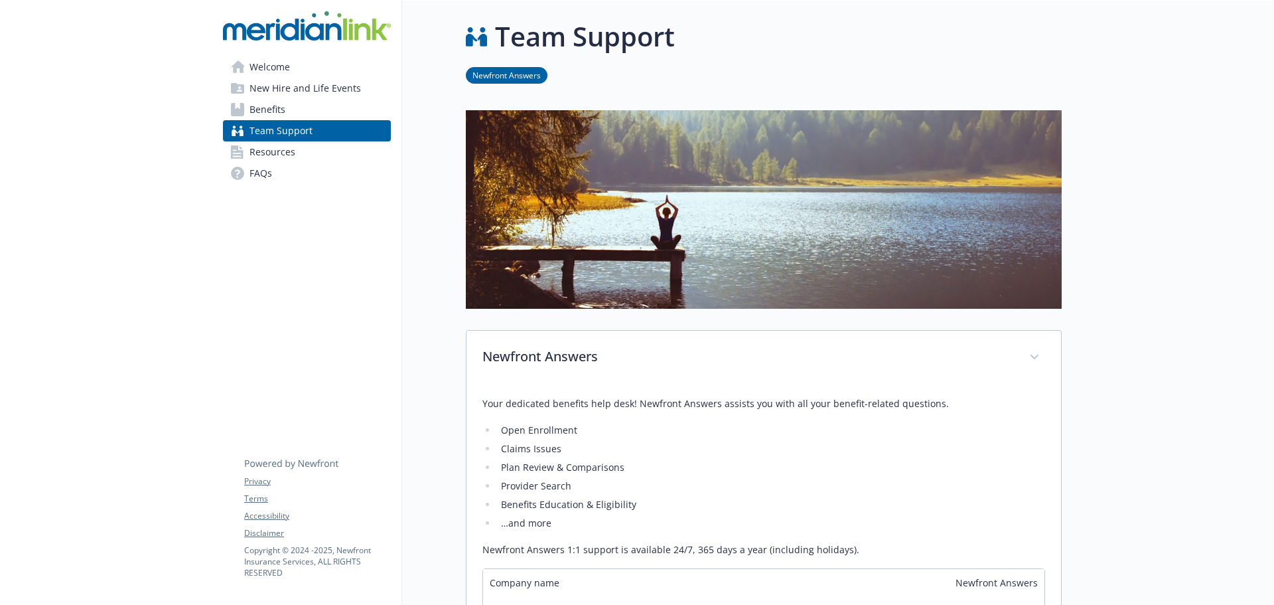
click at [275, 150] on span "Resources" at bounding box center [273, 151] width 46 height 21
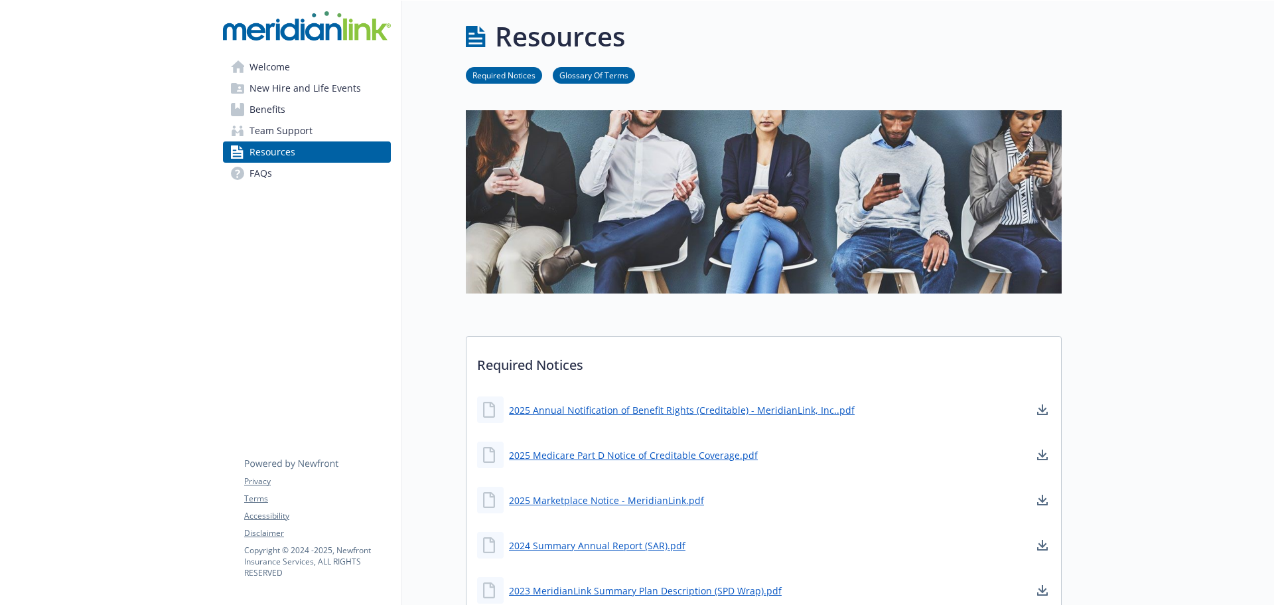
click at [265, 170] on span "FAQs" at bounding box center [261, 173] width 23 height 21
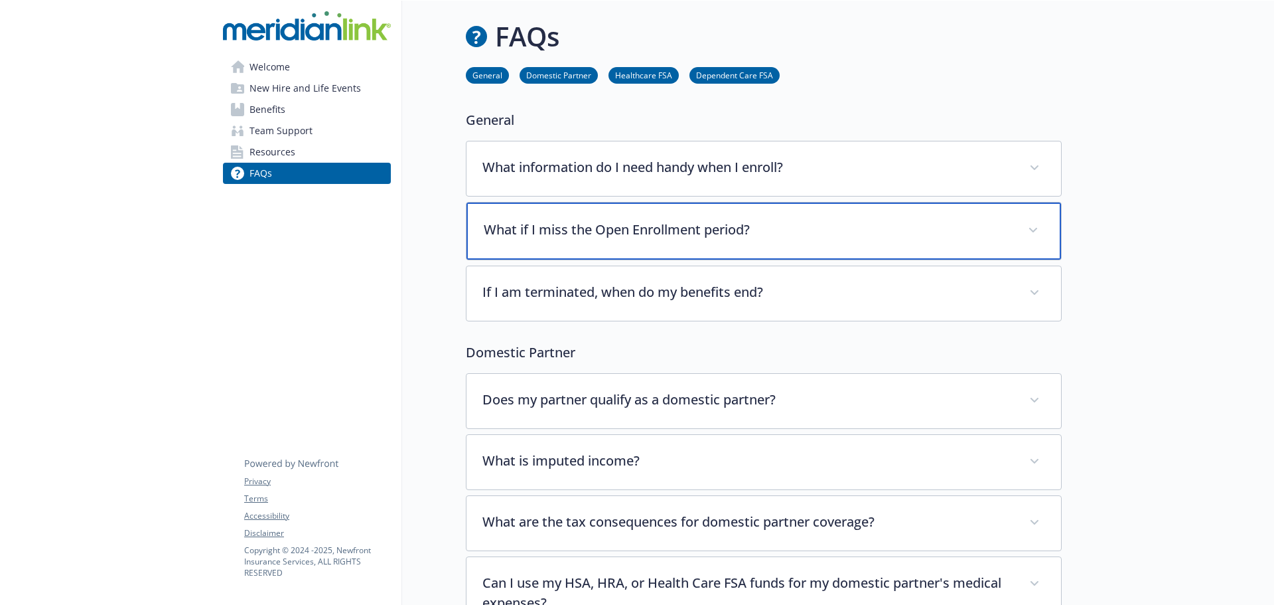
click at [502, 250] on div "What if I miss the Open Enrollment period?" at bounding box center [764, 230] width 595 height 57
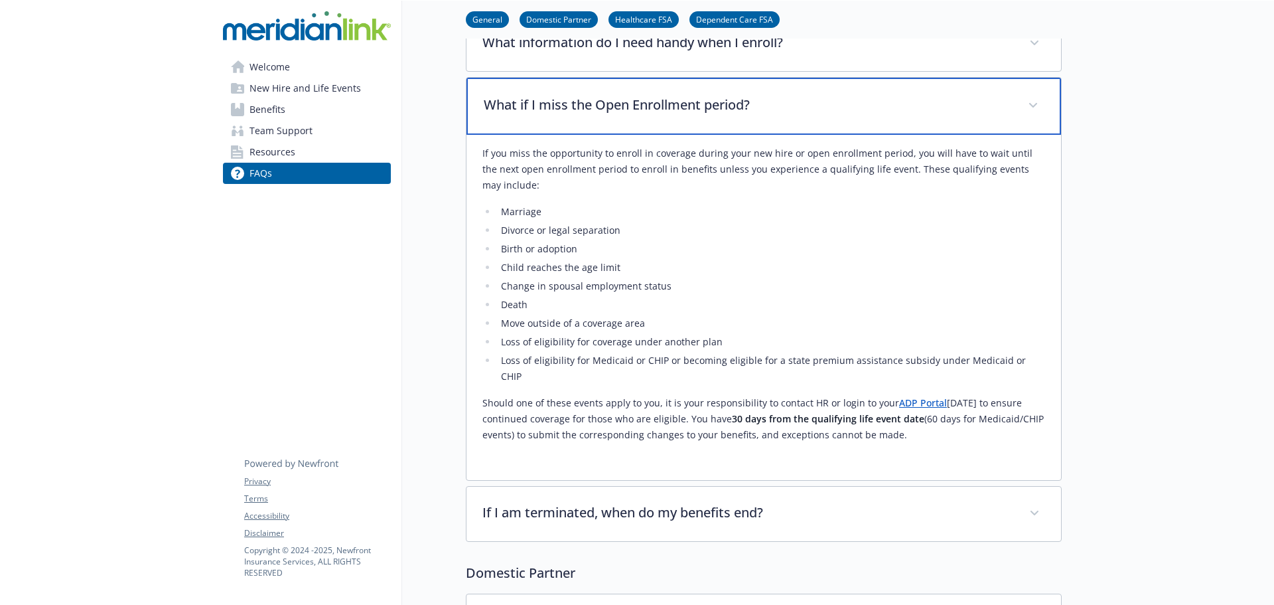
scroll to position [133, 0]
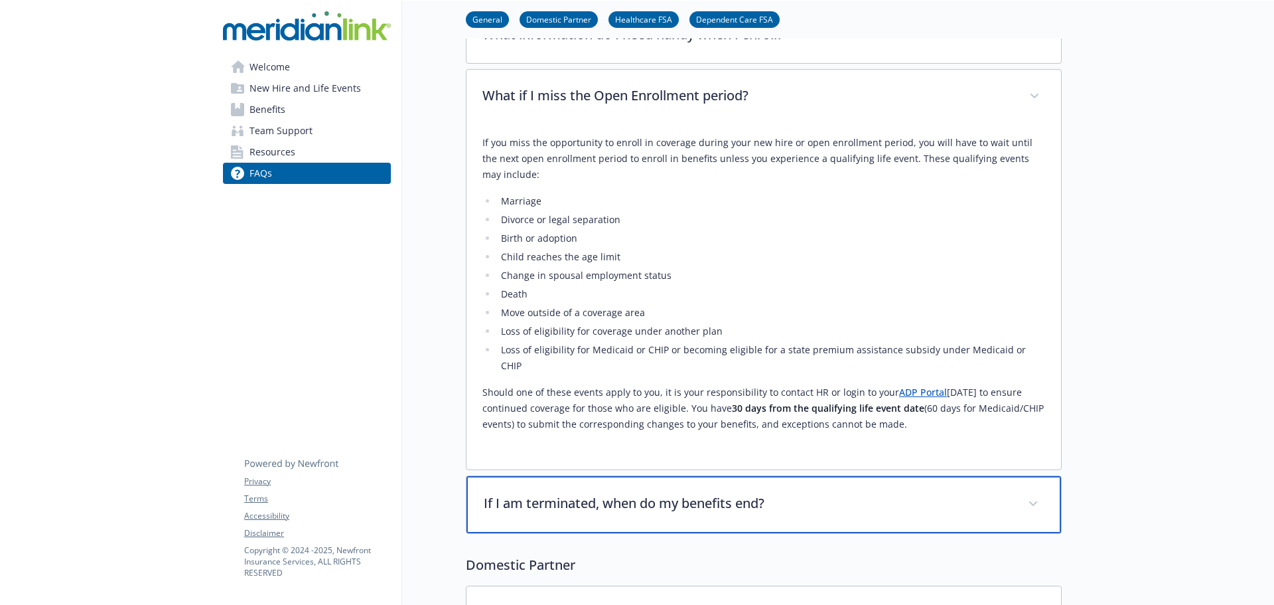
click at [545, 476] on div "If I am terminated, when do my benefits end?" at bounding box center [764, 504] width 595 height 57
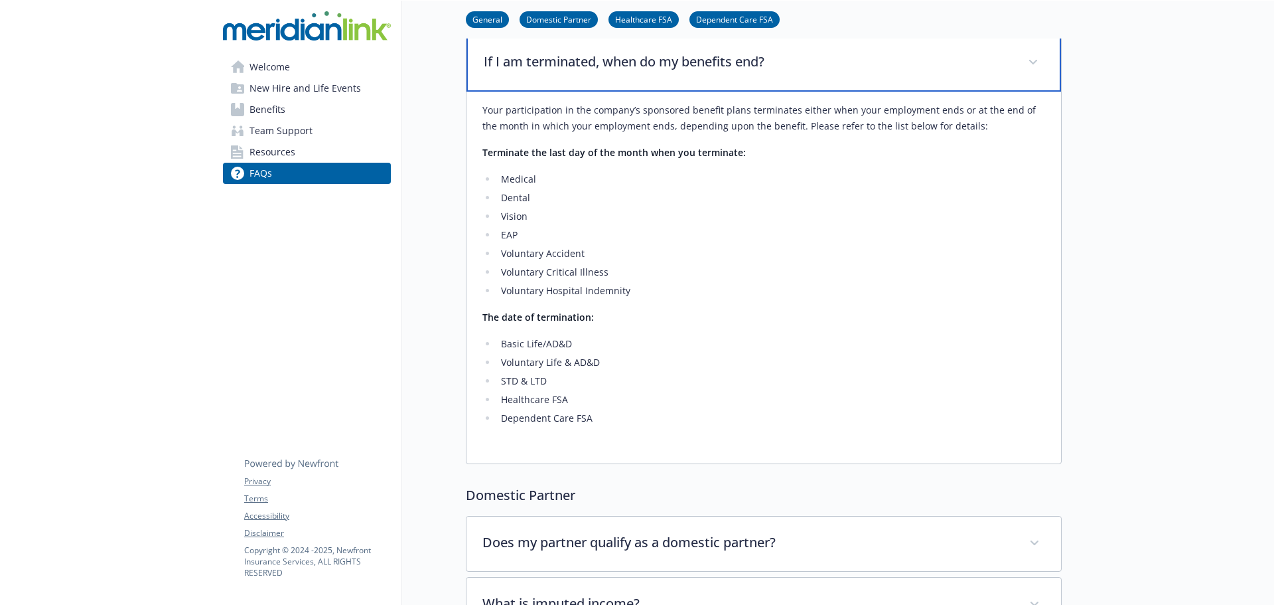
scroll to position [597, 0]
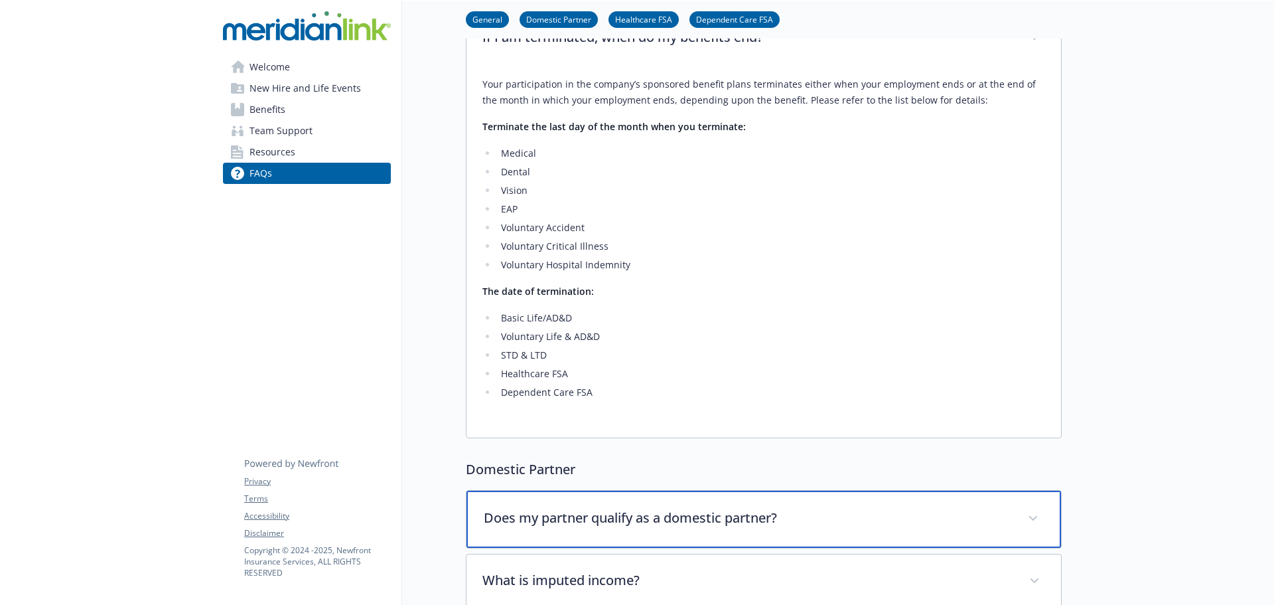
click at [528, 508] on p "Does my partner qualify as a domestic partner?" at bounding box center [748, 518] width 528 height 20
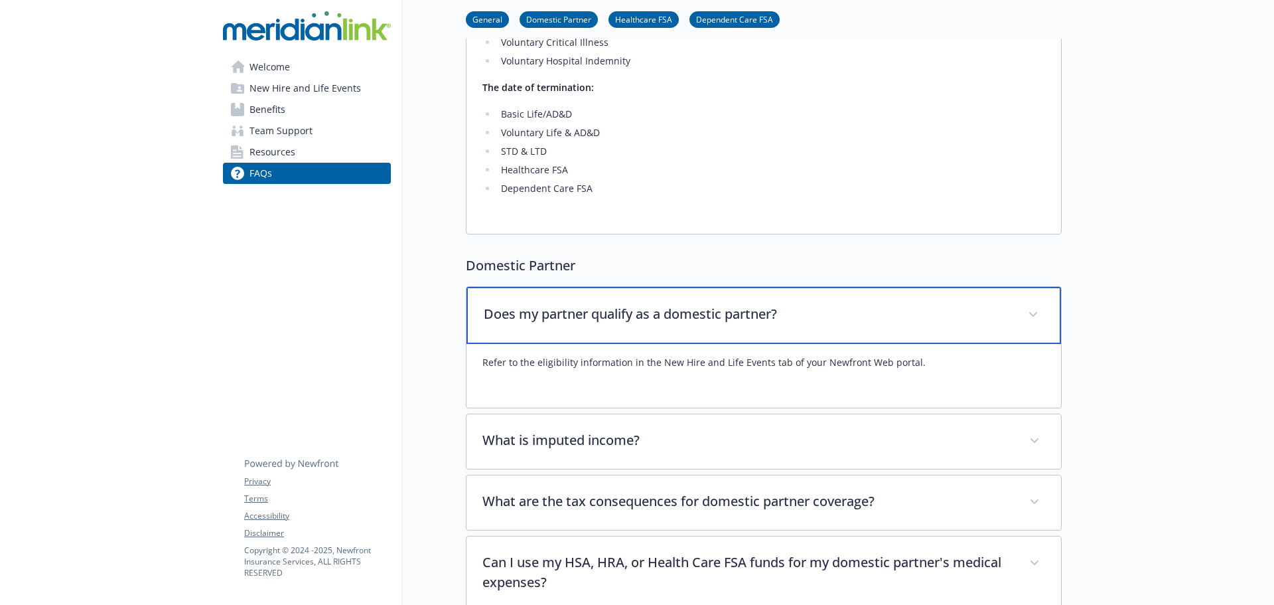
scroll to position [863, 0]
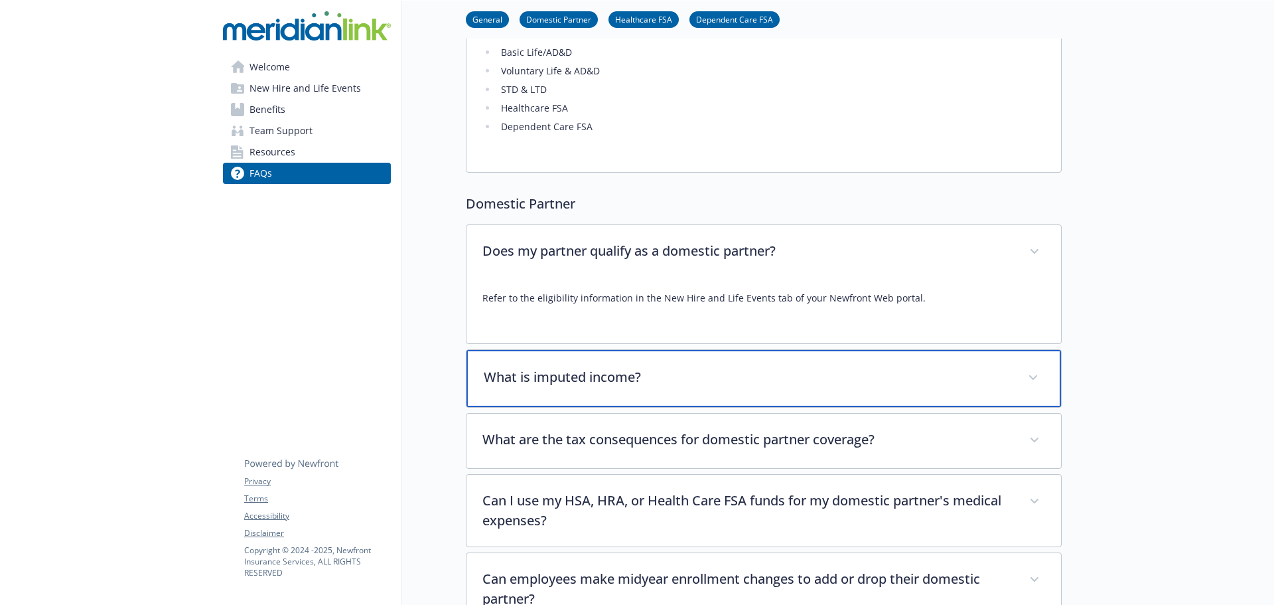
click at [529, 373] on div "What is imputed income?" at bounding box center [764, 378] width 595 height 57
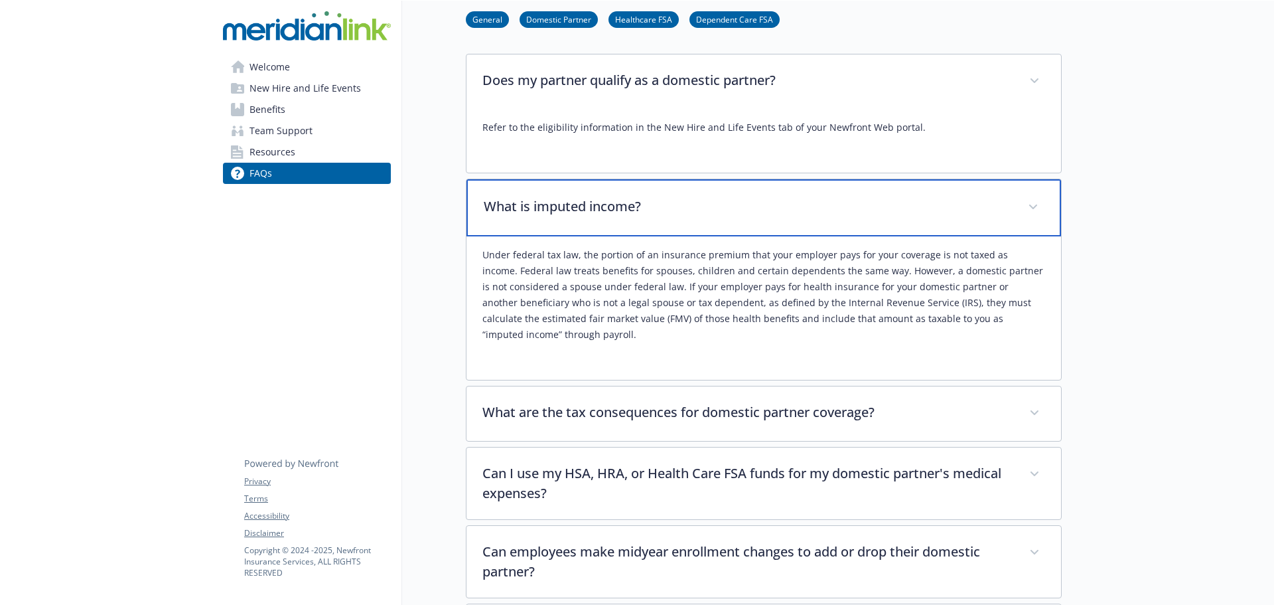
scroll to position [1062, 0]
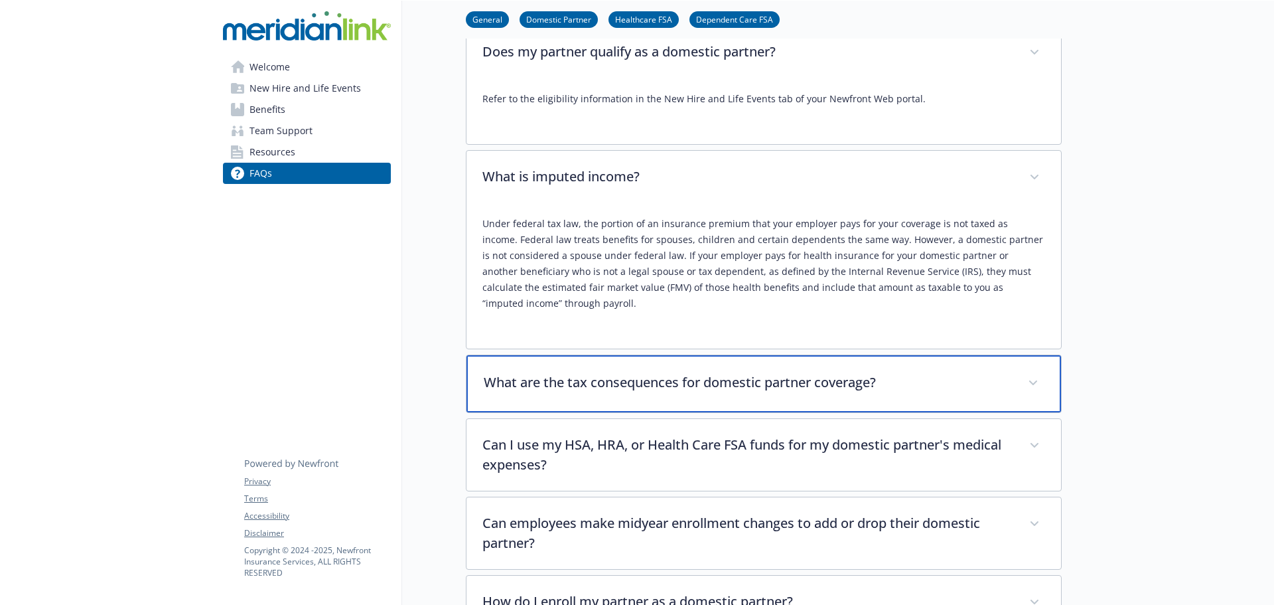
click at [536, 395] on div "What are the tax consequences for domestic partner coverage?" at bounding box center [764, 383] width 595 height 57
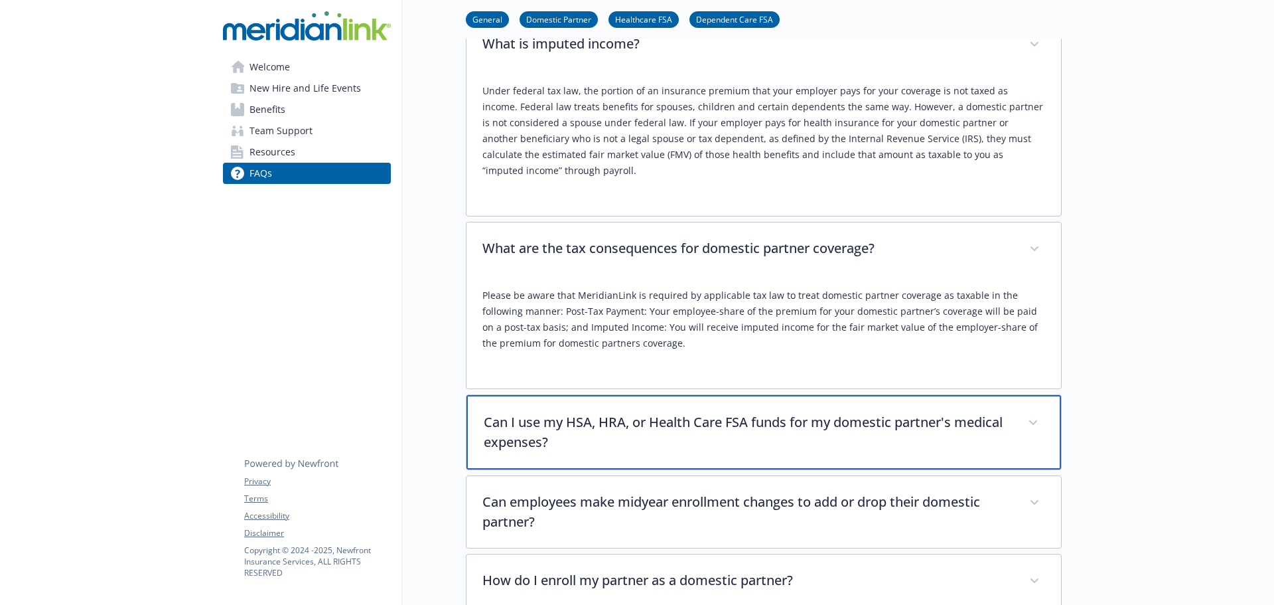
click at [530, 436] on div "Can I use my HSA, HRA, or Health Care FSA funds for my domestic partner's medic…" at bounding box center [764, 432] width 595 height 74
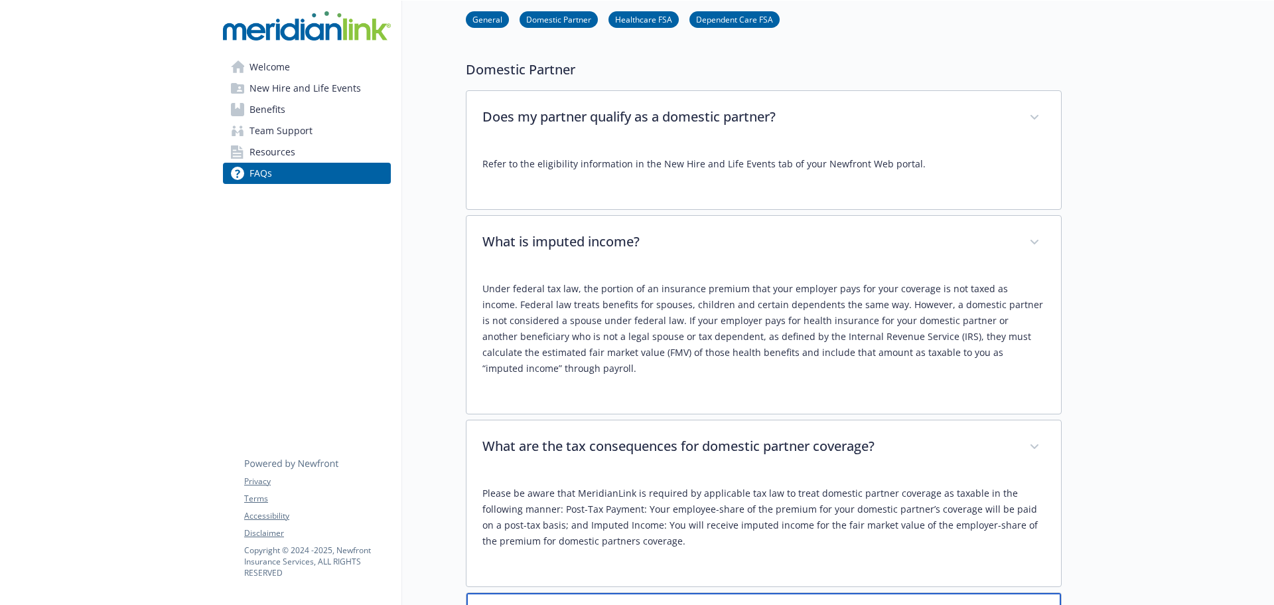
scroll to position [995, 0]
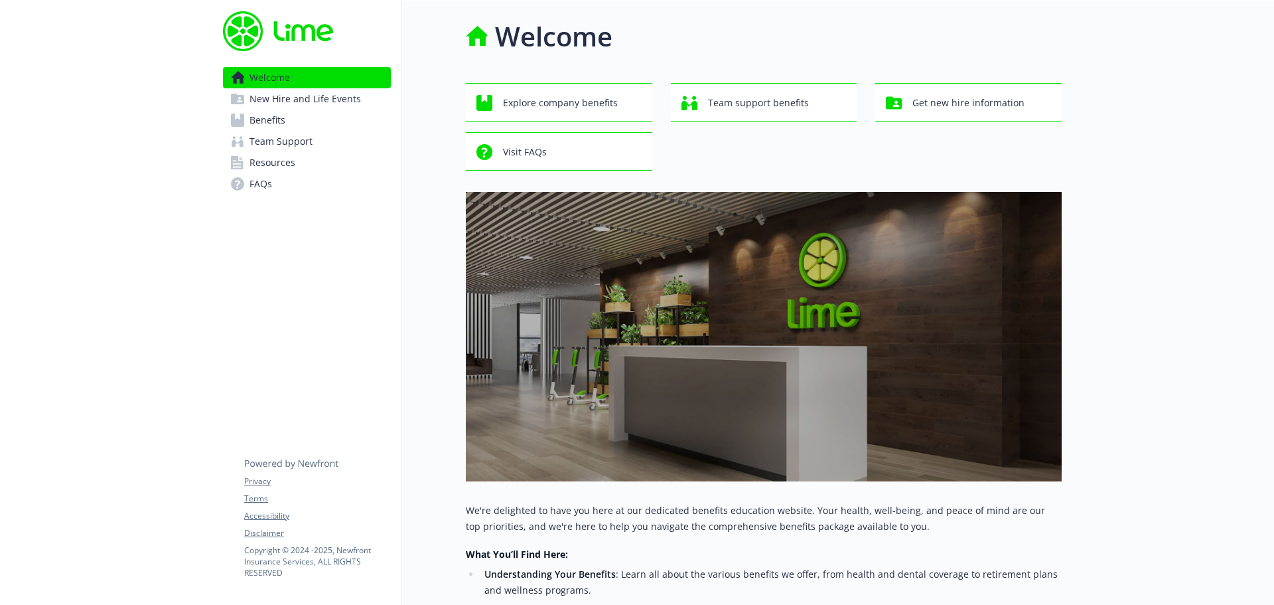
click at [290, 124] on link "Benefits" at bounding box center [307, 119] width 168 height 21
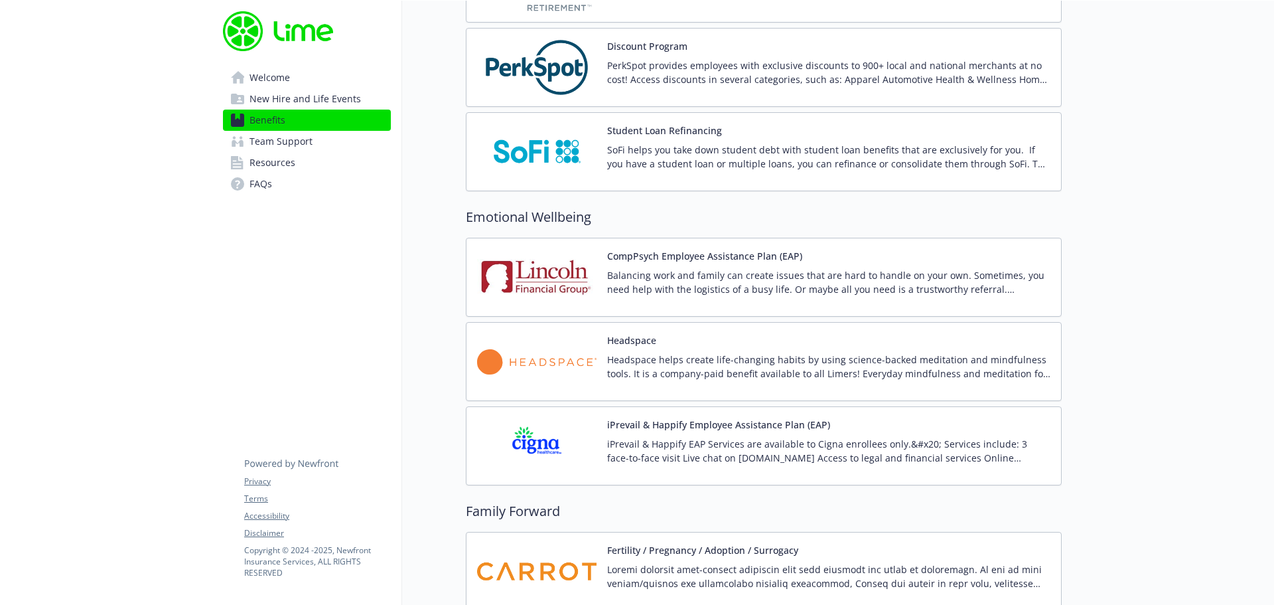
click at [558, 358] on img at bounding box center [536, 361] width 119 height 56
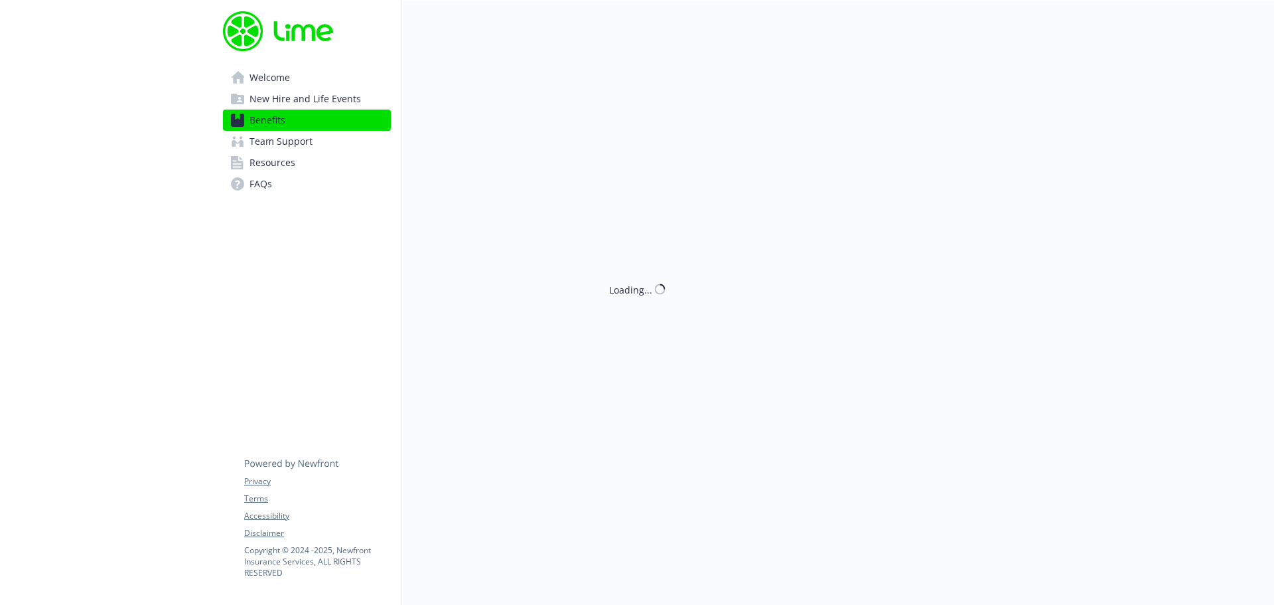
scroll to position [2346, 0]
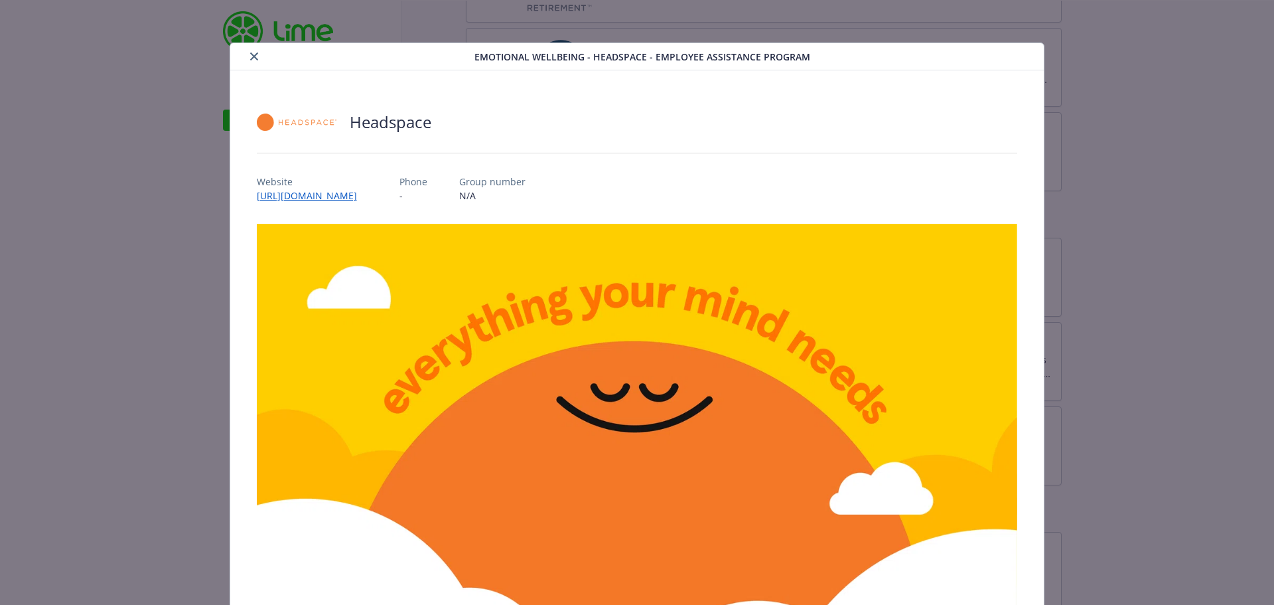
click at [250, 54] on icon "close" at bounding box center [254, 56] width 8 height 8
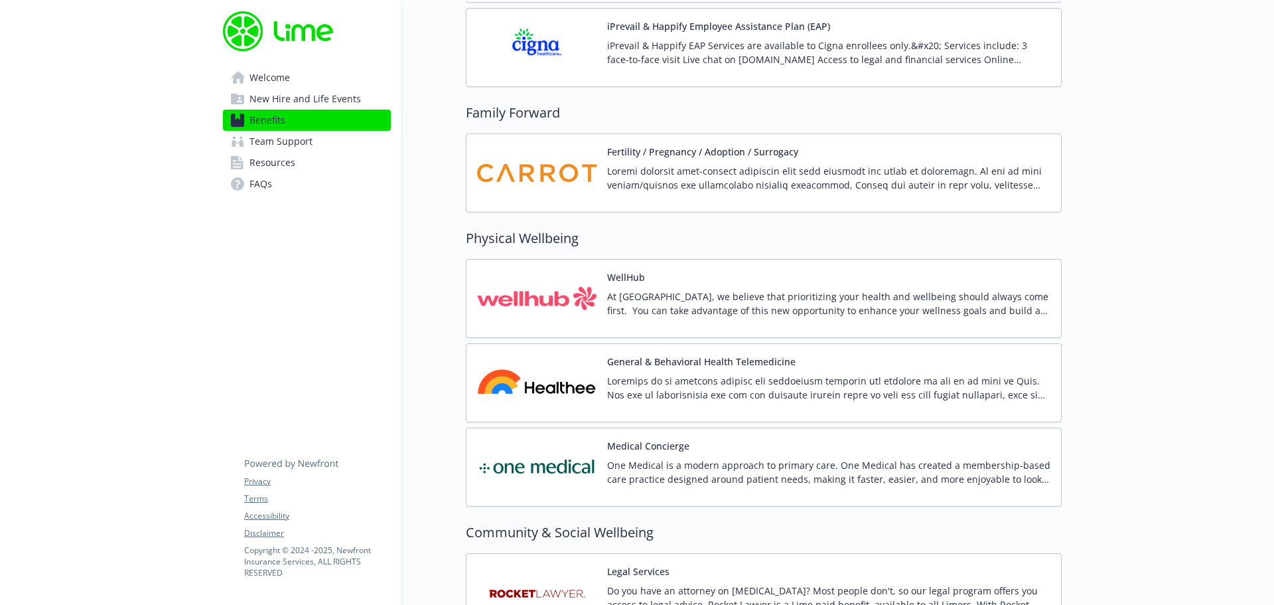
click at [540, 309] on img at bounding box center [536, 298] width 119 height 56
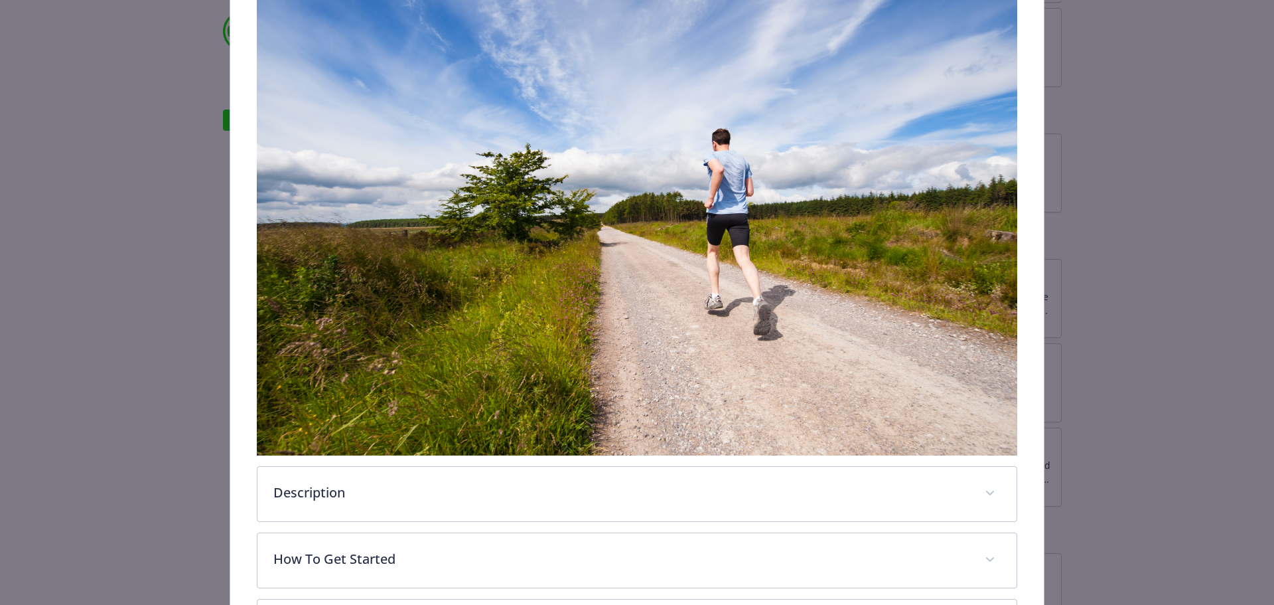
scroll to position [332, 0]
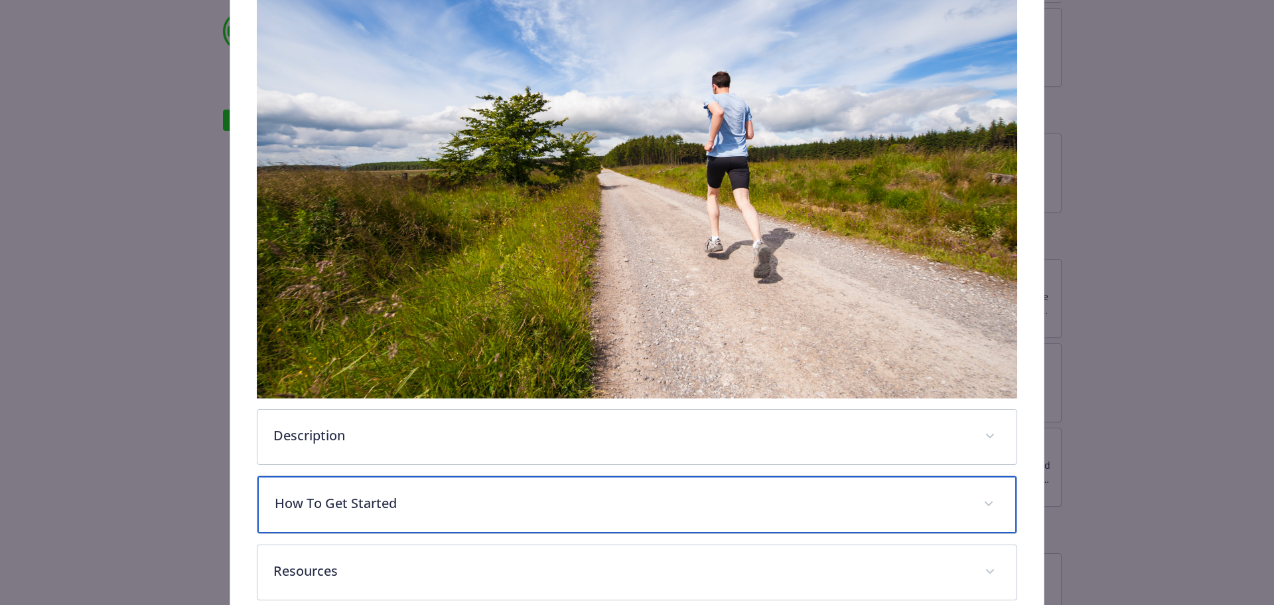
click at [352, 514] on div "How To Get Started" at bounding box center [637, 504] width 760 height 57
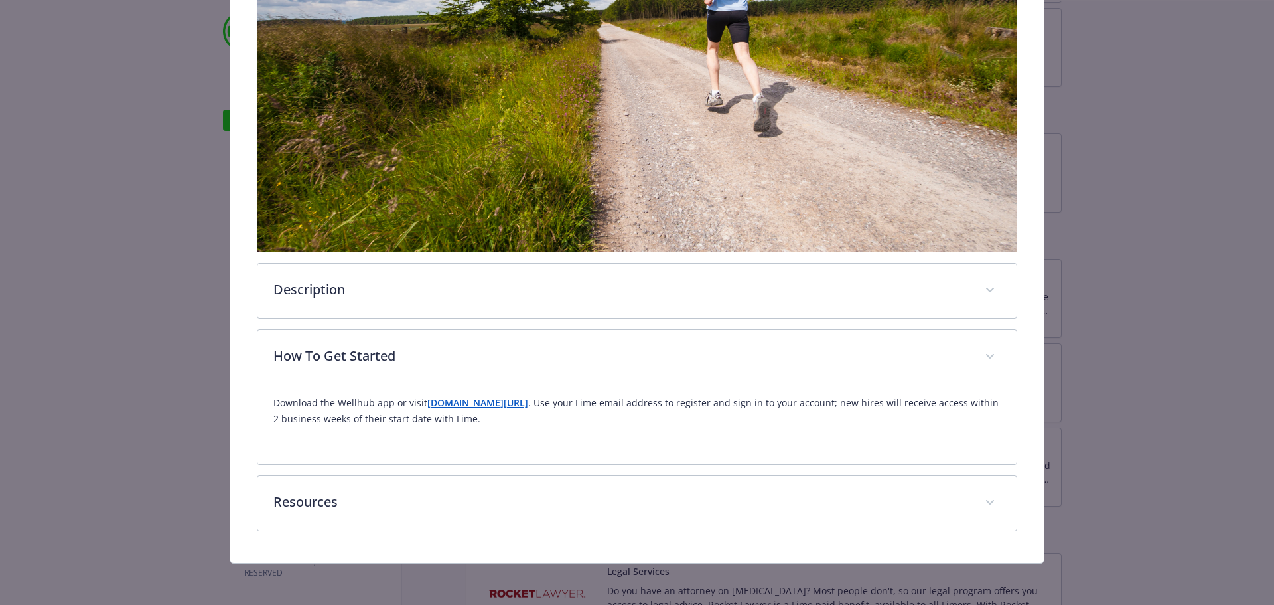
scroll to position [475, 0]
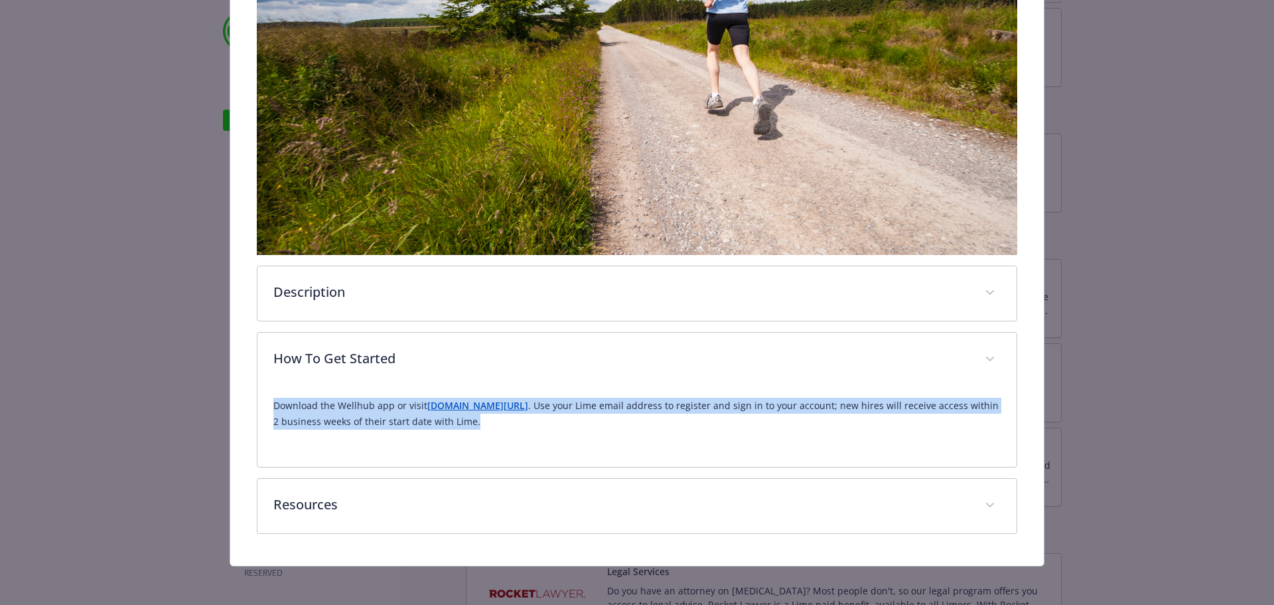
drag, startPoint x: 512, startPoint y: 423, endPoint x: 264, endPoint y: 405, distance: 248.2
click at [264, 405] on div "Download the Wellhub app or visit [DOMAIN_NAME][URL] . Use your Lime email addr…" at bounding box center [637, 427] width 760 height 80
copy p "Download the Wellhub app or visit [DOMAIN_NAME][URL] . Use your Lime email addr…"
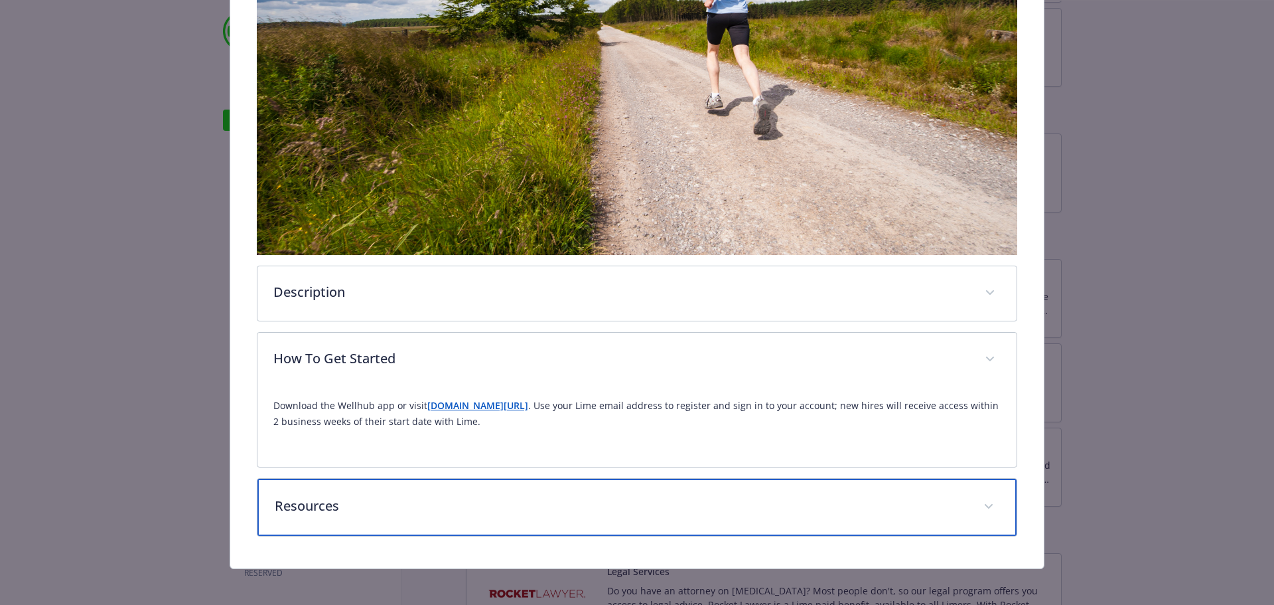
click at [310, 496] on p "Resources" at bounding box center [621, 506] width 693 height 20
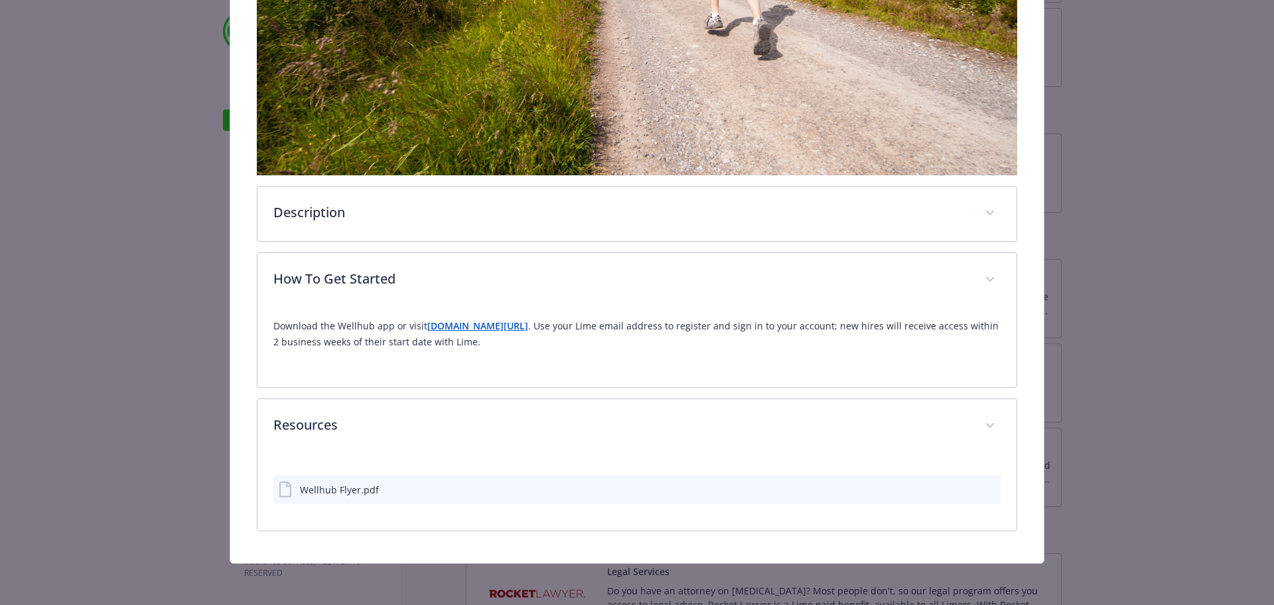
scroll to position [552, 0]
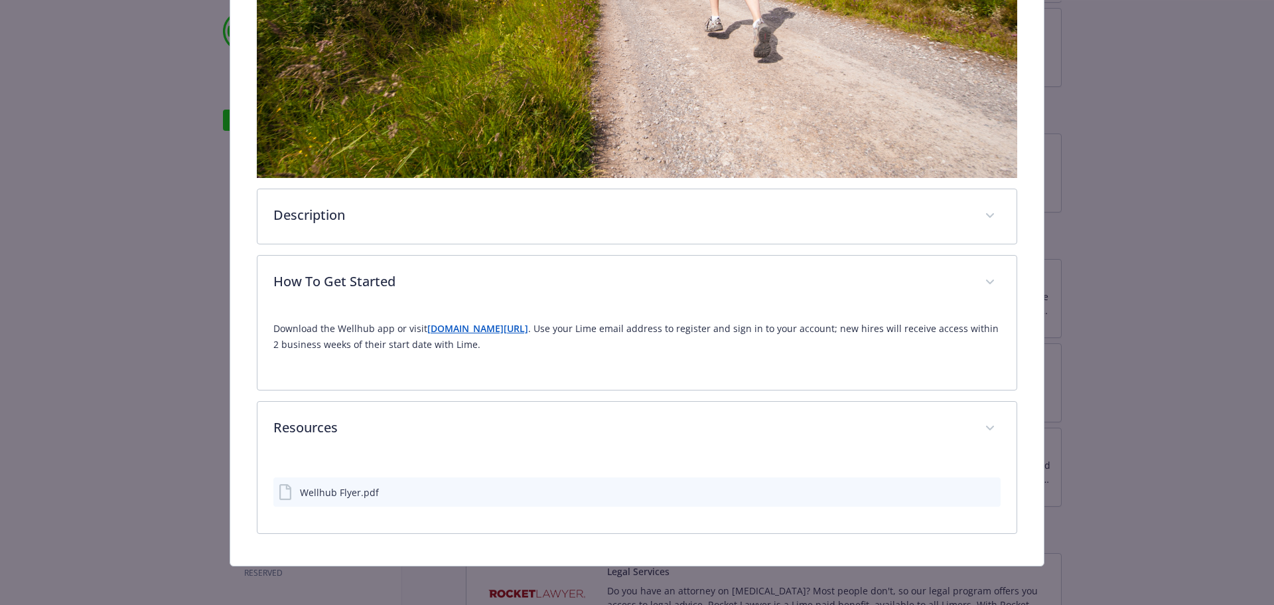
click at [983, 486] on icon "preview file" at bounding box center [988, 490] width 12 height 9
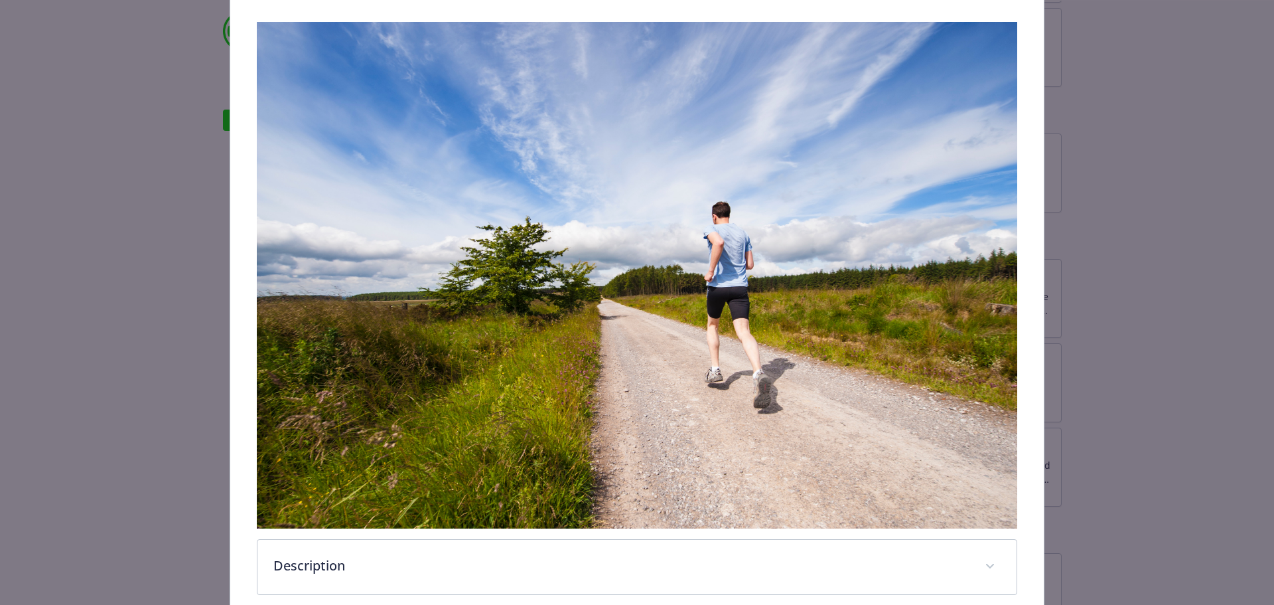
scroll to position [332, 0]
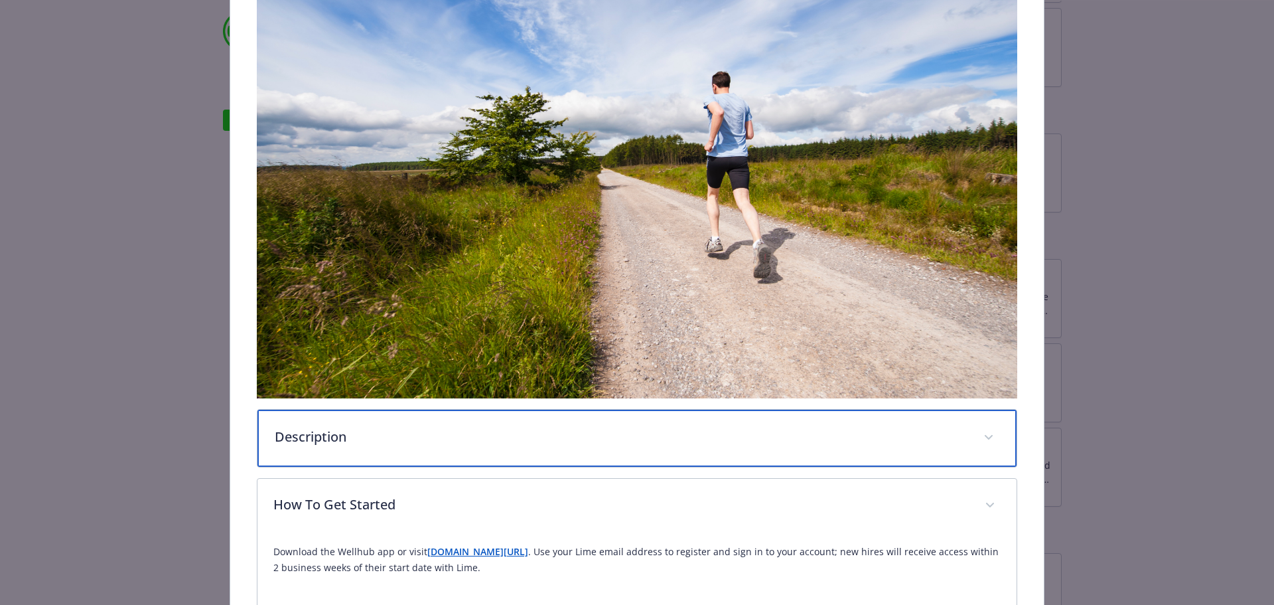
click at [432, 453] on div "Description" at bounding box center [637, 437] width 760 height 57
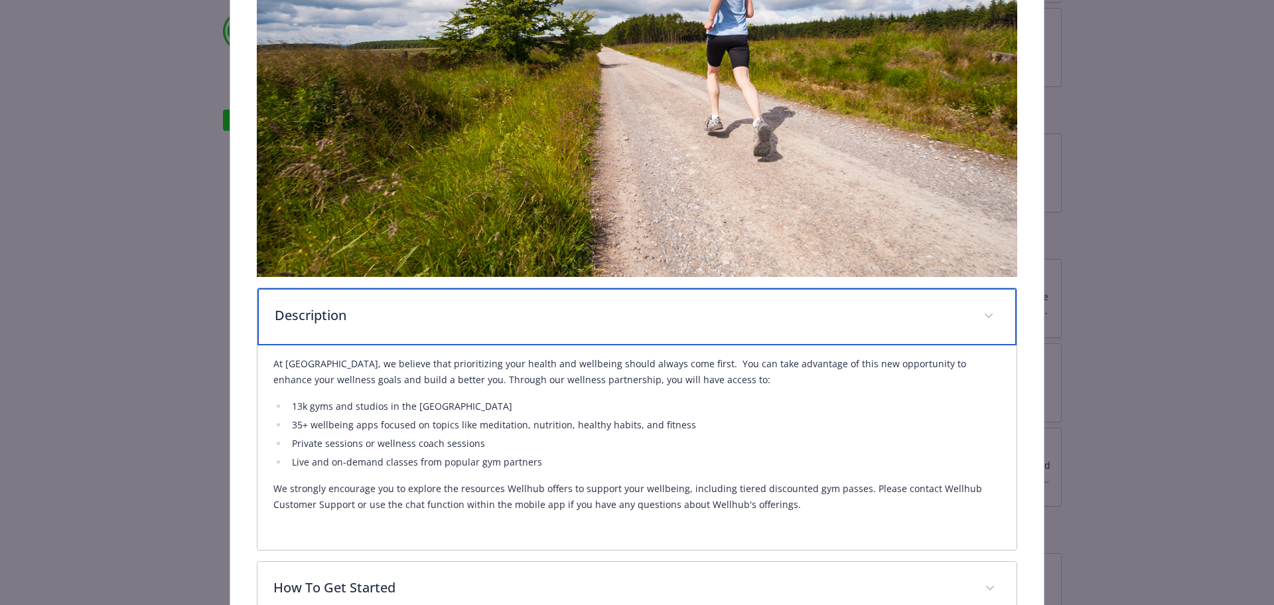
scroll to position [465, 0]
